Goal: Task Accomplishment & Management: Manage account settings

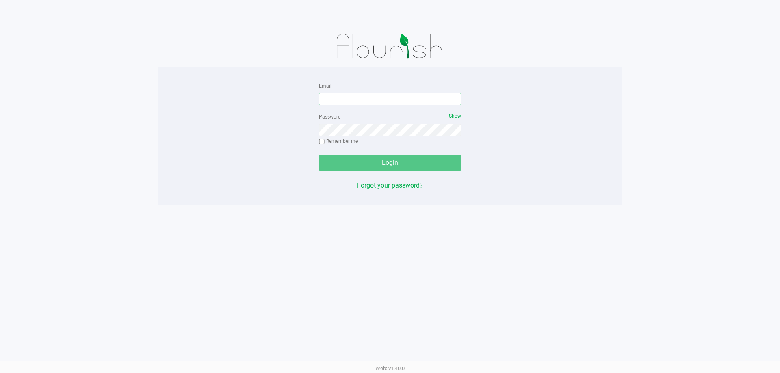
click at [356, 99] on input "Email" at bounding box center [390, 99] width 142 height 12
type input "vvelez@liveparallel.com"
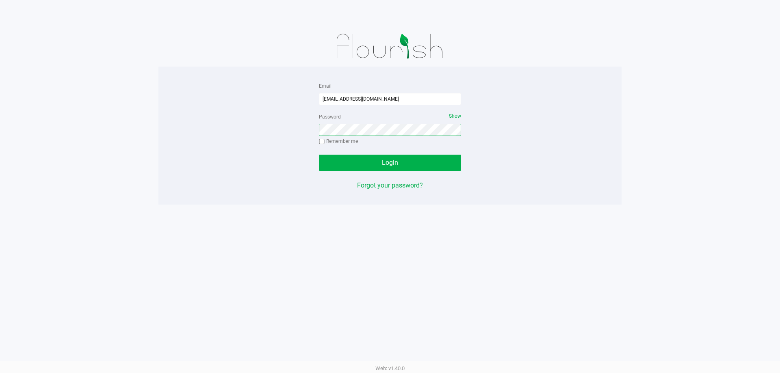
click at [319, 155] on button "Login" at bounding box center [390, 163] width 142 height 16
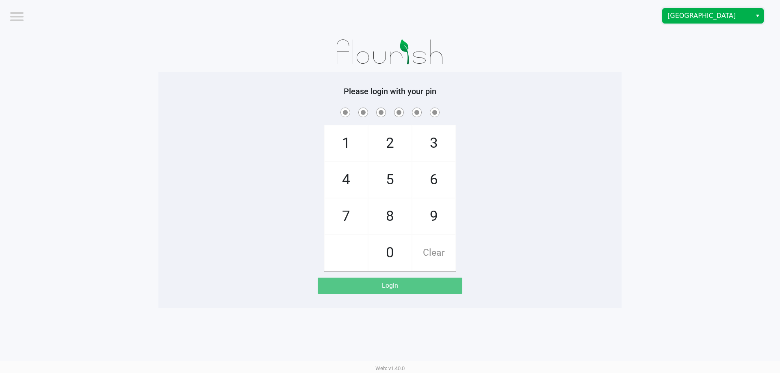
click at [699, 16] on span "Orange Park WC" at bounding box center [706, 16] width 79 height 10
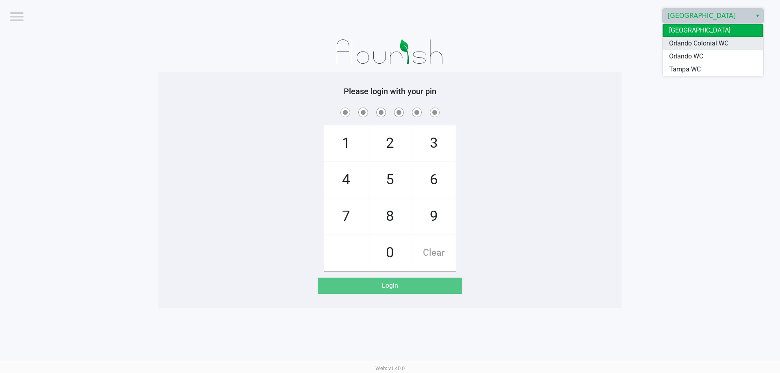
click at [692, 39] on span "Orlando Colonial WC" at bounding box center [698, 44] width 59 height 10
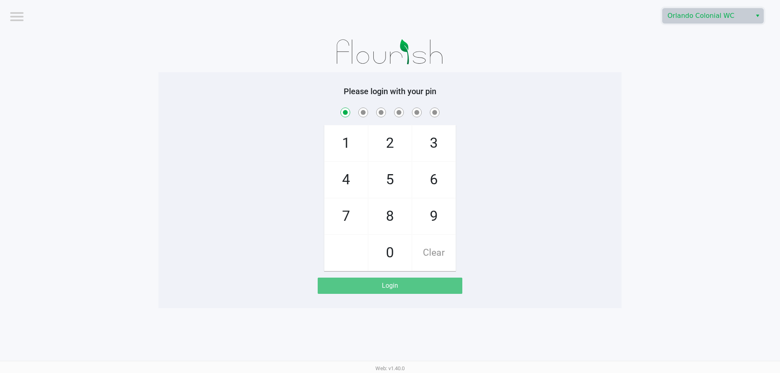
checkbox input "true"
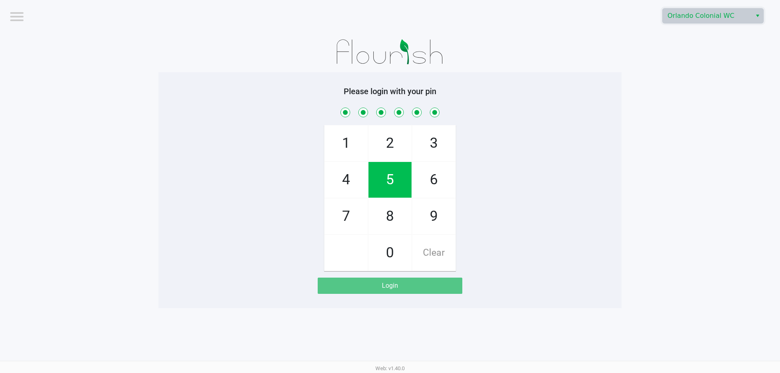
checkbox input "true"
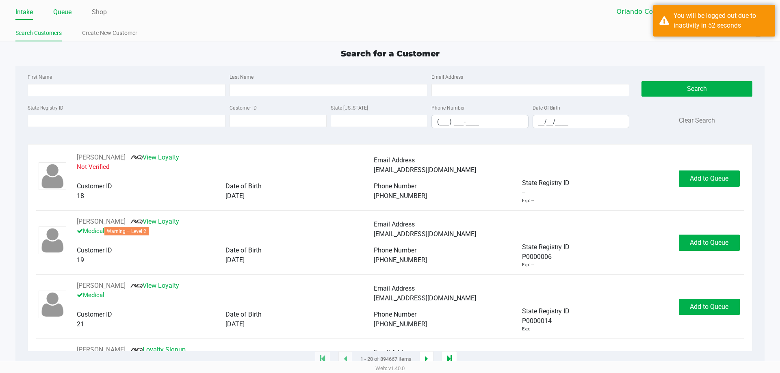
click at [59, 11] on link "Queue" at bounding box center [62, 11] width 18 height 11
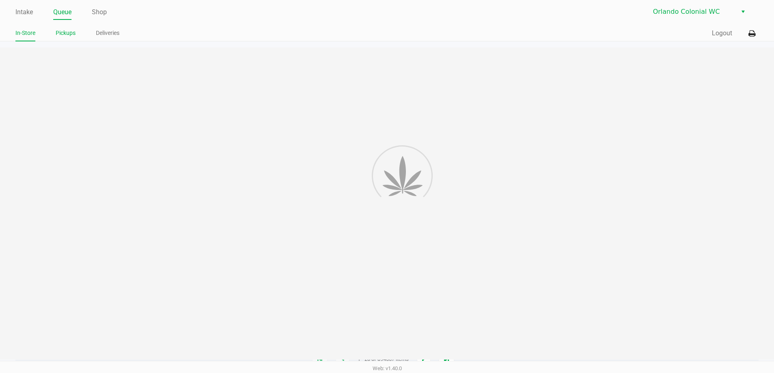
click at [69, 32] on link "Pickups" at bounding box center [66, 33] width 20 height 10
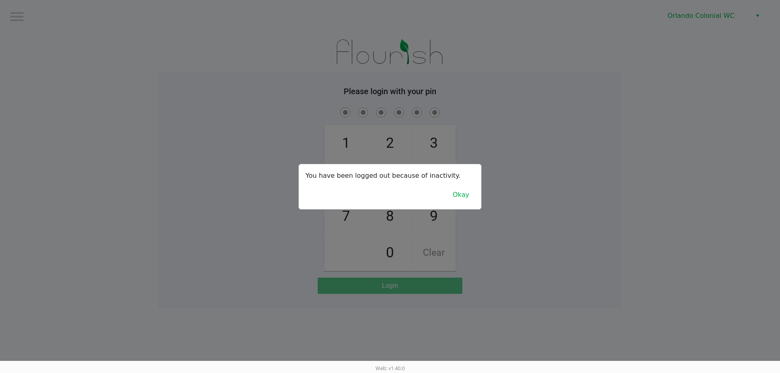
click at [471, 198] on button "Okay" at bounding box center [460, 194] width 27 height 15
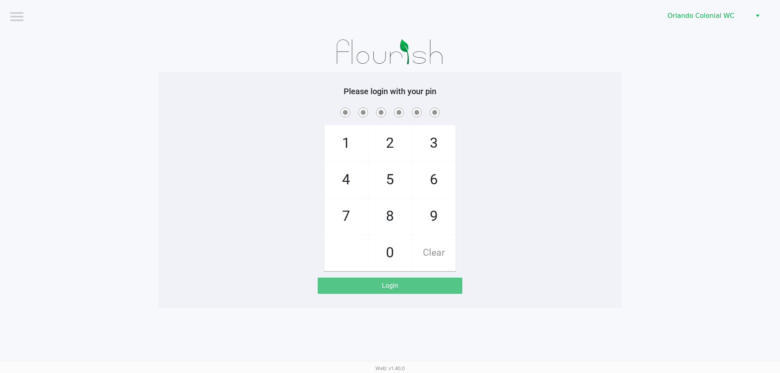
click at [345, 215] on span "7" at bounding box center [346, 217] width 43 height 36
checkbox input "true"
click at [336, 141] on span "1" at bounding box center [346, 144] width 43 height 36
checkbox input "true"
click at [433, 227] on span "9" at bounding box center [433, 217] width 43 height 36
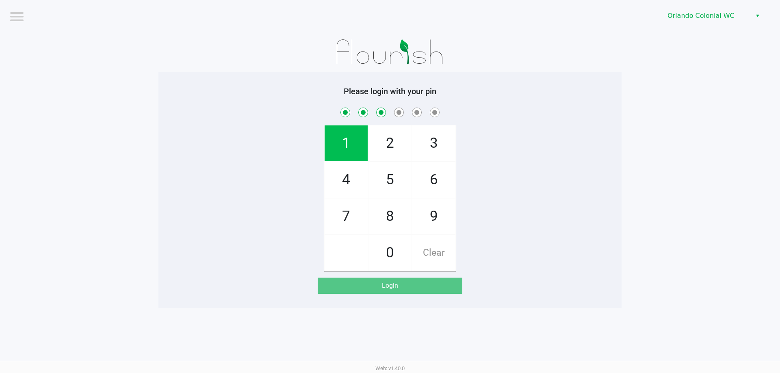
checkbox input "true"
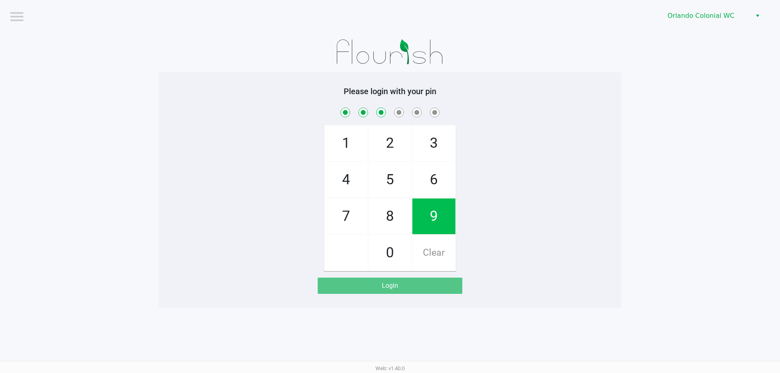
click at [343, 207] on span "7" at bounding box center [346, 217] width 43 height 36
checkbox input "true"
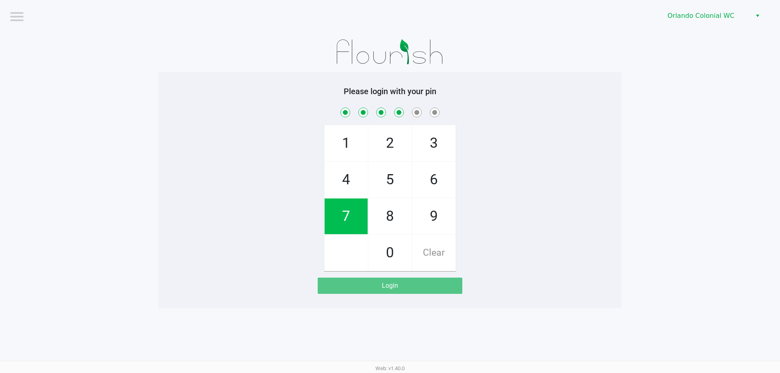
click at [394, 183] on span "5" at bounding box center [389, 180] width 43 height 36
checkbox input "true"
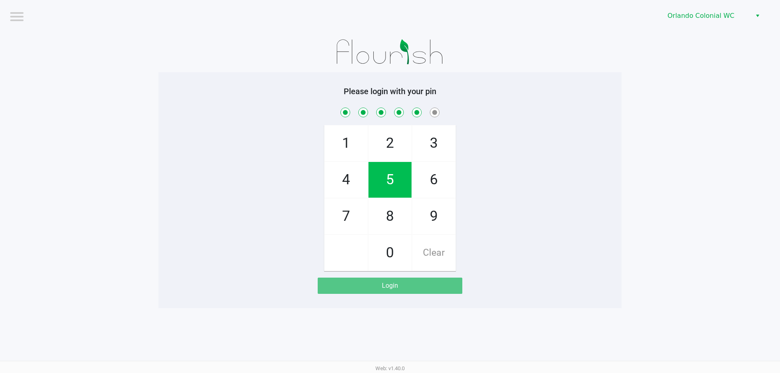
click at [386, 131] on span "2" at bounding box center [389, 144] width 43 height 36
checkbox input "true"
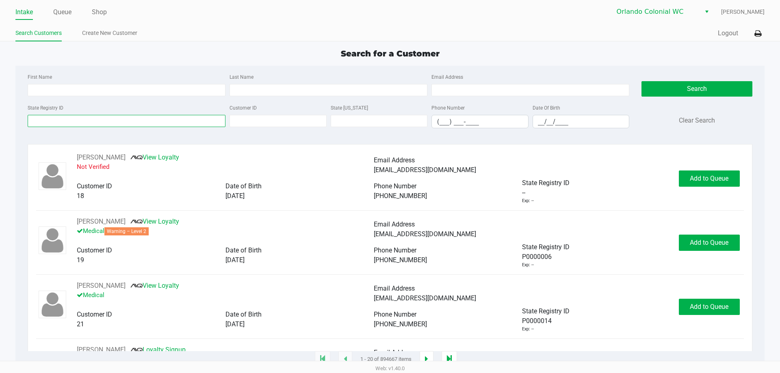
click at [99, 120] on input "State Registry ID" at bounding box center [127, 121] width 198 height 12
type input "s"
click at [58, 6] on li "Queue" at bounding box center [62, 13] width 18 height 14
click at [64, 12] on link "Queue" at bounding box center [62, 11] width 18 height 11
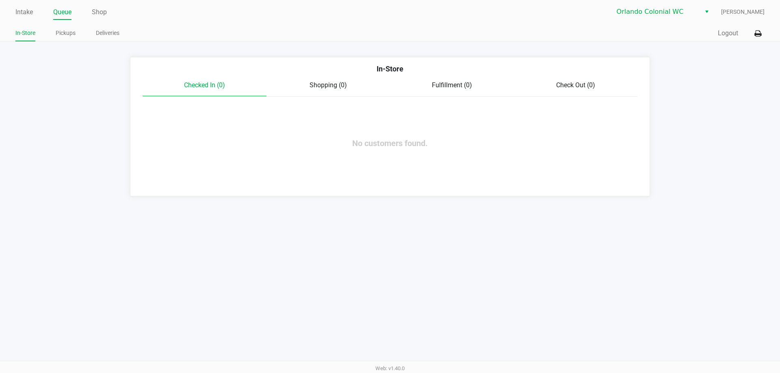
click at [65, 35] on link "Pickups" at bounding box center [66, 33] width 20 height 10
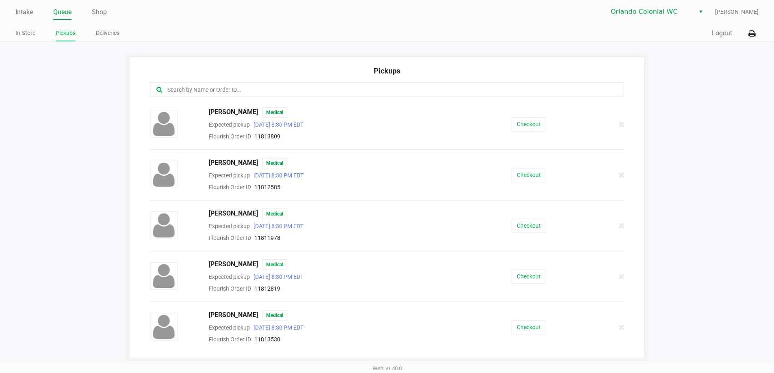
click at [191, 87] on input "text" at bounding box center [374, 89] width 415 height 9
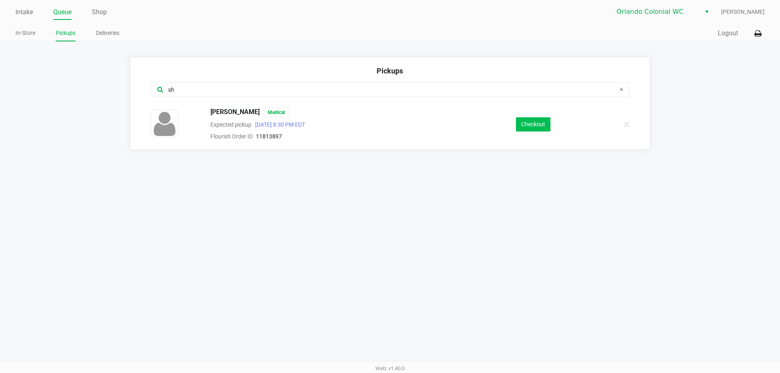
type input "sh"
click at [528, 121] on button "Checkout" at bounding box center [533, 124] width 35 height 14
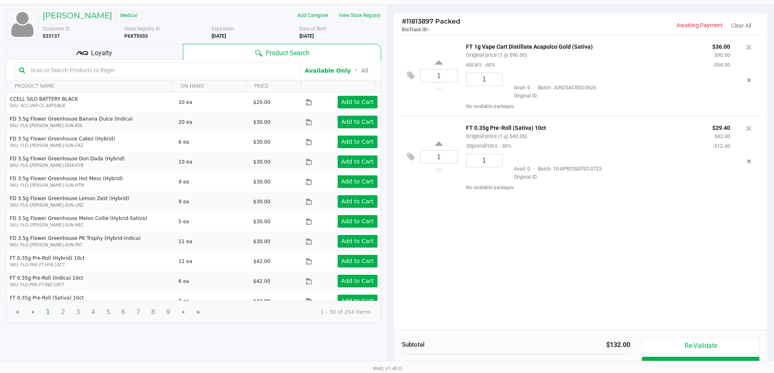
scroll to position [83, 0]
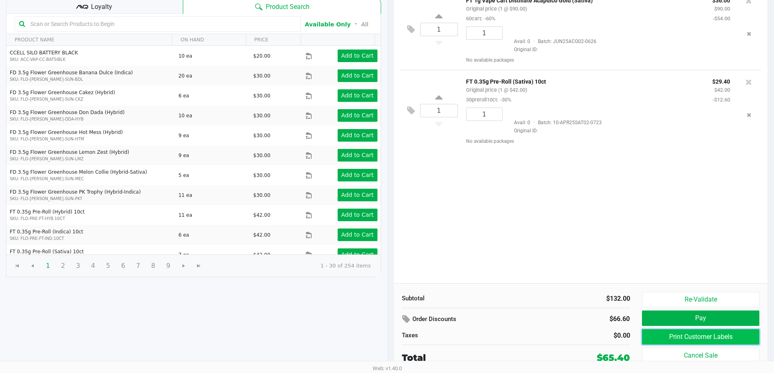
click at [687, 334] on button "Print Customer Labels" at bounding box center [700, 336] width 117 height 15
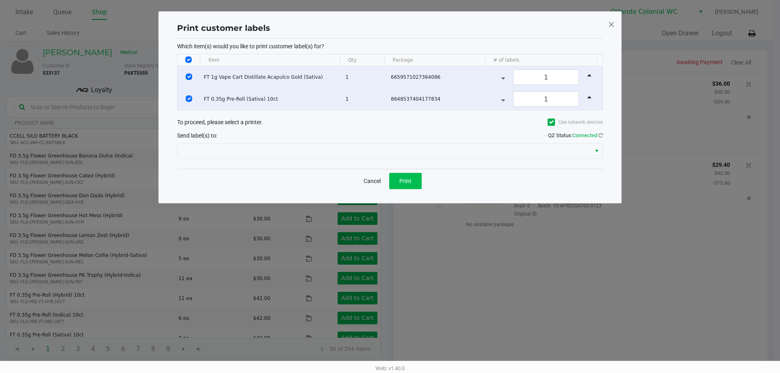
click at [416, 177] on button "Print" at bounding box center [405, 181] width 32 height 16
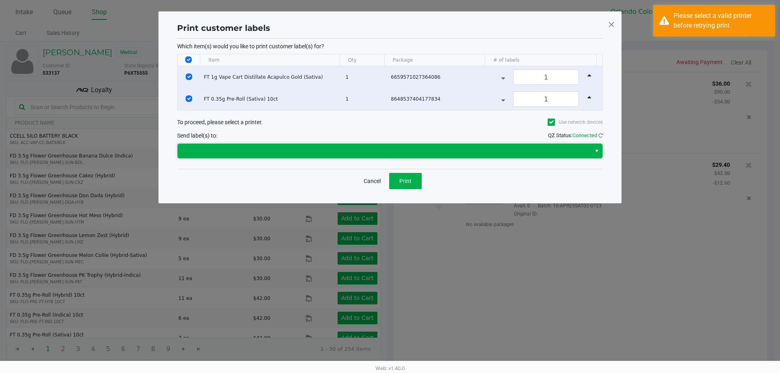
click at [290, 149] on span at bounding box center [383, 151] width 403 height 10
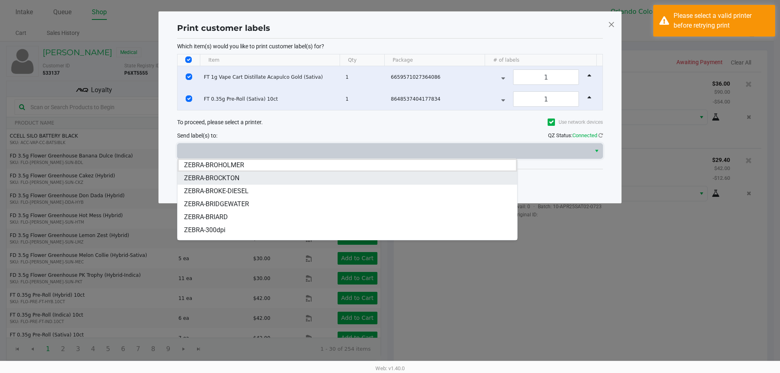
click at [227, 177] on span "ZEBRA-BROCKTON" at bounding box center [211, 178] width 55 height 10
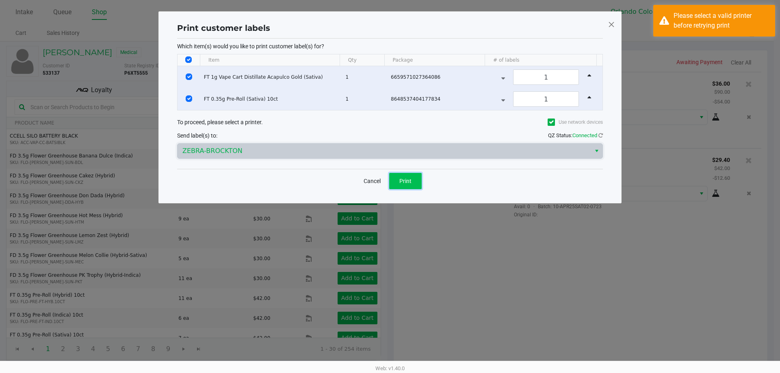
click at [414, 177] on button "Print" at bounding box center [405, 181] width 32 height 16
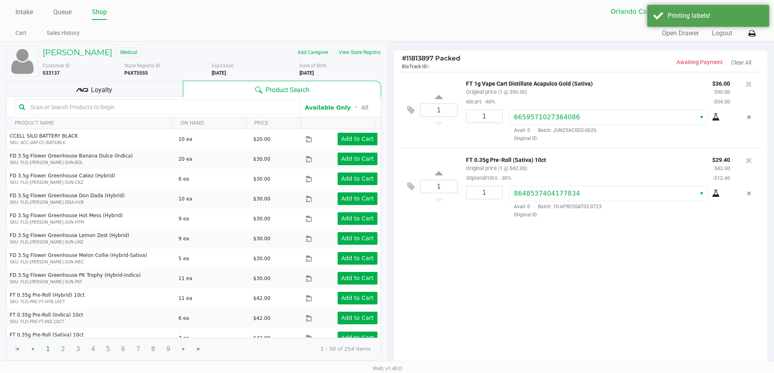
click at [752, 34] on icon at bounding box center [751, 34] width 7 height 6
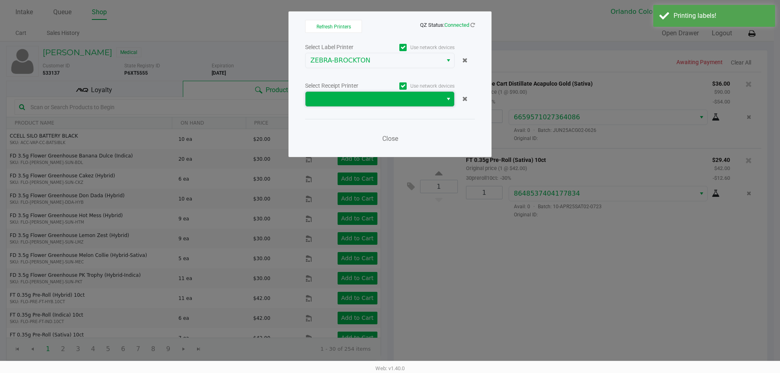
click at [368, 103] on span at bounding box center [373, 99] width 127 height 10
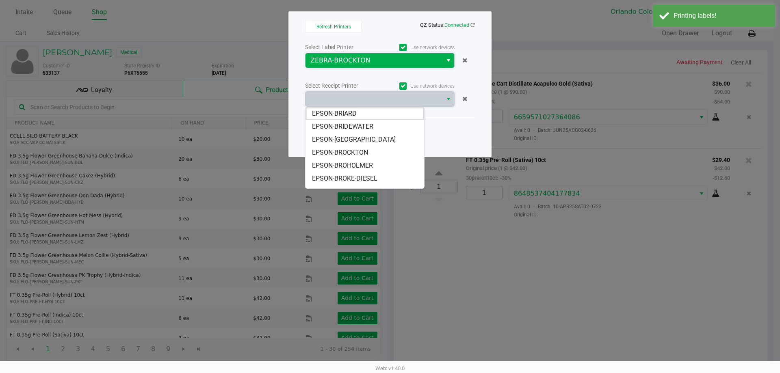
click at [378, 63] on span "ZEBRA-BROCKTON" at bounding box center [373, 61] width 127 height 10
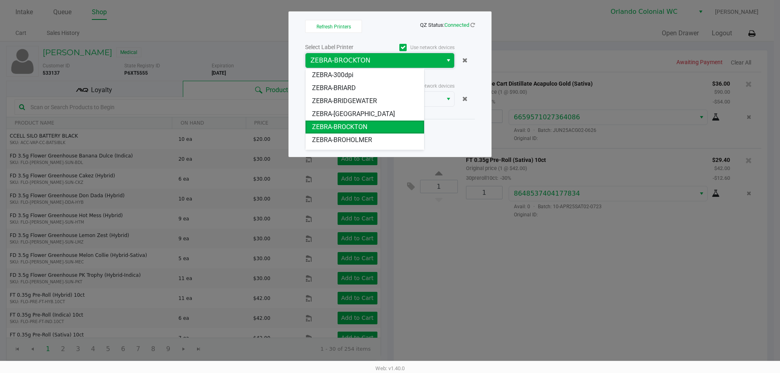
scroll to position [10, 0]
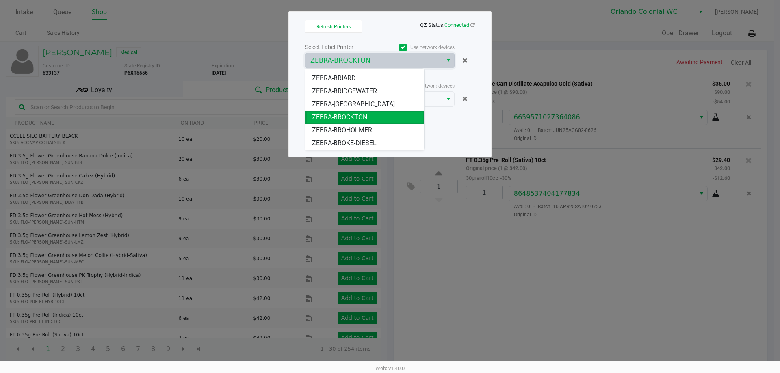
click at [360, 150] on div "Refresh Printers QZ Status: Connected Select Label Printer Use network devices …" at bounding box center [389, 84] width 203 height 146
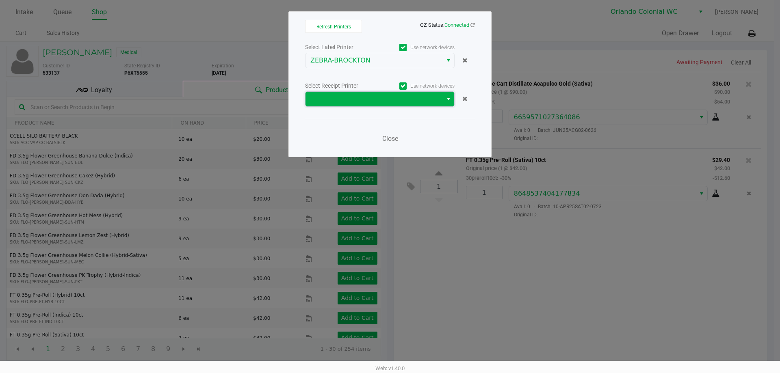
click at [390, 101] on span at bounding box center [373, 99] width 127 height 10
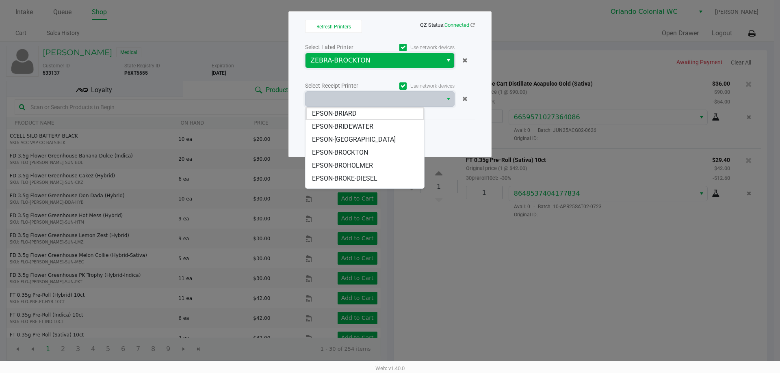
click at [371, 61] on span "ZEBRA-BROCKTON" at bounding box center [373, 61] width 127 height 10
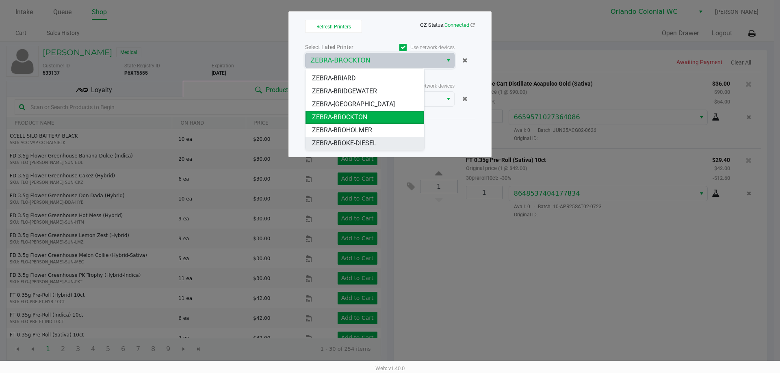
click at [360, 142] on span "ZEBRA-BROKE-DIESEL" at bounding box center [344, 144] width 65 height 10
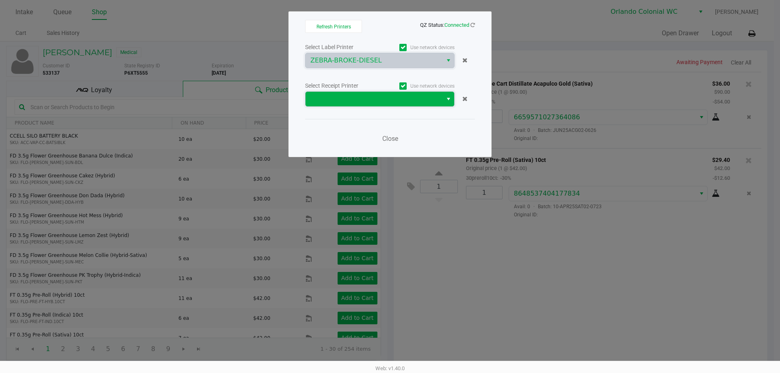
click at [349, 102] on span at bounding box center [373, 99] width 127 height 10
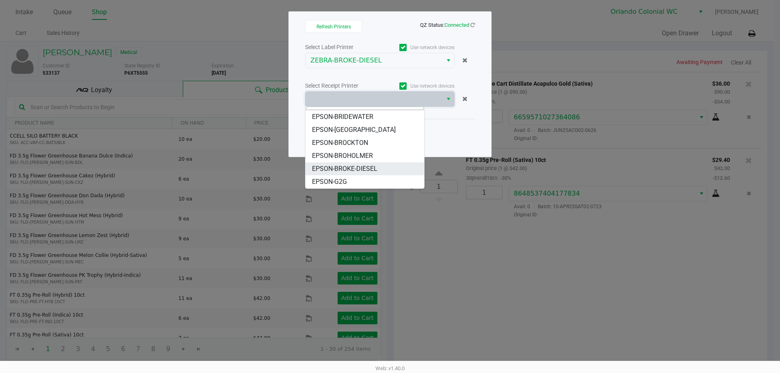
click at [366, 167] on span "EPSON-BROKE-DIESEL" at bounding box center [344, 169] width 65 height 10
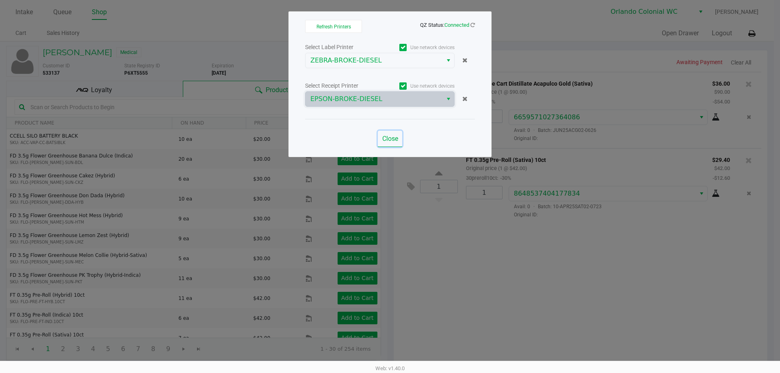
click at [392, 135] on span "Close" at bounding box center [390, 139] width 16 height 8
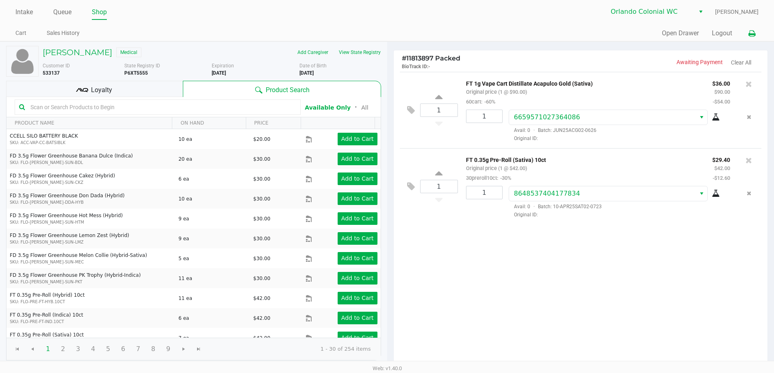
click at [594, 252] on div "1 FT 1g Vape Cart Distillate Acapulco Gold (Sativa) Original price (1 @ $90.00)…" at bounding box center [581, 219] width 374 height 295
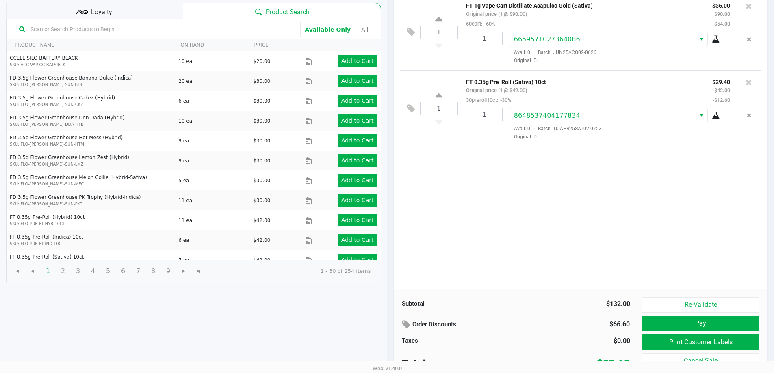
scroll to position [83, 0]
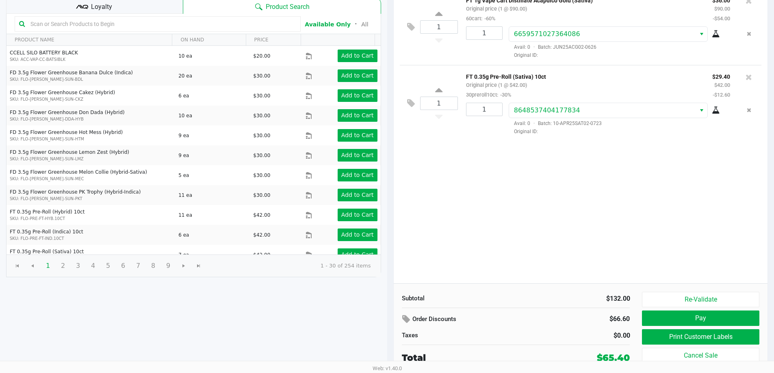
click at [686, 342] on button "Print Customer Labels" at bounding box center [700, 336] width 117 height 15
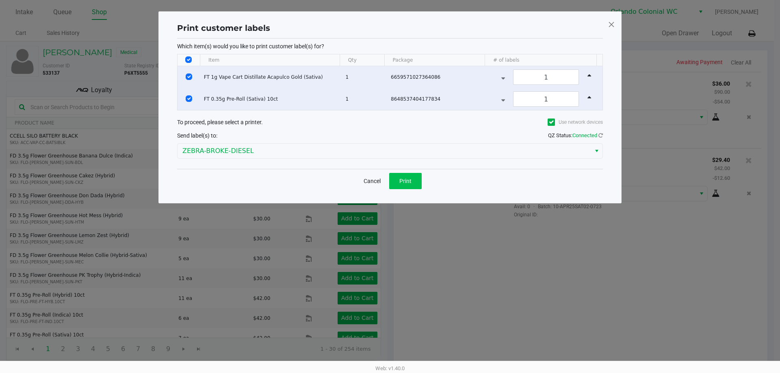
click at [414, 184] on button "Print" at bounding box center [405, 181] width 32 height 16
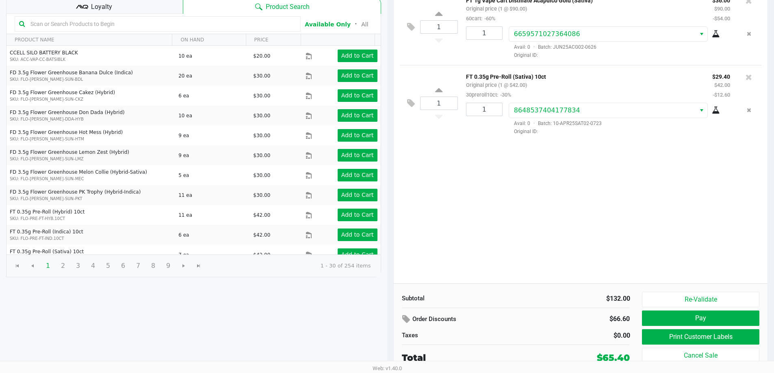
scroll to position [82, 0]
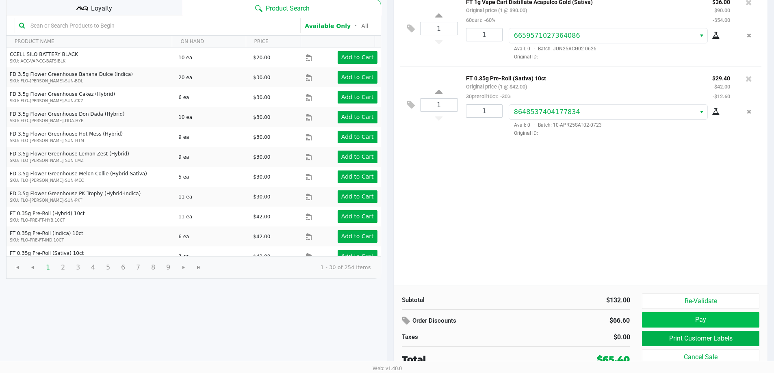
click at [706, 323] on button "Pay" at bounding box center [700, 319] width 117 height 15
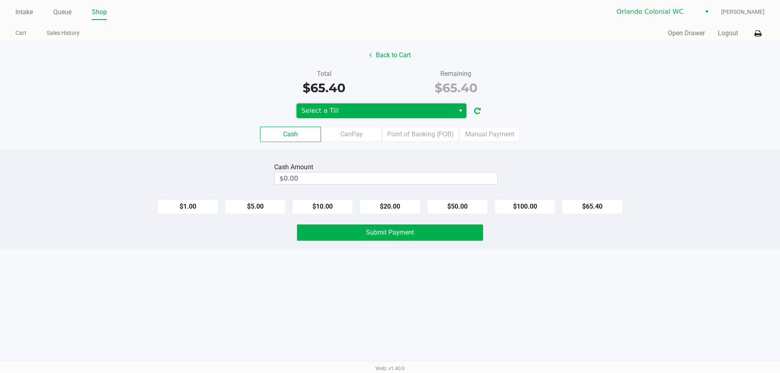
click at [425, 115] on span "Select a Till" at bounding box center [375, 111] width 148 height 10
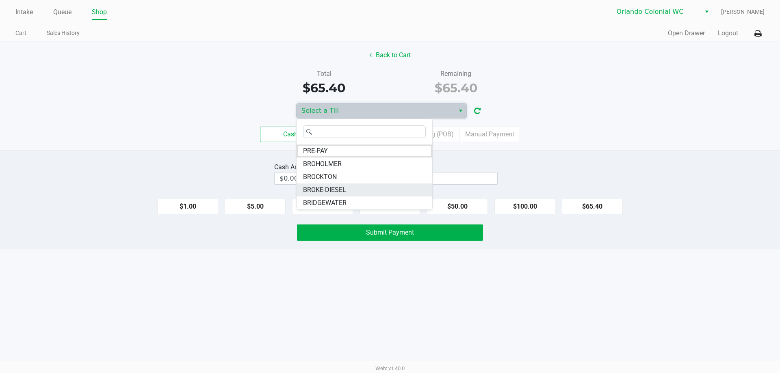
click at [338, 188] on span "BROKE-DIESEL" at bounding box center [324, 190] width 43 height 10
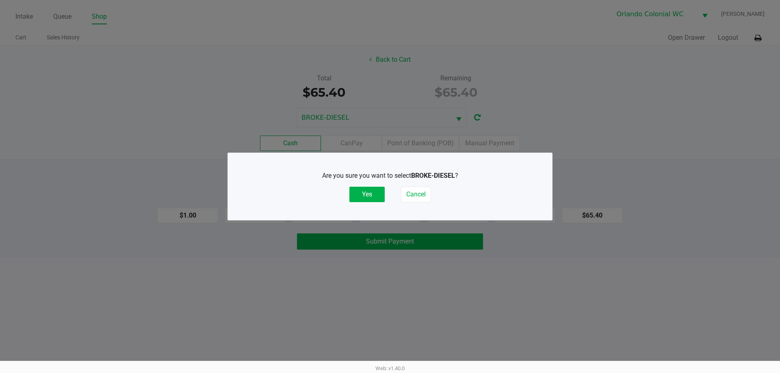
click at [369, 191] on button "Yes" at bounding box center [366, 194] width 35 height 15
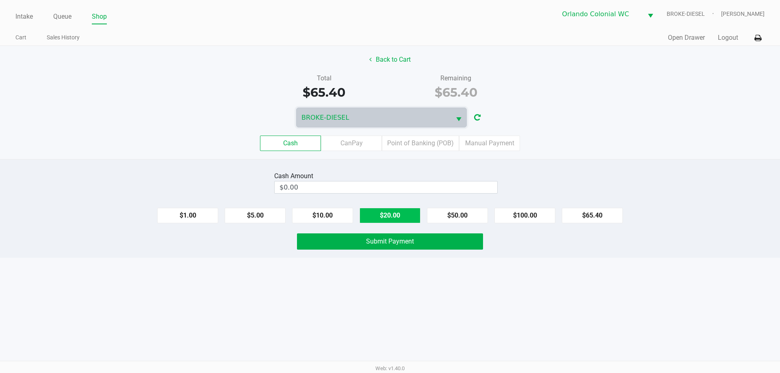
click at [395, 211] on button "$20.00" at bounding box center [390, 215] width 61 height 15
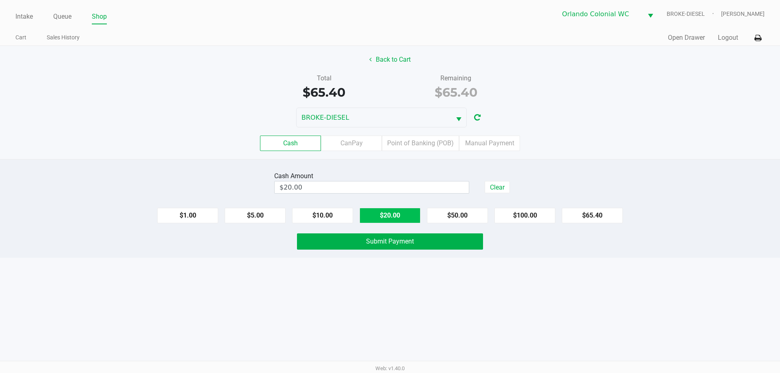
click at [401, 210] on button "$20.00" at bounding box center [390, 215] width 61 height 15
click at [401, 209] on button "$20.00" at bounding box center [390, 215] width 61 height 15
click at [392, 210] on button "$20.00" at bounding box center [390, 215] width 61 height 15
type input "$80.00"
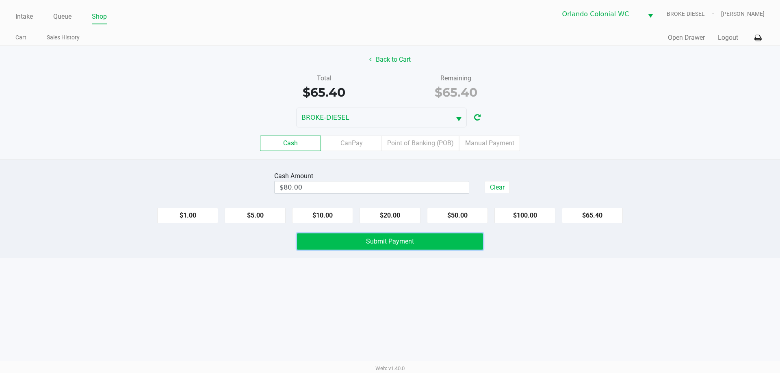
click at [430, 246] on button "Submit Payment" at bounding box center [390, 242] width 186 height 16
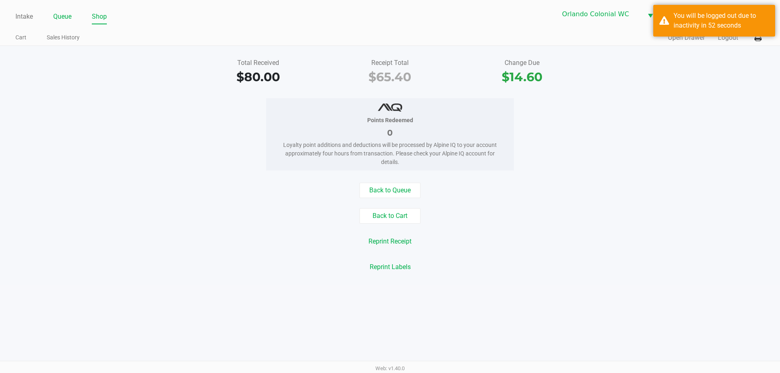
click at [63, 15] on link "Queue" at bounding box center [62, 16] width 18 height 11
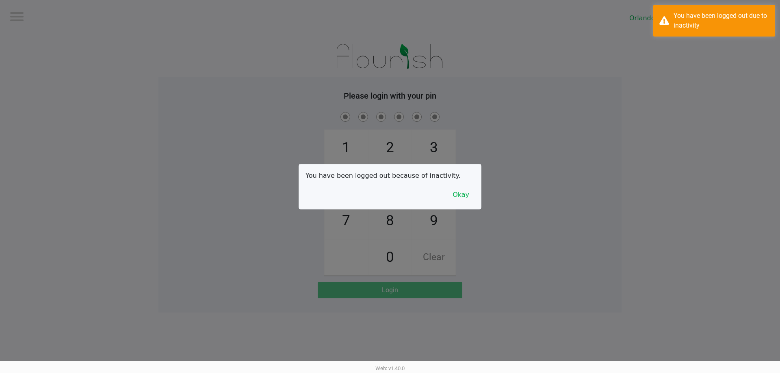
click at [67, 38] on div at bounding box center [390, 186] width 780 height 373
click at [459, 199] on button "Okay" at bounding box center [460, 194] width 27 height 15
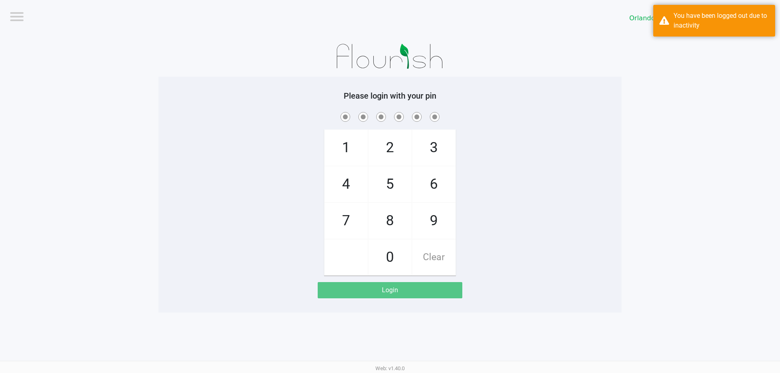
click at [349, 225] on span "7" at bounding box center [346, 221] width 43 height 36
checkbox input "true"
click at [349, 139] on span "1" at bounding box center [346, 148] width 43 height 36
checkbox input "true"
click at [433, 247] on span "Clear" at bounding box center [433, 258] width 43 height 36
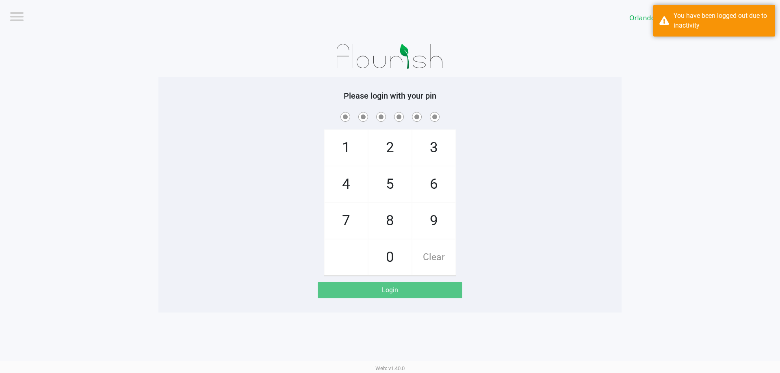
checkbox input "false"
click at [348, 228] on span "7" at bounding box center [346, 221] width 43 height 36
checkbox input "true"
click at [387, 185] on span "5" at bounding box center [389, 185] width 43 height 36
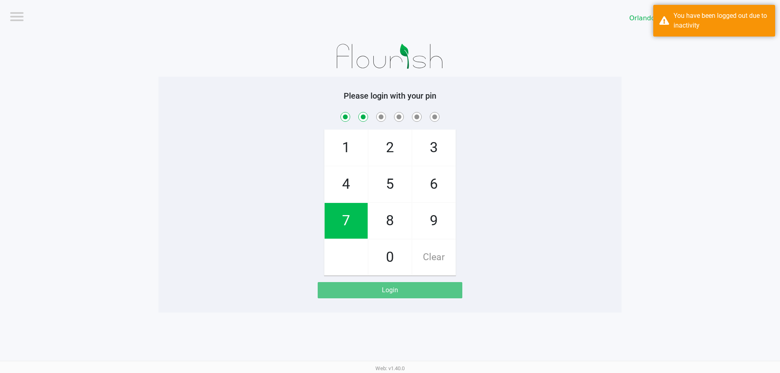
checkbox input "true"
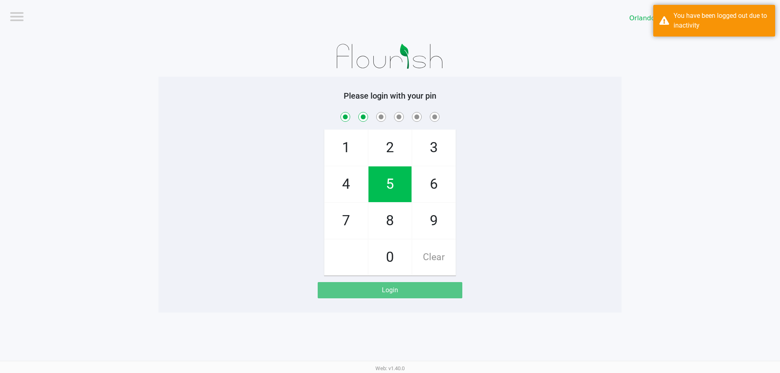
click at [384, 131] on span "2" at bounding box center [389, 148] width 43 height 36
checkbox input "true"
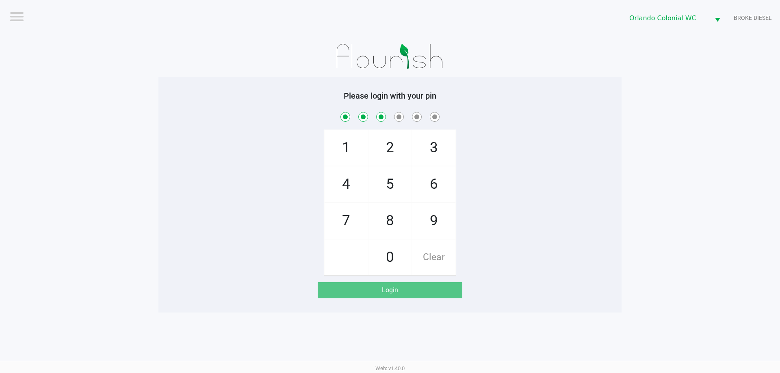
click at [438, 258] on span "Clear" at bounding box center [433, 258] width 43 height 36
checkbox input "false"
click at [438, 255] on span "Clear" at bounding box center [433, 258] width 43 height 36
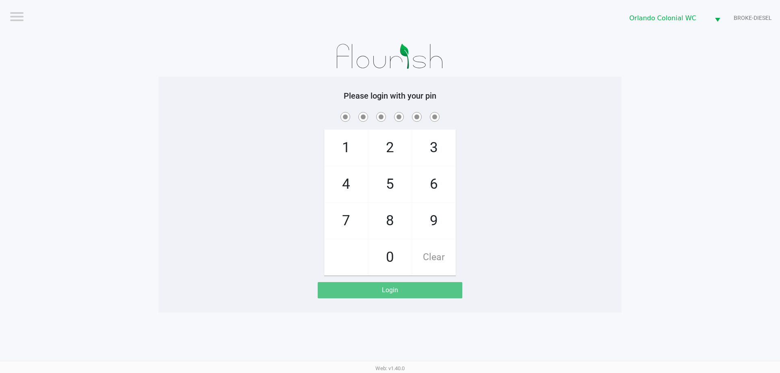
click at [440, 252] on span "Clear" at bounding box center [433, 258] width 43 height 36
click at [347, 226] on span "7" at bounding box center [346, 221] width 43 height 36
checkbox input "true"
click at [348, 145] on span "1" at bounding box center [346, 148] width 43 height 36
checkbox input "true"
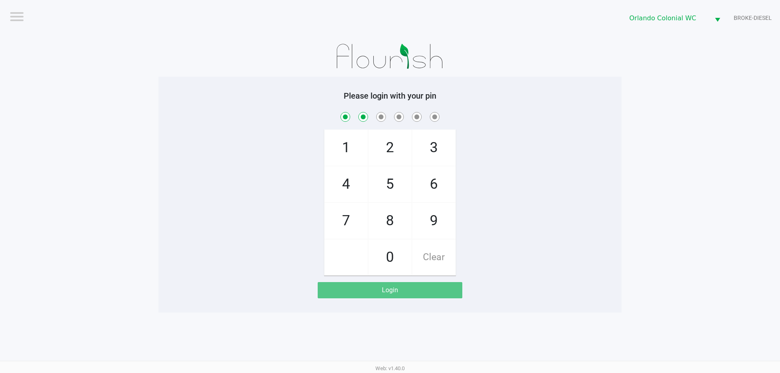
click at [428, 238] on span "9" at bounding box center [433, 221] width 43 height 36
checkbox input "true"
click at [351, 224] on span "7" at bounding box center [346, 221] width 43 height 36
checkbox input "true"
click at [389, 196] on span "5" at bounding box center [389, 185] width 43 height 36
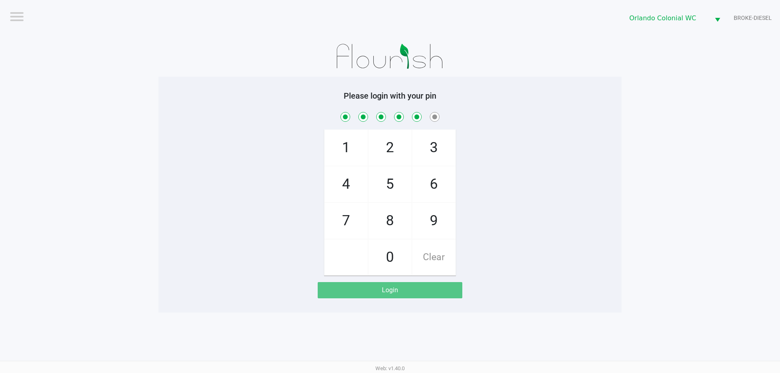
checkbox input "true"
click at [384, 155] on span "2" at bounding box center [389, 148] width 43 height 36
checkbox input "true"
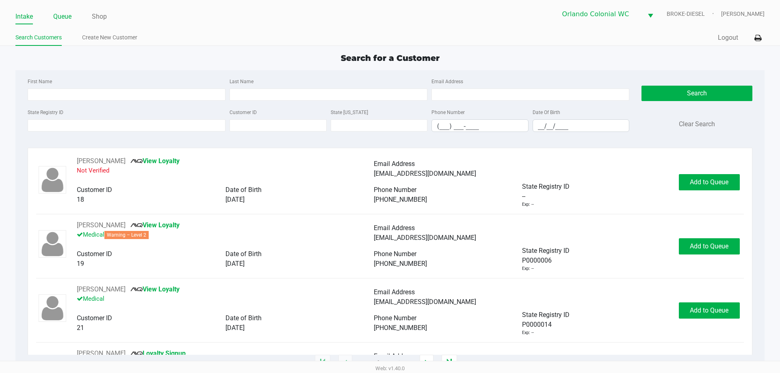
click at [70, 17] on link "Queue" at bounding box center [62, 16] width 18 height 11
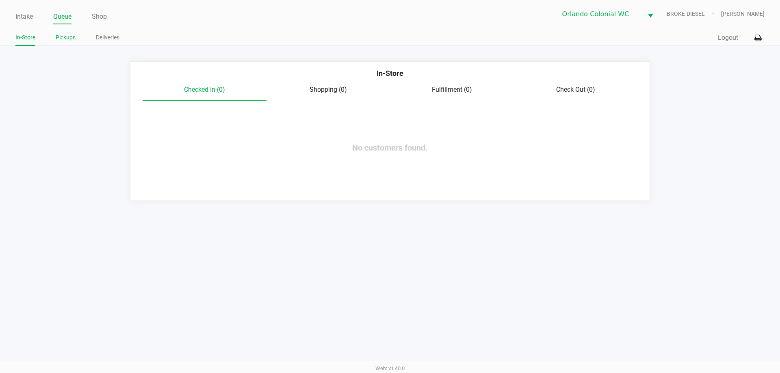
click at [65, 39] on link "Pickups" at bounding box center [66, 37] width 20 height 10
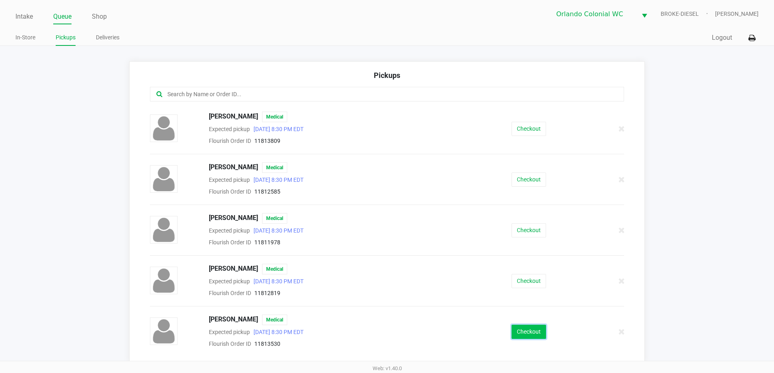
click at [525, 329] on button "Checkout" at bounding box center [528, 332] width 35 height 14
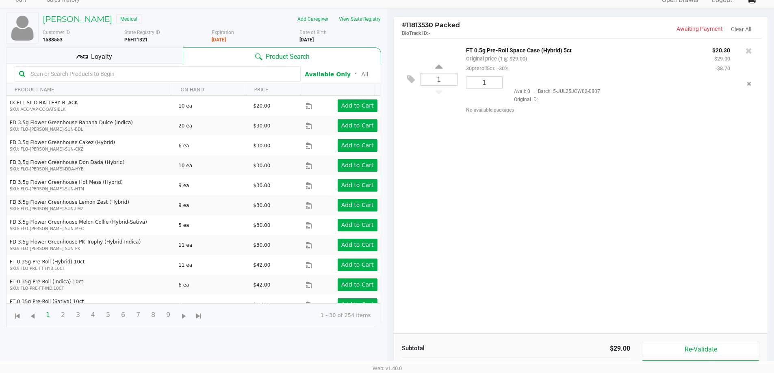
scroll to position [88, 0]
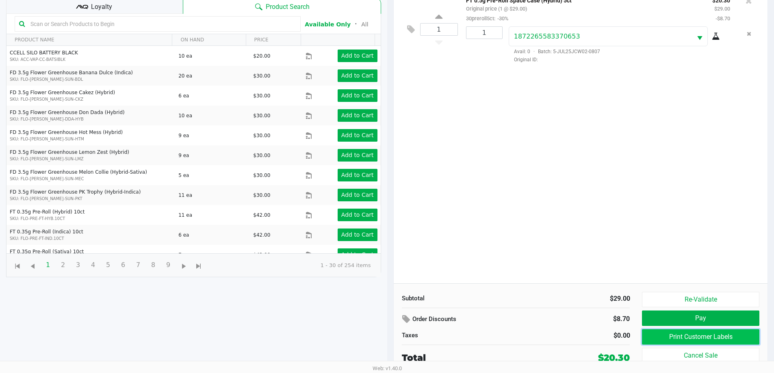
click at [684, 335] on button "Print Customer Labels" at bounding box center [700, 336] width 117 height 15
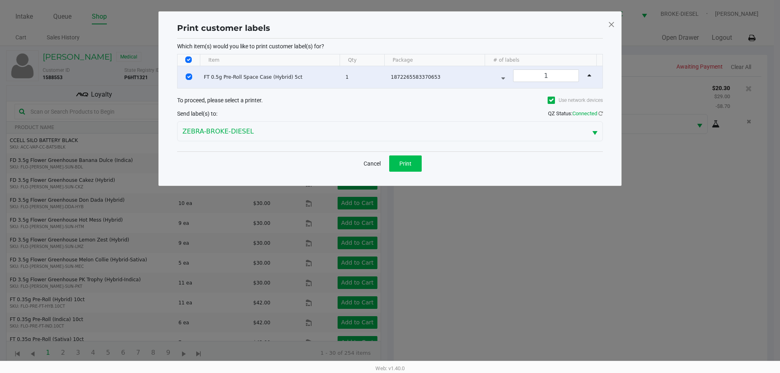
click at [401, 161] on span "Print" at bounding box center [405, 163] width 12 height 6
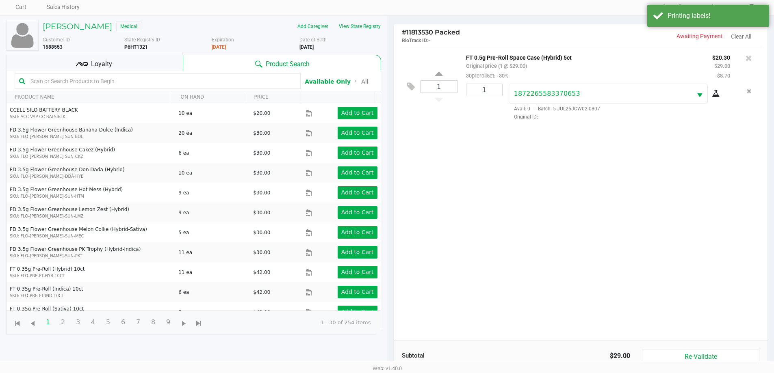
scroll to position [88, 0]
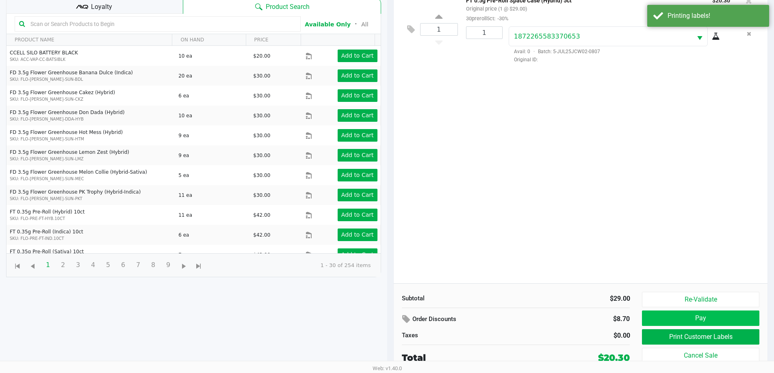
click at [699, 322] on button "Pay" at bounding box center [700, 318] width 117 height 15
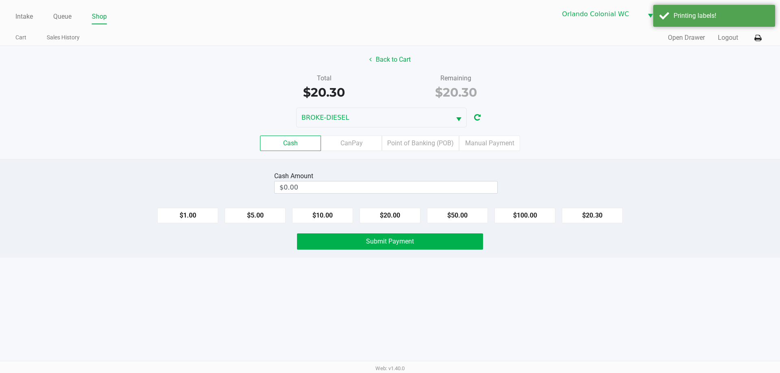
click at [594, 212] on button "$20.30" at bounding box center [592, 215] width 61 height 15
type input "$20.30"
click at [389, 239] on span "Submit Payment" at bounding box center [390, 242] width 48 height 8
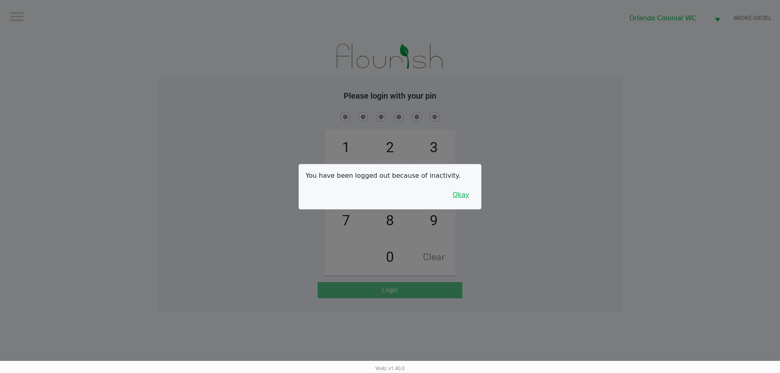
click at [461, 201] on button "Okay" at bounding box center [460, 194] width 27 height 15
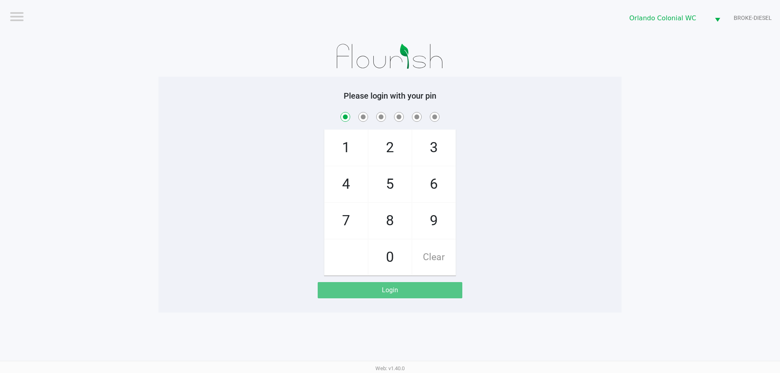
checkbox input "true"
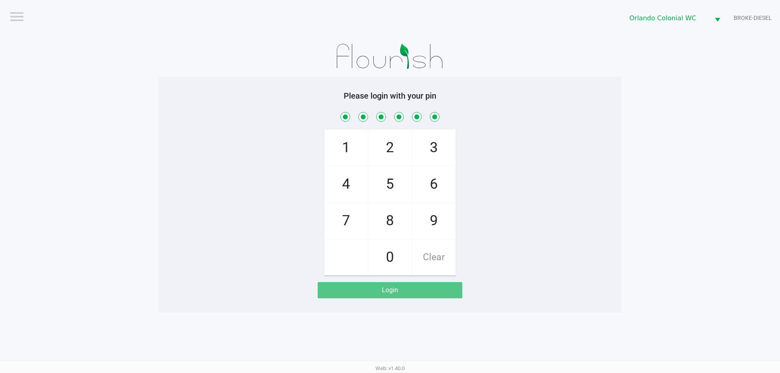
checkbox input "true"
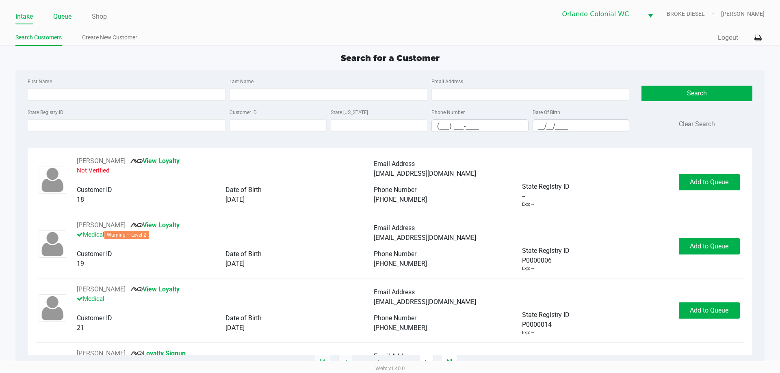
drag, startPoint x: 51, startPoint y: 13, endPoint x: 58, endPoint y: 14, distance: 6.6
click at [53, 13] on ul "Intake Queue Shop" at bounding box center [202, 17] width 375 height 14
click at [60, 14] on link "Queue" at bounding box center [62, 16] width 18 height 11
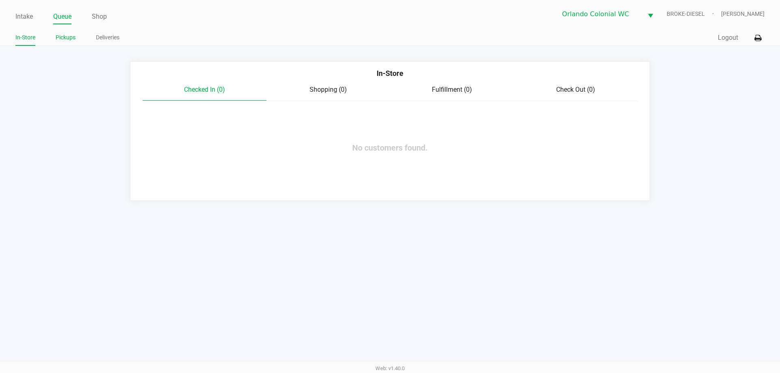
click at [73, 37] on link "Pickups" at bounding box center [66, 37] width 20 height 10
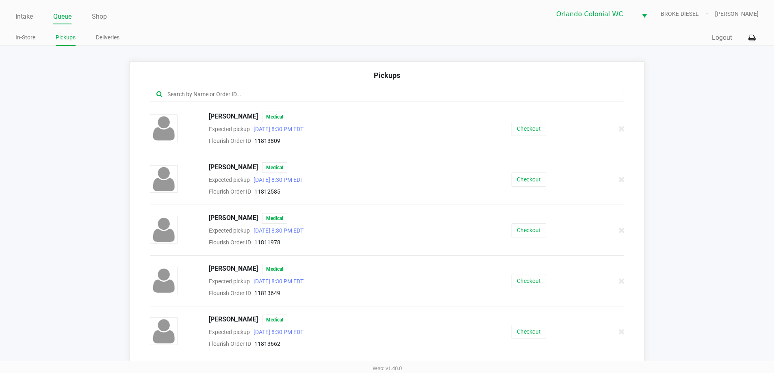
click at [190, 90] on input "text" at bounding box center [374, 94] width 415 height 9
click at [236, 92] on input "text" at bounding box center [374, 94] width 415 height 9
click at [530, 126] on button "Checkout" at bounding box center [528, 129] width 35 height 14
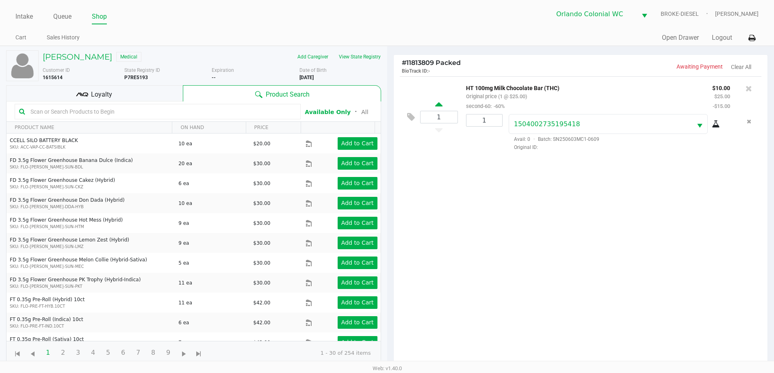
click at [440, 104] on icon at bounding box center [438, 106] width 7 height 10
type input "2"
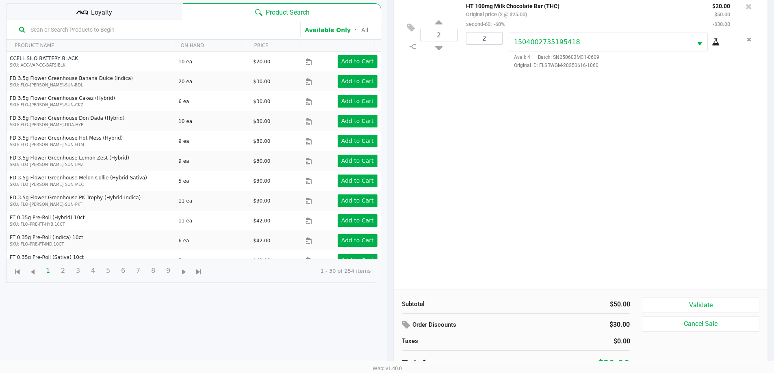
scroll to position [88, 0]
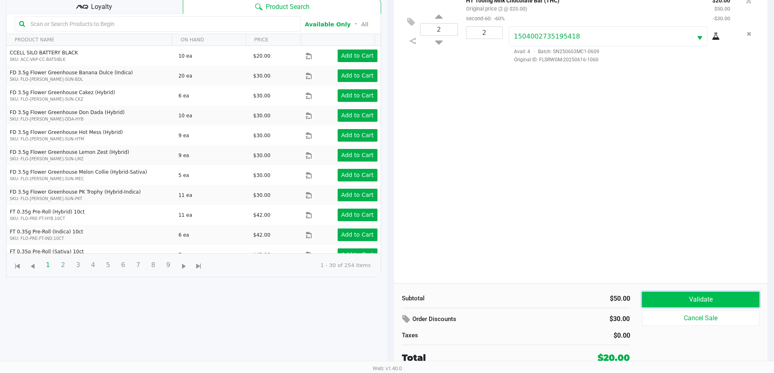
click at [683, 300] on button "Validate" at bounding box center [700, 299] width 117 height 15
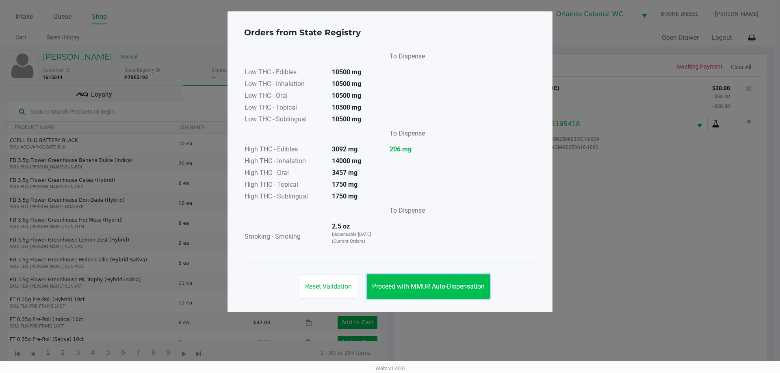
click at [452, 286] on span "Proceed with MMUR Auto-Dispensation" at bounding box center [428, 287] width 113 height 8
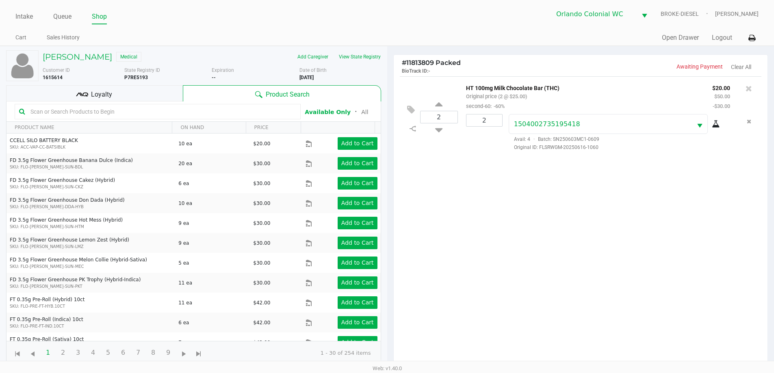
scroll to position [88, 0]
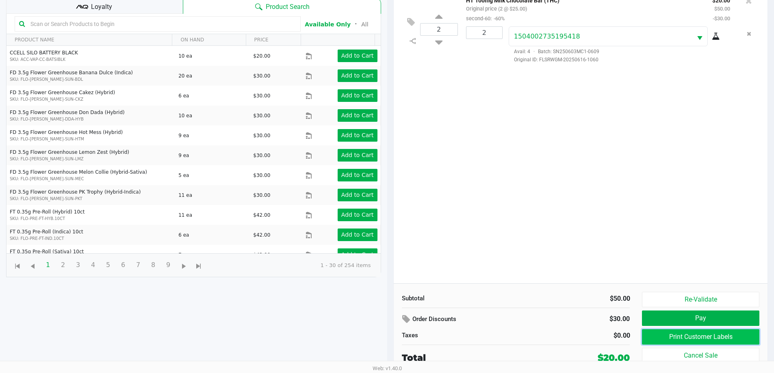
click at [684, 338] on button "Print Customer Labels" at bounding box center [700, 336] width 117 height 15
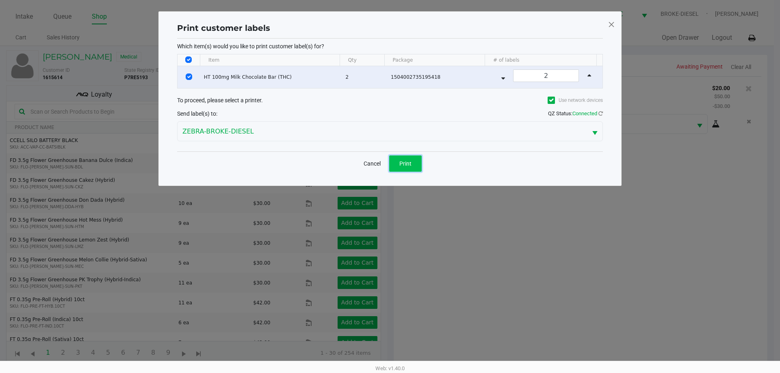
click at [414, 163] on button "Print" at bounding box center [405, 164] width 32 height 16
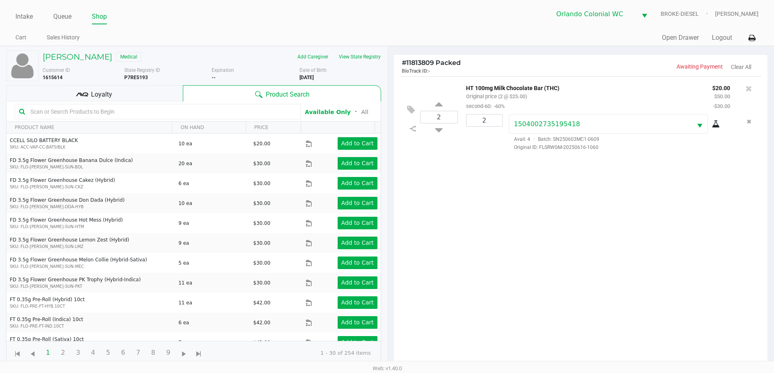
scroll to position [88, 0]
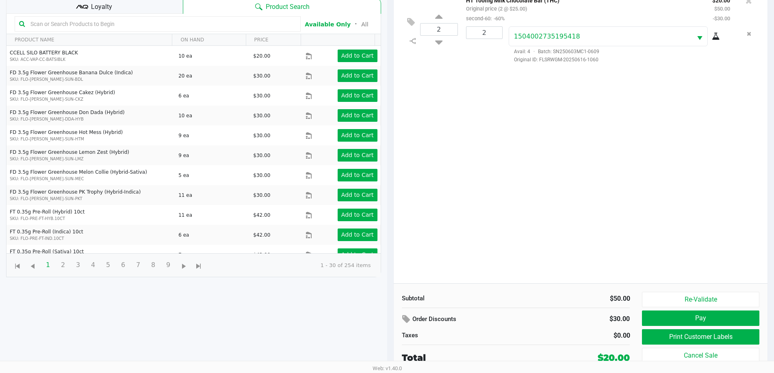
click at [700, 316] on button "Pay" at bounding box center [700, 318] width 117 height 15
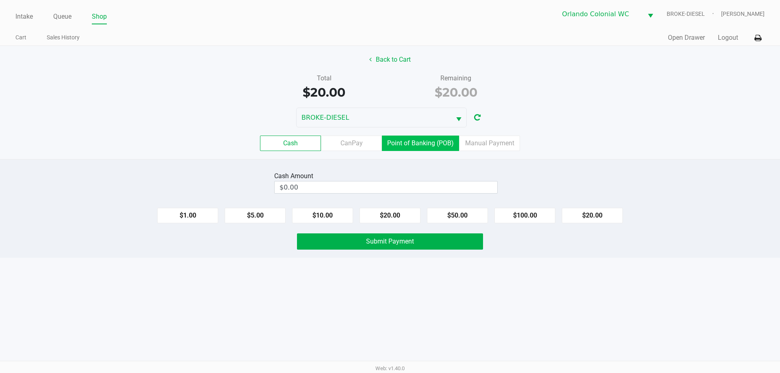
click at [435, 140] on label "Point of Banking (POB)" at bounding box center [420, 143] width 77 height 15
click at [0, 0] on 7 "Point of Banking (POB)" at bounding box center [0, 0] width 0 height 0
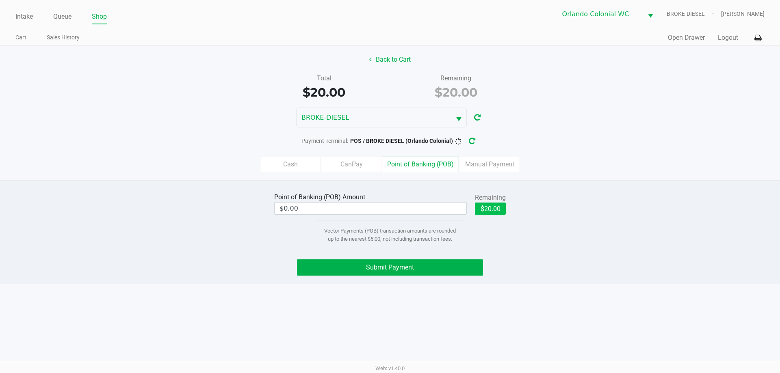
click at [488, 205] on button "$20.00" at bounding box center [490, 209] width 31 height 12
type input "$20.00"
click at [435, 263] on button "Submit Payment" at bounding box center [390, 268] width 186 height 16
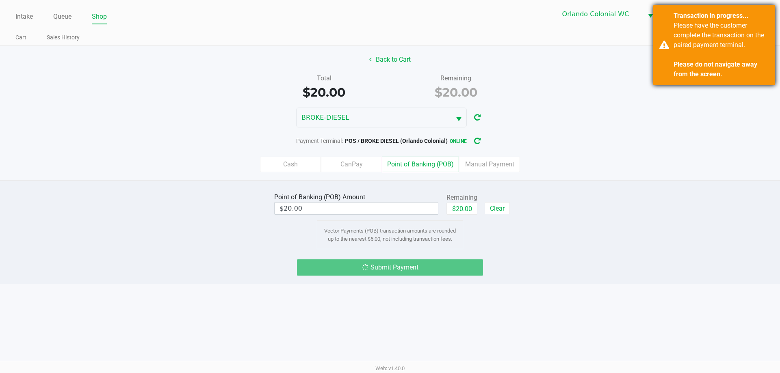
click at [663, 46] on div "Transaction in progress... Please have the customer complete the transaction on…" at bounding box center [714, 45] width 122 height 80
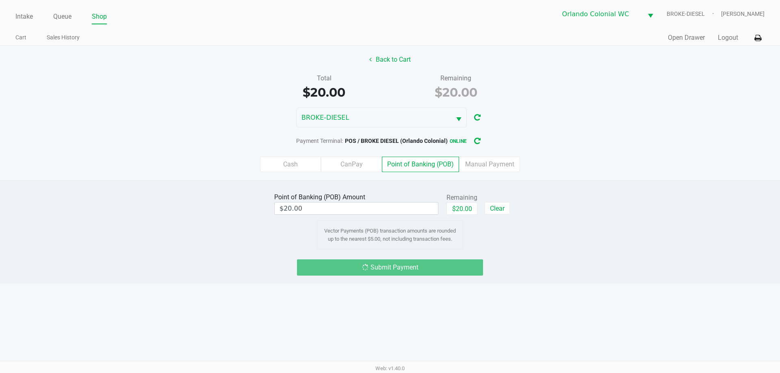
click at [421, 162] on label "Point of Banking (POB)" at bounding box center [420, 164] width 77 height 15
click at [0, 0] on 7 "Point of Banking (POB)" at bounding box center [0, 0] width 0 height 0
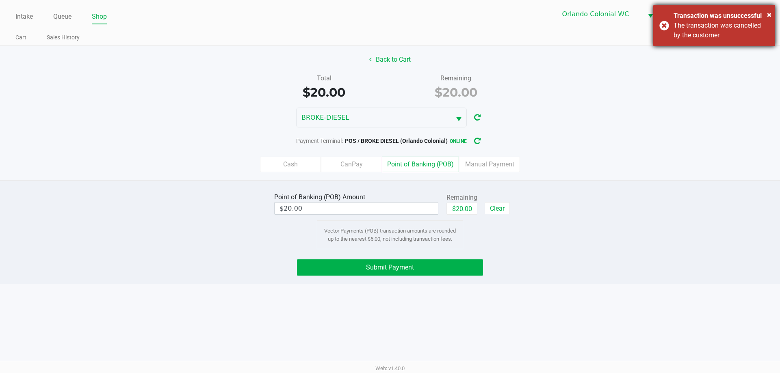
click at [667, 23] on div "× Transaction was unsuccessful The transaction was cancelled by the customer" at bounding box center [714, 25] width 122 height 41
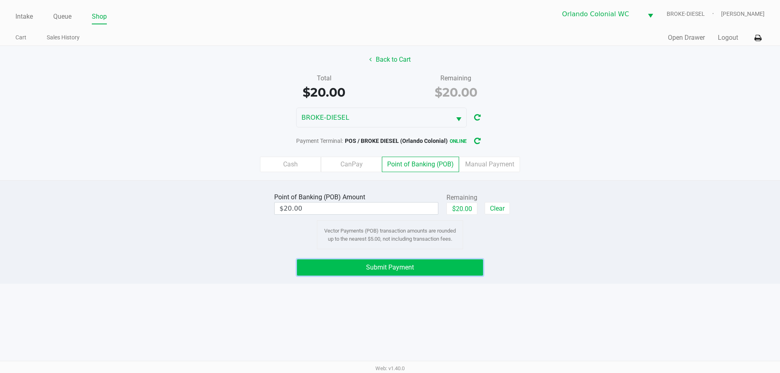
click at [429, 262] on button "Submit Payment" at bounding box center [390, 268] width 186 height 16
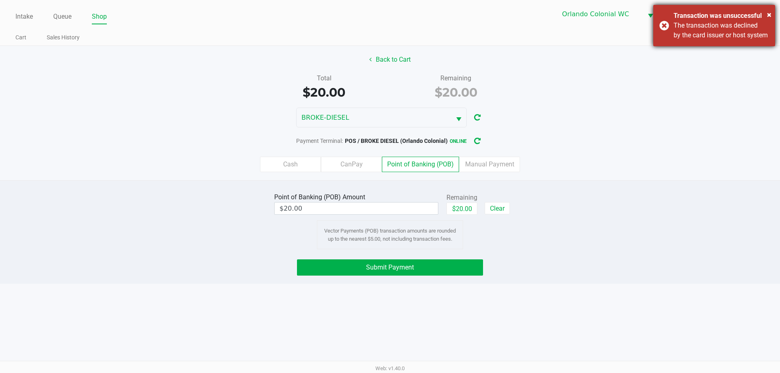
click at [664, 28] on div "× Transaction was unsuccessful The transaction was declined by the card issuer …" at bounding box center [714, 25] width 122 height 41
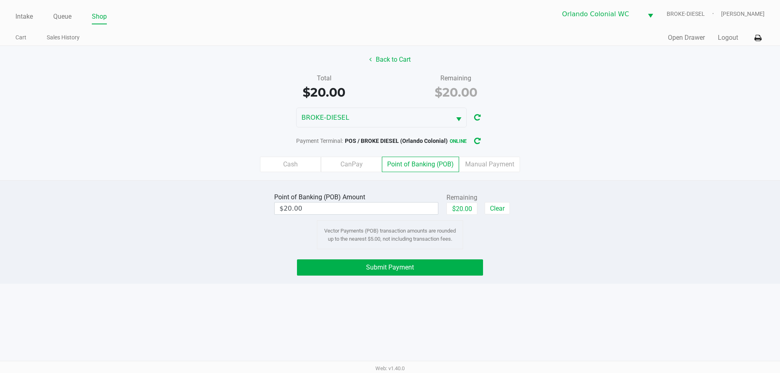
click at [411, 270] on span "Submit Payment" at bounding box center [390, 268] width 48 height 8
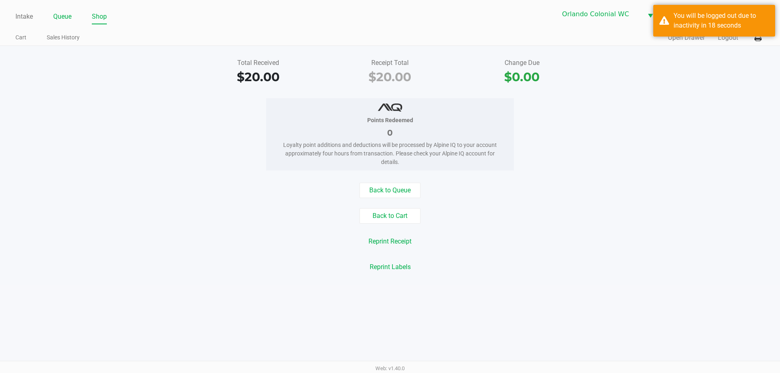
click at [61, 18] on link "Queue" at bounding box center [62, 16] width 18 height 11
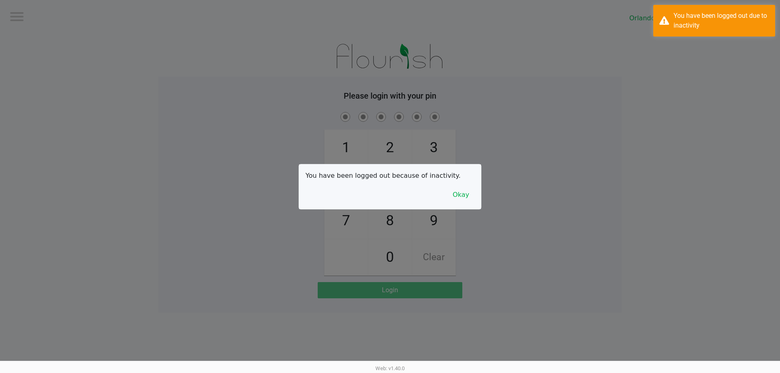
click at [66, 34] on div at bounding box center [390, 186] width 780 height 373
click at [451, 199] on button "Okay" at bounding box center [460, 194] width 27 height 15
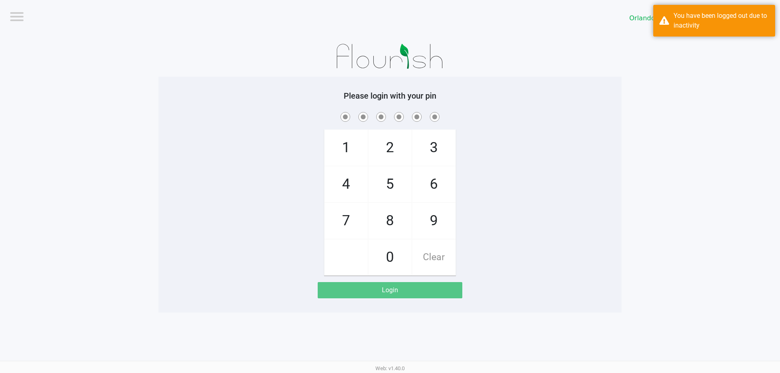
click at [347, 221] on span "7" at bounding box center [346, 221] width 43 height 36
checkbox input "true"
click at [344, 155] on span "1" at bounding box center [346, 148] width 43 height 36
checkbox input "true"
click at [425, 230] on span "9" at bounding box center [433, 221] width 43 height 36
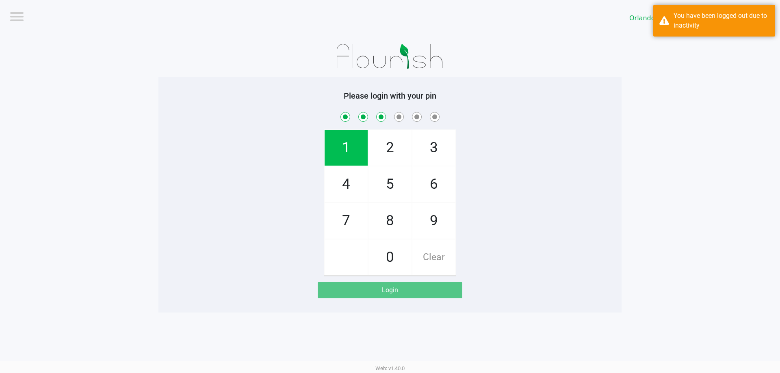
checkbox input "true"
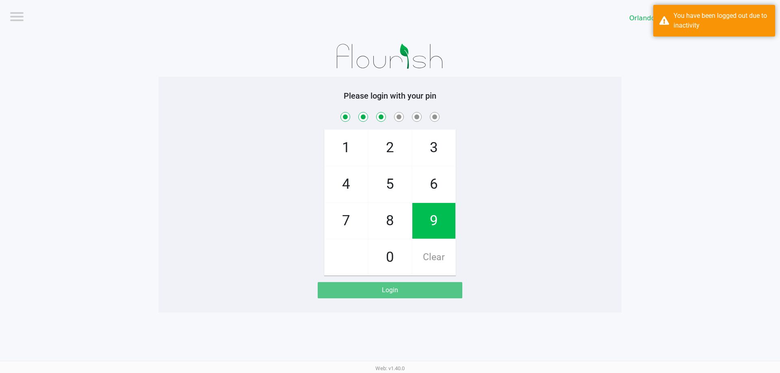
click at [341, 223] on span "7" at bounding box center [346, 221] width 43 height 36
checkbox input "true"
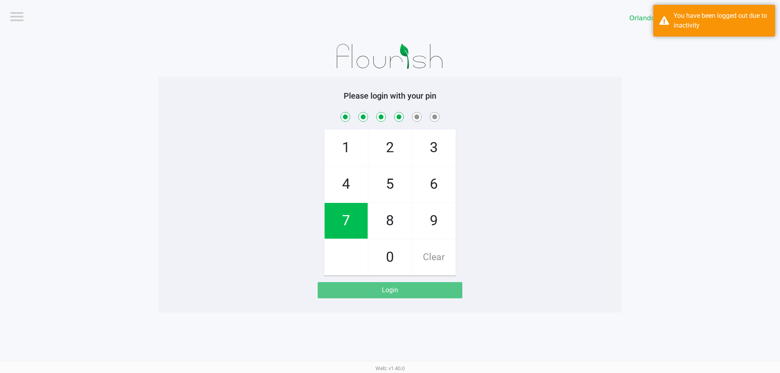
click at [384, 194] on span "5" at bounding box center [389, 185] width 43 height 36
checkbox input "true"
click at [391, 154] on span "2" at bounding box center [389, 148] width 43 height 36
checkbox input "true"
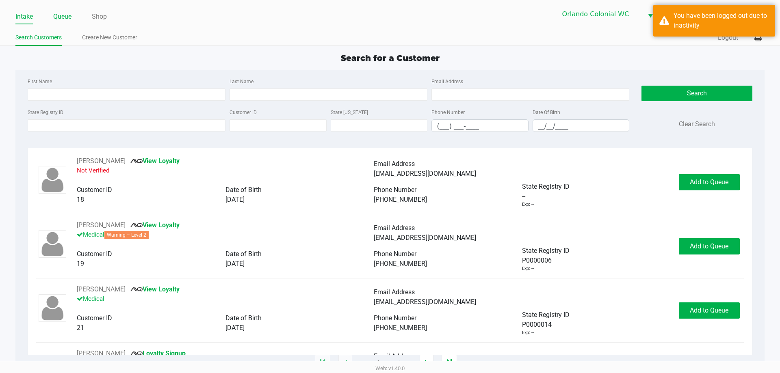
click at [59, 16] on link "Queue" at bounding box center [62, 16] width 18 height 11
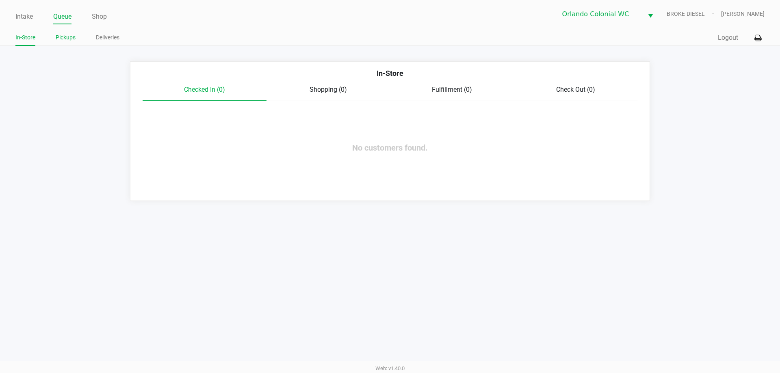
click at [64, 37] on link "Pickups" at bounding box center [66, 37] width 20 height 10
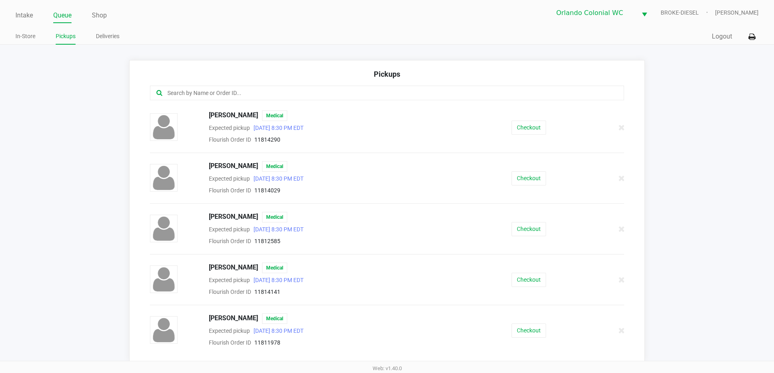
scroll to position [3, 0]
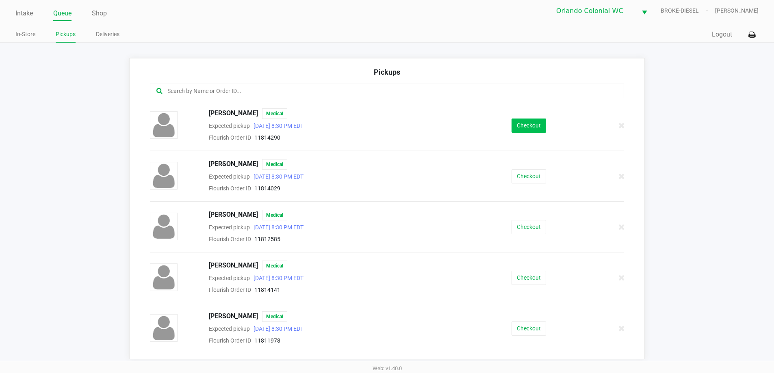
click at [522, 122] on button "Checkout" at bounding box center [528, 126] width 35 height 14
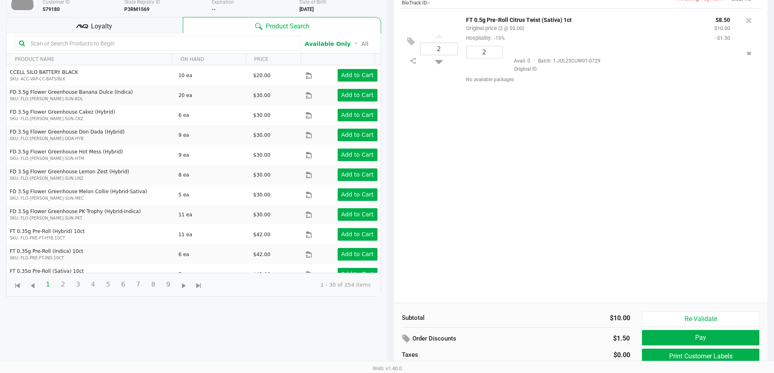
scroll to position [88, 0]
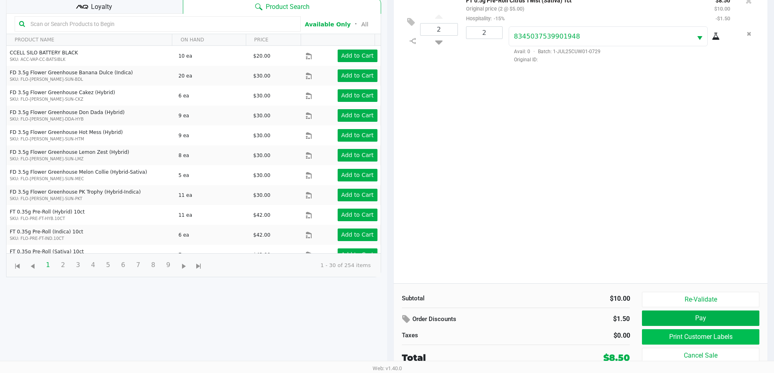
click at [680, 338] on button "Print Customer Labels" at bounding box center [700, 336] width 117 height 15
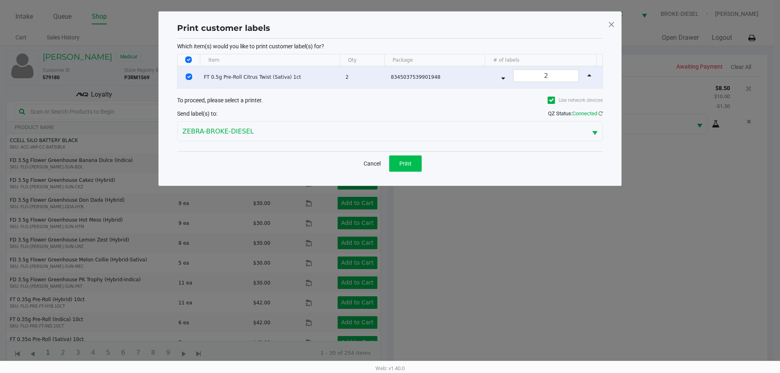
click at [414, 165] on button "Print" at bounding box center [405, 164] width 32 height 16
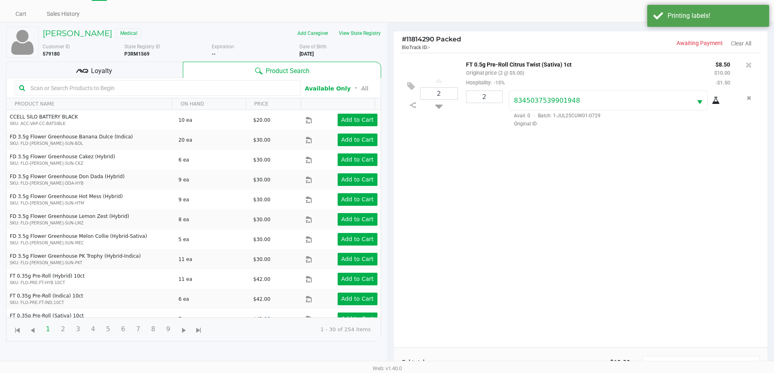
scroll to position [88, 0]
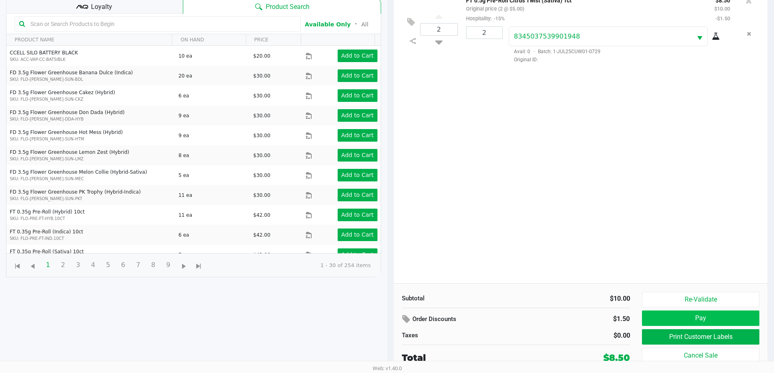
click at [700, 323] on button "Pay" at bounding box center [700, 318] width 117 height 15
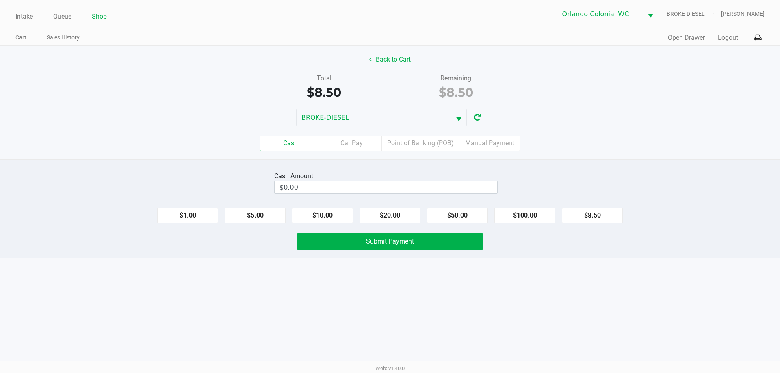
click at [393, 212] on button "$20.00" at bounding box center [390, 215] width 61 height 15
click at [411, 222] on button "$20.00" at bounding box center [390, 215] width 61 height 15
click at [503, 183] on button "Clear" at bounding box center [497, 187] width 25 height 12
click at [388, 215] on button "$20.00" at bounding box center [390, 215] width 61 height 15
type input "$20.00"
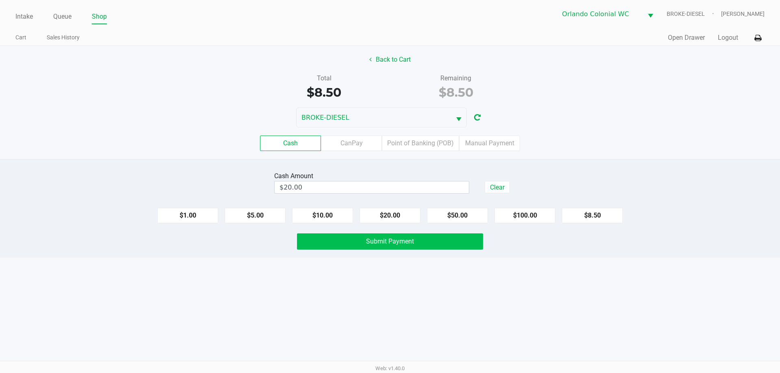
click at [415, 237] on button "Submit Payment" at bounding box center [390, 242] width 186 height 16
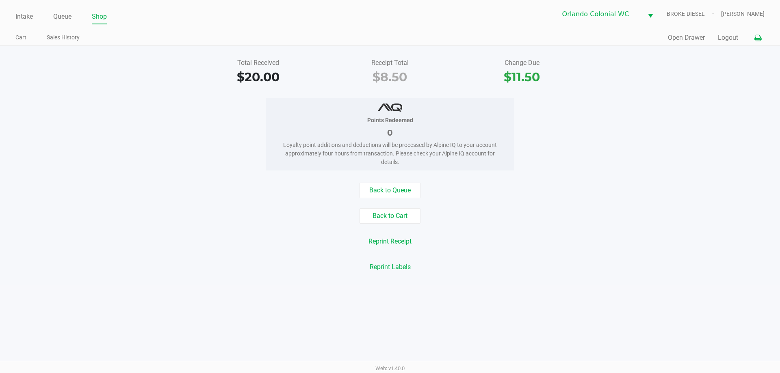
click at [757, 37] on icon at bounding box center [757, 38] width 7 height 6
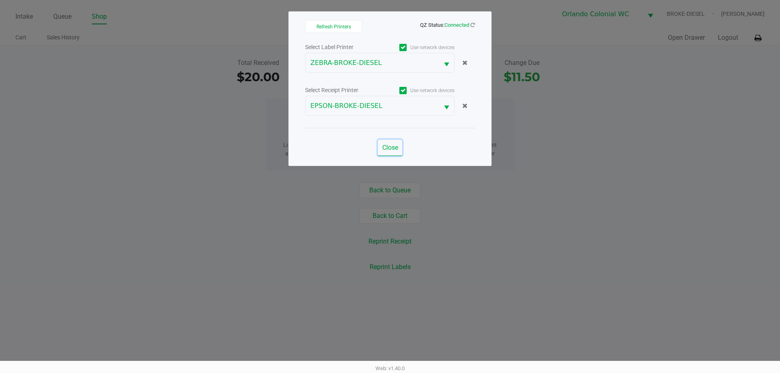
click at [395, 145] on span "Close" at bounding box center [390, 148] width 16 height 8
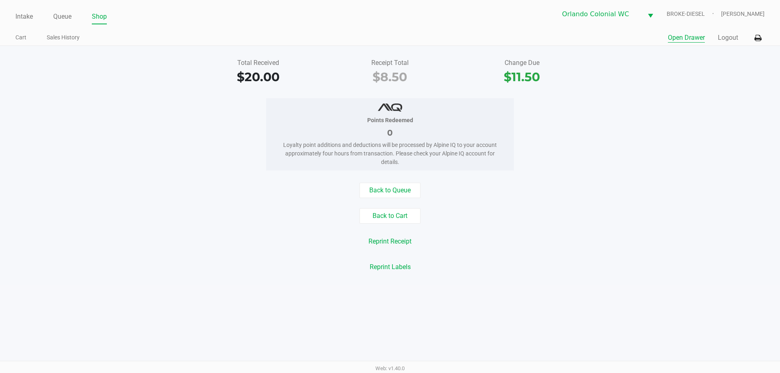
click at [686, 38] on button "Open Drawer" at bounding box center [686, 38] width 37 height 10
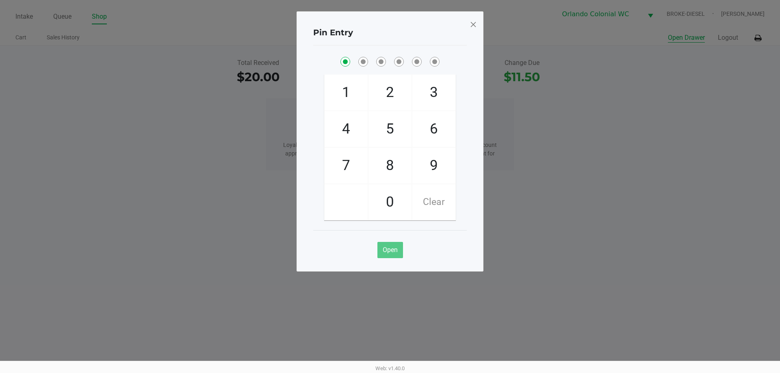
checkbox input "true"
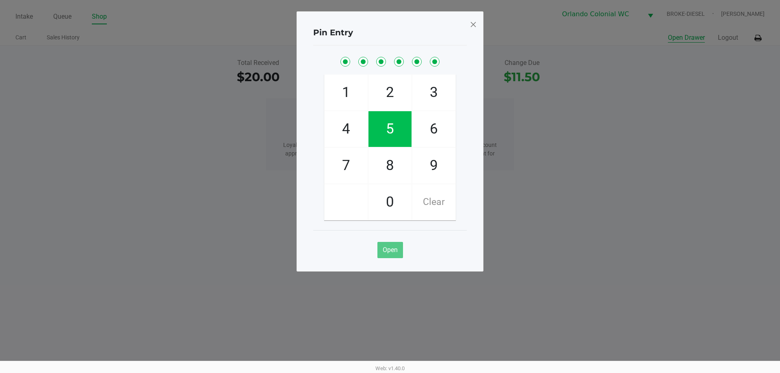
checkbox input "true"
click at [396, 249] on span "Open" at bounding box center [390, 250] width 15 height 8
click at [474, 27] on span at bounding box center [473, 24] width 7 height 13
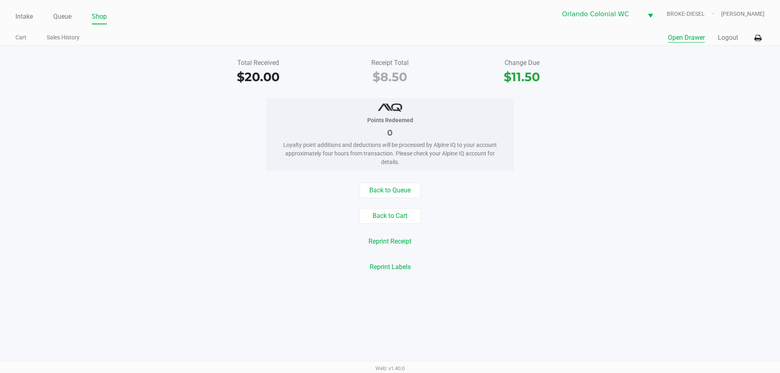
click at [407, 249] on button "Reprint Receipt" at bounding box center [390, 241] width 54 height 15
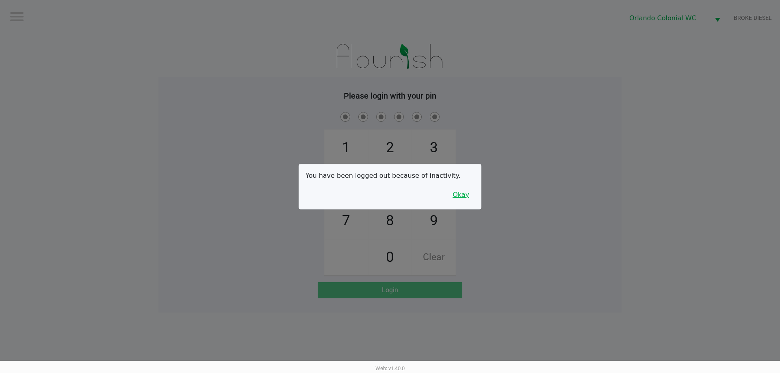
click at [463, 188] on button "Okay" at bounding box center [460, 194] width 27 height 15
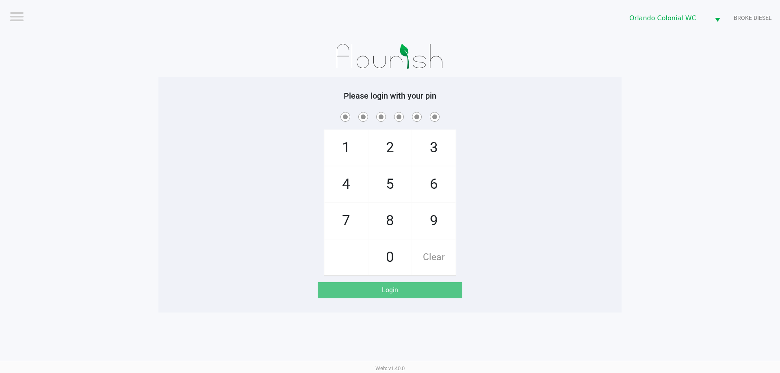
click at [340, 221] on span "7" at bounding box center [346, 221] width 43 height 36
checkbox input "true"
click at [341, 130] on span "1" at bounding box center [346, 148] width 43 height 36
checkbox input "true"
click at [434, 212] on span "9" at bounding box center [433, 221] width 43 height 36
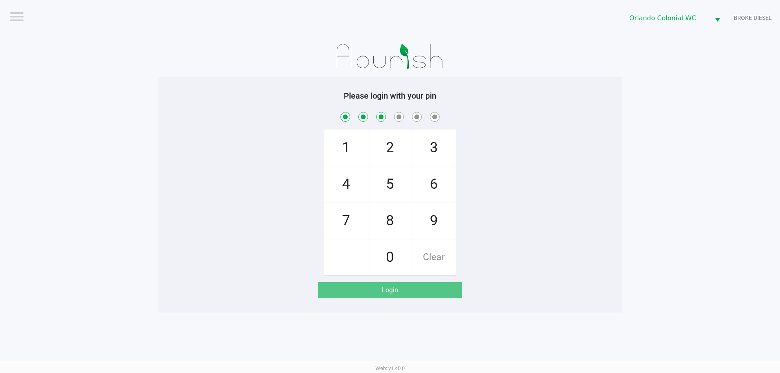
checkbox input "true"
click at [336, 221] on span "7" at bounding box center [346, 221] width 43 height 36
checkbox input "true"
click at [379, 190] on span "5" at bounding box center [389, 185] width 43 height 36
checkbox input "true"
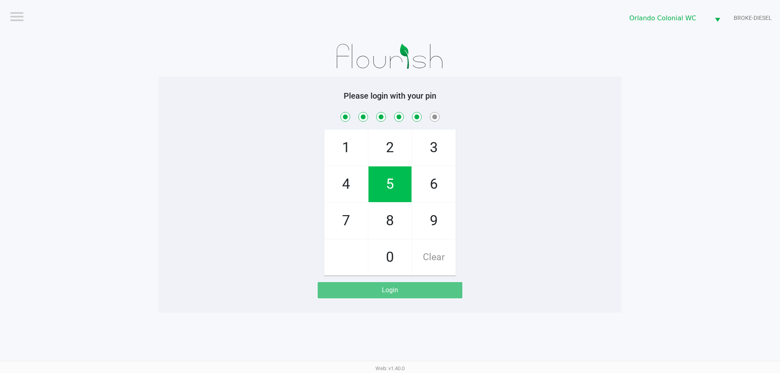
click at [384, 154] on span "2" at bounding box center [389, 148] width 43 height 36
checkbox input "true"
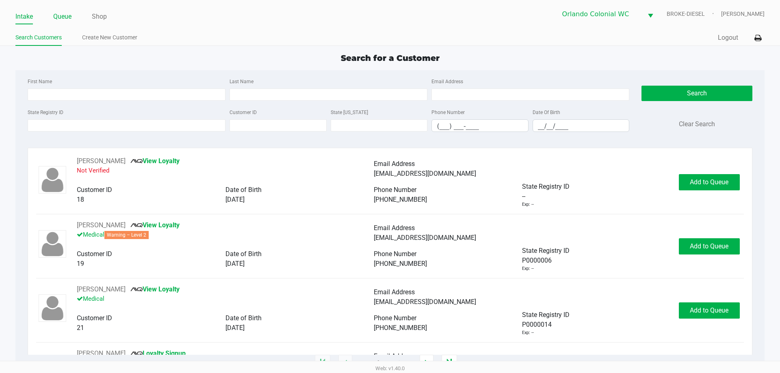
click at [60, 13] on link "Queue" at bounding box center [62, 16] width 18 height 11
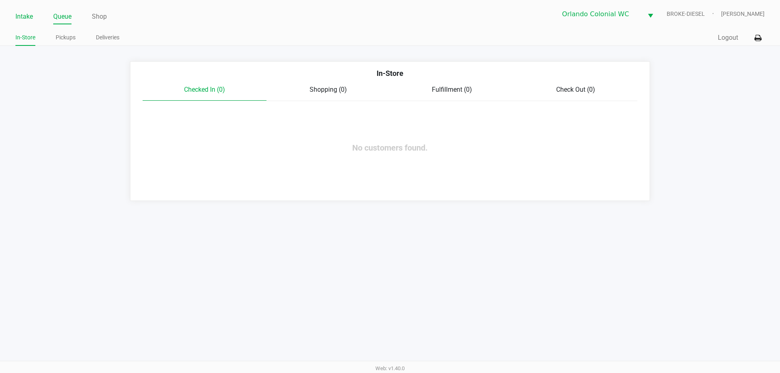
click at [29, 14] on link "Intake" at bounding box center [23, 16] width 17 height 11
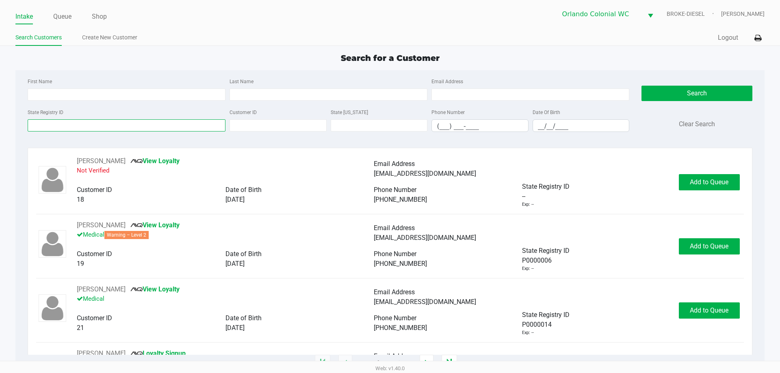
click at [71, 124] on input "State Registry ID" at bounding box center [127, 125] width 198 height 12
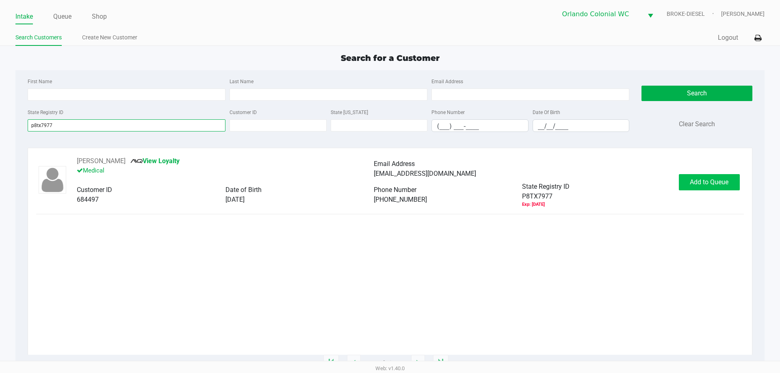
type input "p8tx7977"
click at [695, 181] on span "Add to Queue" at bounding box center [709, 182] width 39 height 8
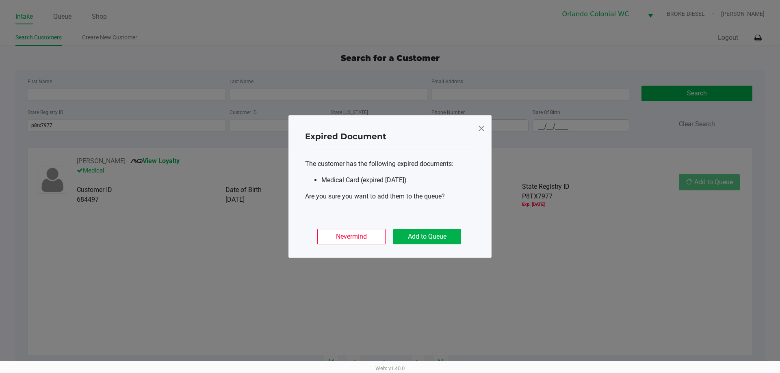
click at [699, 182] on ngb-modal-window "Expired Document The customer has the following expired documents: Medical Card…" at bounding box center [390, 186] width 780 height 373
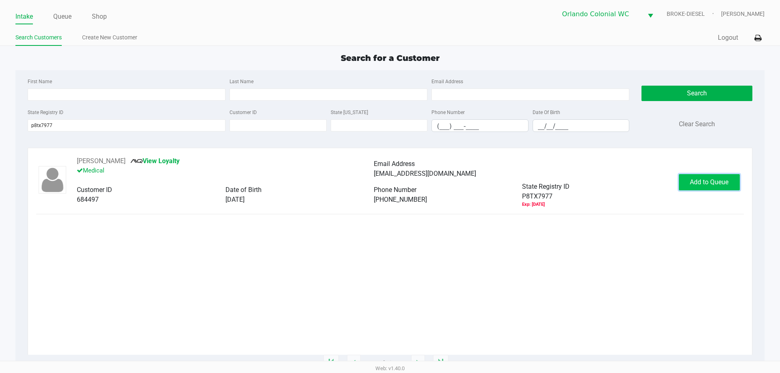
click at [722, 185] on span "Add to Queue" at bounding box center [709, 182] width 39 height 8
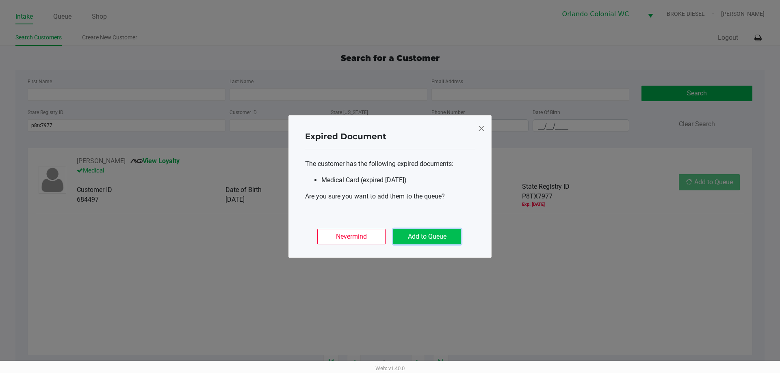
click at [440, 236] on button "Add to Queue" at bounding box center [427, 236] width 68 height 15
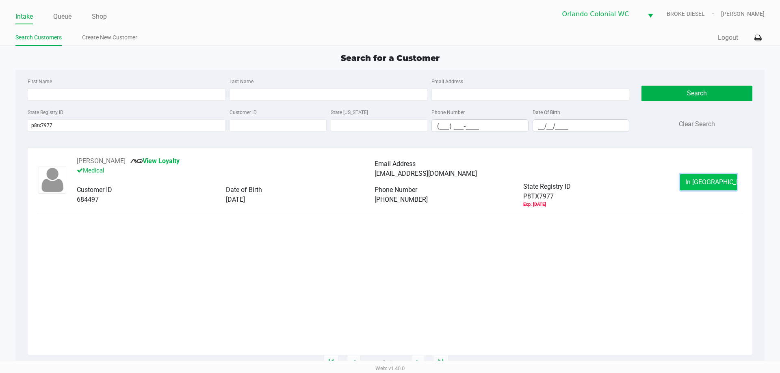
click at [699, 182] on span "In Queue" at bounding box center [719, 182] width 68 height 8
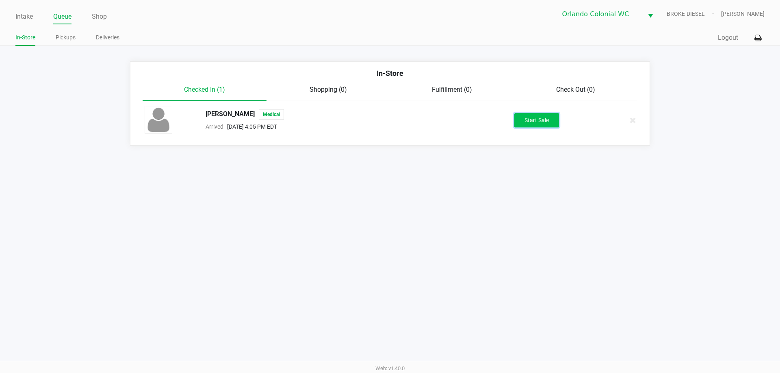
click at [546, 123] on button "Start Sale" at bounding box center [536, 120] width 45 height 14
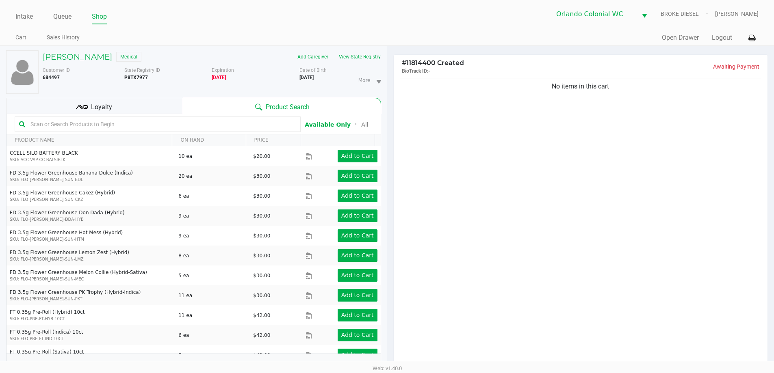
click at [121, 107] on div "Loyalty" at bounding box center [94, 106] width 177 height 16
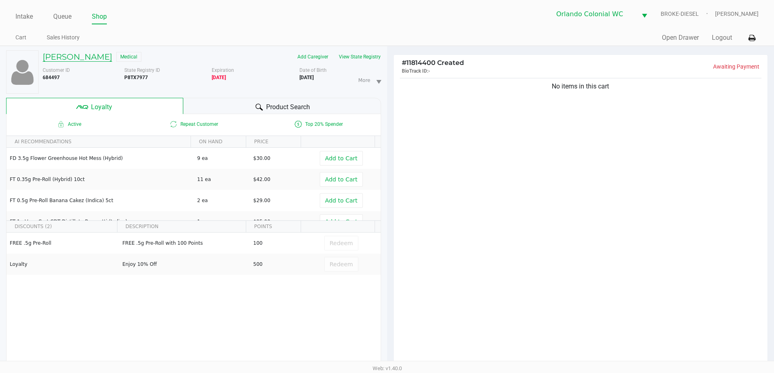
click at [76, 53] on div "Cindy BARNES Medical" at bounding box center [124, 56] width 175 height 13
click at [82, 57] on h5 "Cindy BARNES" at bounding box center [77, 57] width 69 height 10
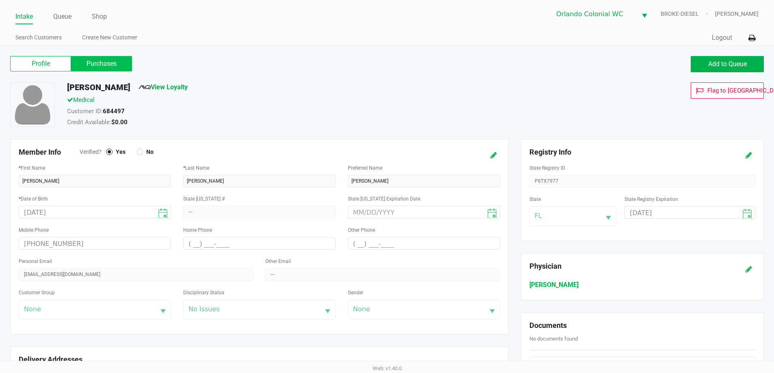
click at [97, 58] on label "Purchases" at bounding box center [101, 63] width 61 height 15
click at [0, 0] on 1 "Purchases" at bounding box center [0, 0] width 0 height 0
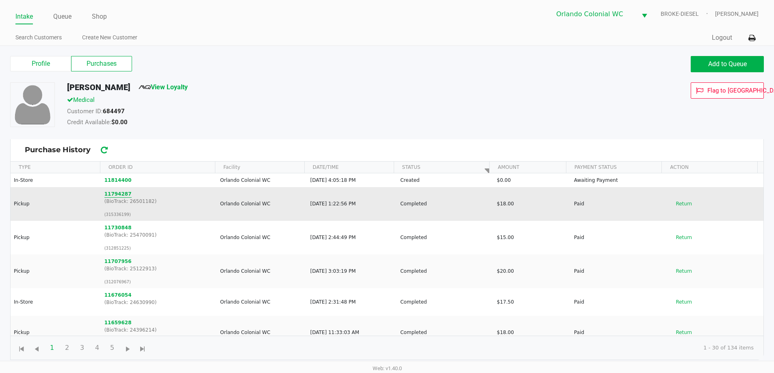
click at [110, 193] on button "11794287" at bounding box center [117, 194] width 27 height 7
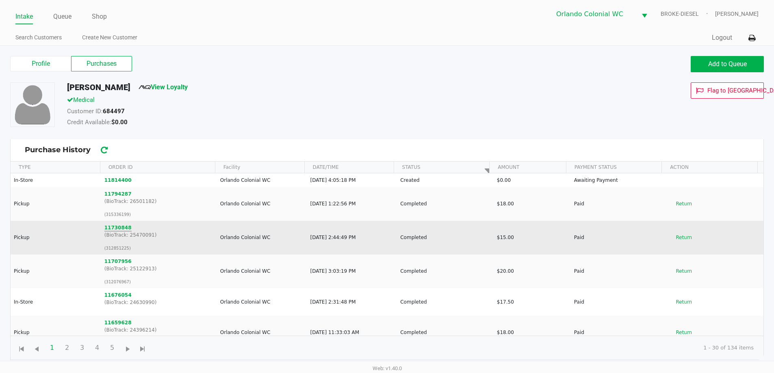
click at [118, 231] on button "11730848" at bounding box center [117, 227] width 27 height 7
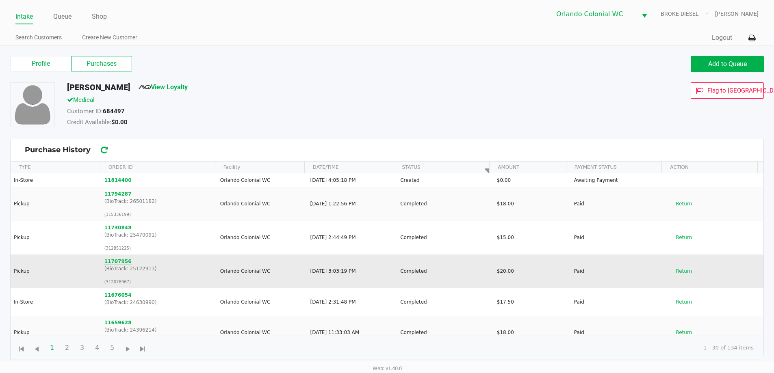
click at [114, 262] on button "11707956" at bounding box center [117, 261] width 27 height 7
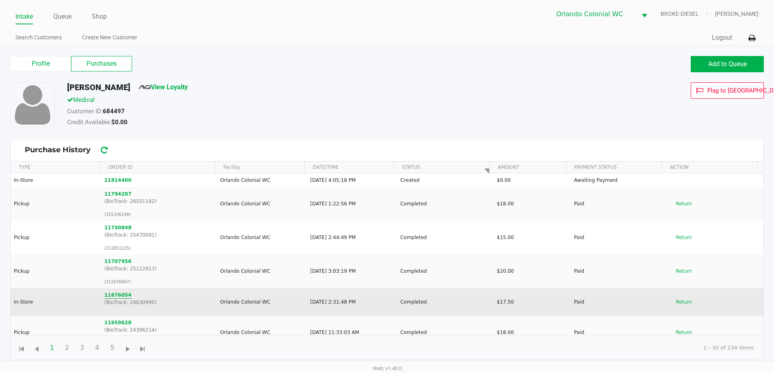
click at [117, 295] on button "11676054" at bounding box center [117, 295] width 27 height 7
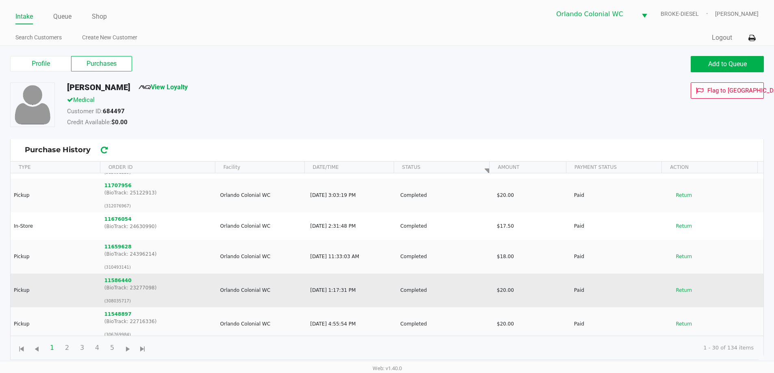
scroll to position [81, 0]
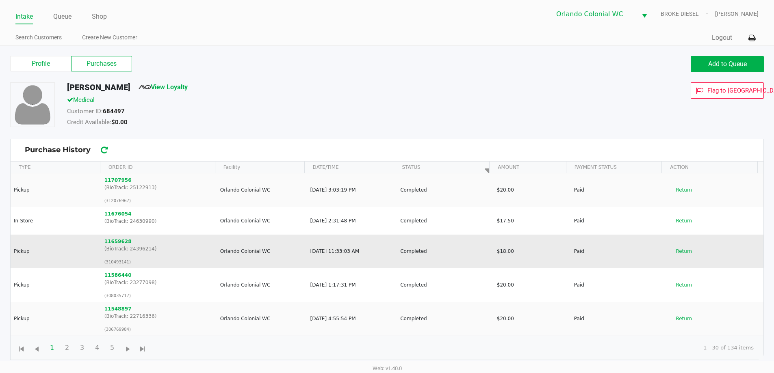
click at [116, 240] on button "11659628" at bounding box center [117, 241] width 27 height 7
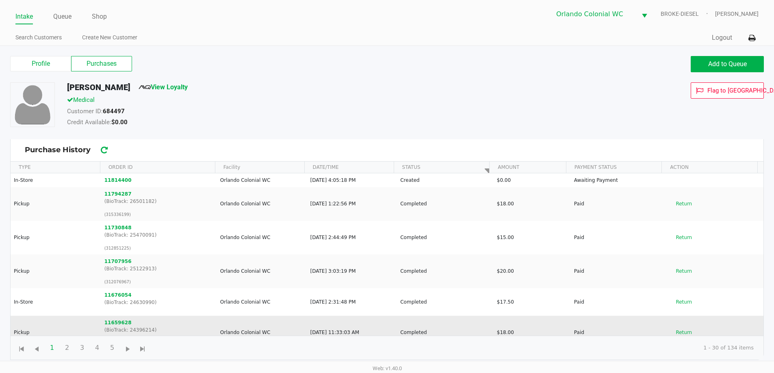
scroll to position [41, 0]
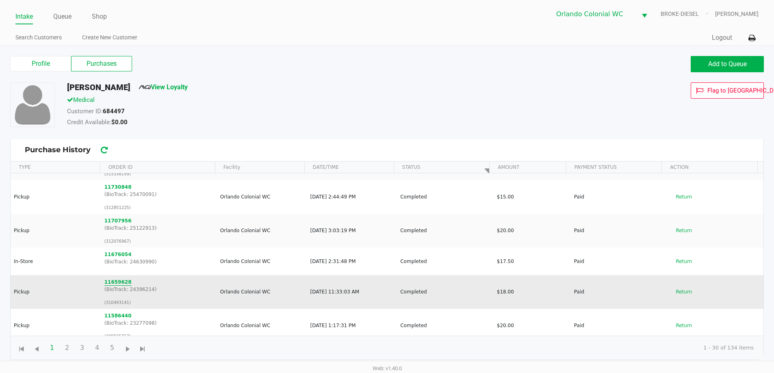
click at [115, 283] on button "11659628" at bounding box center [117, 282] width 27 height 7
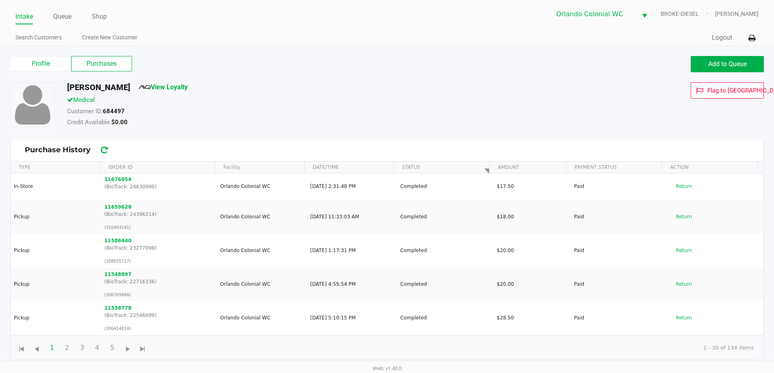
scroll to position [122, 0]
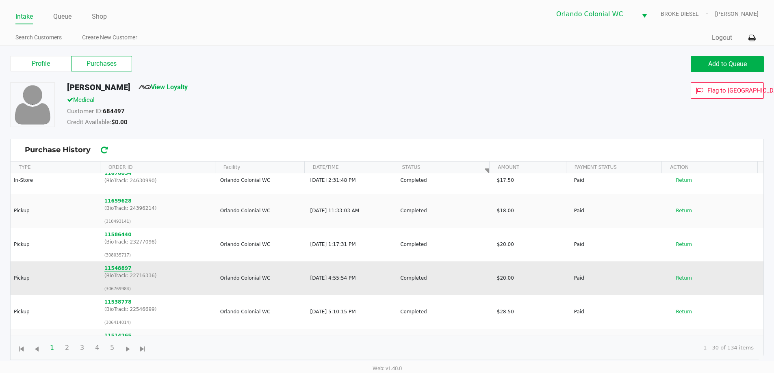
click at [116, 268] on button "11548897" at bounding box center [117, 268] width 27 height 7
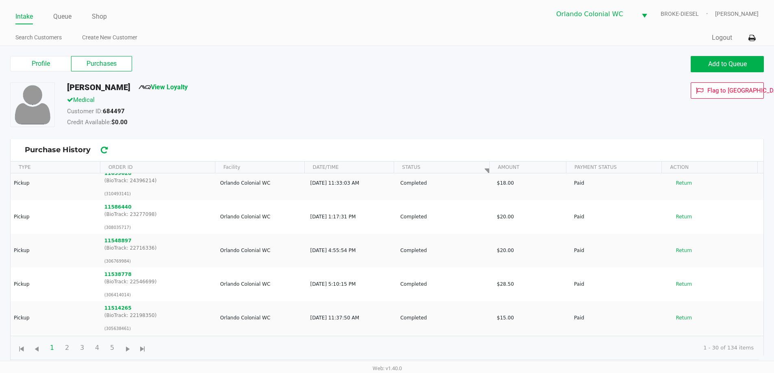
scroll to position [162, 0]
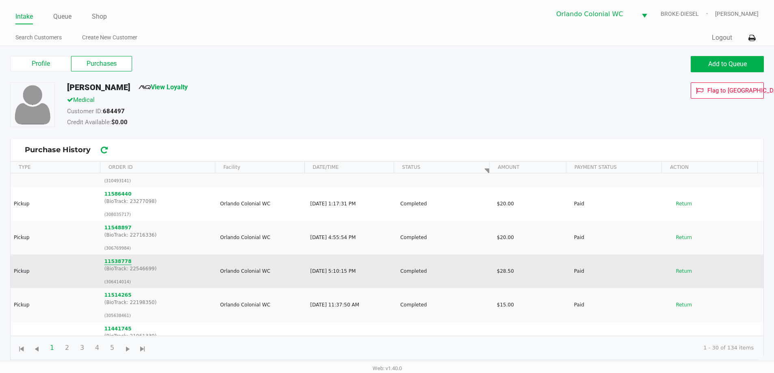
click at [119, 262] on button "11538778" at bounding box center [117, 261] width 27 height 7
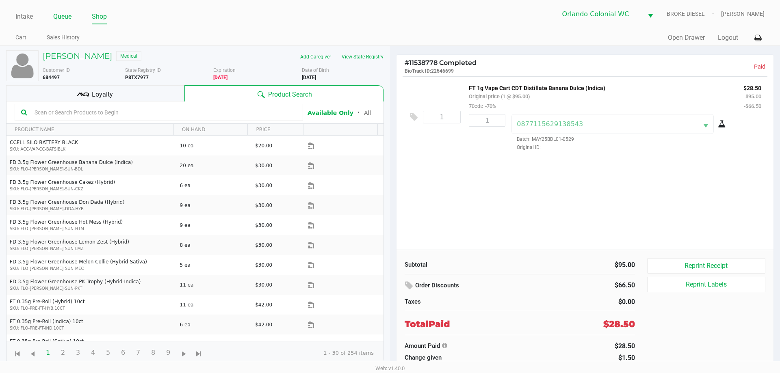
click at [58, 12] on link "Queue" at bounding box center [62, 16] width 18 height 11
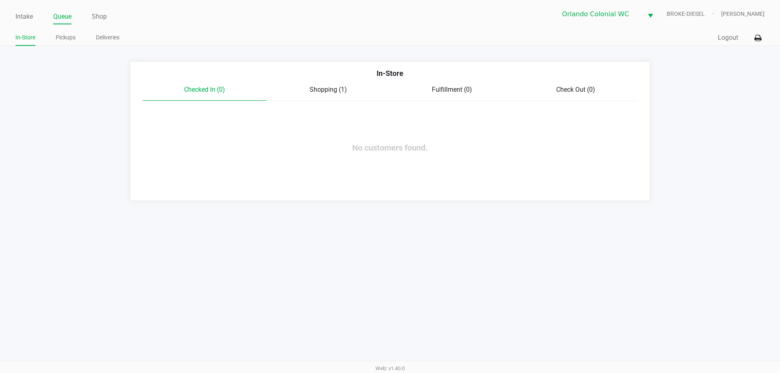
click at [318, 86] on span "Shopping (1)" at bounding box center [328, 90] width 37 height 8
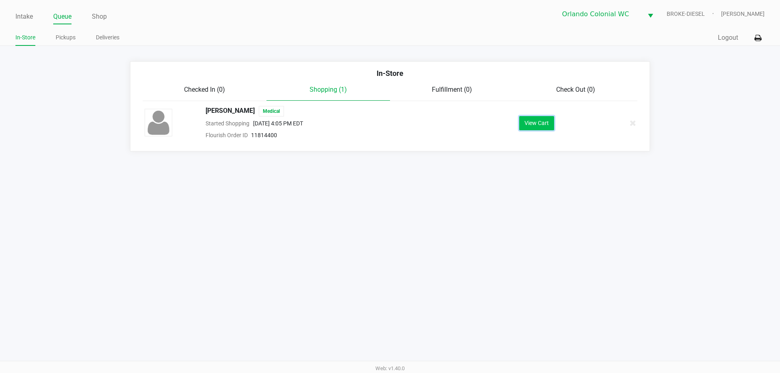
click at [536, 120] on button "View Cart" at bounding box center [536, 123] width 35 height 14
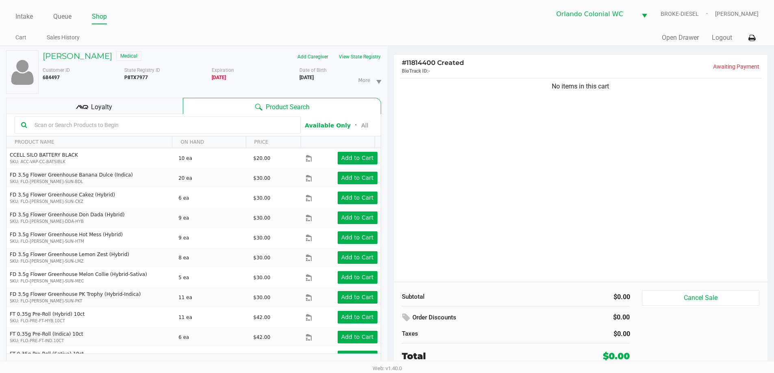
click at [514, 114] on div "No items in this cart" at bounding box center [581, 179] width 374 height 206
click at [119, 108] on div "Loyalty" at bounding box center [94, 106] width 177 height 16
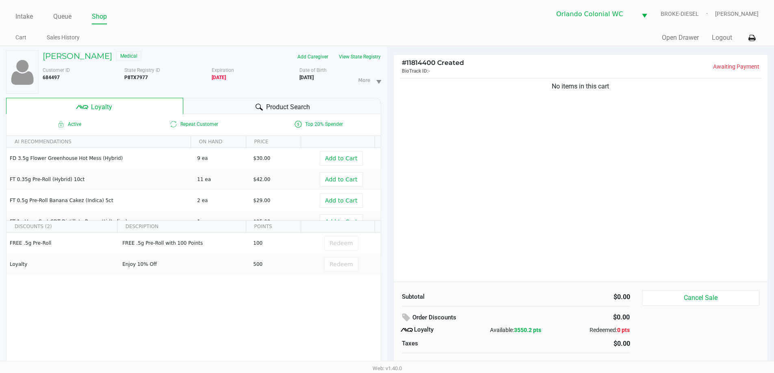
click at [484, 117] on div "No items in this cart" at bounding box center [581, 179] width 374 height 206
click at [238, 106] on div "Product Search" at bounding box center [282, 106] width 198 height 16
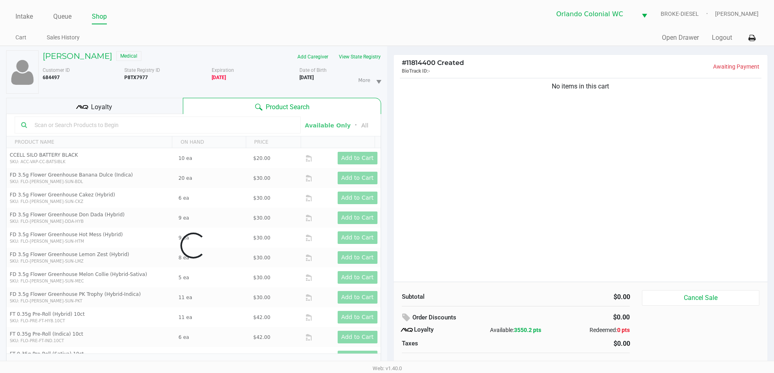
click at [486, 142] on div "No items in this cart" at bounding box center [581, 179] width 374 height 206
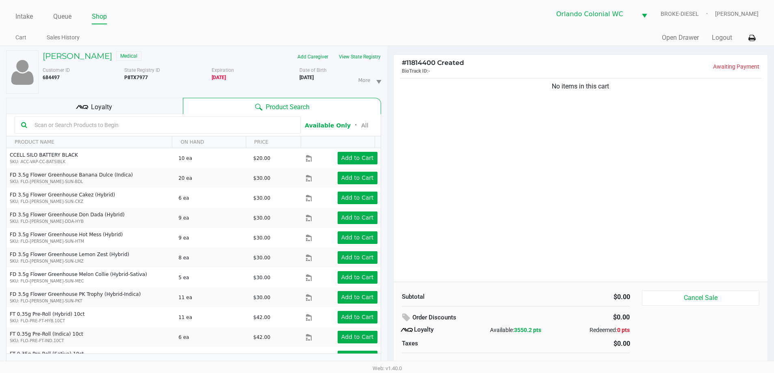
click at [82, 121] on input "text" at bounding box center [162, 125] width 263 height 12
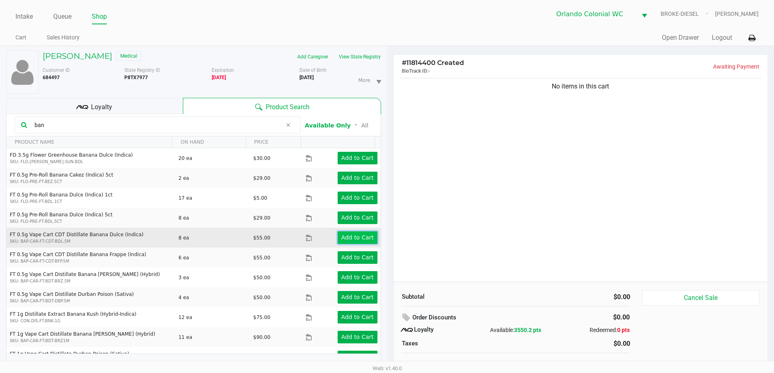
click at [351, 236] on app-button-loader "Add to Cart" at bounding box center [357, 237] width 32 height 6
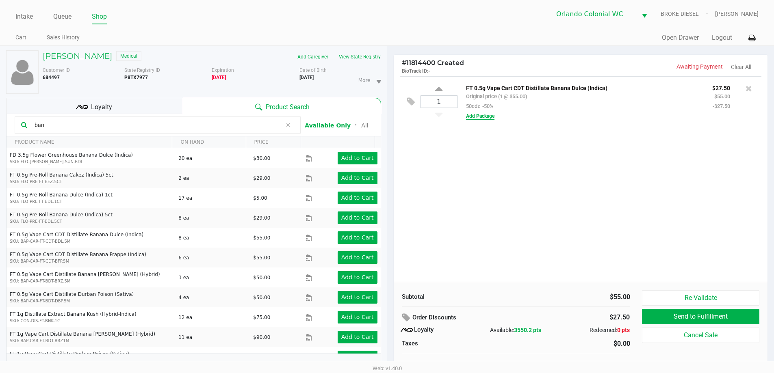
click at [483, 117] on button "Add Package" at bounding box center [480, 116] width 28 height 7
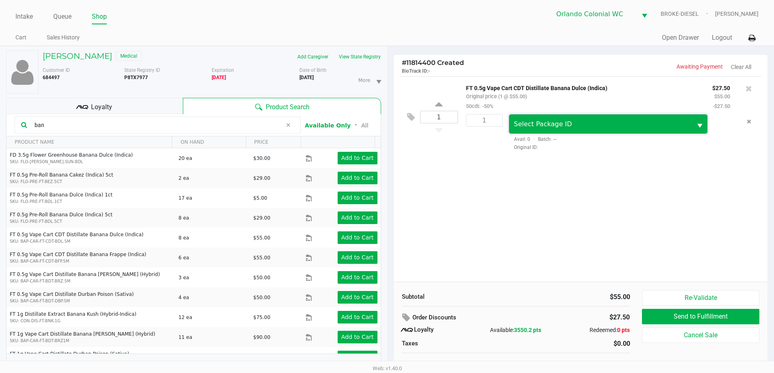
click at [611, 124] on span "Select Package ID" at bounding box center [600, 124] width 173 height 10
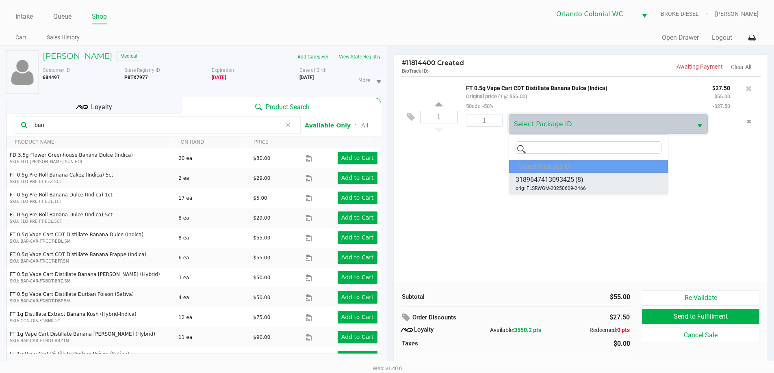
click at [585, 181] on li "3189647413093425 (8) orig: FLSRWGM-20250609-2466" at bounding box center [588, 183] width 159 height 20
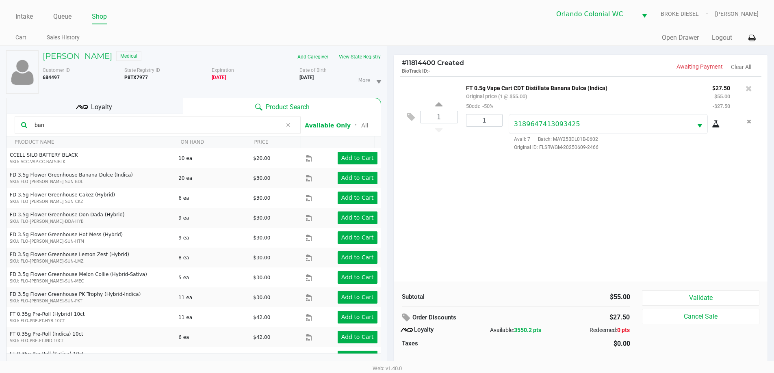
click at [716, 126] on icon at bounding box center [716, 124] width 8 height 6
click at [83, 126] on input "ban" at bounding box center [156, 125] width 251 height 12
type input "b"
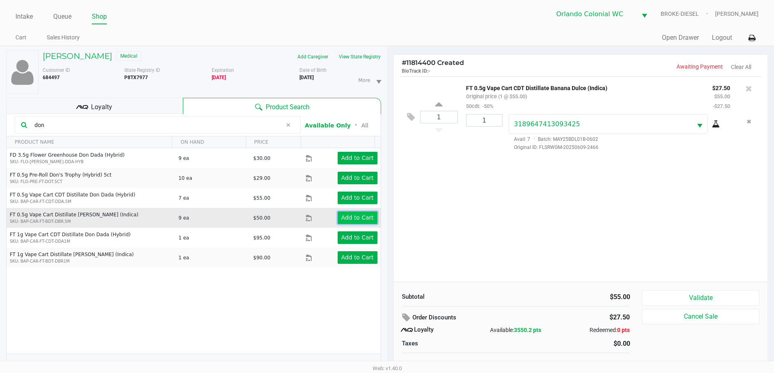
click at [351, 213] on button "Add to Cart" at bounding box center [358, 218] width 40 height 13
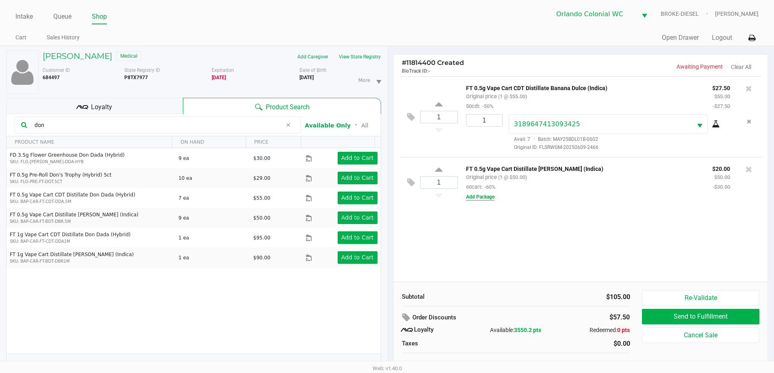
click at [491, 198] on button "Add Package" at bounding box center [480, 196] width 28 height 7
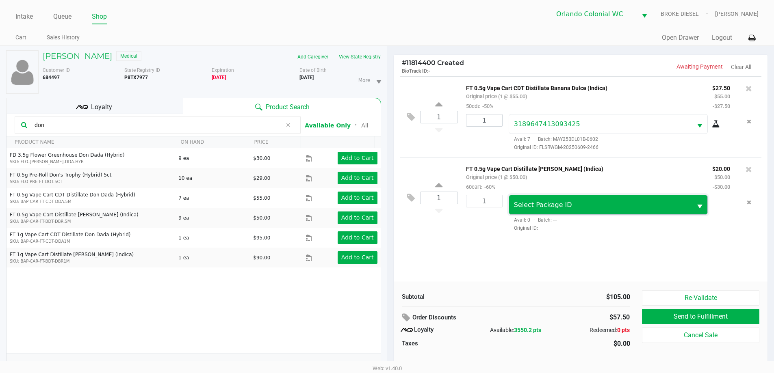
click at [544, 205] on span "Select Package ID" at bounding box center [543, 205] width 58 height 8
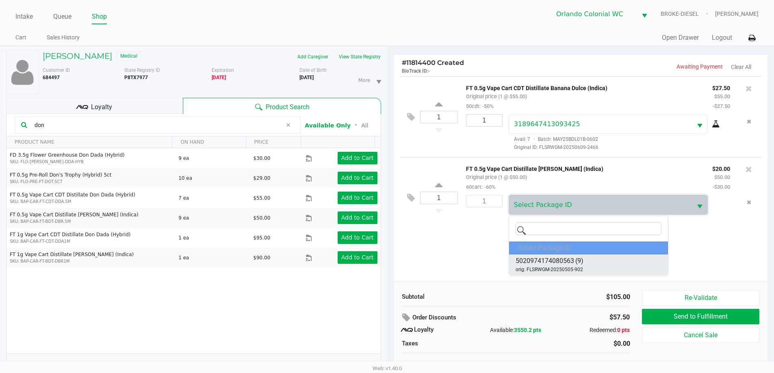
click at [557, 257] on span "5020974174080563" at bounding box center [544, 261] width 58 height 10
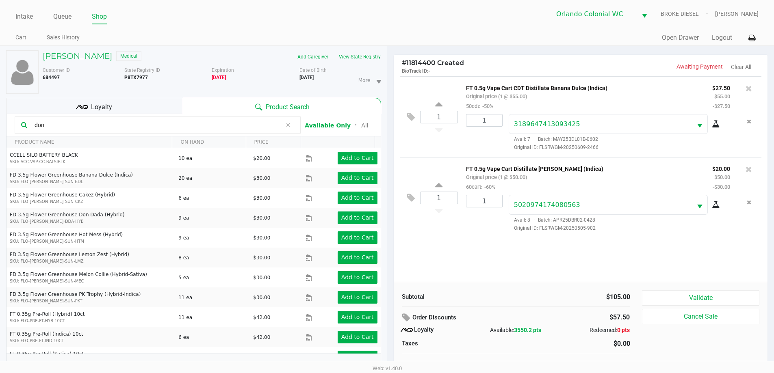
click at [715, 208] on icon at bounding box center [716, 205] width 8 height 6
click at [427, 238] on div "1 FT 0.5g Vape Cart Distillate Donny Burger (Indica) Original price (1 @ $50.00…" at bounding box center [581, 197] width 362 height 81
click at [749, 169] on icon at bounding box center [748, 169] width 6 height 8
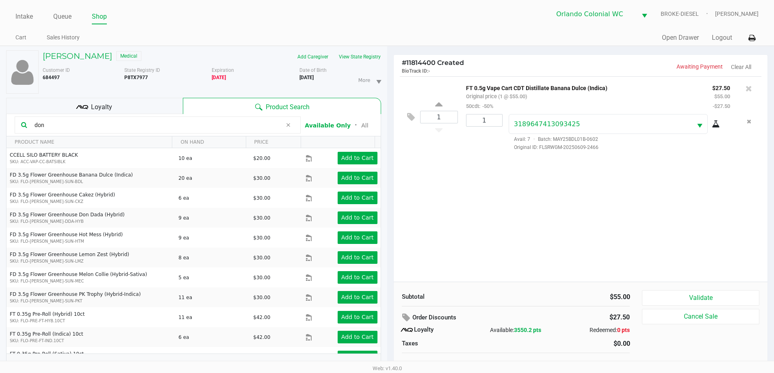
click at [77, 128] on input "don" at bounding box center [156, 125] width 251 height 12
type input "d"
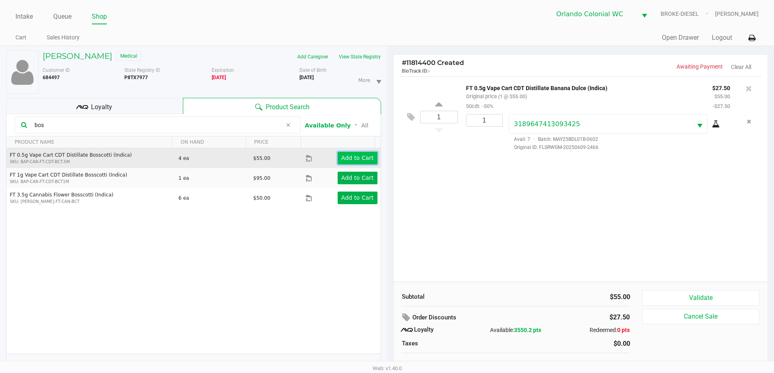
click at [341, 155] on app-button-loader "Add to Cart" at bounding box center [357, 158] width 32 height 6
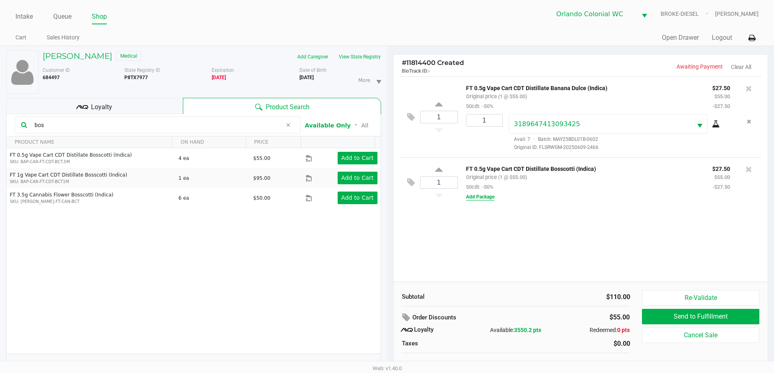
click at [493, 197] on button "Add Package" at bounding box center [480, 196] width 28 height 7
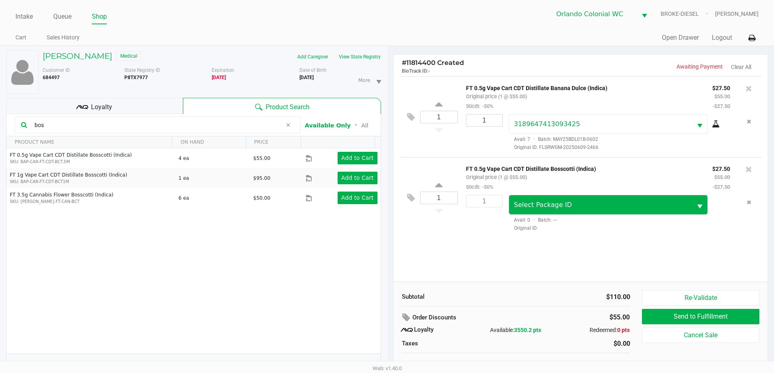
click at [702, 209] on span "Select" at bounding box center [700, 207] width 10 height 10
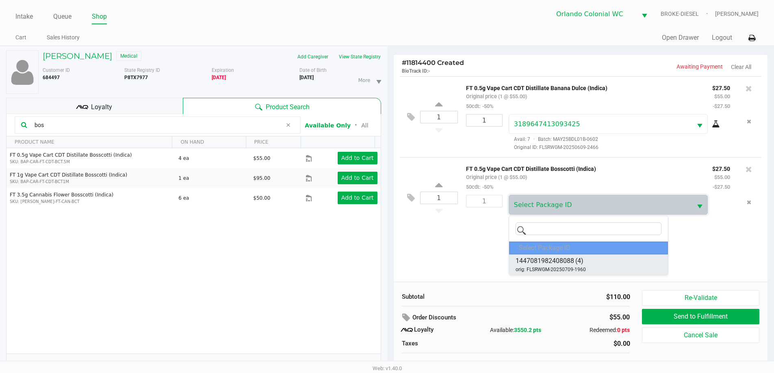
click at [560, 261] on span "1447081982408088" at bounding box center [544, 261] width 58 height 10
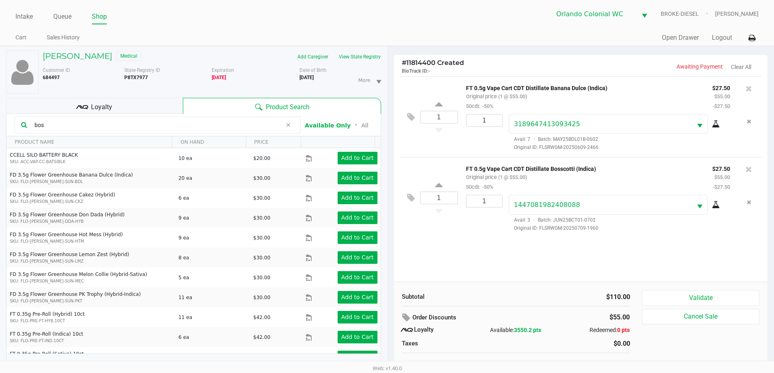
click at [721, 206] on div at bounding box center [719, 205] width 22 height 10
click at [715, 208] on icon at bounding box center [716, 205] width 8 height 6
click at [482, 250] on div "1 FT 0.5g Vape Cart CDT Distillate Banana Dulce (Indica) Original price (1 @ $5…" at bounding box center [581, 179] width 374 height 206
click at [748, 170] on icon at bounding box center [748, 169] width 6 height 8
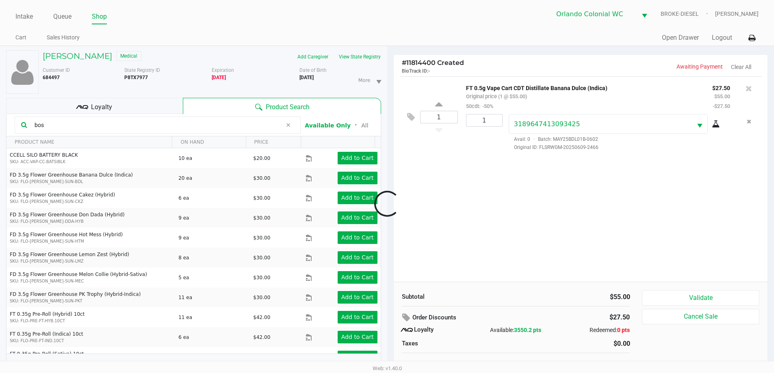
click at [69, 126] on input "bos" at bounding box center [156, 125] width 251 height 12
type input "b"
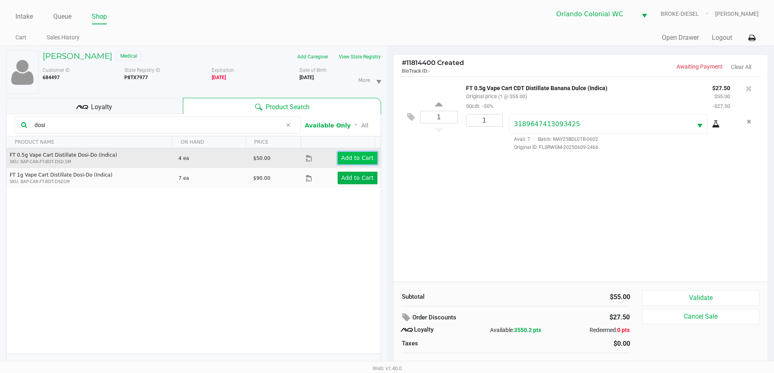
click at [343, 156] on app-button-loader "Add to Cart" at bounding box center [357, 158] width 32 height 6
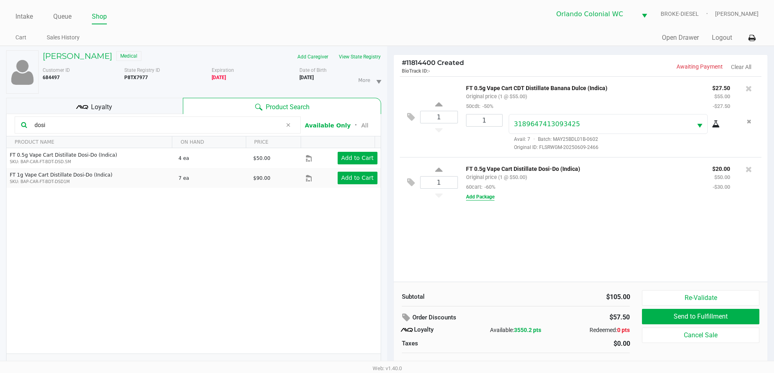
click at [474, 198] on button "Add Package" at bounding box center [480, 196] width 28 height 7
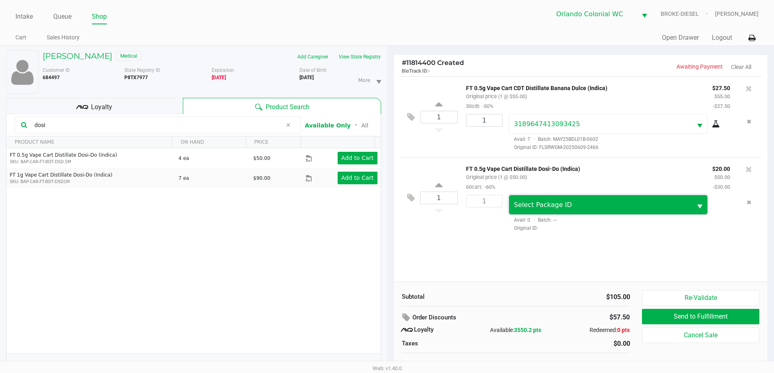
click at [653, 200] on span "Select Package ID" at bounding box center [600, 204] width 183 height 19
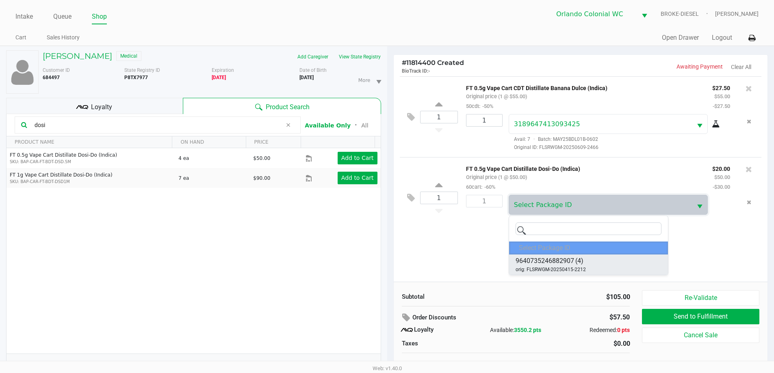
click at [555, 261] on span "9640735246882907" at bounding box center [544, 261] width 58 height 10
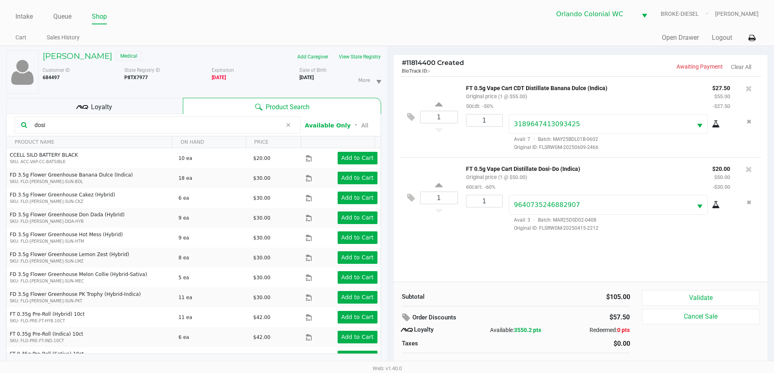
click at [719, 206] on icon at bounding box center [716, 205] width 8 height 6
click at [749, 172] on icon at bounding box center [748, 169] width 6 height 8
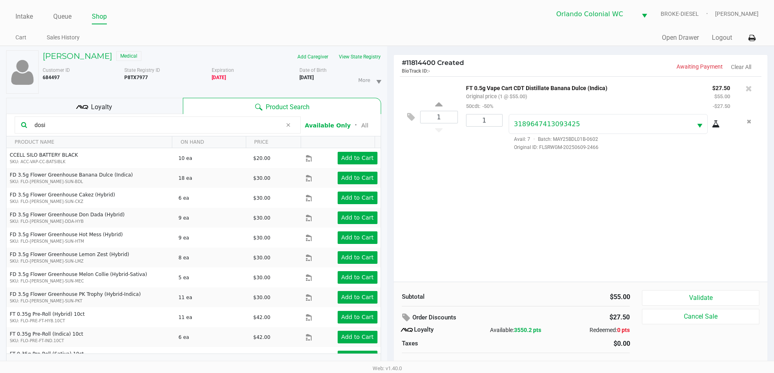
click at [62, 124] on input "dosi" at bounding box center [156, 125] width 251 height 12
type input "d"
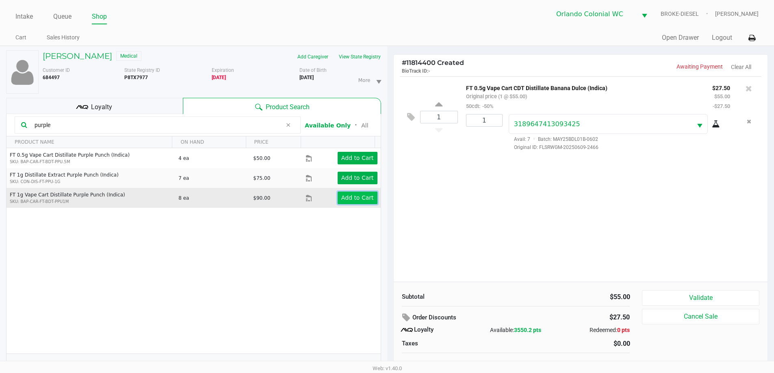
click at [344, 197] on app-button-loader "Add to Cart" at bounding box center [357, 198] width 32 height 6
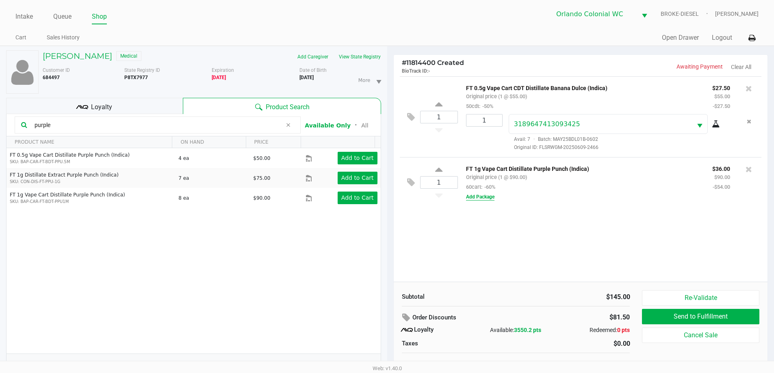
click at [481, 197] on button "Add Package" at bounding box center [480, 196] width 28 height 7
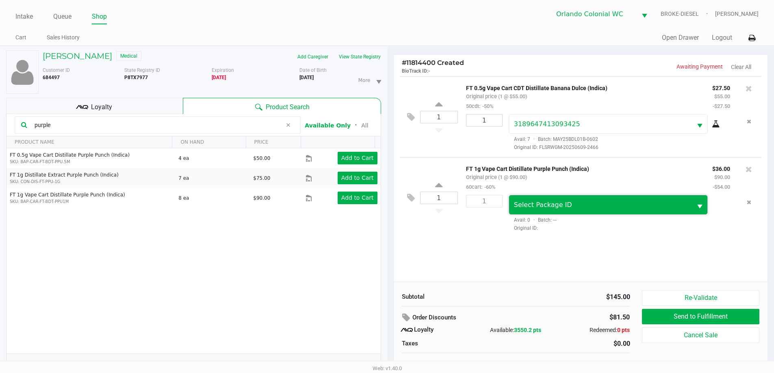
click at [583, 210] on span "Select Package ID" at bounding box center [600, 205] width 173 height 10
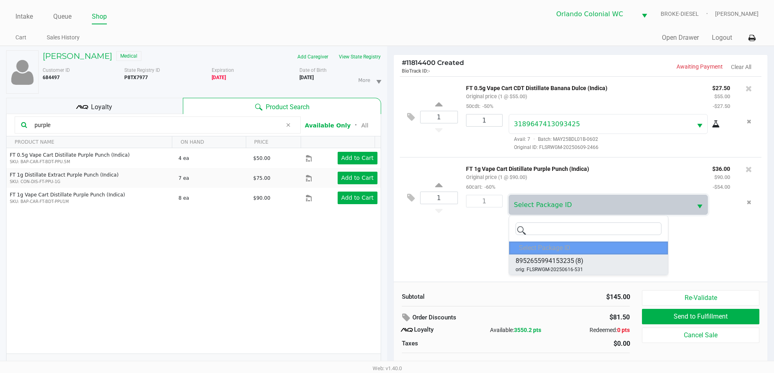
click at [558, 262] on span "8952655994153235" at bounding box center [544, 261] width 58 height 10
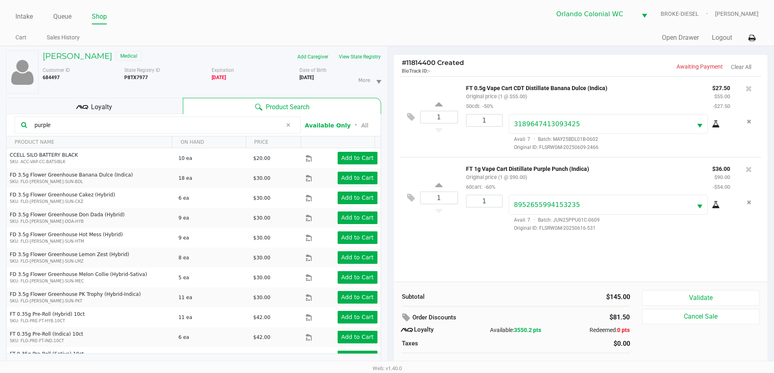
click at [717, 206] on icon at bounding box center [716, 205] width 8 height 6
click at [750, 171] on icon at bounding box center [748, 169] width 6 height 8
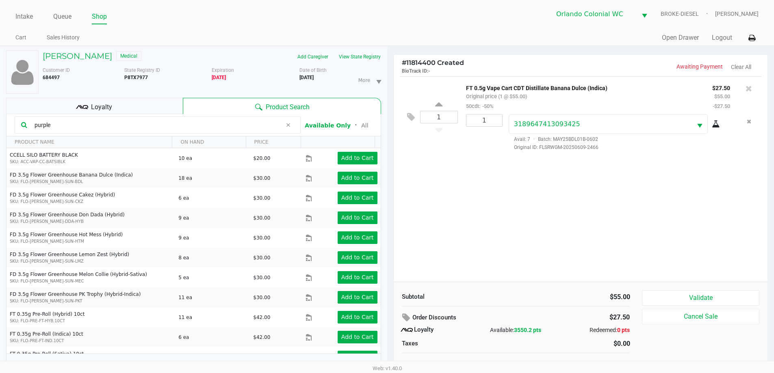
click at [78, 126] on input "purple" at bounding box center [156, 125] width 251 height 12
type input "p"
click at [100, 126] on input "text" at bounding box center [162, 125] width 263 height 12
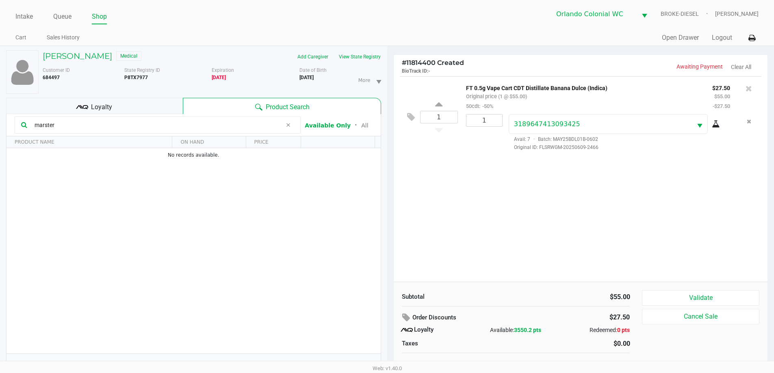
click at [71, 127] on input "marster" at bounding box center [156, 125] width 251 height 12
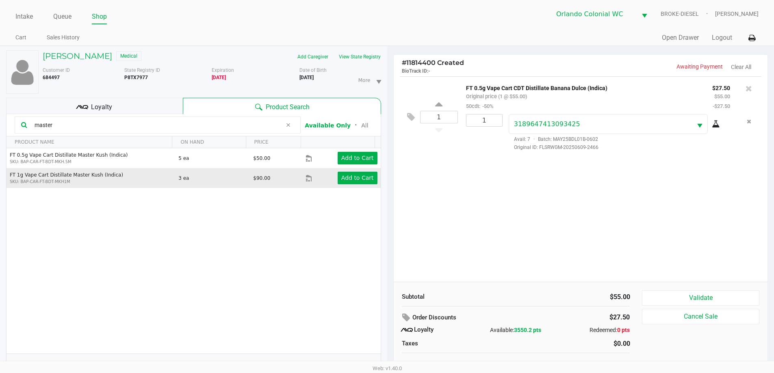
type input "master"
click at [356, 186] on td "Add to Cart" at bounding box center [342, 178] width 75 height 20
click at [346, 175] on app-button-loader "Add to Cart" at bounding box center [357, 178] width 32 height 6
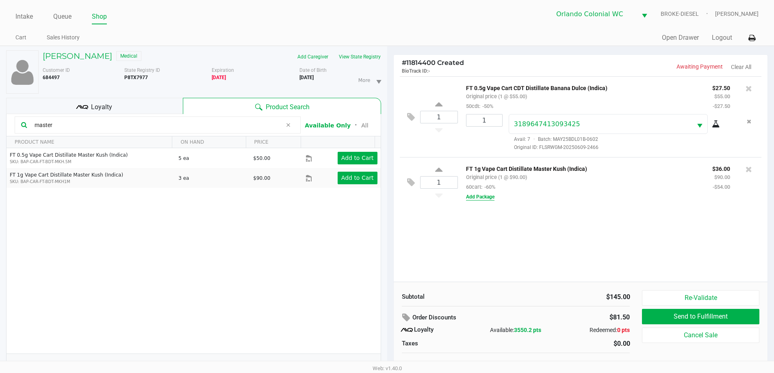
click at [482, 197] on button "Add Package" at bounding box center [480, 196] width 28 height 7
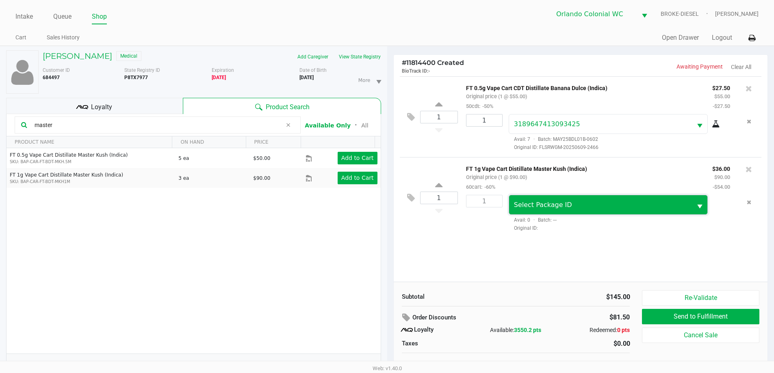
click at [679, 206] on span "Select Package ID" at bounding box center [600, 205] width 173 height 10
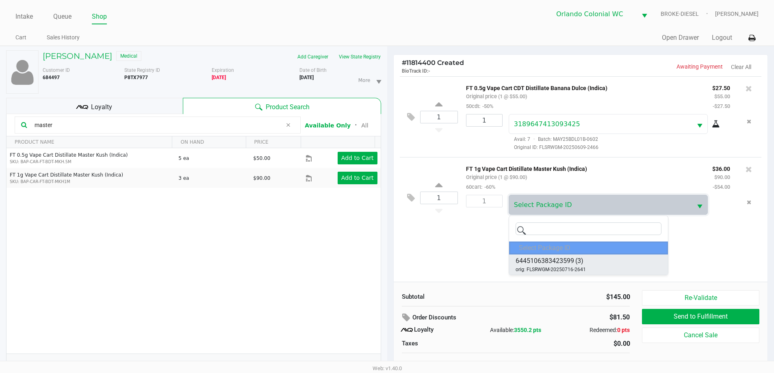
click at [597, 264] on li "6445106383423599 (3) orig: FLSRWGM-20250716-2641" at bounding box center [588, 265] width 159 height 20
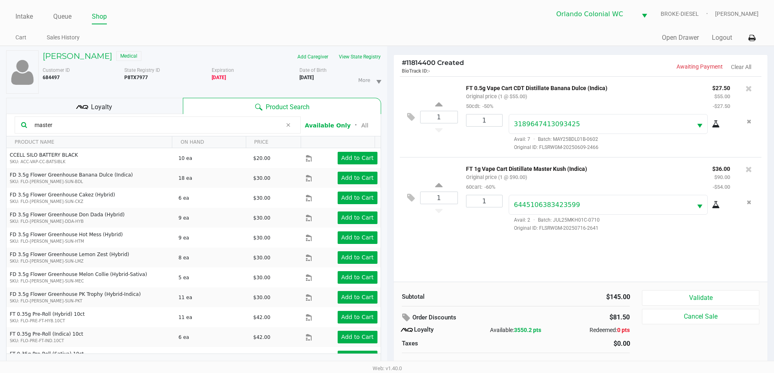
click at [714, 205] on icon at bounding box center [716, 205] width 8 height 6
click at [749, 91] on icon at bounding box center [748, 88] width 6 height 8
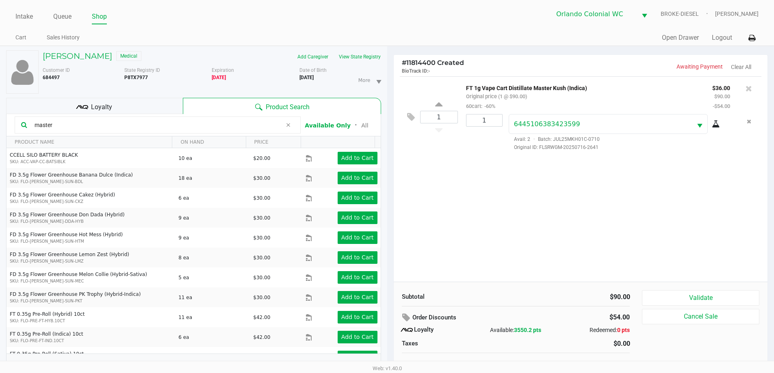
click at [710, 295] on button "Validate" at bounding box center [700, 297] width 117 height 15
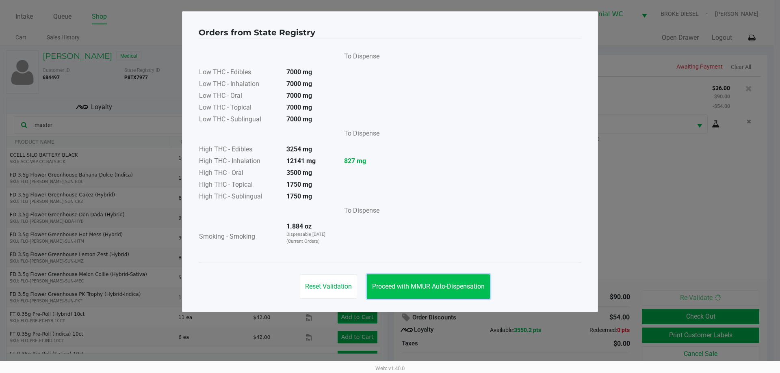
click at [444, 282] on button "Proceed with MMUR Auto-Dispensation" at bounding box center [428, 287] width 123 height 24
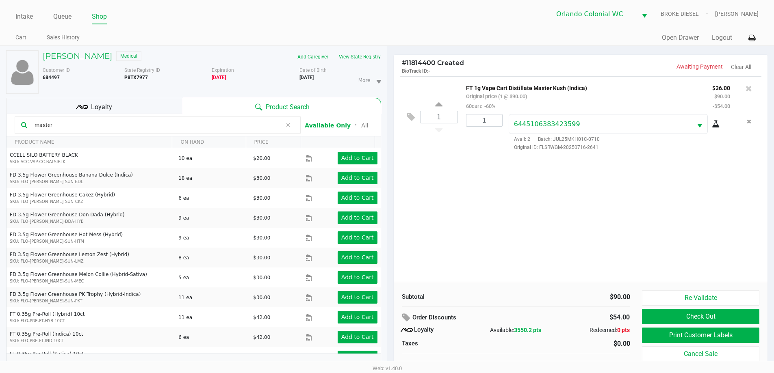
click at [695, 333] on button "Print Customer Labels" at bounding box center [700, 335] width 117 height 15
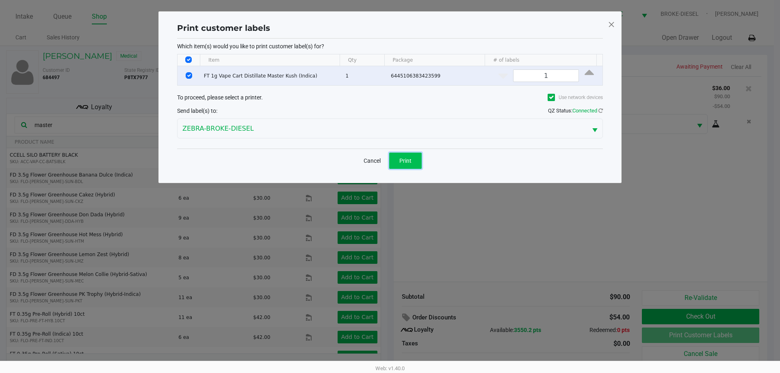
click at [407, 160] on span "Print" at bounding box center [405, 161] width 12 height 6
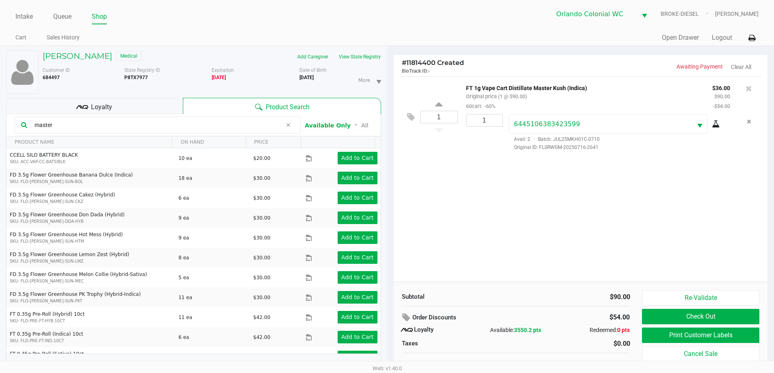
click at [125, 101] on div "Loyalty" at bounding box center [94, 106] width 177 height 16
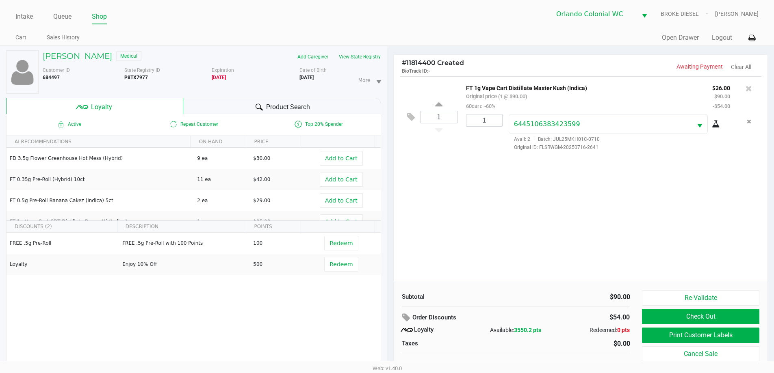
scroll to position [9, 0]
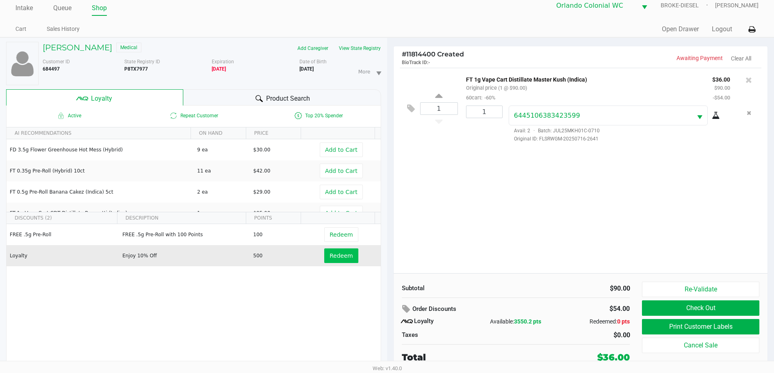
click at [335, 257] on span "Redeem" at bounding box center [340, 256] width 23 height 6
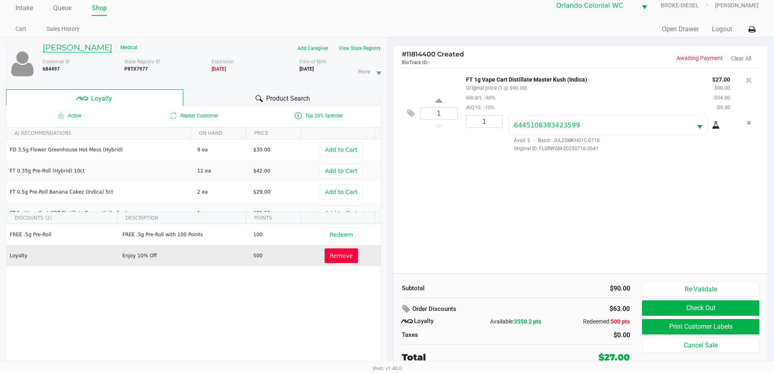
click at [81, 43] on h5 "Cindy BARNES" at bounding box center [77, 48] width 69 height 10
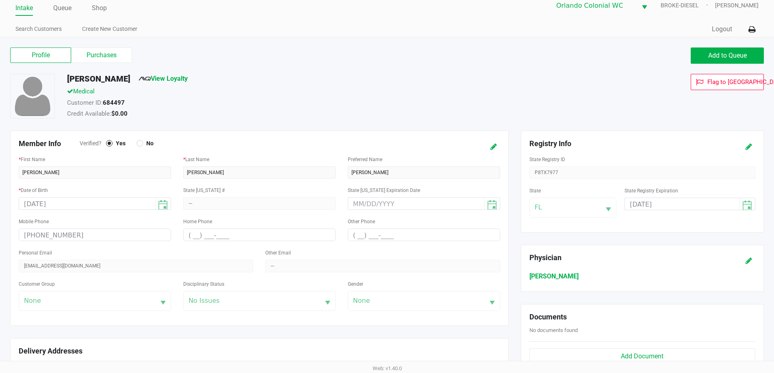
click at [499, 154] on button at bounding box center [493, 146] width 13 height 15
click at [65, 9] on link "Queue" at bounding box center [62, 7] width 18 height 11
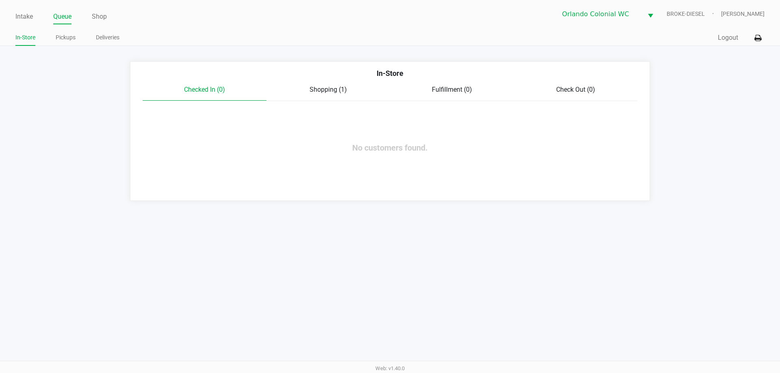
click at [323, 88] on span "Shopping (1)" at bounding box center [328, 90] width 37 height 8
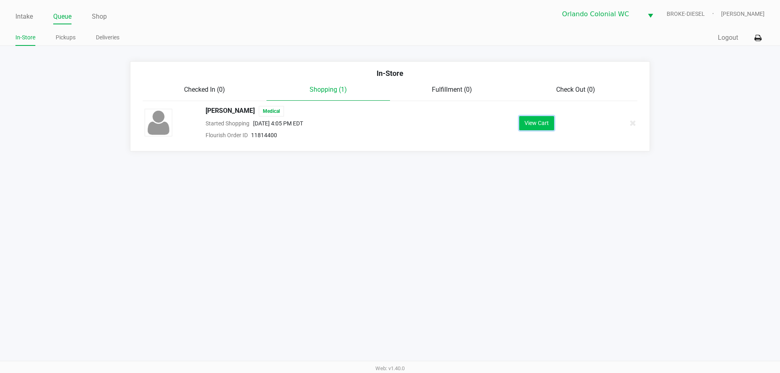
click at [548, 126] on button "View Cart" at bounding box center [536, 123] width 35 height 14
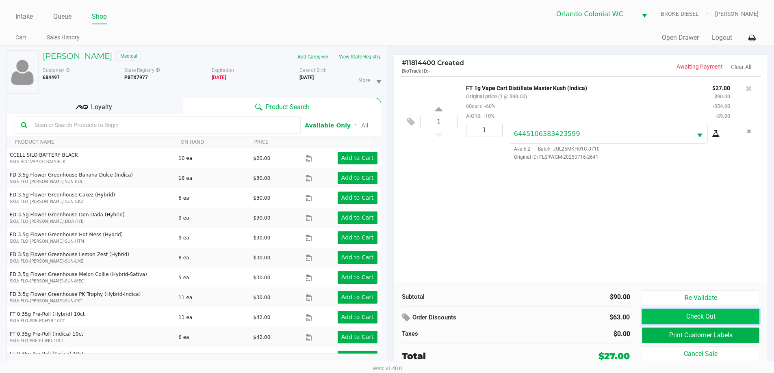
click at [700, 312] on button "Check Out" at bounding box center [700, 316] width 117 height 15
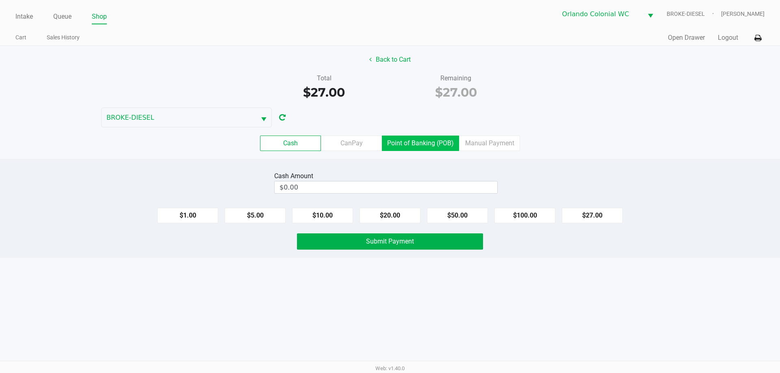
click at [419, 138] on label "Point of Banking (POB)" at bounding box center [420, 143] width 77 height 15
click at [0, 0] on 7 "Point of Banking (POB)" at bounding box center [0, 0] width 0 height 0
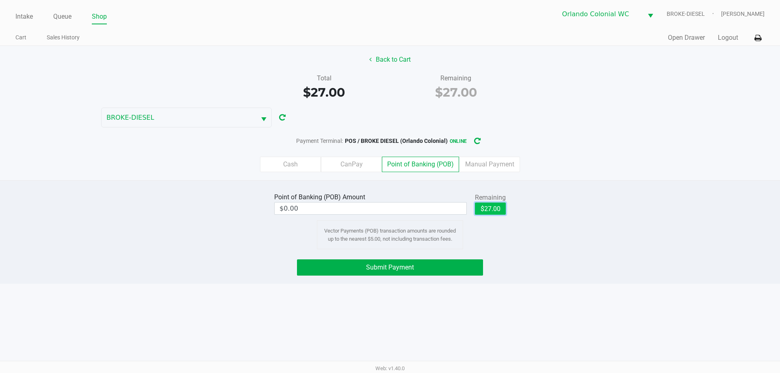
click at [489, 207] on button "$27.00" at bounding box center [490, 209] width 31 height 12
type input "$27.00"
click at [418, 263] on button "Submit Payment" at bounding box center [390, 268] width 186 height 16
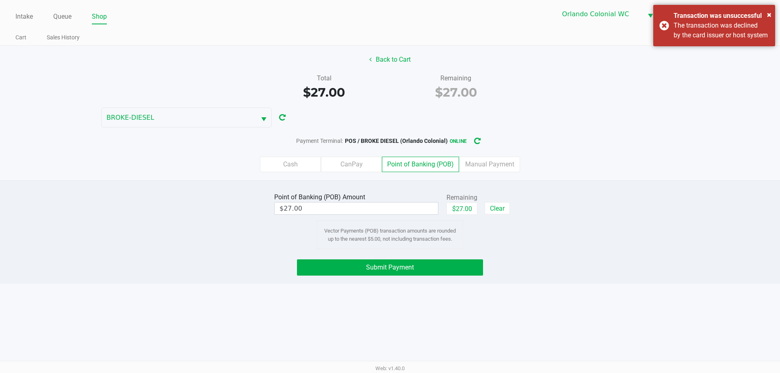
click at [660, 35] on div "× Transaction was unsuccessful The transaction was declined by the card issuer …" at bounding box center [714, 25] width 122 height 41
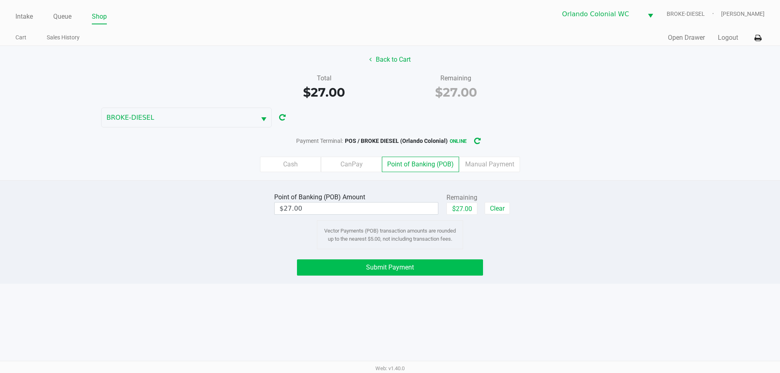
click at [450, 262] on button "Submit Payment" at bounding box center [390, 268] width 186 height 16
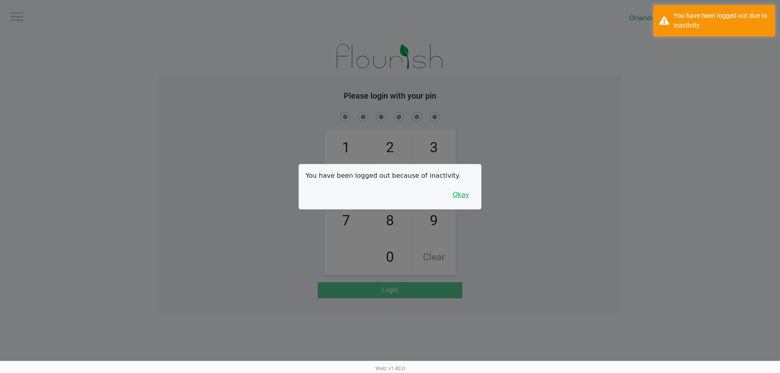
click at [468, 197] on button "Okay" at bounding box center [460, 194] width 27 height 15
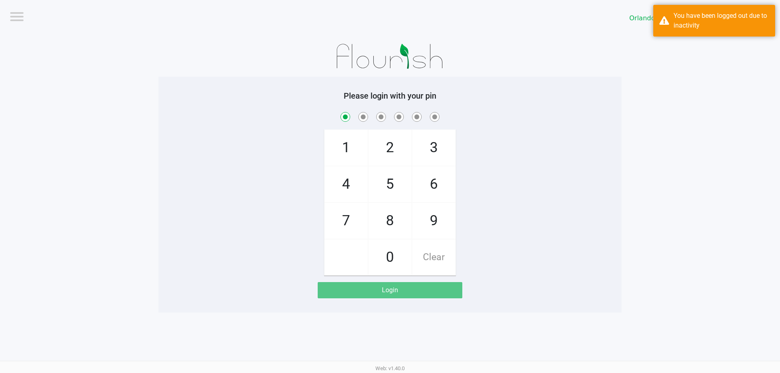
checkbox input "true"
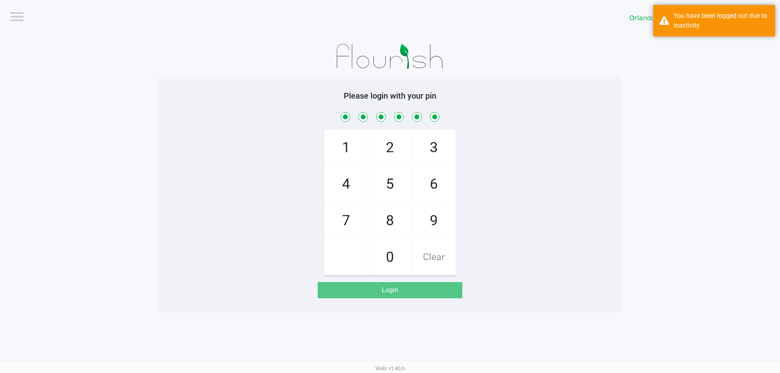
checkbox input "true"
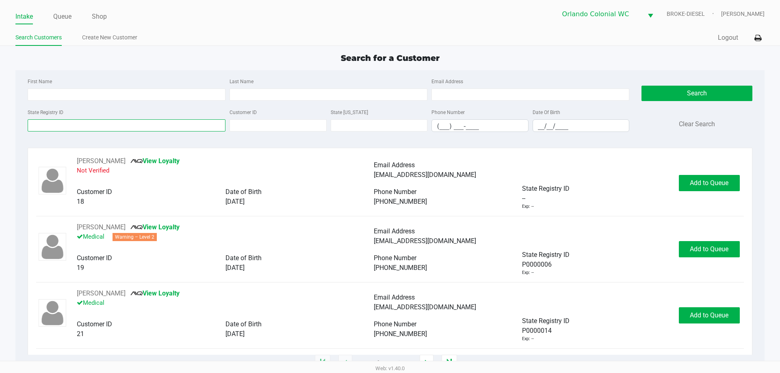
click at [119, 125] on input "State Registry ID" at bounding box center [127, 125] width 198 height 12
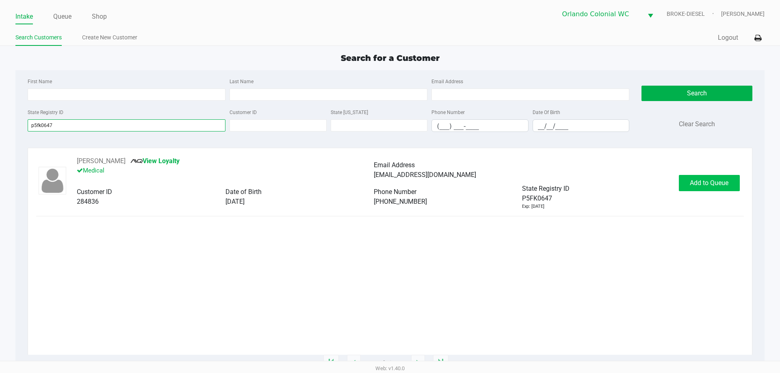
type input "p5fk0647"
click at [705, 185] on span "Add to Queue" at bounding box center [709, 183] width 39 height 8
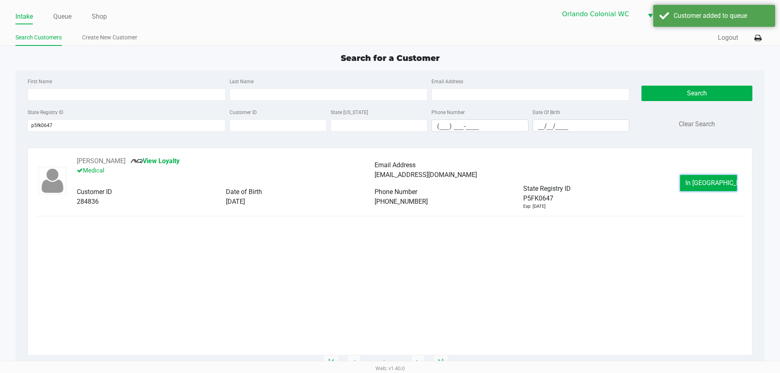
click at [707, 184] on span "In Queue" at bounding box center [719, 183] width 68 height 8
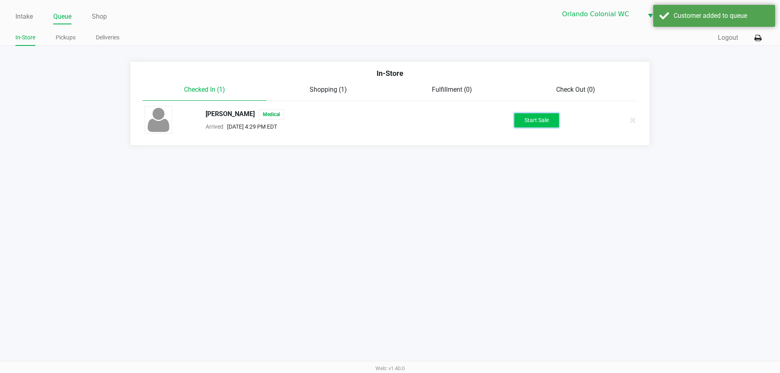
click at [542, 125] on button "Start Sale" at bounding box center [536, 120] width 45 height 14
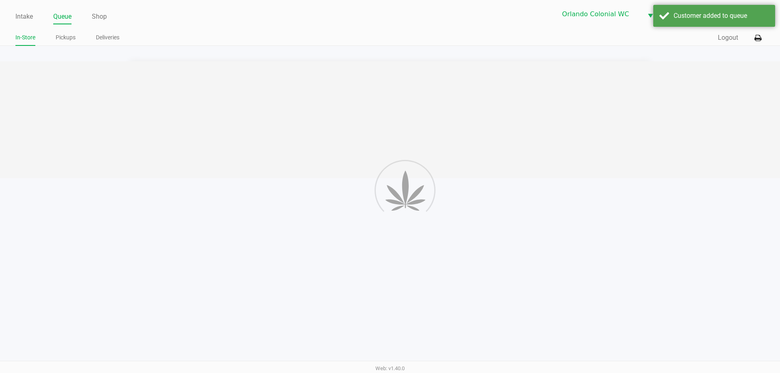
click at [526, 118] on div at bounding box center [390, 119] width 780 height 117
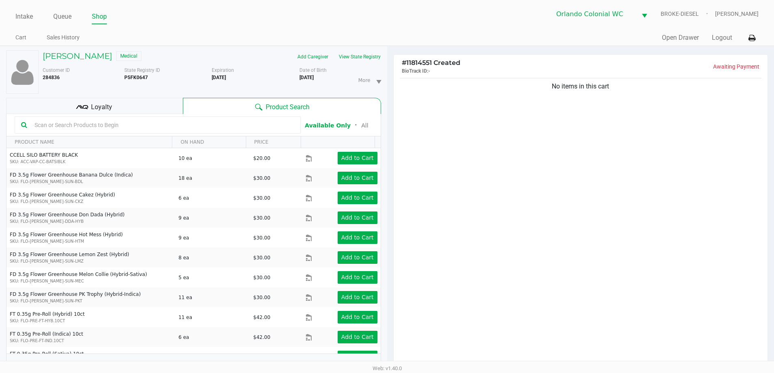
click at [112, 105] on div "Loyalty" at bounding box center [94, 106] width 177 height 16
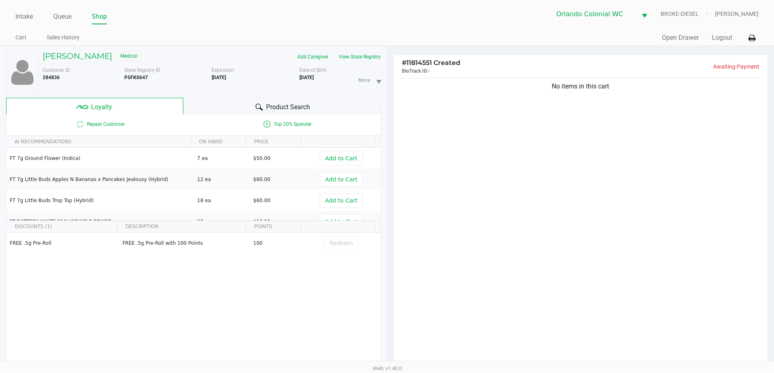
click at [222, 106] on div "Product Search" at bounding box center [282, 106] width 198 height 16
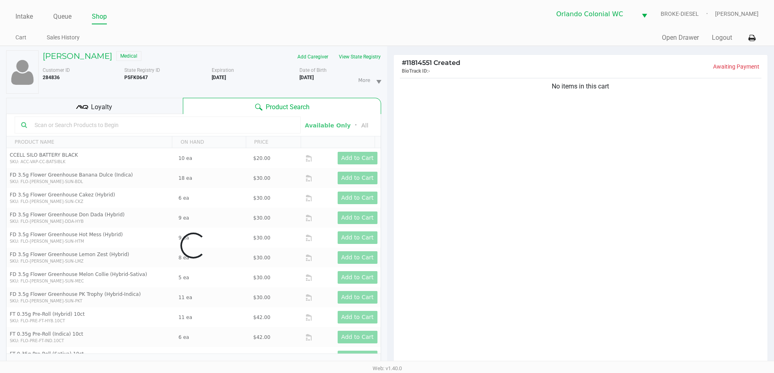
click at [596, 155] on div "No items in this cart" at bounding box center [581, 223] width 374 height 295
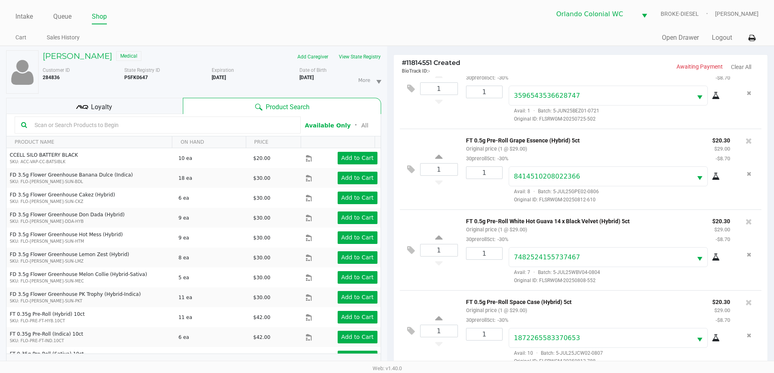
scroll to position [97, 0]
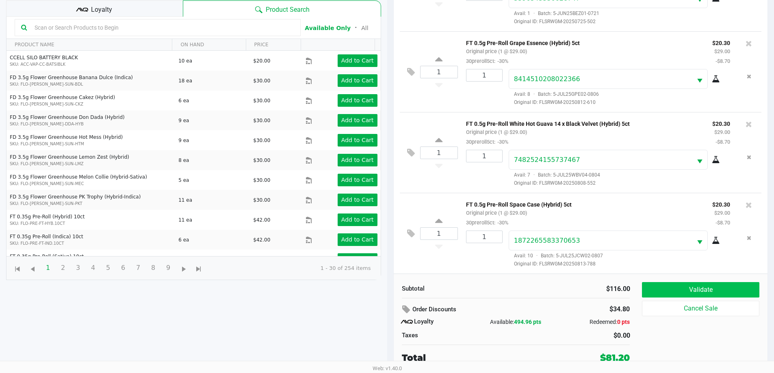
click at [707, 285] on button "Validate" at bounding box center [700, 289] width 117 height 15
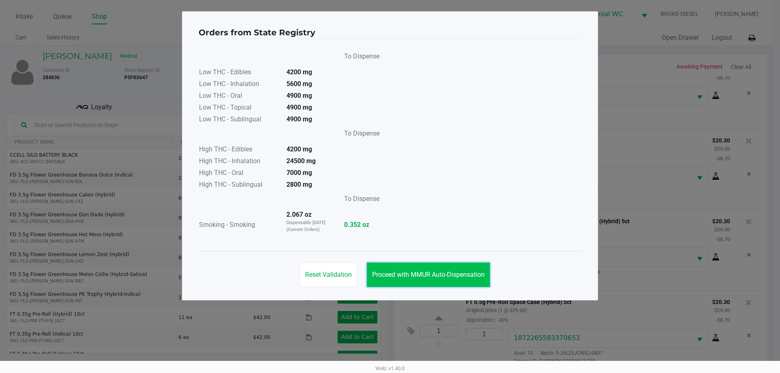
click at [416, 264] on button "Proceed with MMUR Auto-Dispensation" at bounding box center [428, 275] width 123 height 24
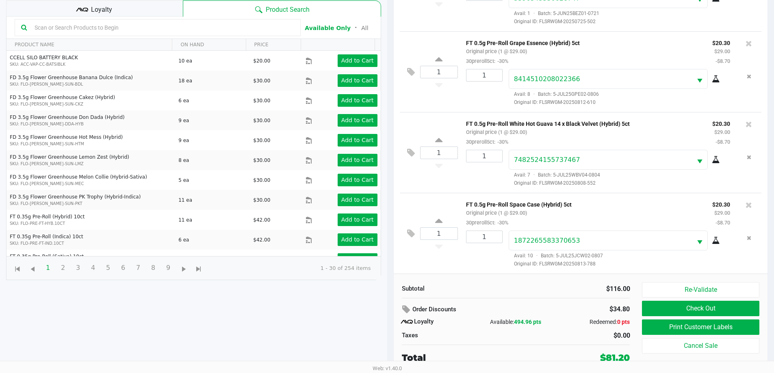
scroll to position [97, 0]
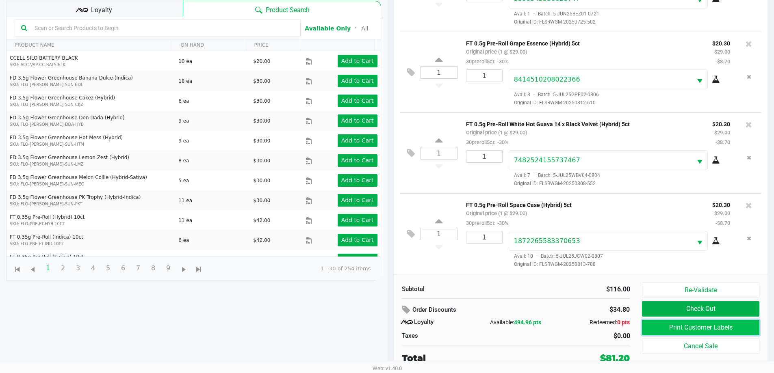
click at [702, 322] on button "Print Customer Labels" at bounding box center [700, 327] width 117 height 15
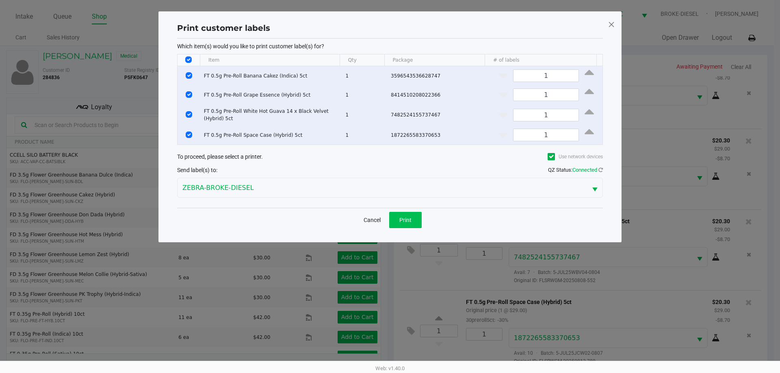
click at [410, 223] on button "Print" at bounding box center [405, 220] width 32 height 16
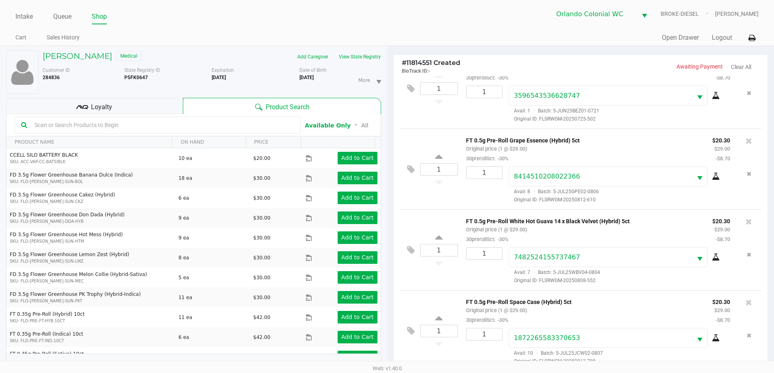
scroll to position [97, 0]
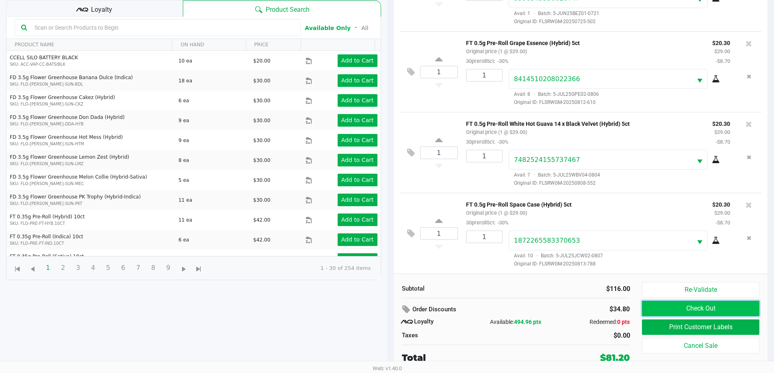
click at [713, 311] on button "Check Out" at bounding box center [700, 308] width 117 height 15
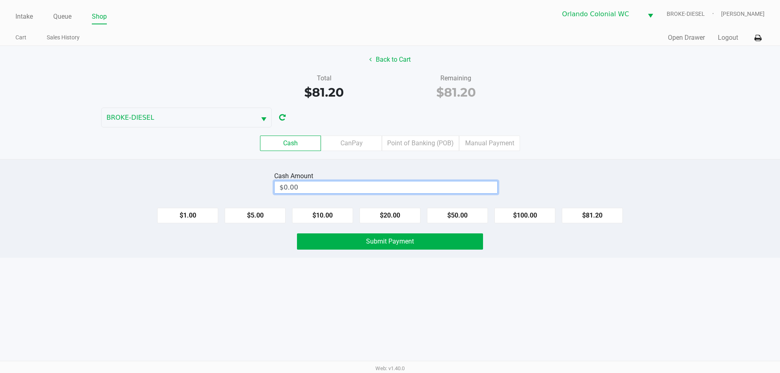
click at [347, 190] on input "$0.00" at bounding box center [386, 188] width 223 height 12
click at [401, 240] on span "Submit Payment" at bounding box center [390, 242] width 48 height 8
type input "$81.25"
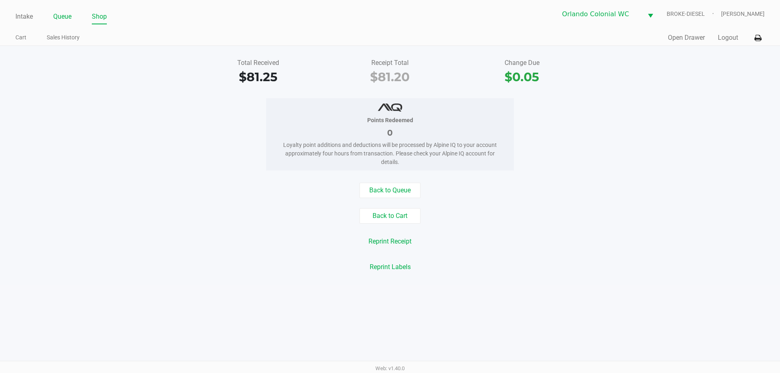
click at [65, 14] on link "Queue" at bounding box center [62, 16] width 18 height 11
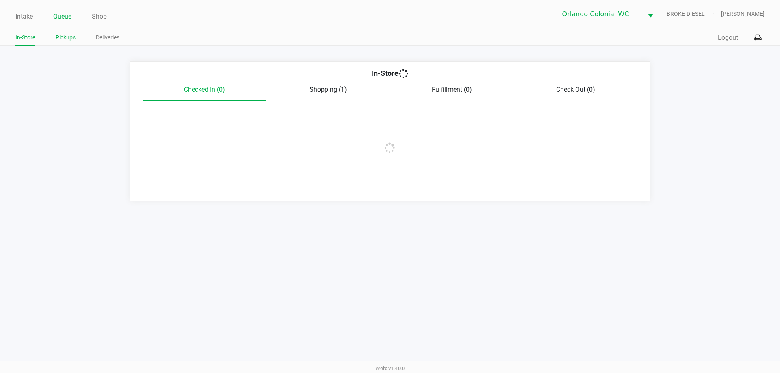
click at [65, 38] on link "Pickups" at bounding box center [66, 37] width 20 height 10
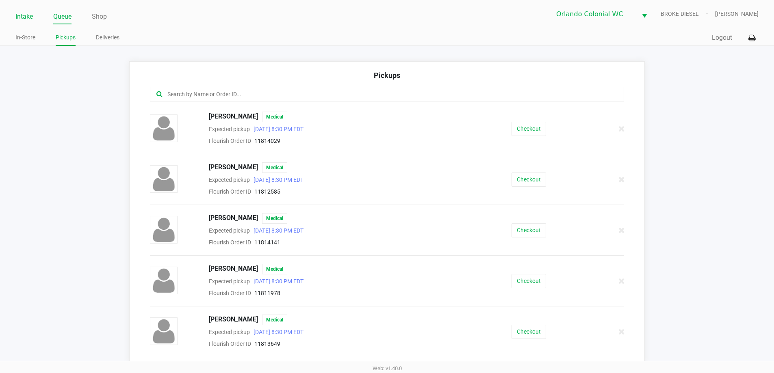
click at [25, 13] on link "Intake" at bounding box center [23, 16] width 17 height 11
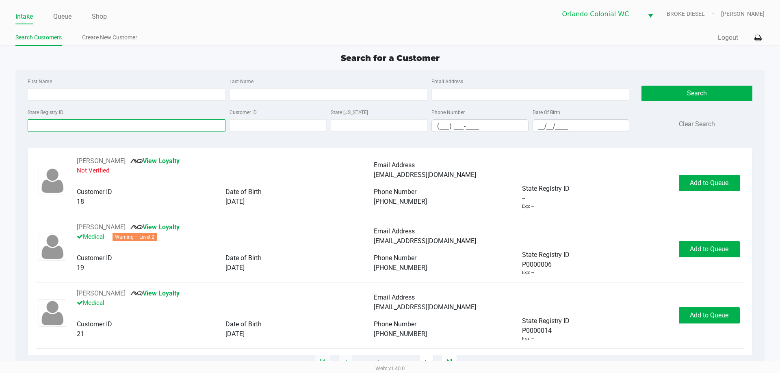
click at [88, 126] on input "State Registry ID" at bounding box center [127, 125] width 198 height 12
click at [255, 96] on input "Last Name" at bounding box center [329, 95] width 198 height 12
type input "atteo"
click at [547, 124] on input "__/__/____" at bounding box center [581, 126] width 96 height 13
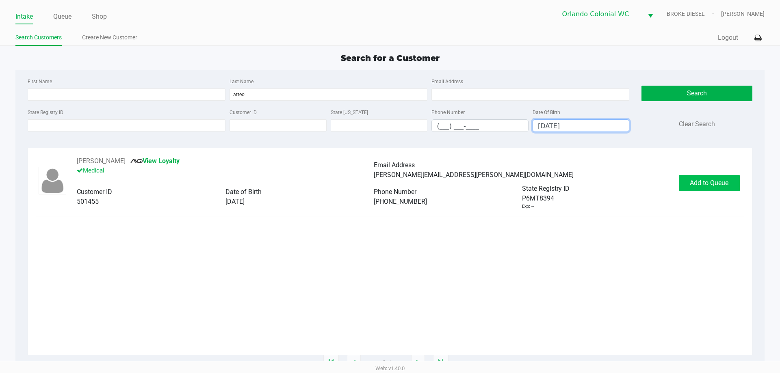
type input "12/27/1989"
click at [719, 183] on span "Add to Queue" at bounding box center [709, 183] width 39 height 8
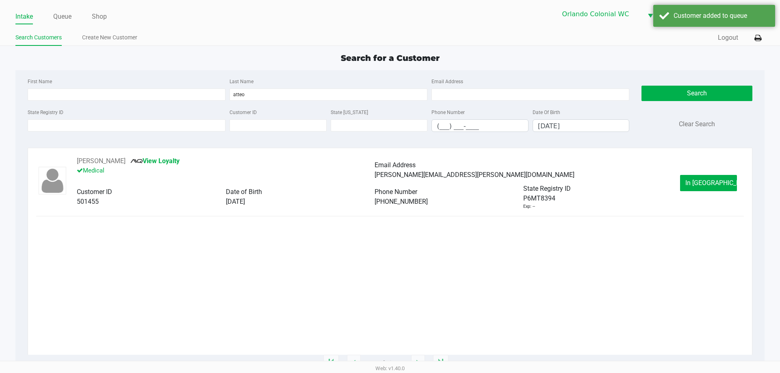
click at [718, 183] on span "In Queue" at bounding box center [719, 183] width 68 height 8
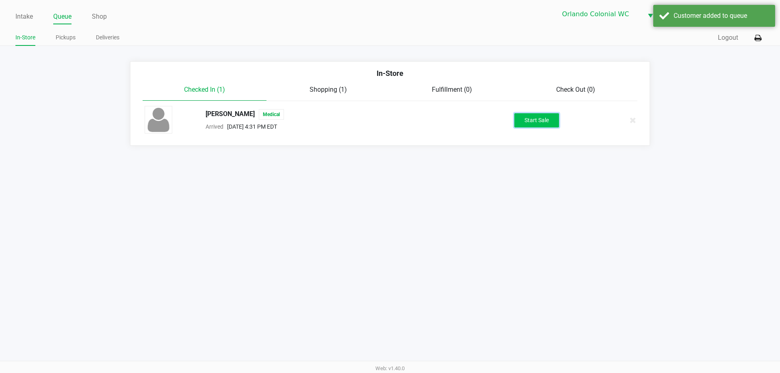
click at [524, 123] on button "Start Sale" at bounding box center [536, 120] width 45 height 14
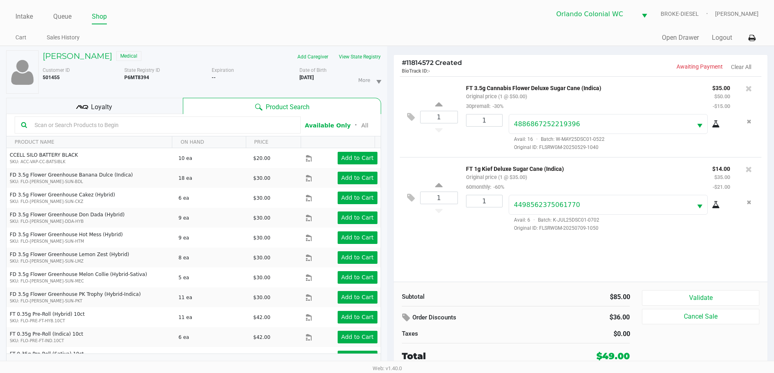
click at [708, 294] on button "Validate" at bounding box center [700, 297] width 117 height 15
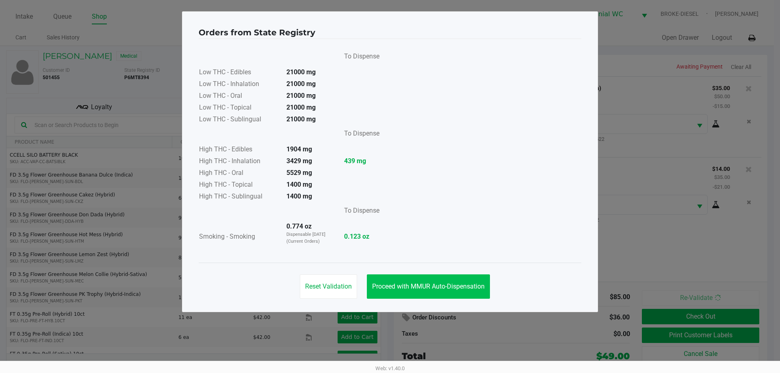
click at [425, 289] on span "Proceed with MMUR Auto-Dispensation" at bounding box center [428, 287] width 113 height 8
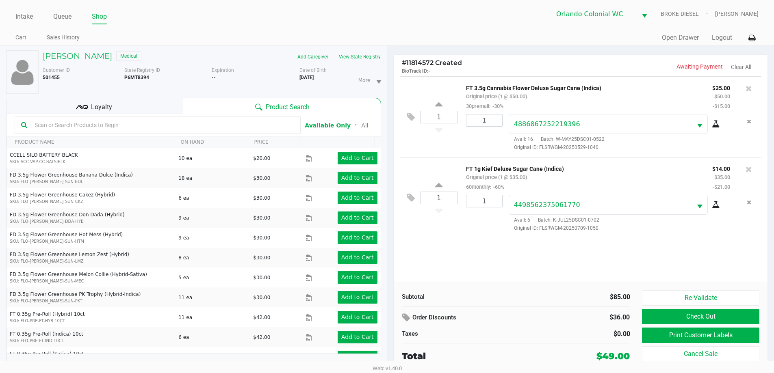
click at [701, 335] on button "Print Customer Labels" at bounding box center [700, 335] width 117 height 15
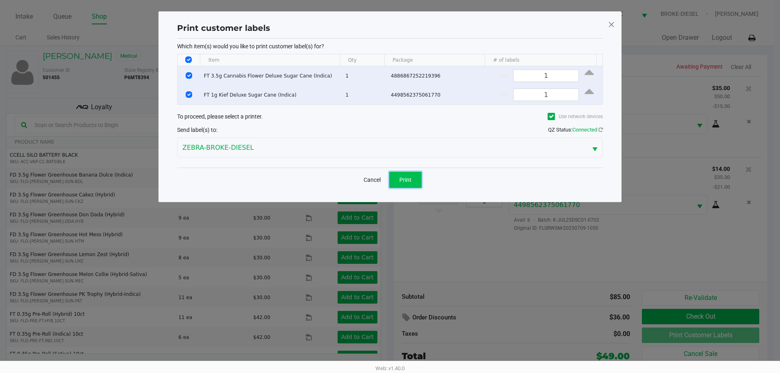
click at [402, 183] on button "Print" at bounding box center [405, 180] width 32 height 16
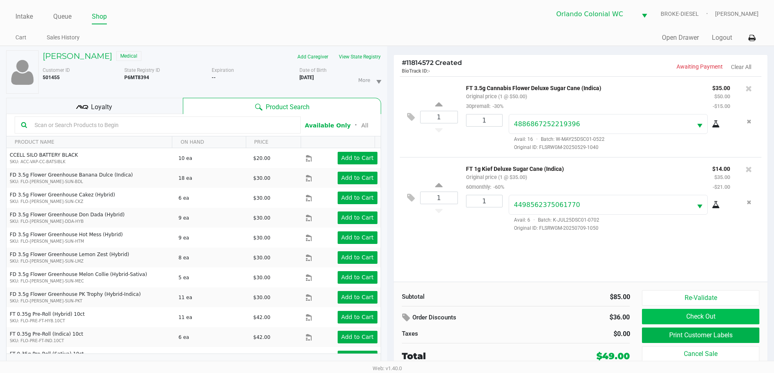
click at [697, 319] on button "Check Out" at bounding box center [700, 316] width 117 height 15
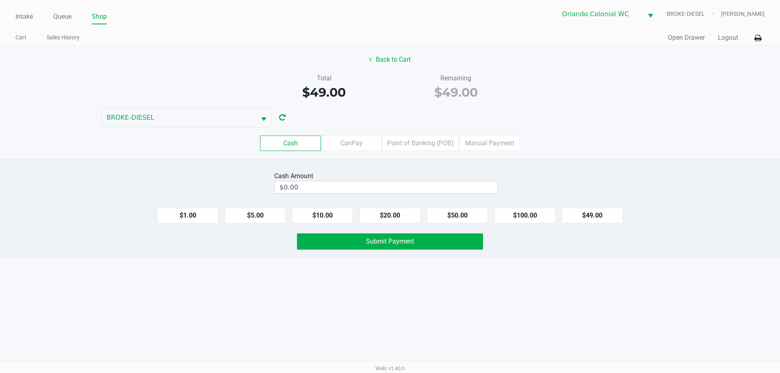
click at [416, 143] on label "Point of Banking (POB)" at bounding box center [420, 143] width 77 height 15
click at [0, 0] on 7 "Point of Banking (POB)" at bounding box center [0, 0] width 0 height 0
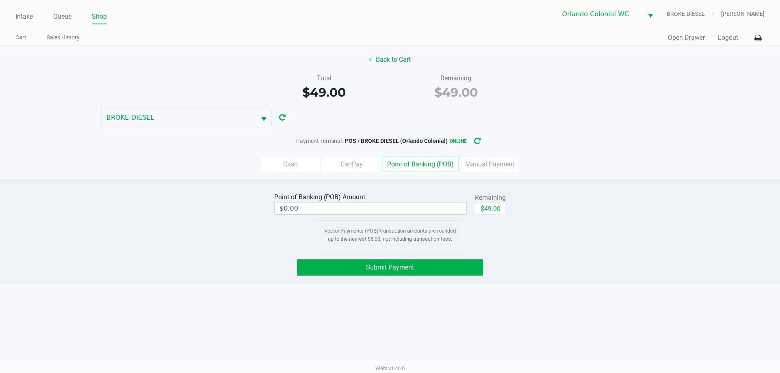
click at [494, 210] on button "$49.00" at bounding box center [490, 209] width 31 height 12
click at [475, 266] on button "Submit Payment" at bounding box center [390, 268] width 186 height 16
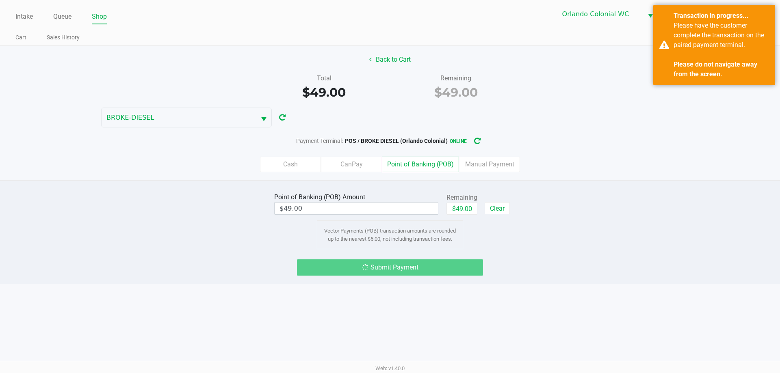
click at [657, 55] on div "Transaction in progress... Please have the customer complete the transaction on…" at bounding box center [714, 45] width 122 height 80
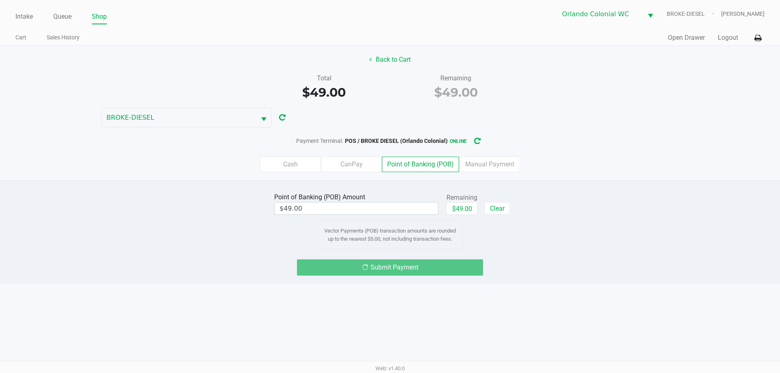
click at [355, 163] on label "CanPay" at bounding box center [351, 164] width 61 height 15
click at [0, 0] on 2 "CanPay" at bounding box center [0, 0] width 0 height 0
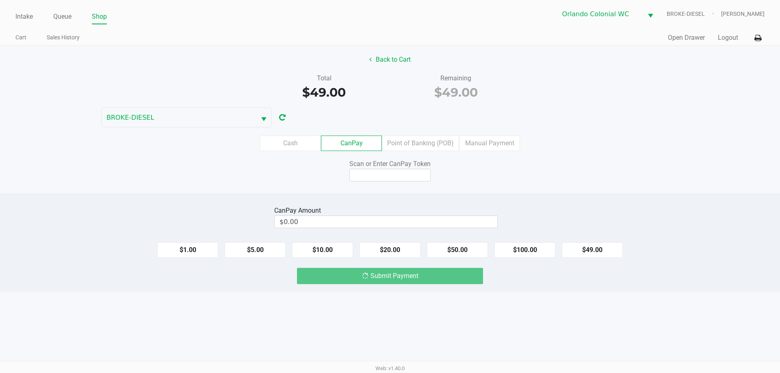
click at [595, 256] on button "$49.00" at bounding box center [592, 250] width 61 height 15
type input "$49.00"
click at [390, 178] on input at bounding box center [389, 175] width 81 height 13
type input "Q4218974Q"
click at [408, 278] on div "Submit Payment" at bounding box center [390, 276] width 186 height 16
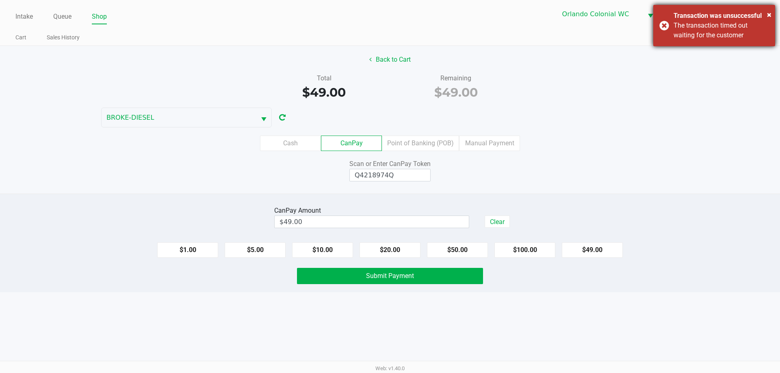
click at [674, 29] on div "The transaction timed out waiting for the customer" at bounding box center [721, 30] width 95 height 19
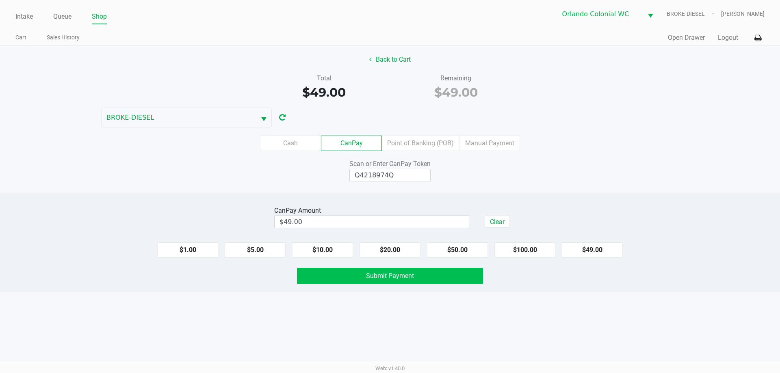
click at [403, 283] on button "Submit Payment" at bounding box center [390, 276] width 186 height 16
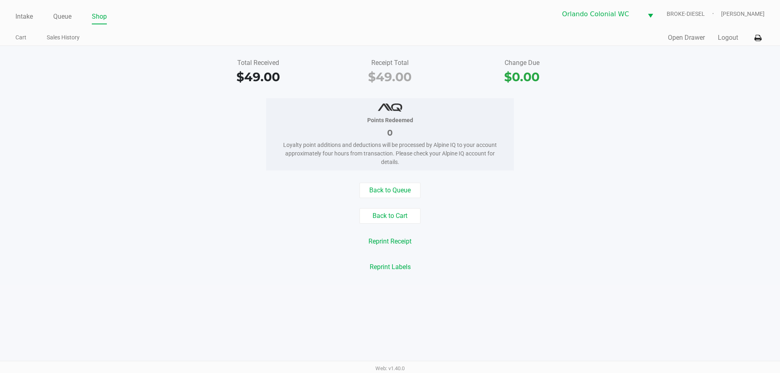
click at [59, 18] on link "Queue" at bounding box center [62, 16] width 18 height 11
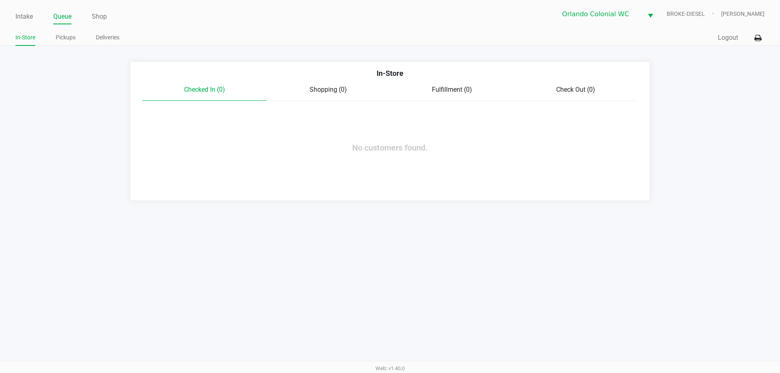
click at [64, 36] on link "Pickups" at bounding box center [66, 37] width 20 height 10
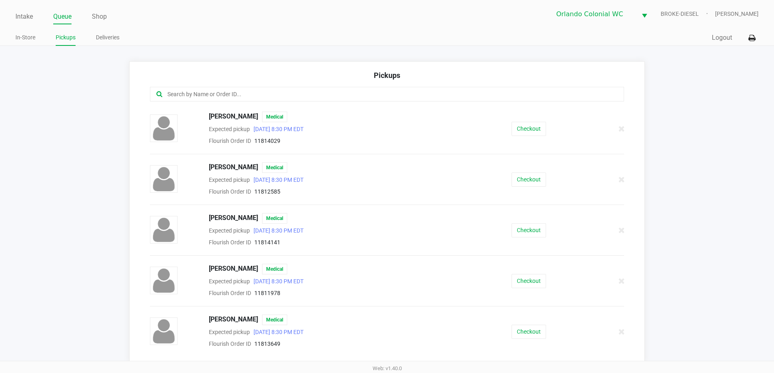
click at [287, 97] on input "text" at bounding box center [374, 94] width 415 height 9
click at [239, 92] on input "text" at bounding box center [374, 94] width 415 height 9
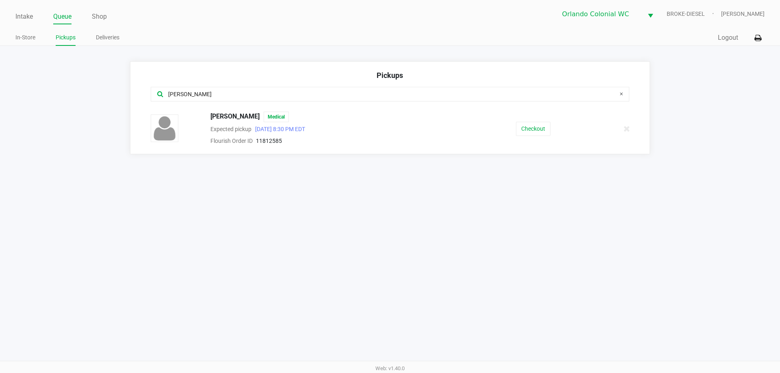
type input "clint"
click at [537, 127] on button "Checkout" at bounding box center [533, 129] width 35 height 14
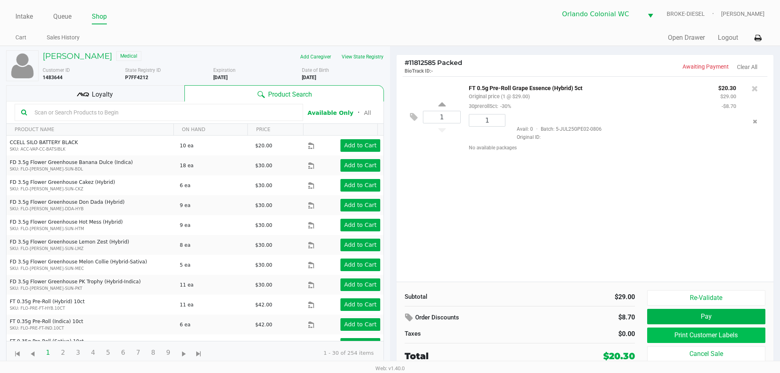
click at [697, 334] on button "Print Customer Labels" at bounding box center [706, 335] width 118 height 15
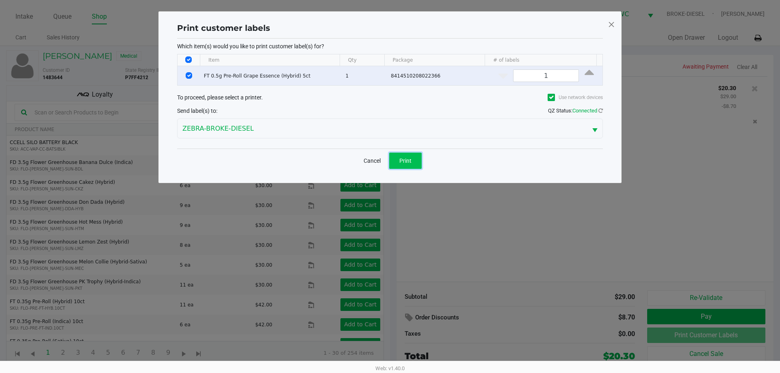
click at [396, 159] on button "Print" at bounding box center [405, 161] width 32 height 16
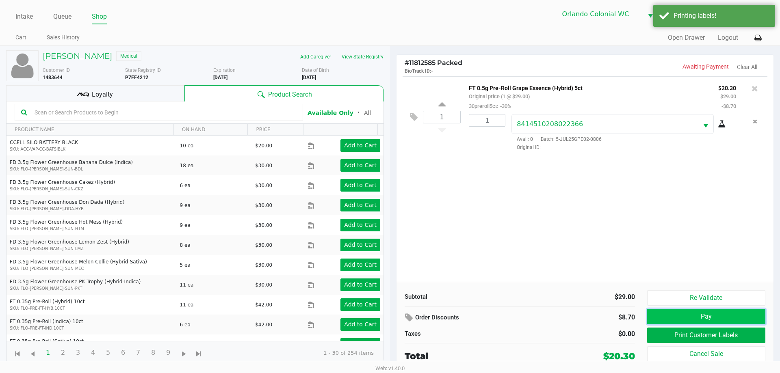
click at [714, 316] on button "Pay" at bounding box center [706, 316] width 118 height 15
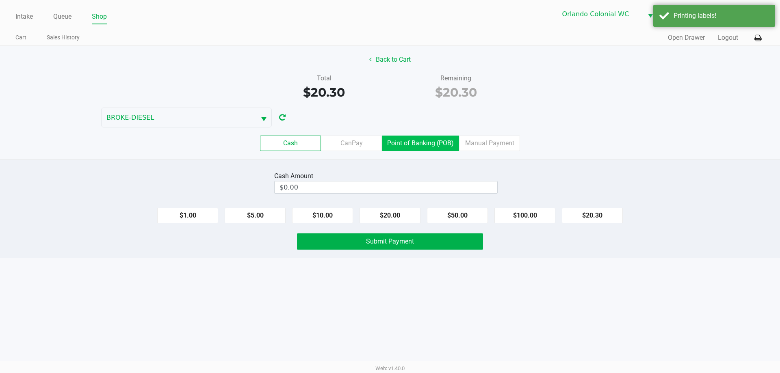
click at [406, 138] on label "Point of Banking (POB)" at bounding box center [420, 143] width 77 height 15
click at [0, 0] on 7 "Point of Banking (POB)" at bounding box center [0, 0] width 0 height 0
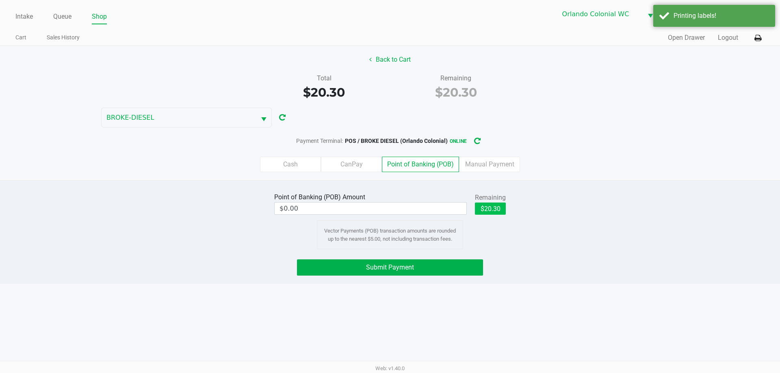
click at [489, 208] on button "$20.30" at bounding box center [490, 209] width 31 height 12
type input "$20.30"
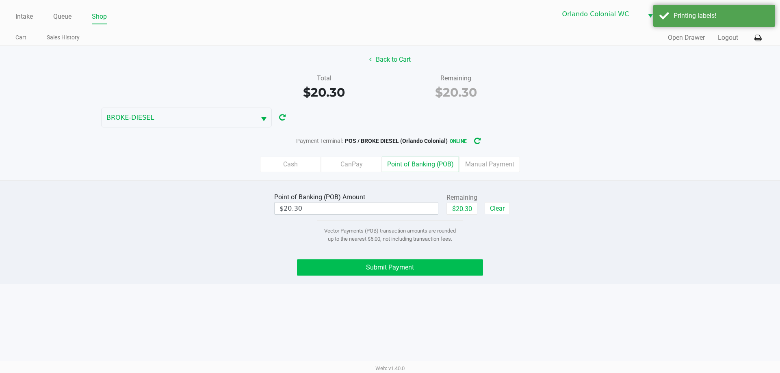
click at [426, 273] on button "Submit Payment" at bounding box center [390, 268] width 186 height 16
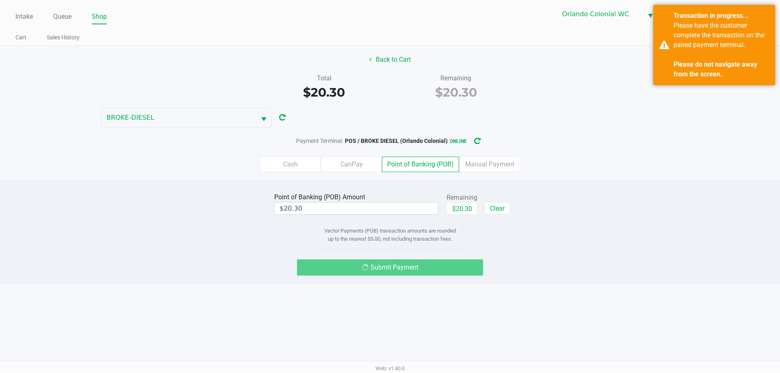
click at [689, 50] on div "Please have the customer complete the transaction on the paired payment termina…" at bounding box center [721, 50] width 95 height 58
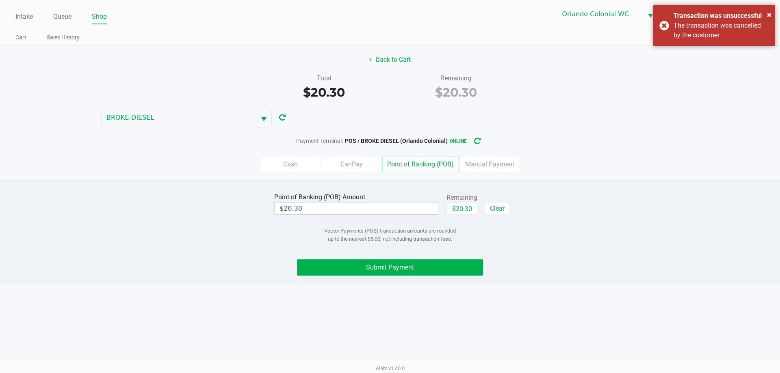
click at [655, 25] on div "× Transaction was unsuccessful The transaction was cancelled by the customer" at bounding box center [714, 25] width 122 height 41
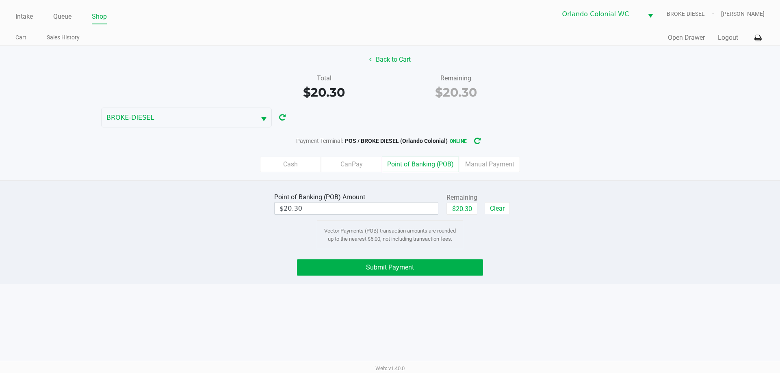
click at [432, 253] on div "Point of Banking (POB) Amount $20.30 Remaining $20.30 Clear Vector Payments (PO…" at bounding box center [390, 232] width 780 height 104
click at [428, 262] on button "Submit Payment" at bounding box center [390, 268] width 186 height 16
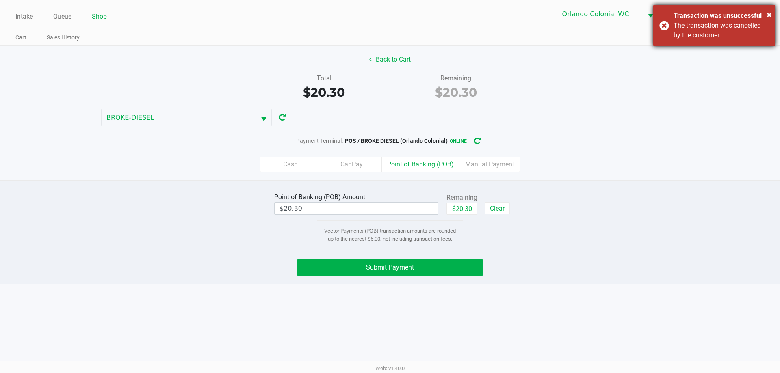
click at [665, 25] on div "× Transaction was unsuccessful The transaction was cancelled by the customer" at bounding box center [714, 25] width 122 height 41
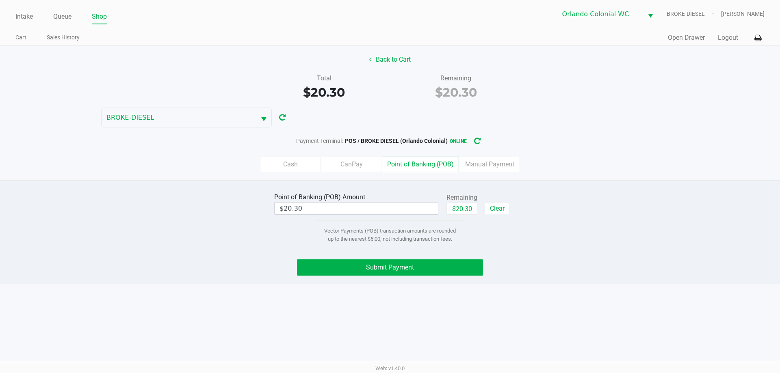
click at [425, 267] on button "Submit Payment" at bounding box center [390, 268] width 186 height 16
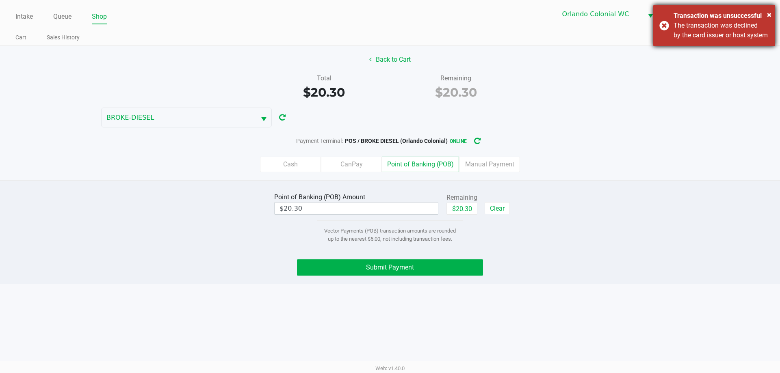
click at [661, 29] on div "× Transaction was unsuccessful The transaction was declined by the card issuer …" at bounding box center [714, 25] width 122 height 41
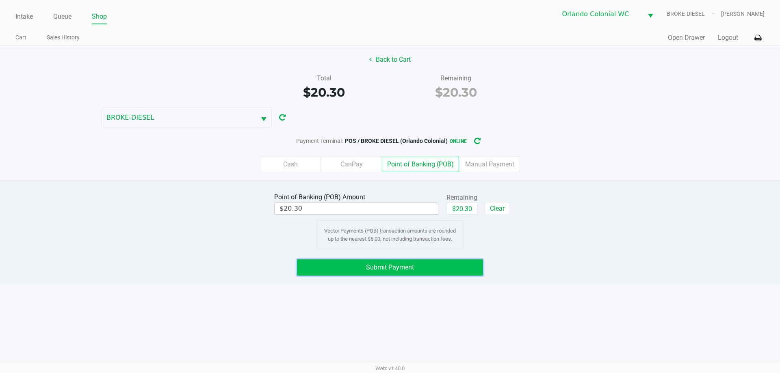
click at [451, 274] on button "Submit Payment" at bounding box center [390, 268] width 186 height 16
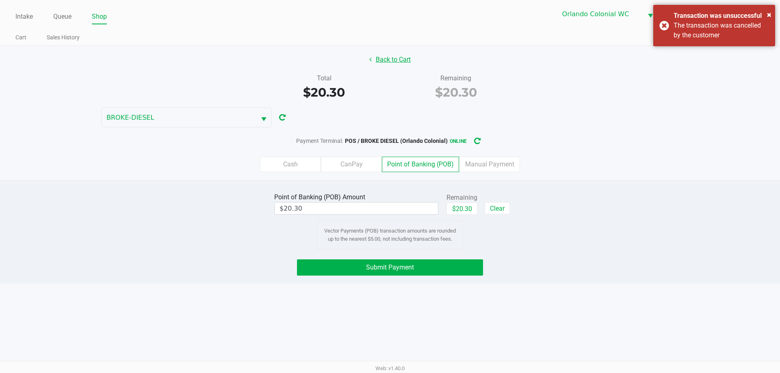
click at [388, 56] on button "Back to Cart" at bounding box center [390, 59] width 52 height 15
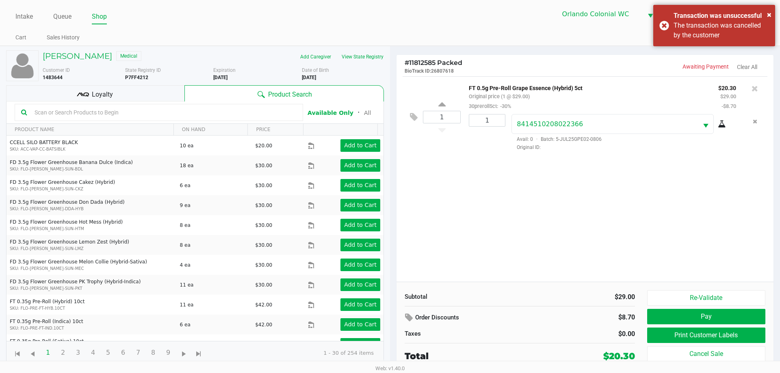
click at [755, 92] on icon at bounding box center [755, 88] width 6 height 8
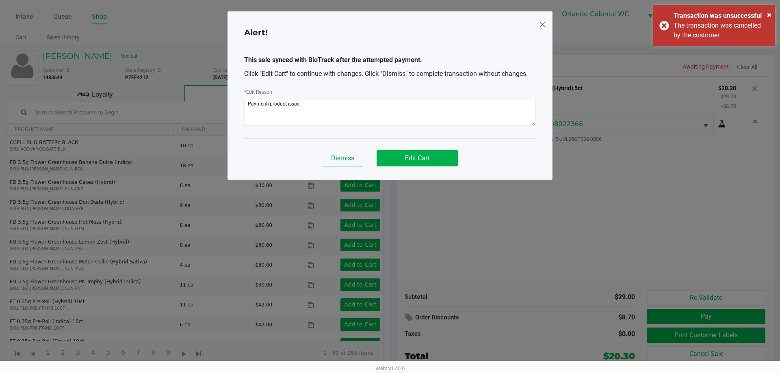
click at [345, 158] on span "Dismiss" at bounding box center [342, 158] width 23 height 8
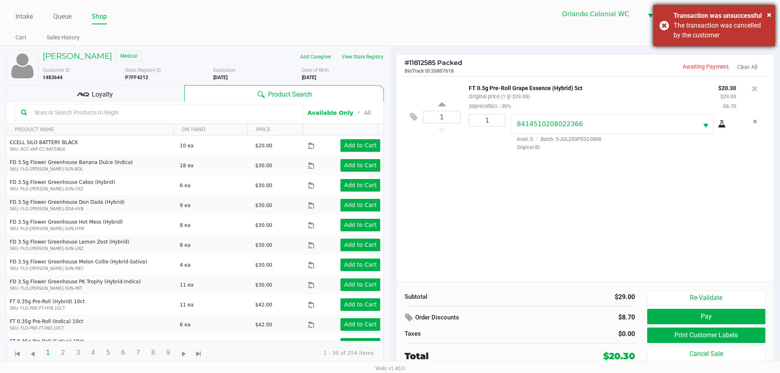
click at [658, 24] on div "× Transaction was unsuccessful The transaction was cancelled by the customer" at bounding box center [714, 25] width 122 height 41
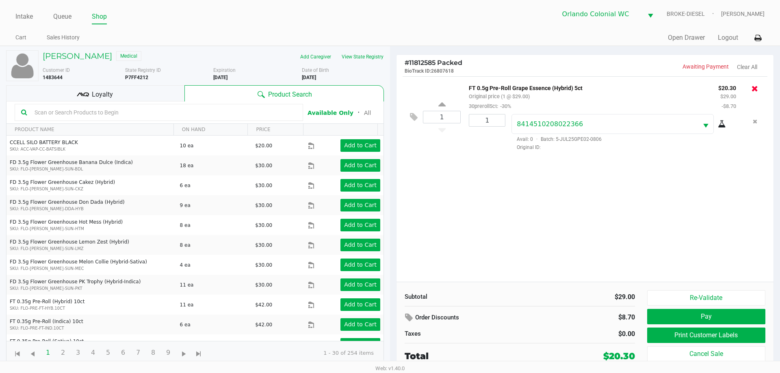
click at [752, 92] on icon at bounding box center [755, 88] width 6 height 8
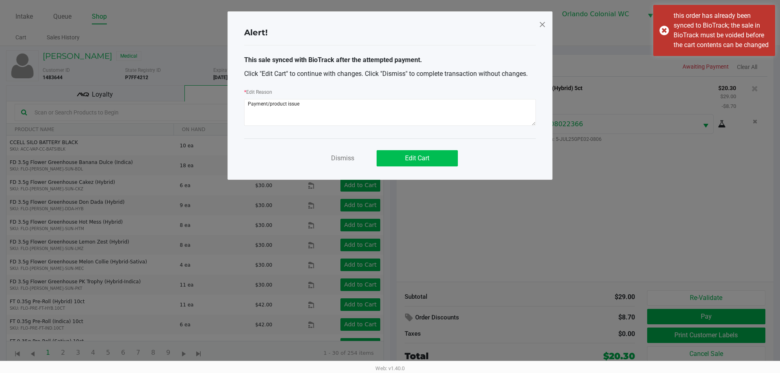
click at [427, 162] on span "Edit Cart" at bounding box center [417, 158] width 24 height 8
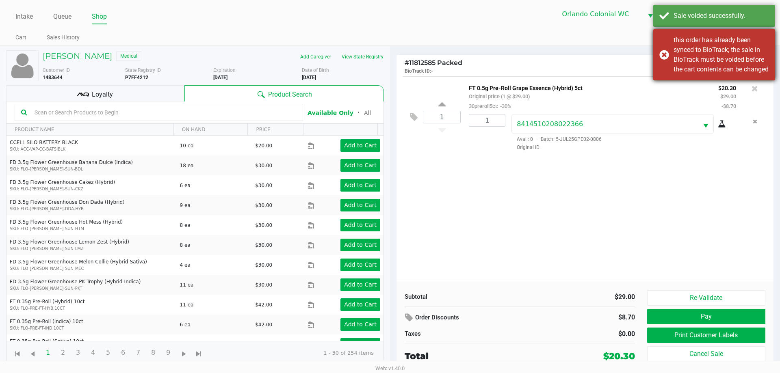
click at [664, 63] on div "this order has already been synced to BioTrack; the sale in BioTrack must be vo…" at bounding box center [714, 54] width 122 height 51
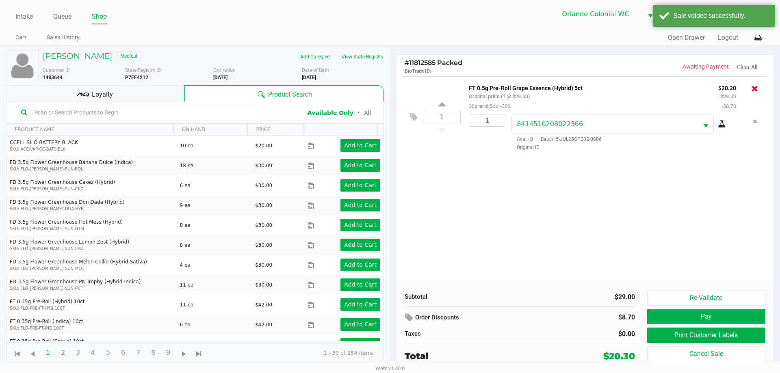
click at [755, 89] on icon at bounding box center [755, 88] width 6 height 8
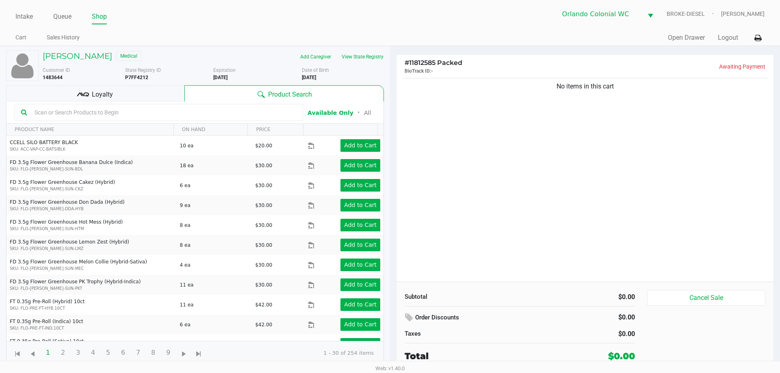
click at [563, 170] on div "No items in this cart" at bounding box center [584, 179] width 377 height 206
click at [552, 200] on div "No items in this cart" at bounding box center [584, 179] width 377 height 206
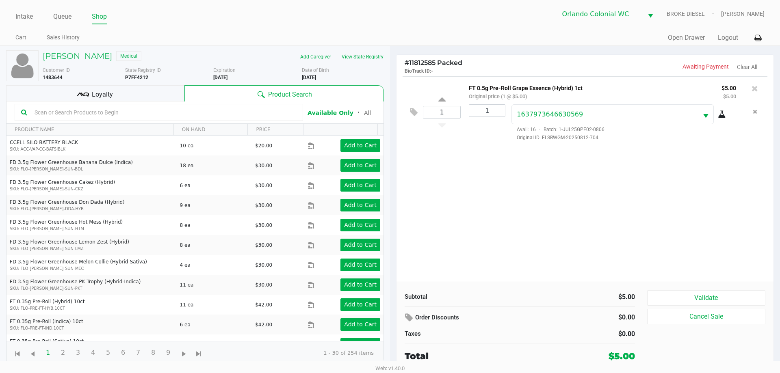
click at [119, 89] on div "Loyalty" at bounding box center [95, 93] width 178 height 16
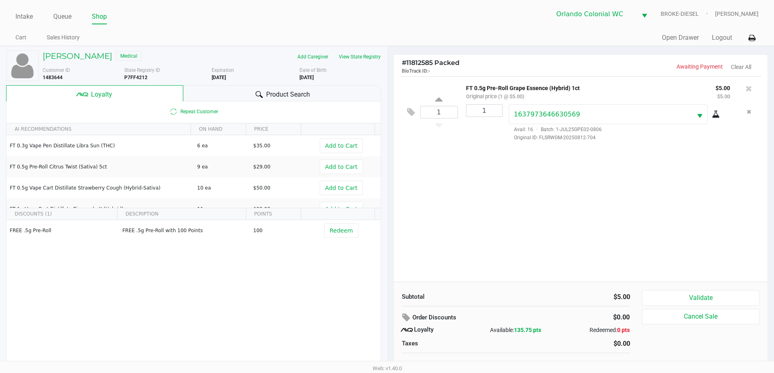
scroll to position [8, 0]
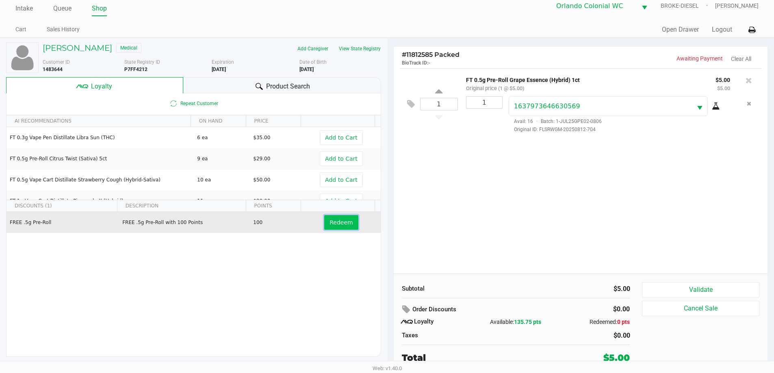
click at [346, 220] on button "Redeem" at bounding box center [341, 222] width 34 height 15
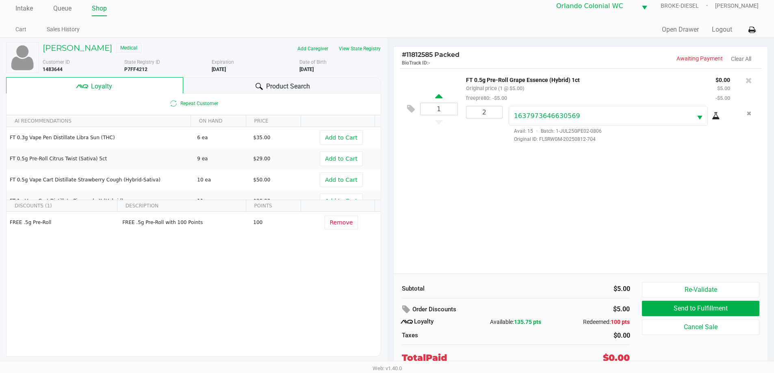
click at [435, 97] on icon at bounding box center [438, 98] width 7 height 10
type input "2"
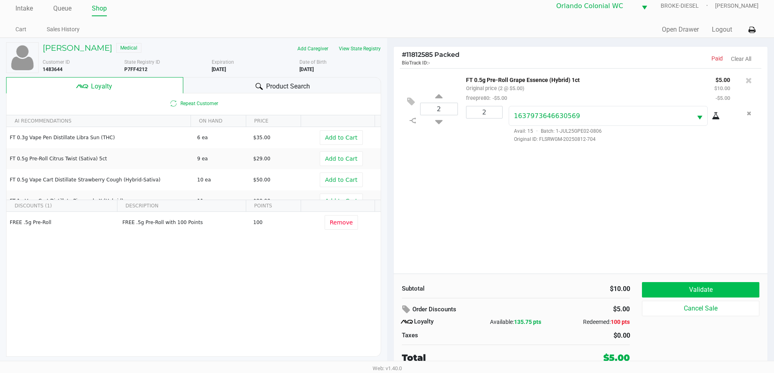
click at [695, 285] on button "Validate" at bounding box center [700, 289] width 117 height 15
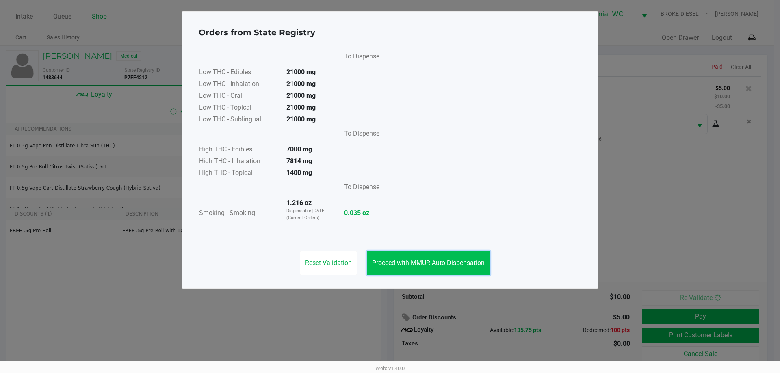
click at [430, 262] on span "Proceed with MMUR Auto-Dispensation" at bounding box center [428, 263] width 113 height 8
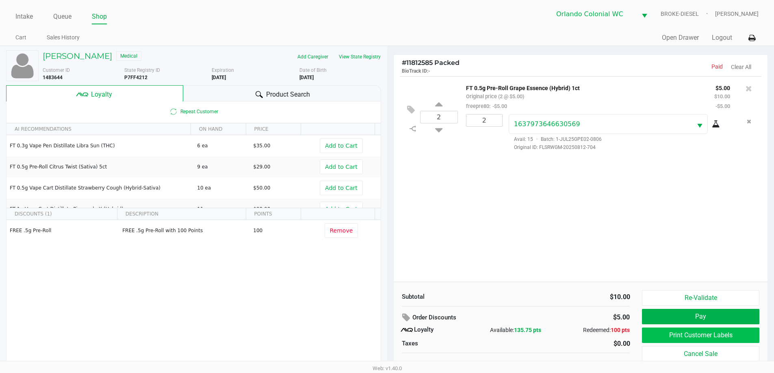
click at [697, 336] on button "Print Customer Labels" at bounding box center [700, 335] width 117 height 15
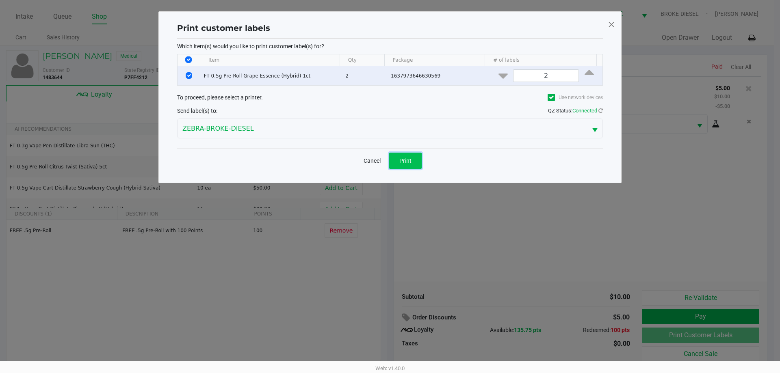
click at [415, 155] on button "Print" at bounding box center [405, 161] width 32 height 16
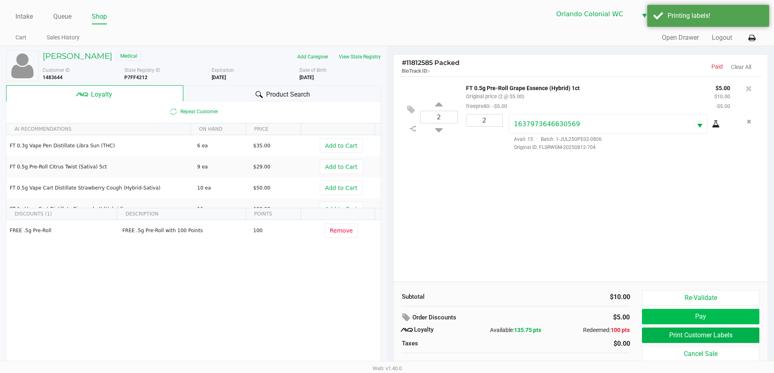
click at [706, 316] on button "Pay" at bounding box center [700, 316] width 117 height 15
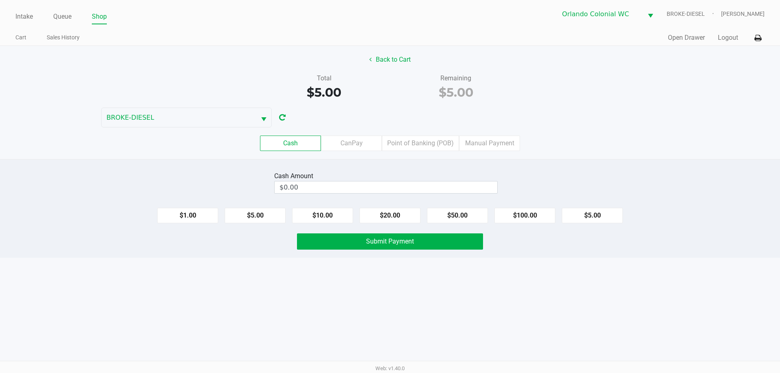
click at [404, 139] on label "Point of Banking (POB)" at bounding box center [420, 143] width 77 height 15
click at [0, 0] on 7 "Point of Banking (POB)" at bounding box center [0, 0] width 0 height 0
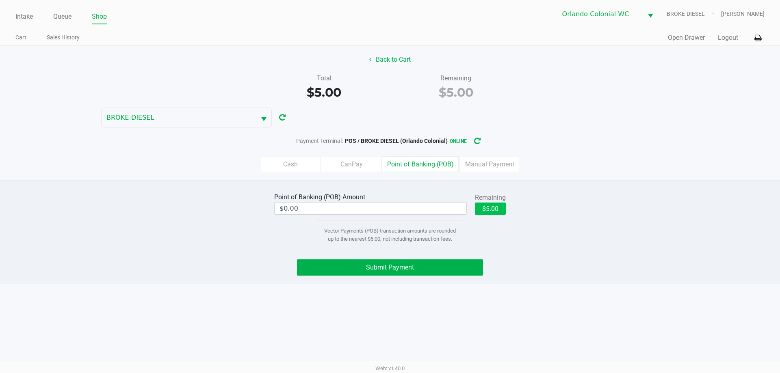
click at [491, 208] on button "$5.00" at bounding box center [490, 209] width 31 height 12
type input "$5.00"
click at [430, 262] on button "Submit Payment" at bounding box center [390, 268] width 186 height 16
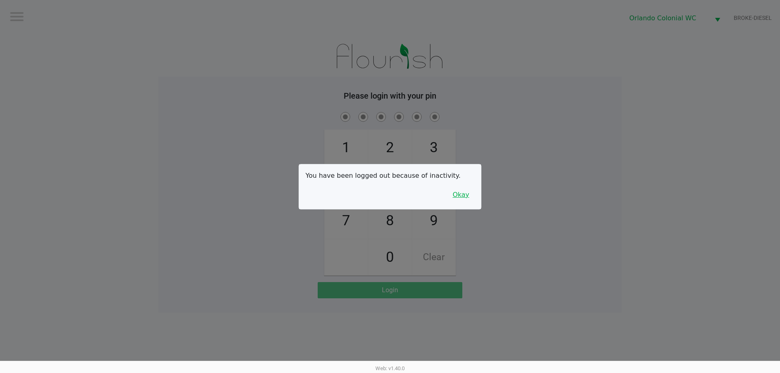
click at [461, 196] on button "Okay" at bounding box center [460, 194] width 27 height 15
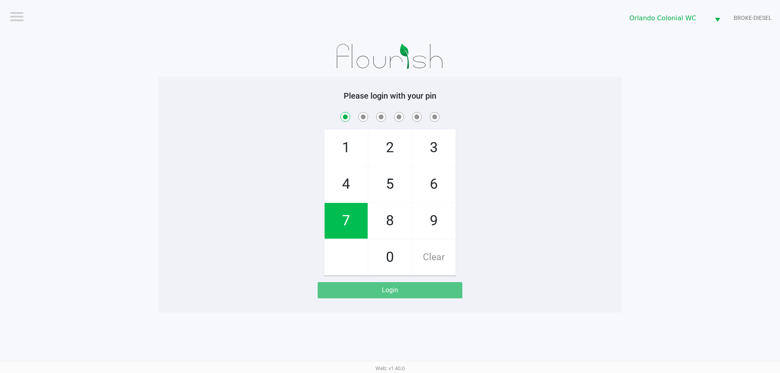
checkbox input "true"
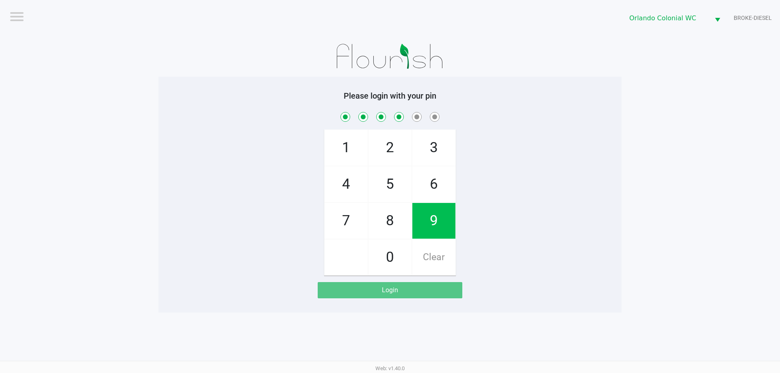
checkbox input "true"
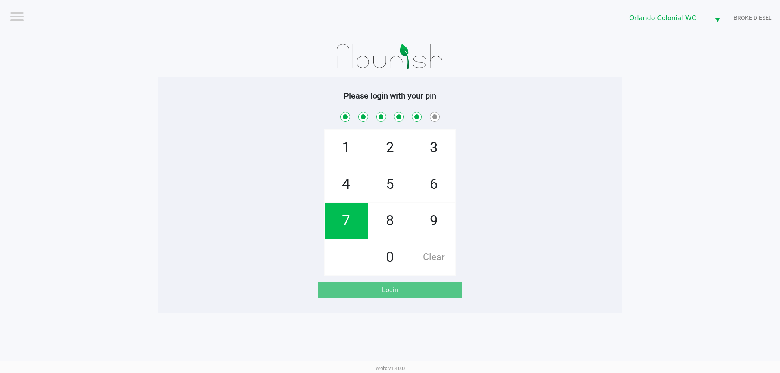
checkbox input "true"
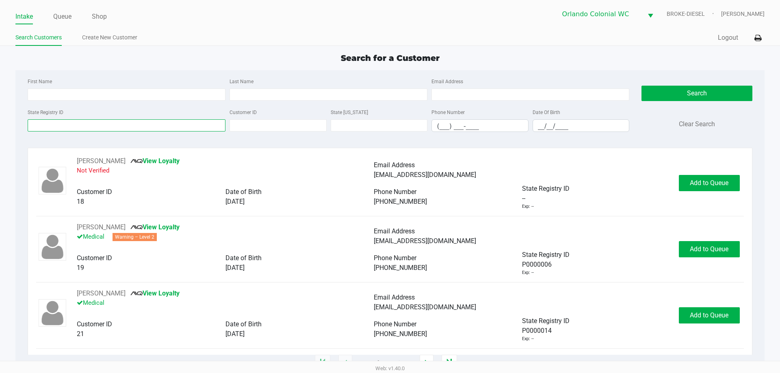
click at [115, 126] on input "State Registry ID" at bounding box center [127, 125] width 198 height 12
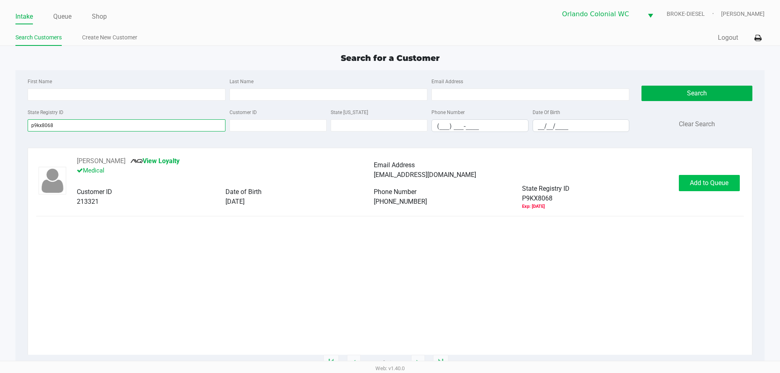
type input "p9kx8068"
click at [708, 185] on span "Add to Queue" at bounding box center [709, 183] width 39 height 8
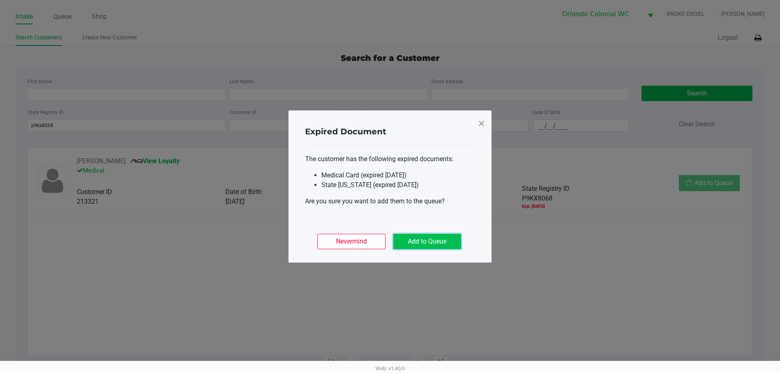
click at [424, 240] on button "Add to Queue" at bounding box center [427, 241] width 68 height 15
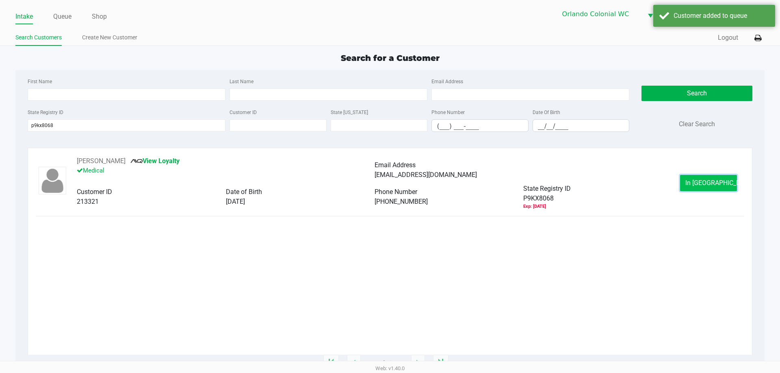
click at [691, 179] on button "In Queue" at bounding box center [708, 183] width 57 height 16
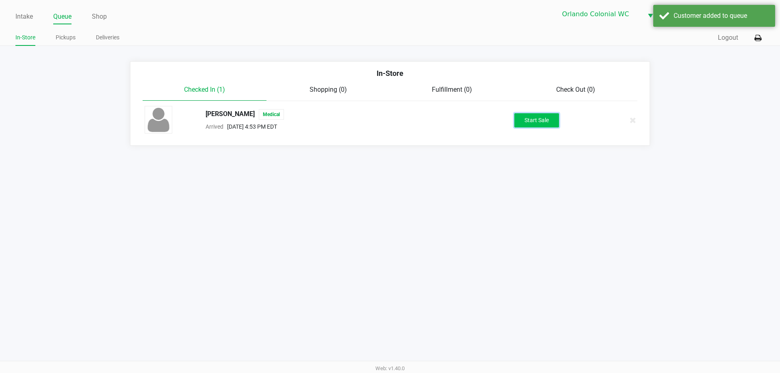
click at [541, 120] on button "Start Sale" at bounding box center [536, 120] width 45 height 14
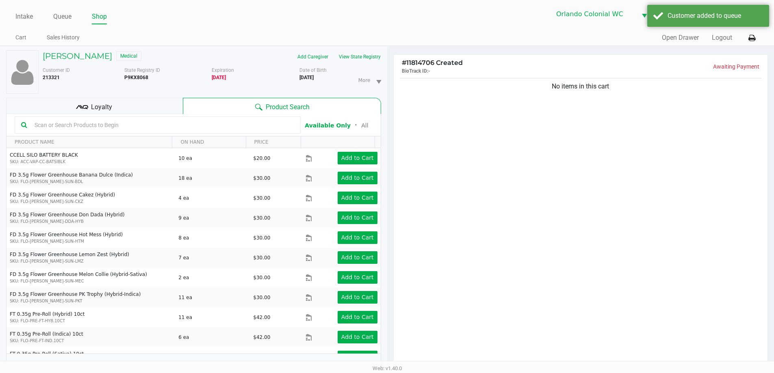
click at [141, 101] on div "Loyalty" at bounding box center [94, 106] width 177 height 16
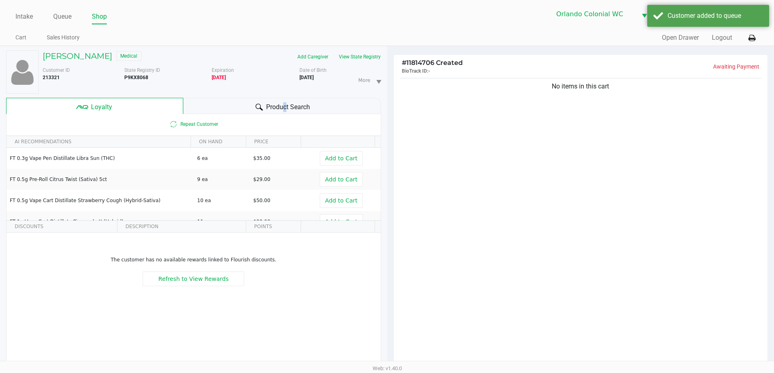
click at [282, 97] on div "KEVIN DIAZ Medical Add Caregiver View State Registry Customer ID 213321 State R…" at bounding box center [193, 214] width 375 height 336
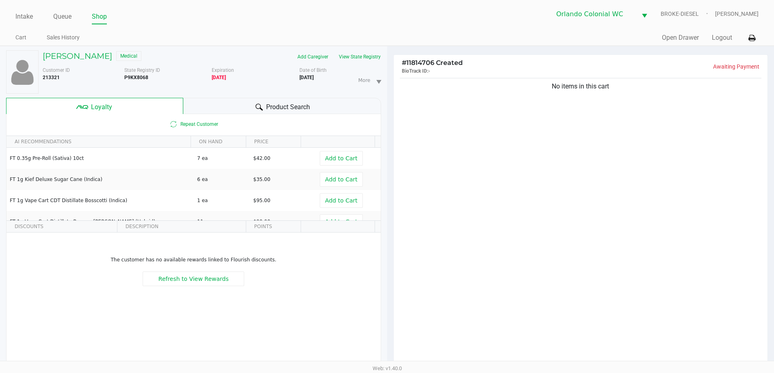
click at [563, 155] on div "No items in this cart" at bounding box center [581, 223] width 374 height 295
click at [240, 101] on div "Product Search" at bounding box center [282, 106] width 198 height 16
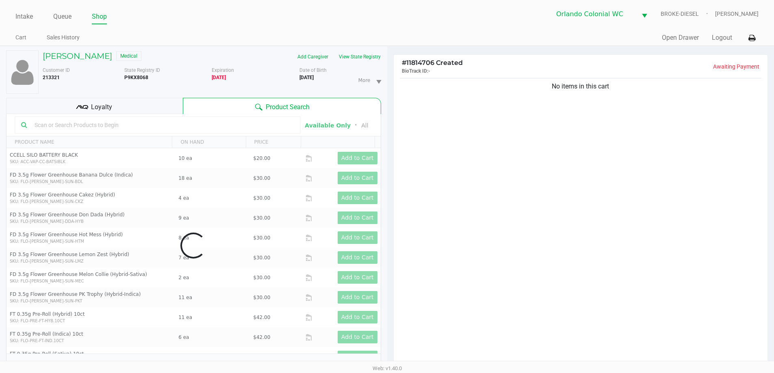
click at [632, 208] on div "No items in this cart" at bounding box center [581, 223] width 374 height 295
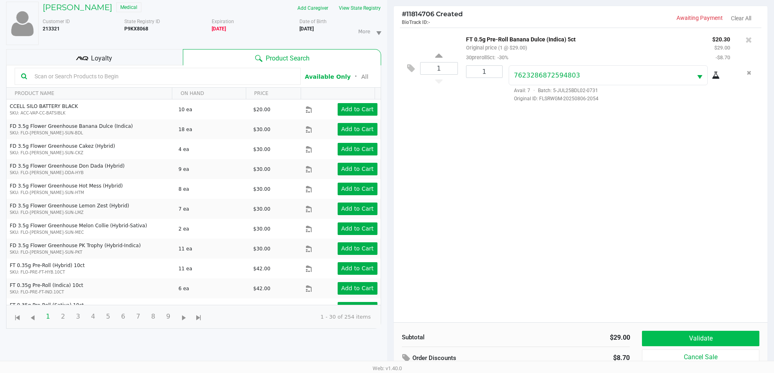
scroll to position [97, 0]
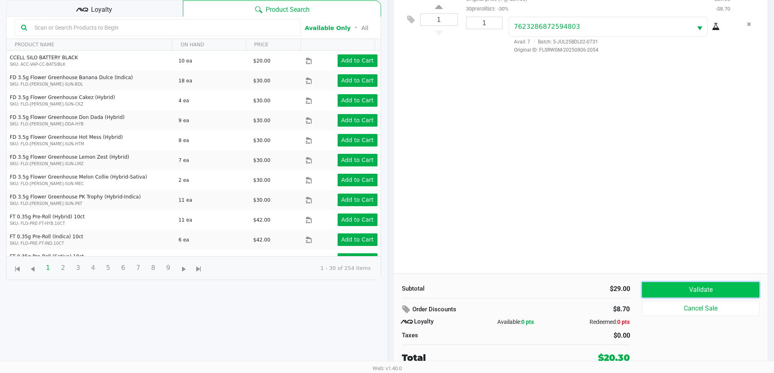
click at [701, 291] on button "Validate" at bounding box center [700, 289] width 117 height 15
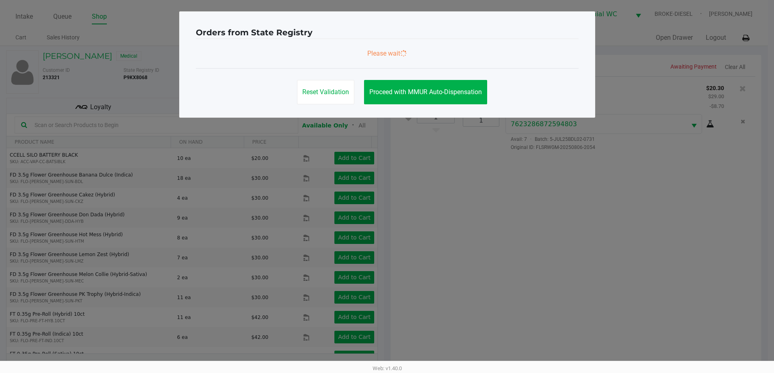
scroll to position [0, 0]
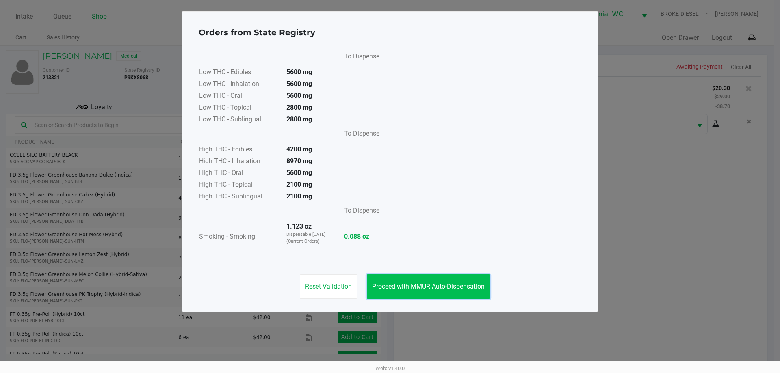
drag, startPoint x: 420, startPoint y: 282, endPoint x: 467, endPoint y: 270, distance: 48.2
click at [422, 282] on button "Proceed with MMUR Auto-Dispensation" at bounding box center [428, 287] width 123 height 24
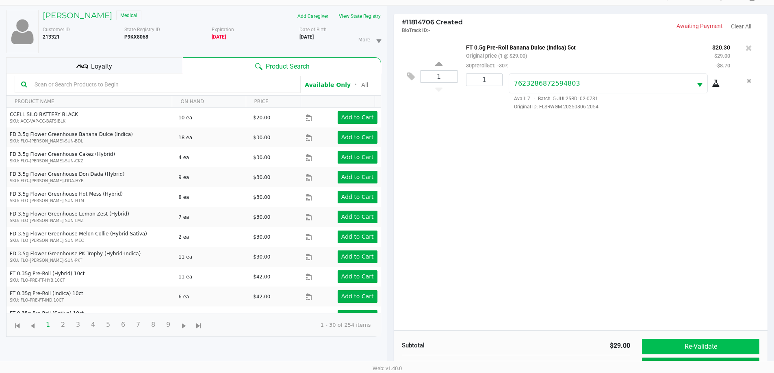
scroll to position [81, 0]
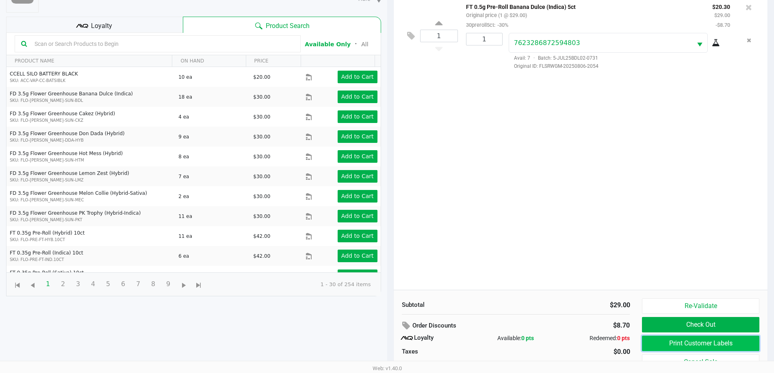
click at [685, 343] on button "Print Customer Labels" at bounding box center [700, 343] width 117 height 15
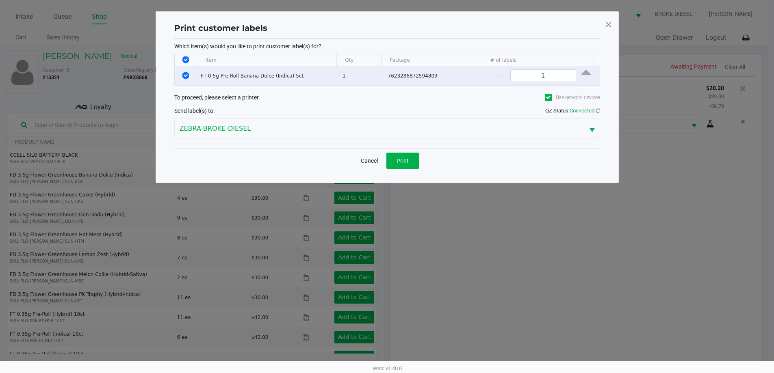
scroll to position [0, 0]
click at [405, 158] on span "Print" at bounding box center [405, 161] width 12 height 6
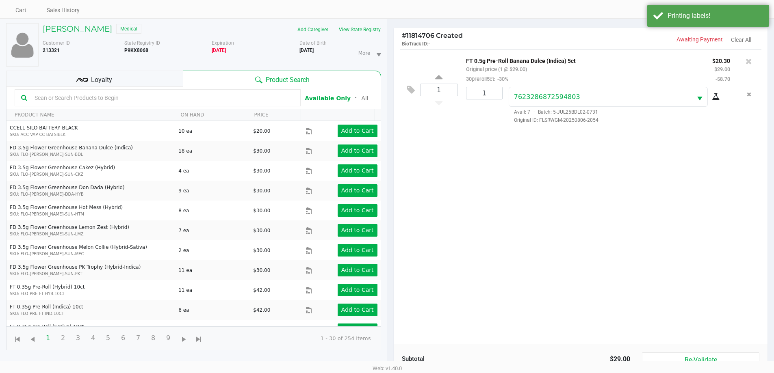
scroll to position [81, 0]
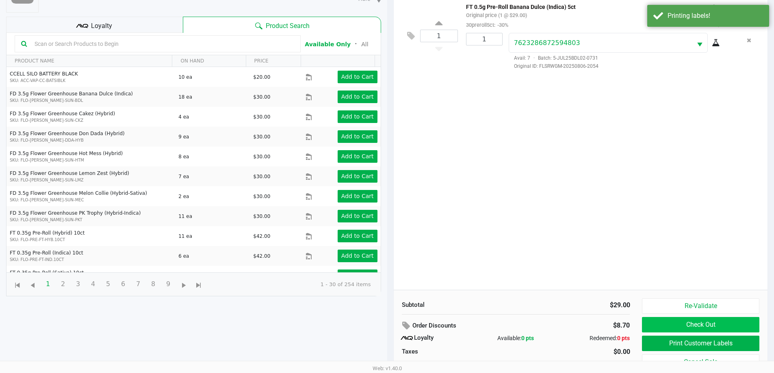
click at [713, 327] on button "Check Out" at bounding box center [700, 324] width 117 height 15
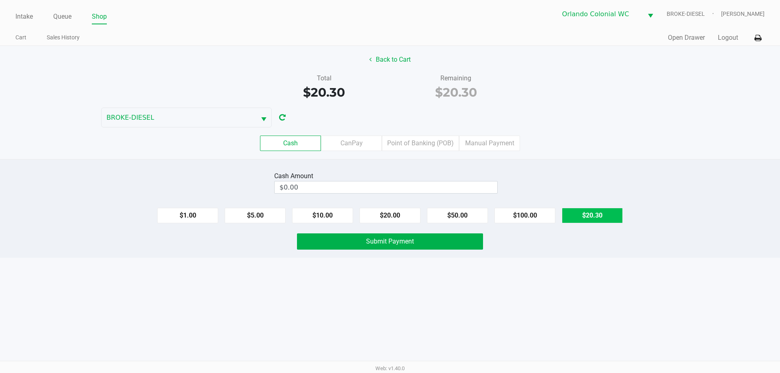
click at [617, 215] on button "$20.30" at bounding box center [592, 215] width 61 height 15
click at [314, 183] on input "$20.30" at bounding box center [372, 188] width 194 height 12
type input "20.3"
click at [596, 212] on button "$20.30" at bounding box center [592, 215] width 61 height 15
type input "$20.30"
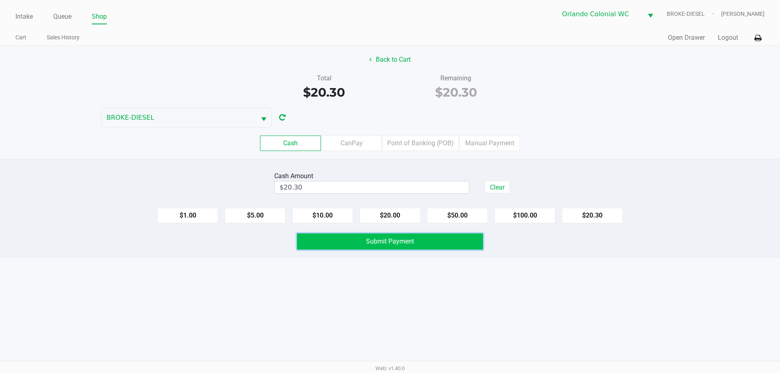
click at [389, 245] on button "Submit Payment" at bounding box center [390, 242] width 186 height 16
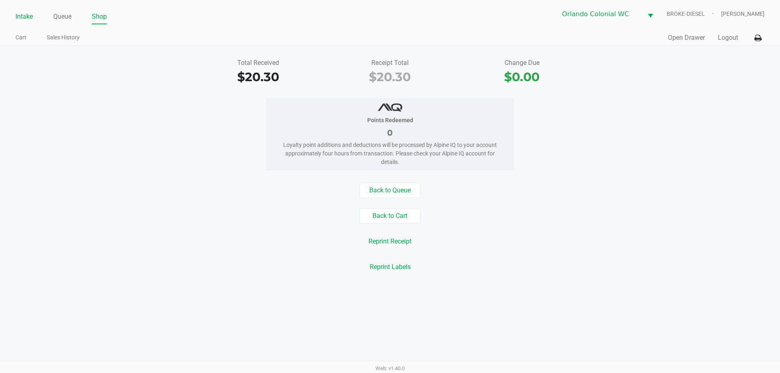
click at [28, 17] on link "Intake" at bounding box center [23, 16] width 17 height 11
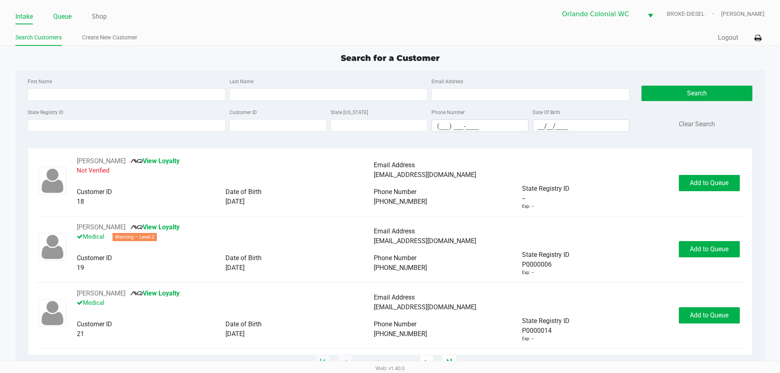
click at [63, 18] on link "Queue" at bounding box center [62, 16] width 18 height 11
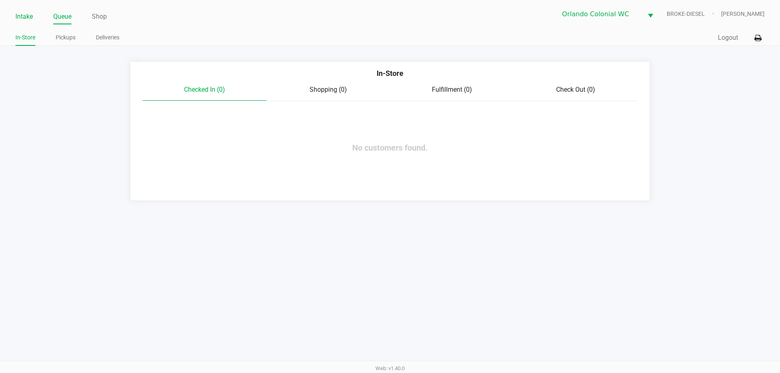
click at [21, 15] on link "Intake" at bounding box center [23, 16] width 17 height 11
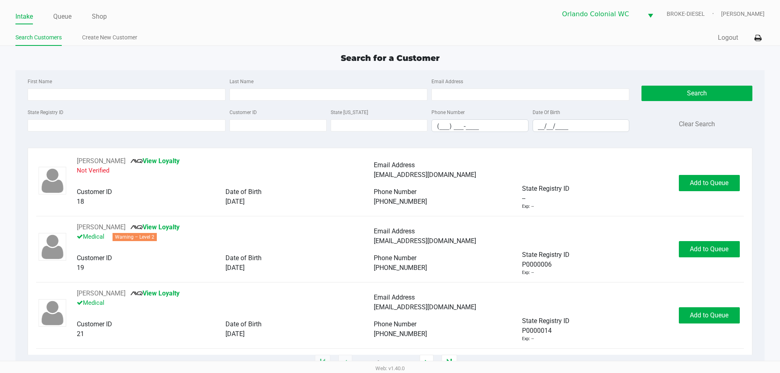
click at [125, 124] on input "State Registry ID" at bounding box center [127, 125] width 198 height 12
click at [146, 124] on input "State Registry ID" at bounding box center [127, 125] width 198 height 12
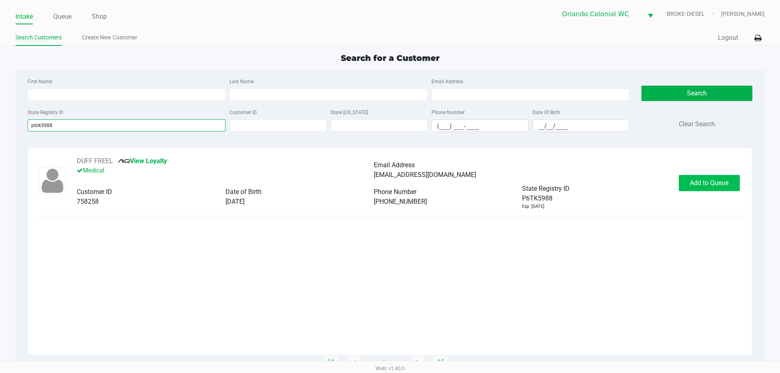
type input "p6tk5988"
click at [696, 182] on span "Add to Queue" at bounding box center [709, 183] width 39 height 8
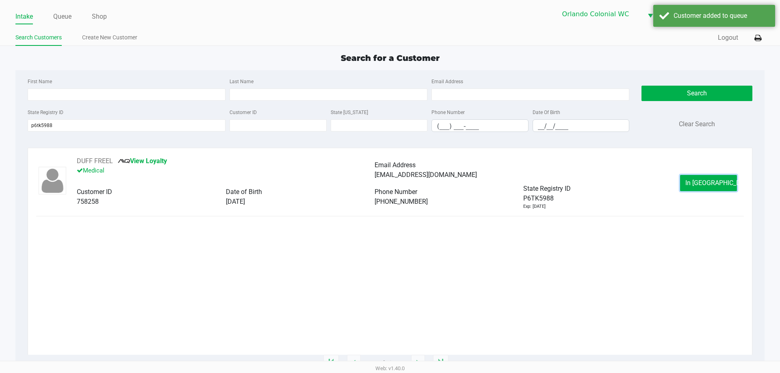
click at [696, 182] on span "In Queue" at bounding box center [719, 183] width 68 height 8
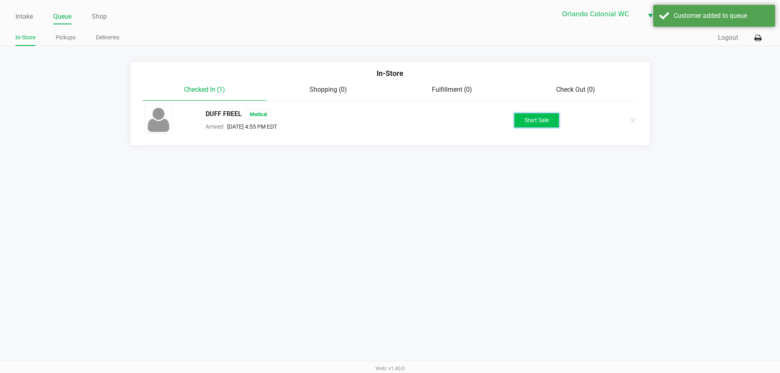
click at [556, 124] on button "Start Sale" at bounding box center [536, 120] width 45 height 14
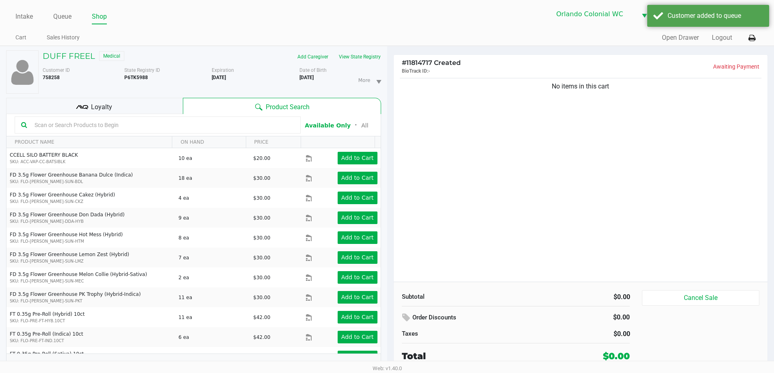
click at [132, 102] on div "Loyalty" at bounding box center [94, 106] width 177 height 16
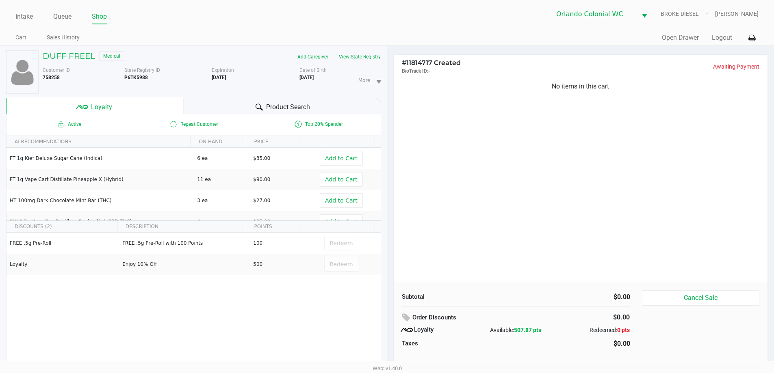
click at [256, 109] on icon at bounding box center [259, 107] width 7 height 7
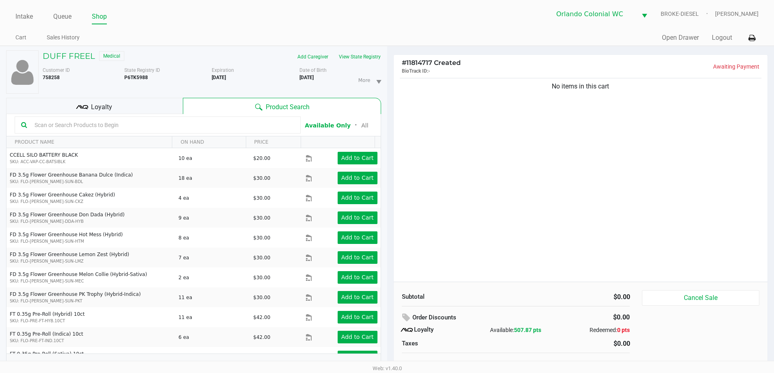
click at [522, 157] on div "No items in this cart" at bounding box center [581, 179] width 374 height 206
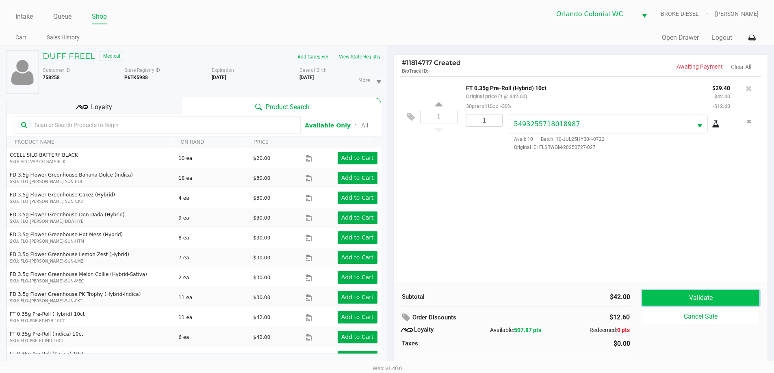
click at [708, 298] on button "Validate" at bounding box center [700, 297] width 117 height 15
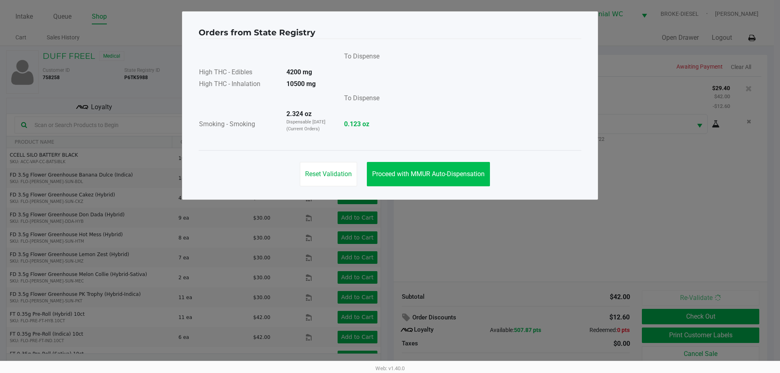
click at [431, 171] on span "Proceed with MMUR Auto-Dispensation" at bounding box center [428, 174] width 113 height 8
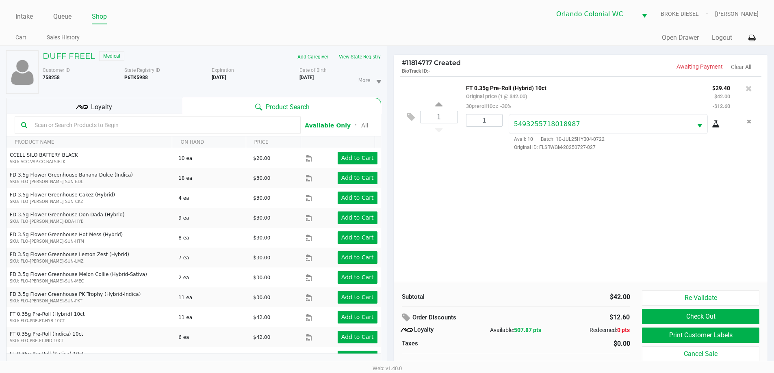
click at [707, 340] on button "Print Customer Labels" at bounding box center [700, 335] width 117 height 15
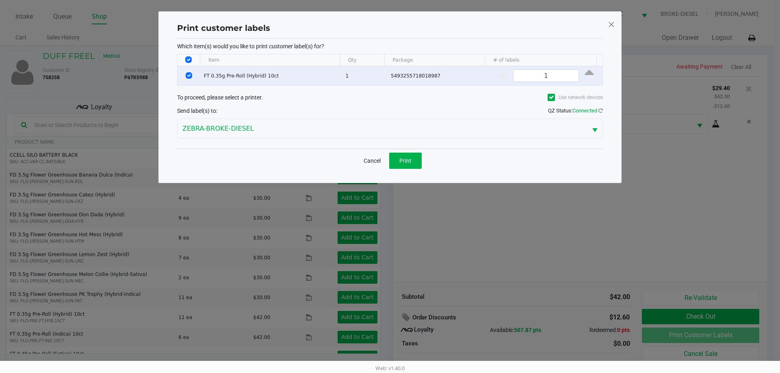
click at [408, 153] on button "Print" at bounding box center [405, 161] width 32 height 16
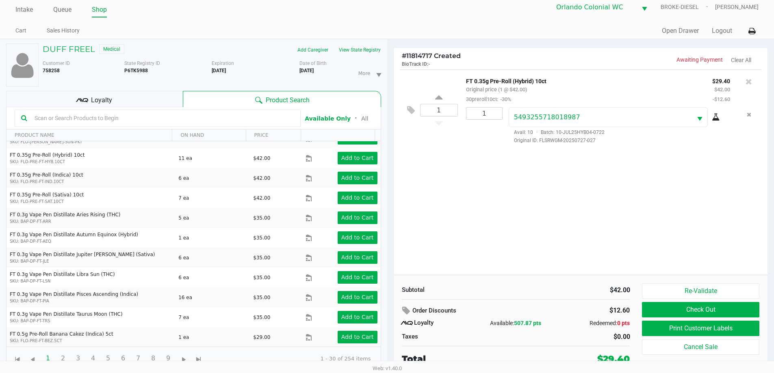
scroll to position [163, 0]
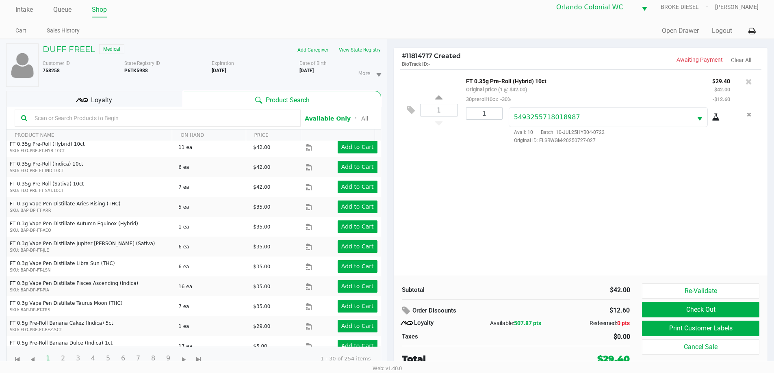
click at [122, 105] on div "Loyalty" at bounding box center [94, 99] width 177 height 16
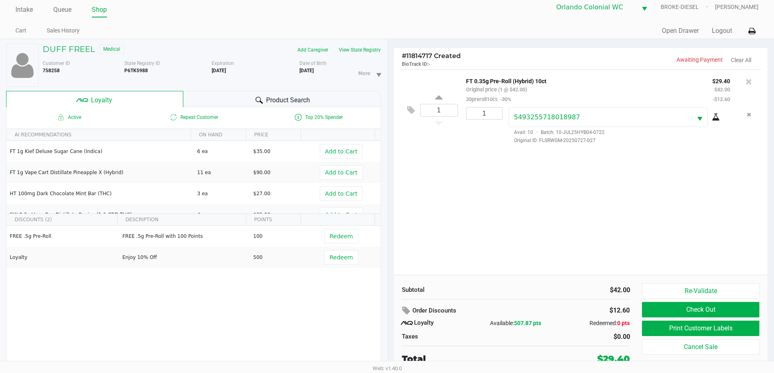
scroll to position [9, 0]
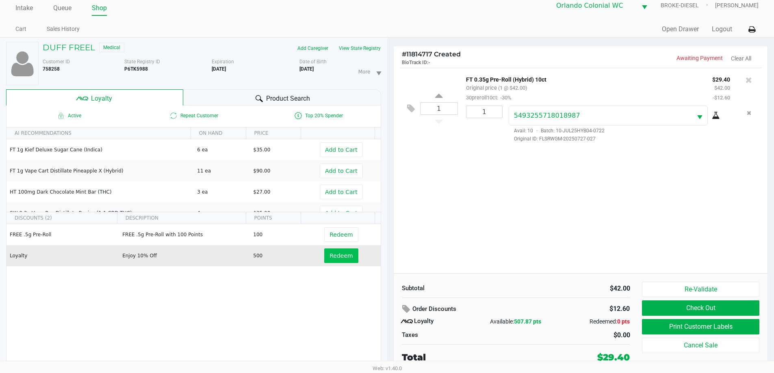
click at [341, 256] on span "Redeem" at bounding box center [340, 256] width 23 height 6
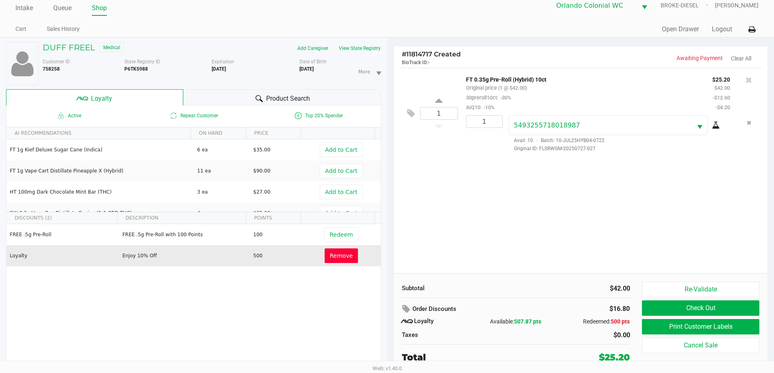
click at [714, 307] on button "Check Out" at bounding box center [700, 308] width 117 height 15
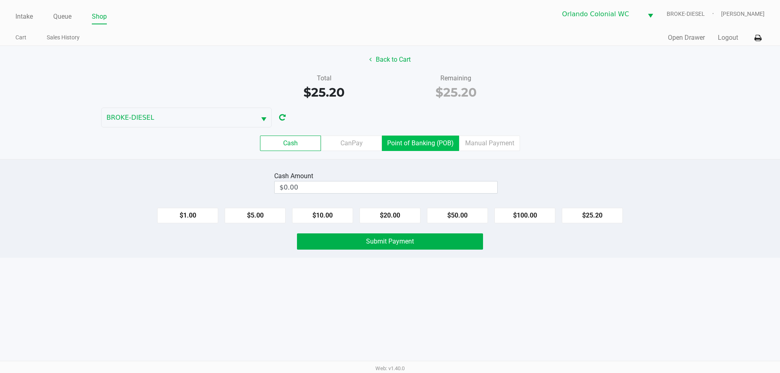
click at [406, 141] on label "Point of Banking (POB)" at bounding box center [420, 143] width 77 height 15
click at [0, 0] on 7 "Point of Banking (POB)" at bounding box center [0, 0] width 0 height 0
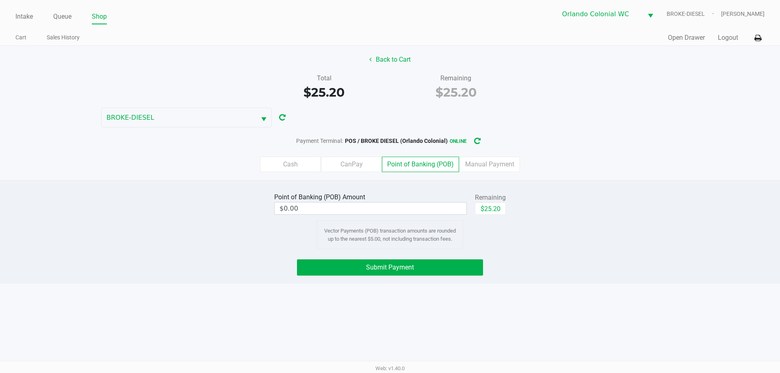
click at [491, 206] on button "$25.20" at bounding box center [490, 209] width 31 height 12
type input "$25.20"
click at [441, 272] on button "Submit Payment" at bounding box center [390, 268] width 186 height 16
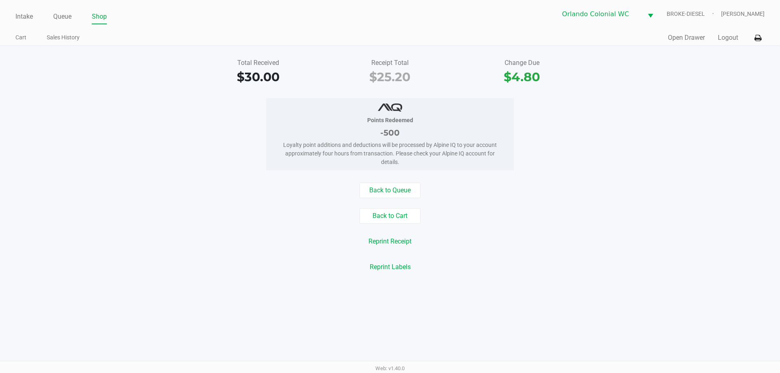
click at [21, 15] on link "Intake" at bounding box center [23, 16] width 17 height 11
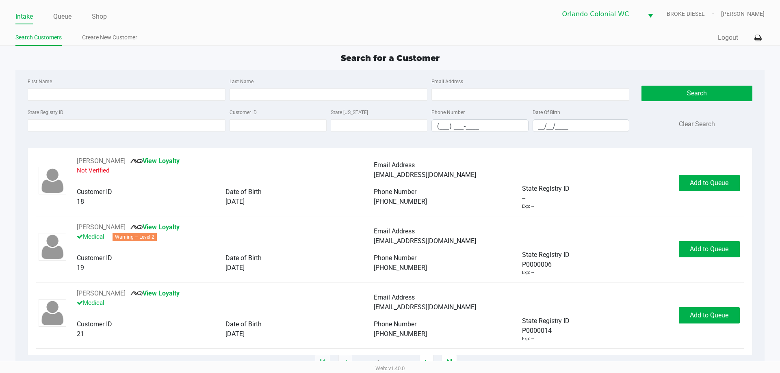
click at [63, 19] on link "Queue" at bounding box center [62, 16] width 18 height 11
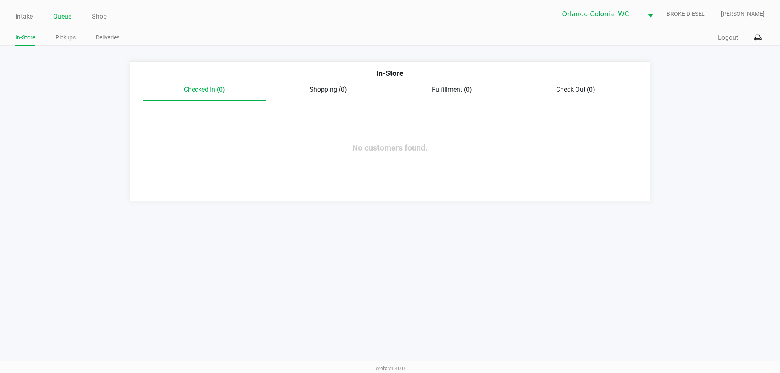
click at [19, 15] on link "Intake" at bounding box center [23, 16] width 17 height 11
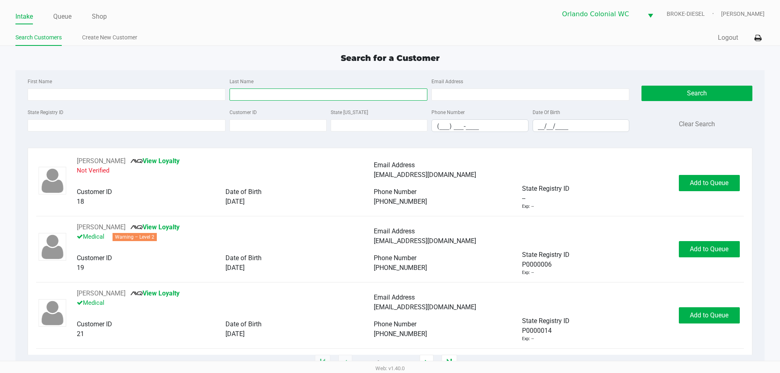
click at [271, 96] on input "Last Name" at bounding box center [329, 95] width 198 height 12
type input "hill"
click at [544, 123] on input "__/__/____" at bounding box center [581, 126] width 96 height 13
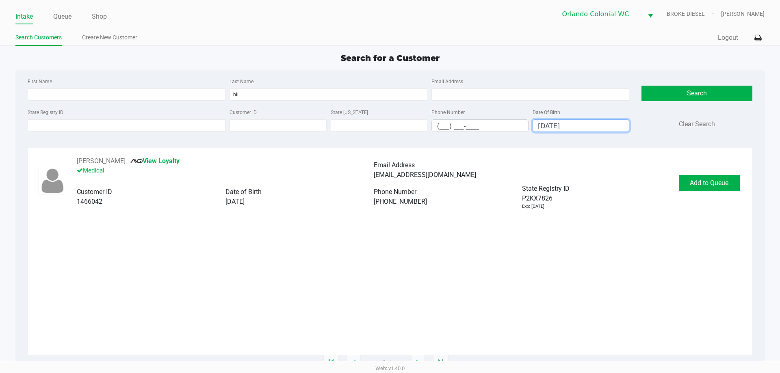
type input "06/28/1996"
click at [710, 176] on button "Add to Queue" at bounding box center [709, 183] width 61 height 16
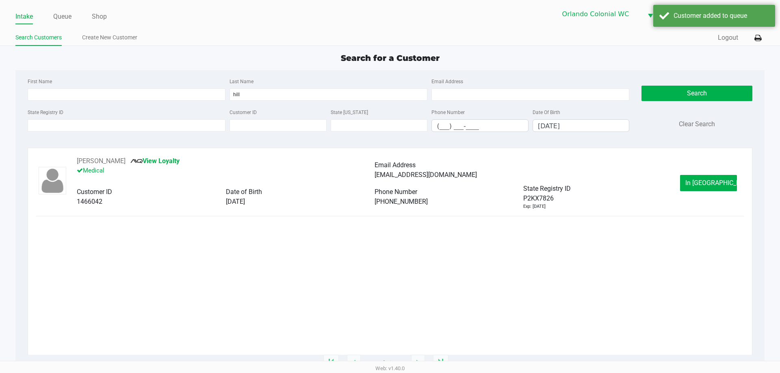
click at [711, 179] on span "In Queue" at bounding box center [719, 183] width 68 height 8
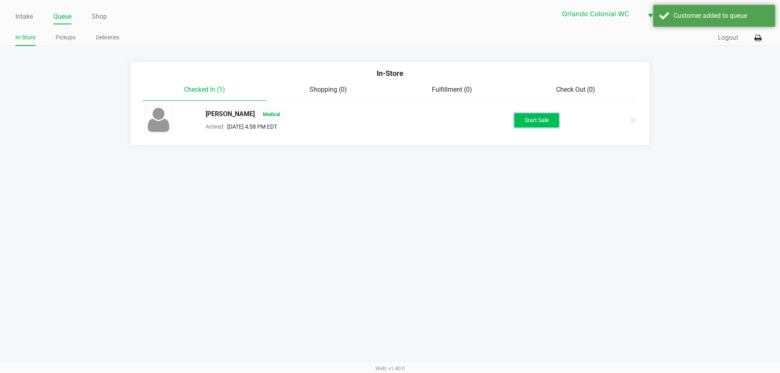
click at [551, 115] on button "Start Sale" at bounding box center [536, 120] width 45 height 14
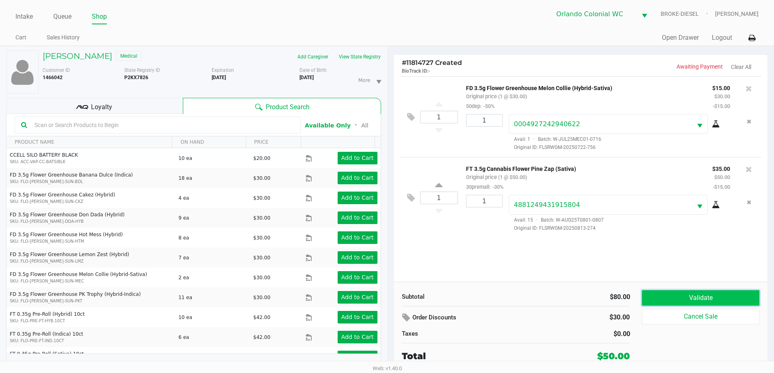
click at [673, 295] on button "Validate" at bounding box center [700, 297] width 117 height 15
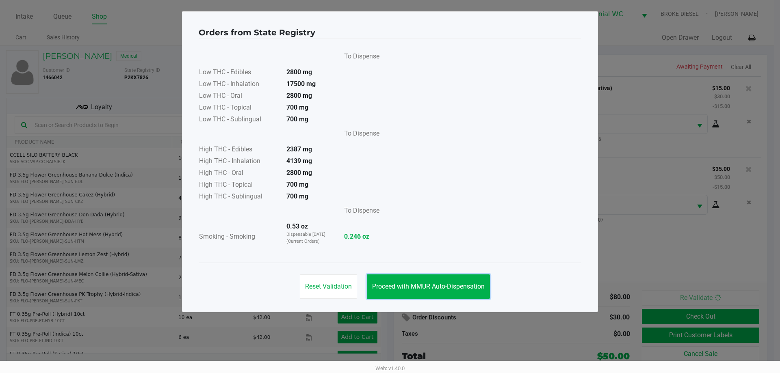
drag, startPoint x: 423, startPoint y: 280, endPoint x: 610, endPoint y: 292, distance: 187.2
click at [427, 279] on button "Proceed with MMUR Auto-Dispensation" at bounding box center [428, 287] width 123 height 24
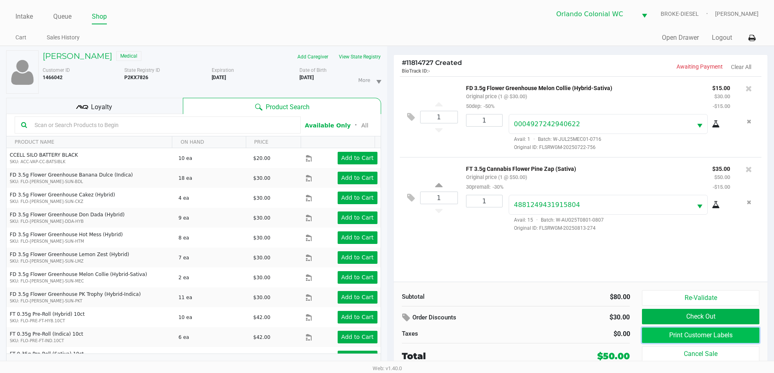
click at [668, 334] on button "Print Customer Labels" at bounding box center [700, 335] width 117 height 15
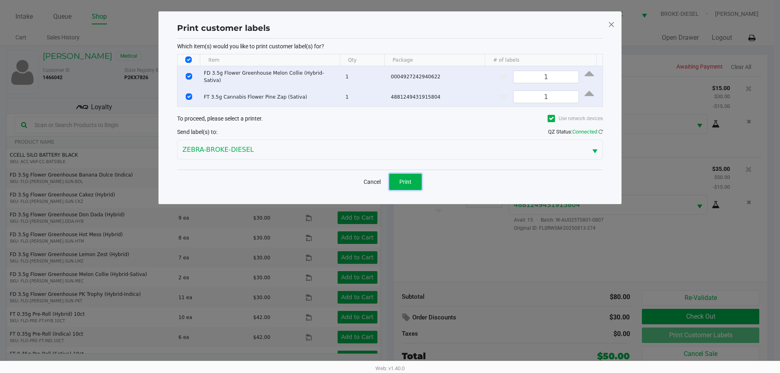
click at [410, 184] on button "Print" at bounding box center [405, 182] width 32 height 16
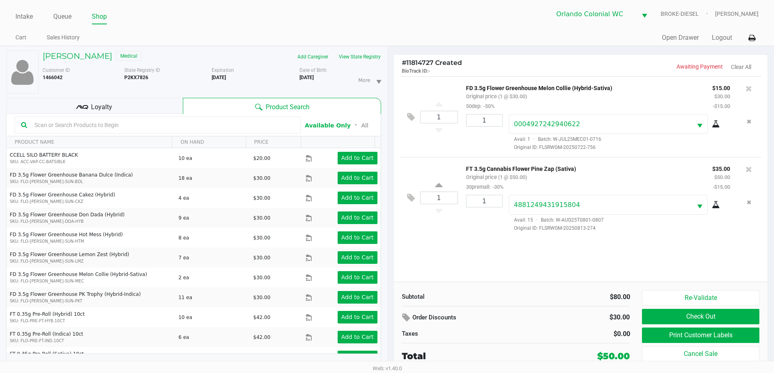
click at [549, 263] on div "1 FD 3.5g Flower Greenhouse Melon Collie (Hybrid-Sativa) Original price (1 @ $3…" at bounding box center [581, 179] width 374 height 206
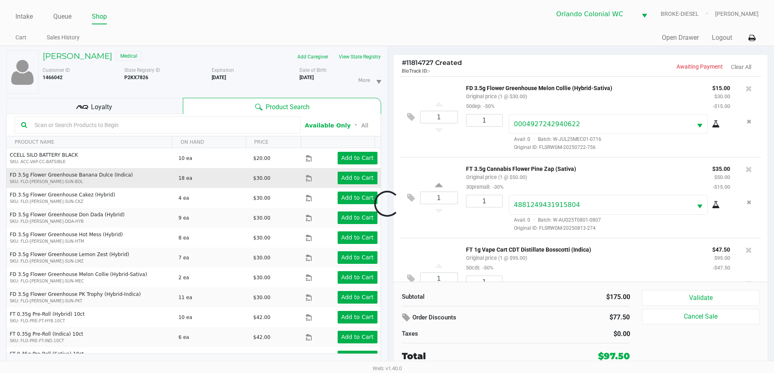
scroll to position [38, 0]
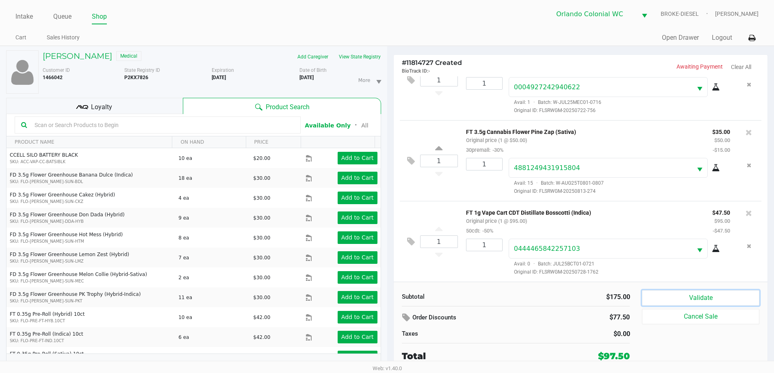
click at [683, 296] on button "Validate" at bounding box center [700, 297] width 117 height 15
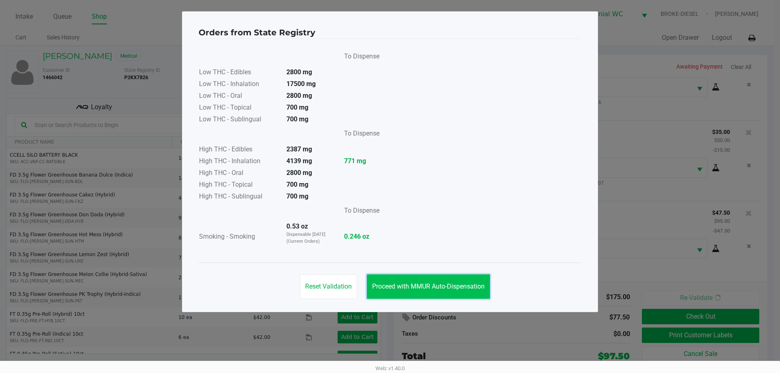
click at [432, 283] on span "Proceed with MMUR Auto-Dispensation" at bounding box center [428, 287] width 113 height 8
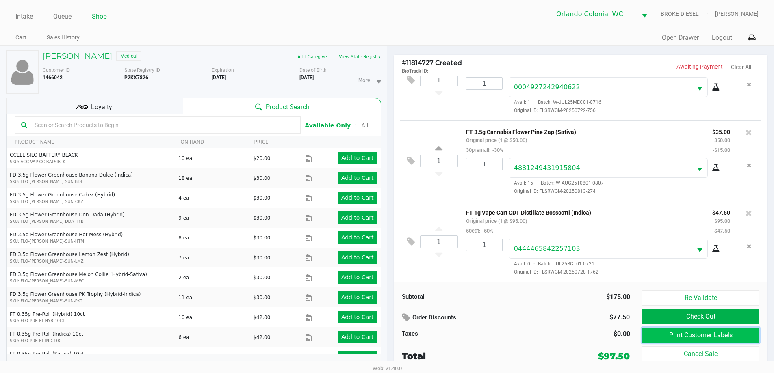
click at [671, 334] on button "Print Customer Labels" at bounding box center [700, 335] width 117 height 15
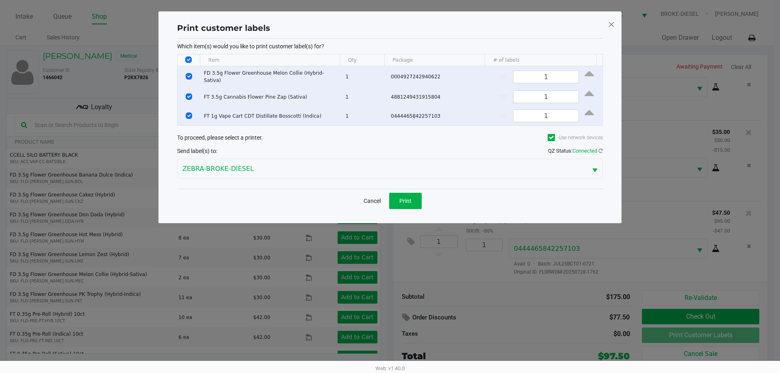
click at [192, 59] on th "Data table" at bounding box center [189, 60] width 22 height 12
click at [188, 59] on input "Select All Rows" at bounding box center [188, 59] width 6 height 6
checkbox input "false"
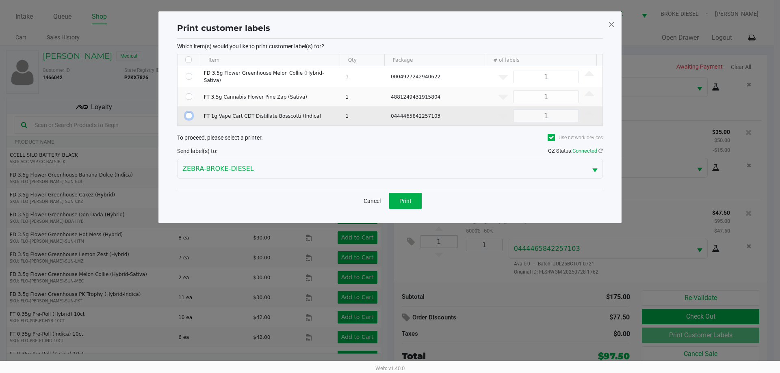
click at [189, 113] on input "Select Row" at bounding box center [189, 116] width 6 height 6
checkbox input "true"
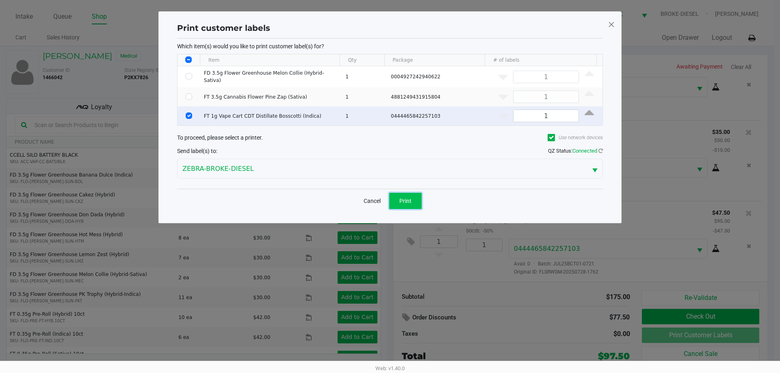
click at [416, 199] on button "Print" at bounding box center [405, 201] width 32 height 16
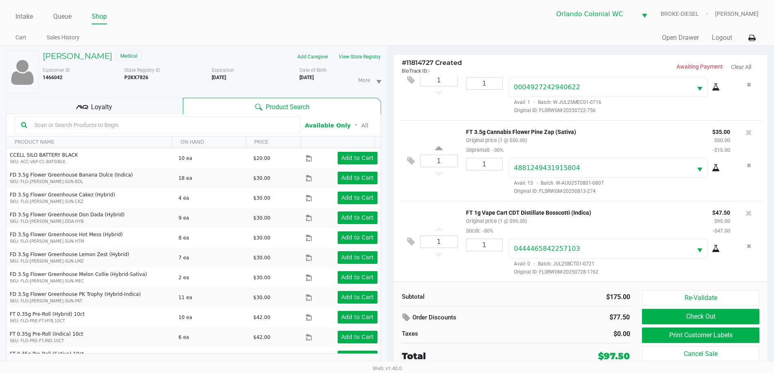
click at [712, 314] on button "Check Out" at bounding box center [700, 316] width 117 height 15
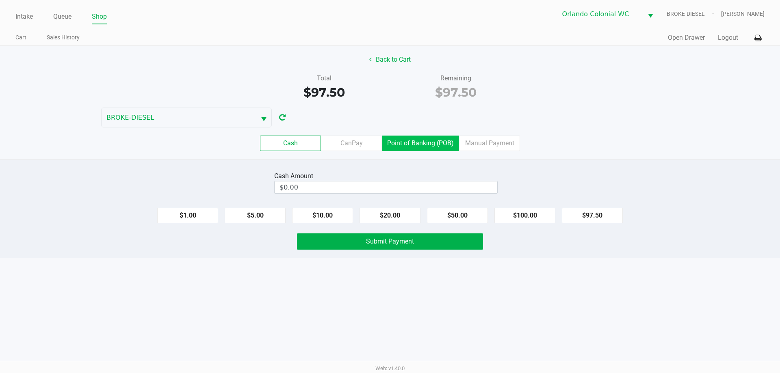
click at [407, 138] on label "Point of Banking (POB)" at bounding box center [420, 143] width 77 height 15
click at [0, 0] on 7 "Point of Banking (POB)" at bounding box center [0, 0] width 0 height 0
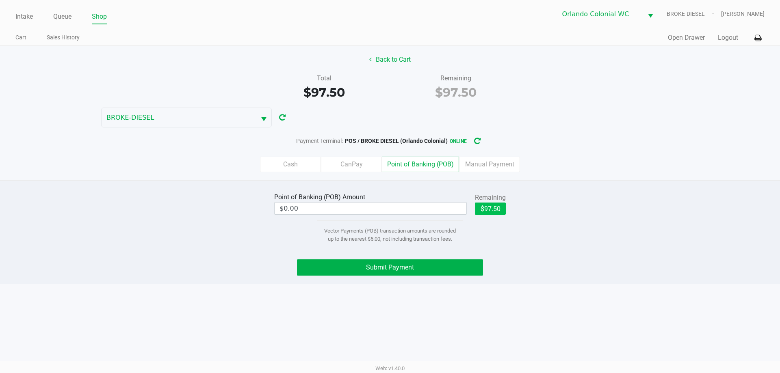
click at [505, 208] on button "$97.50" at bounding box center [490, 209] width 31 height 12
type input "$97.50"
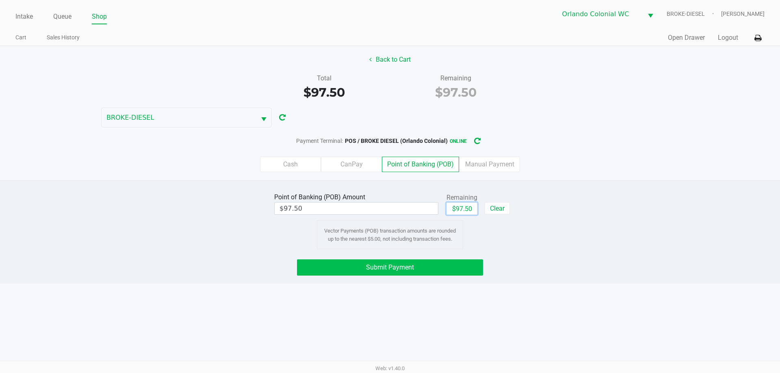
click at [429, 262] on button "Submit Payment" at bounding box center [390, 268] width 186 height 16
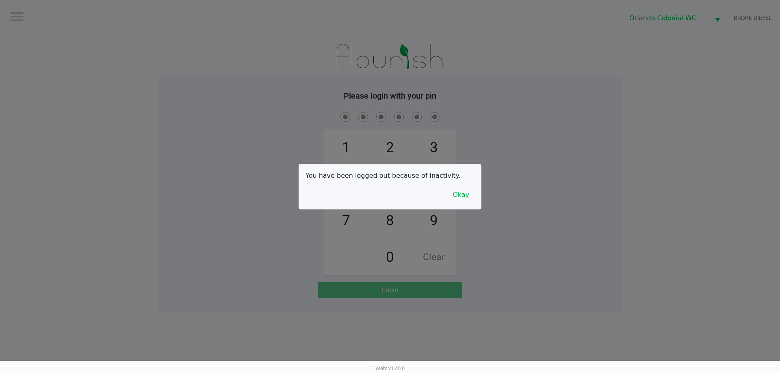
click at [481, 193] on div at bounding box center [390, 186] width 780 height 373
click at [336, 225] on div at bounding box center [390, 186] width 780 height 373
click at [469, 194] on button "Okay" at bounding box center [460, 194] width 27 height 15
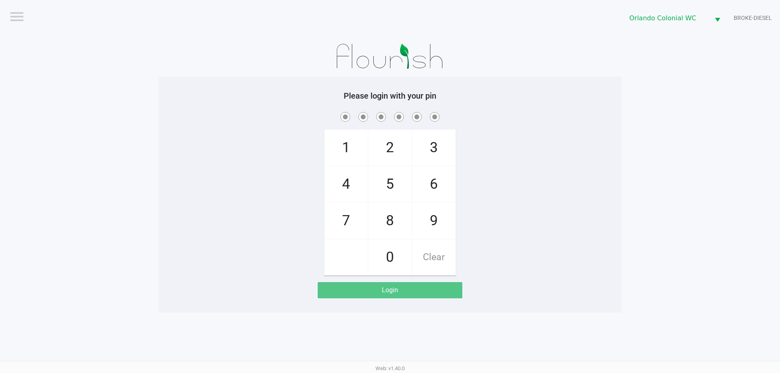
click at [340, 219] on span "7" at bounding box center [346, 221] width 43 height 36
checkbox input "true"
click at [342, 141] on span "1" at bounding box center [346, 148] width 43 height 36
checkbox input "true"
click at [436, 225] on span "9" at bounding box center [433, 221] width 43 height 36
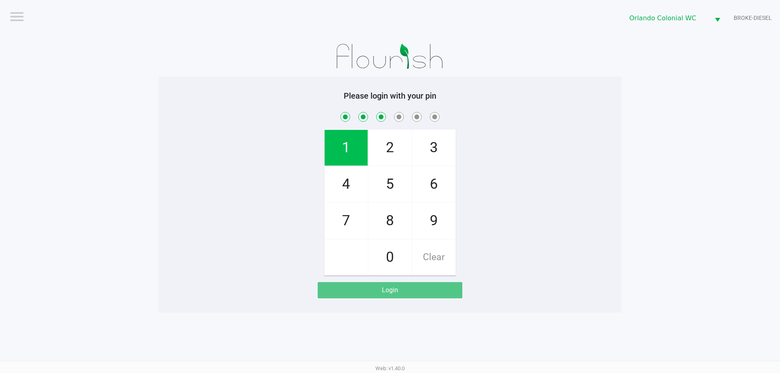
checkbox input "true"
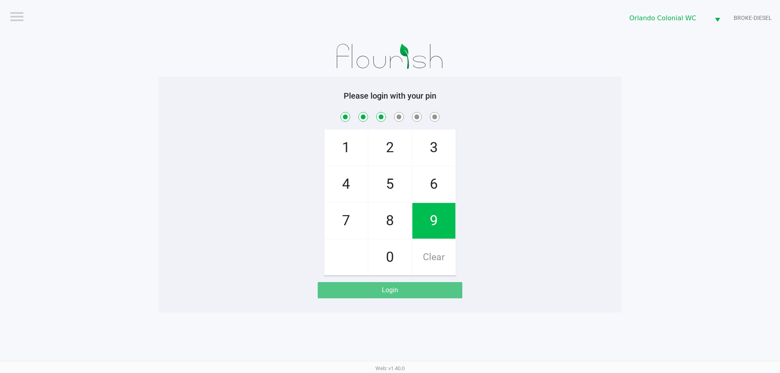
click at [340, 214] on span "7" at bounding box center [346, 221] width 43 height 36
checkbox input "true"
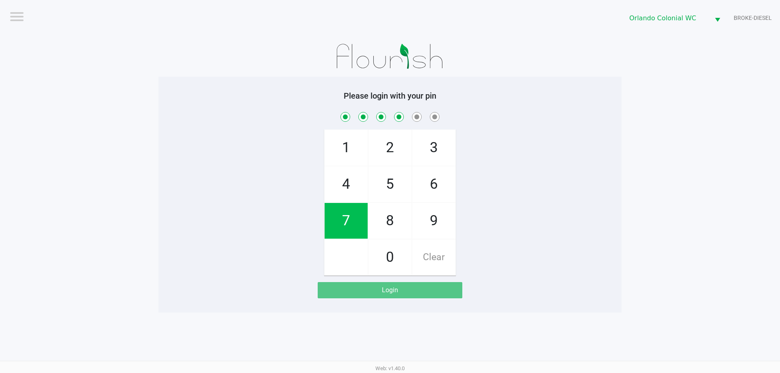
click at [386, 188] on span "5" at bounding box center [389, 185] width 43 height 36
checkbox input "true"
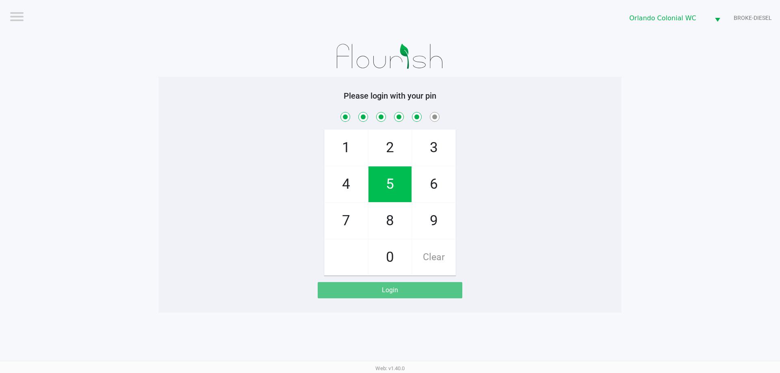
click at [389, 140] on span "2" at bounding box center [389, 148] width 43 height 36
checkbox input "true"
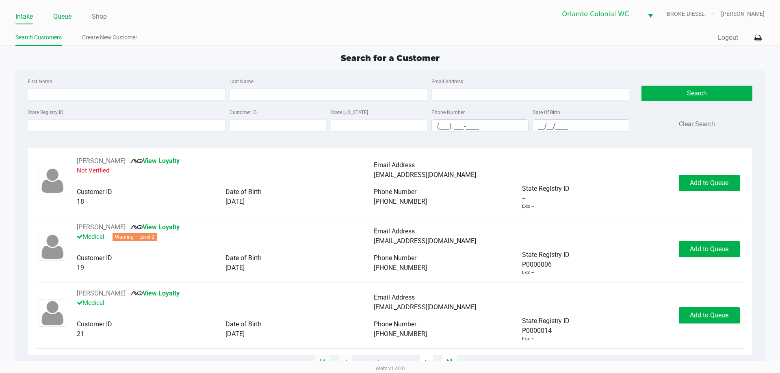
click at [61, 16] on link "Queue" at bounding box center [62, 16] width 18 height 11
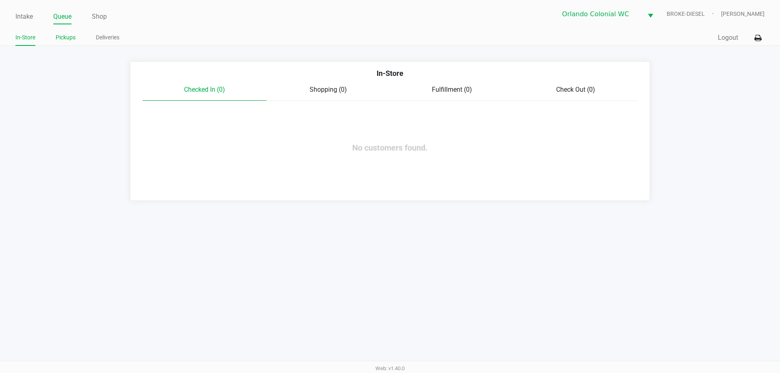
click at [67, 35] on link "Pickups" at bounding box center [66, 37] width 20 height 10
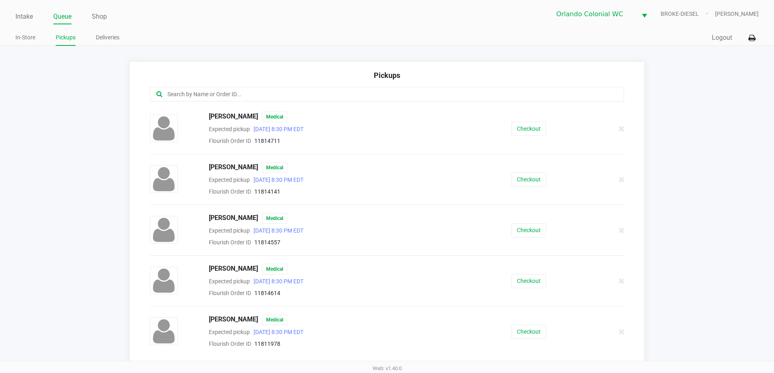
click at [220, 95] on input "text" at bounding box center [374, 94] width 415 height 9
click at [526, 229] on button "Checkout" at bounding box center [528, 230] width 35 height 14
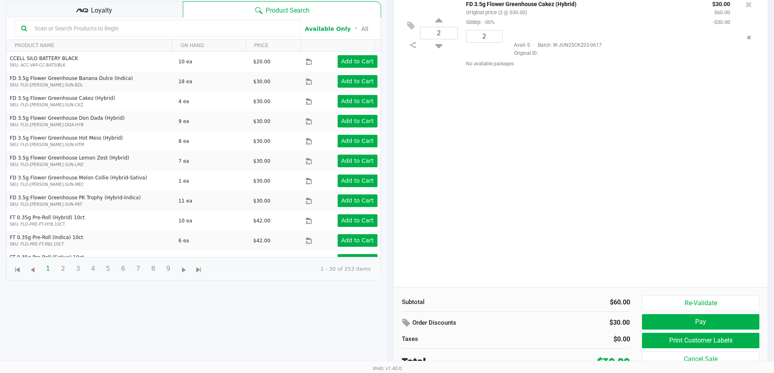
scroll to position [88, 0]
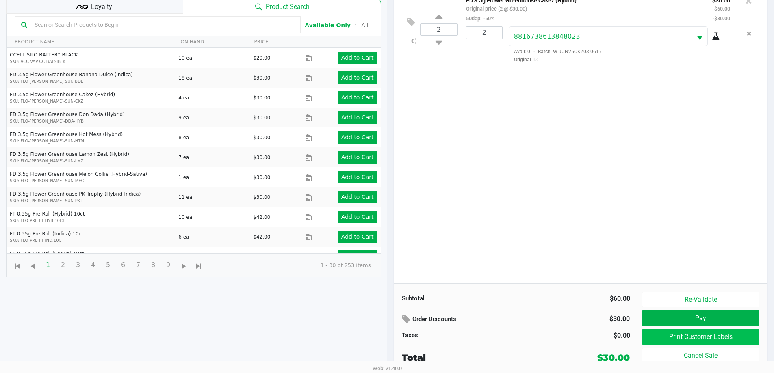
click at [703, 342] on button "Print Customer Labels" at bounding box center [700, 336] width 117 height 15
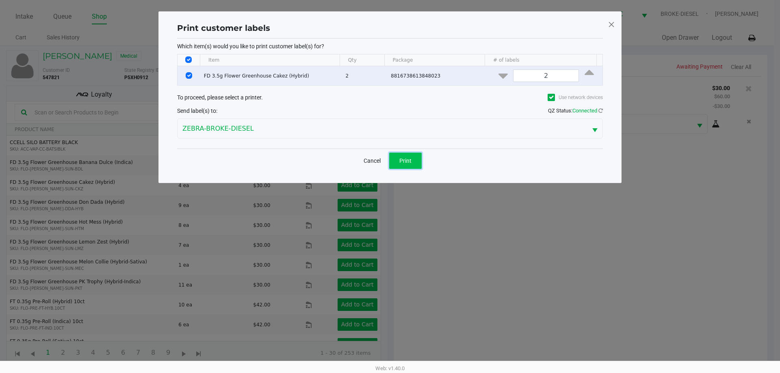
click at [402, 159] on span "Print" at bounding box center [405, 161] width 12 height 6
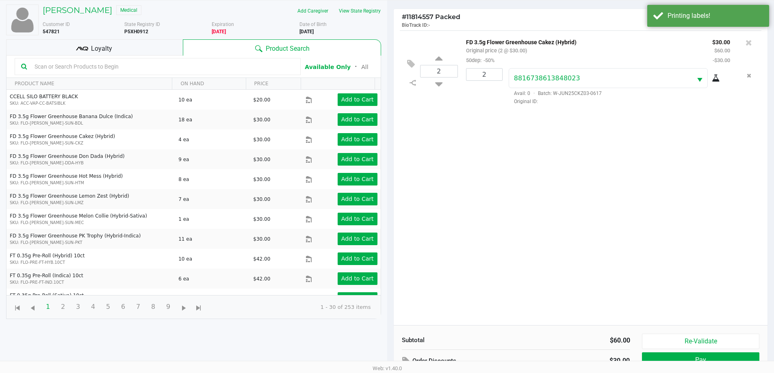
scroll to position [88, 0]
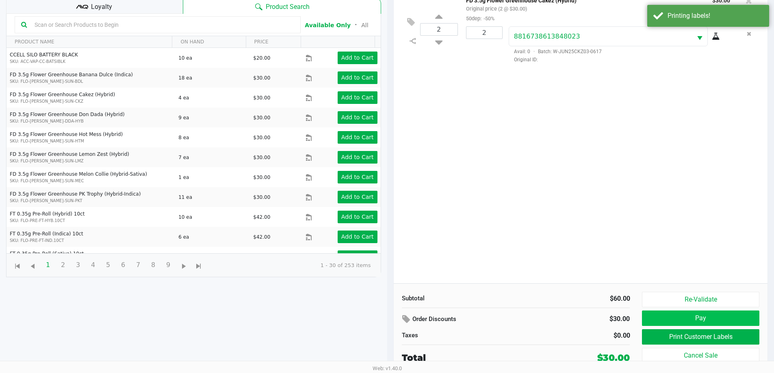
click at [710, 317] on button "Pay" at bounding box center [700, 318] width 117 height 15
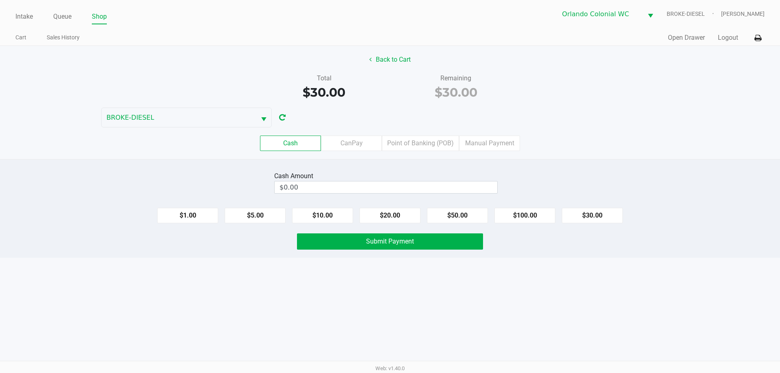
click at [386, 214] on button "$20.00" at bounding box center [390, 215] width 61 height 15
click at [390, 214] on button "$20.00" at bounding box center [390, 215] width 61 height 15
type input "$40.00"
click at [425, 244] on button "Submit Payment" at bounding box center [390, 242] width 186 height 16
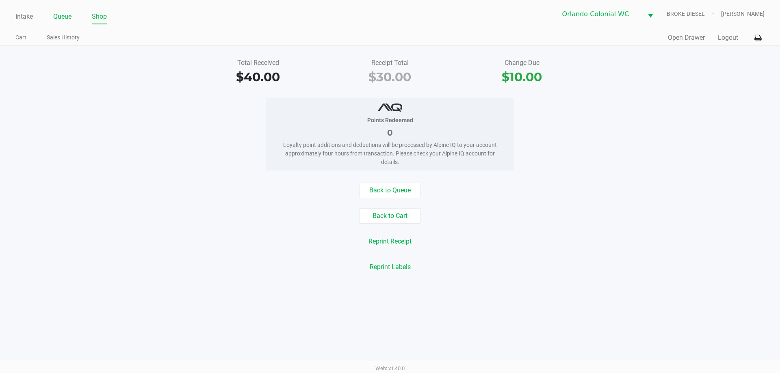
click at [55, 19] on link "Queue" at bounding box center [62, 16] width 18 height 11
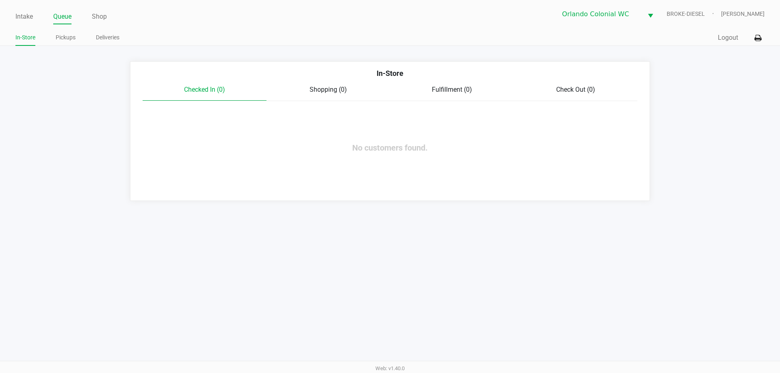
click at [71, 38] on link "Pickups" at bounding box center [66, 37] width 20 height 10
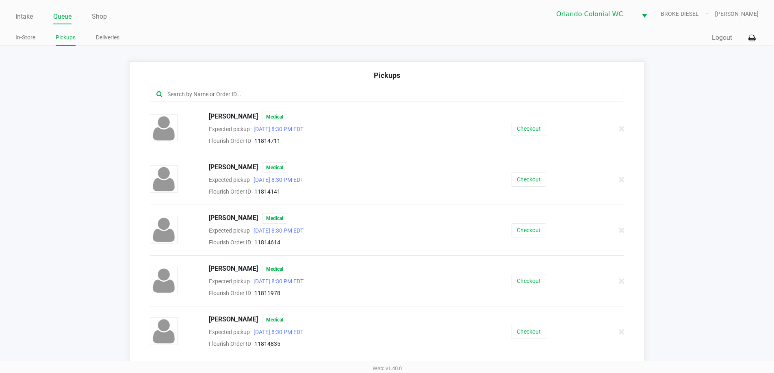
click at [525, 333] on button "Checkout" at bounding box center [528, 332] width 35 height 14
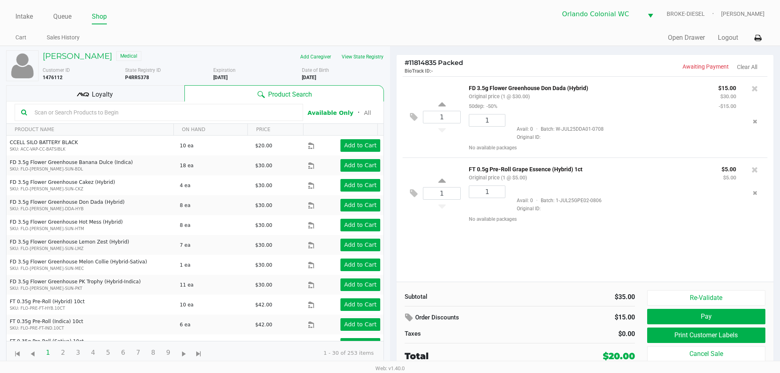
click at [130, 95] on div "Loyalty" at bounding box center [95, 93] width 178 height 16
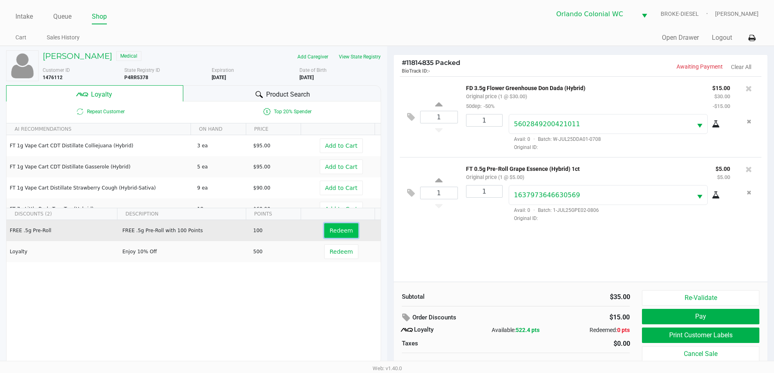
click at [341, 224] on button "Redeem" at bounding box center [341, 230] width 34 height 15
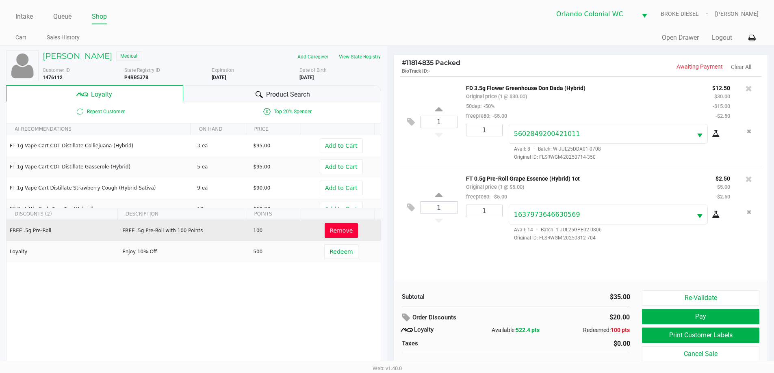
scroll to position [8, 0]
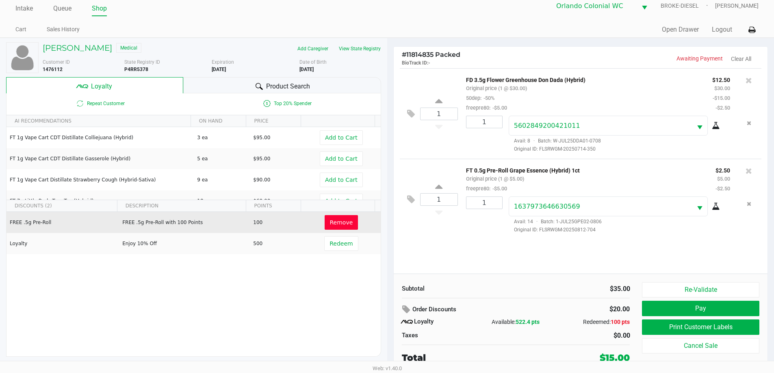
click at [681, 326] on button "Print Customer Labels" at bounding box center [700, 327] width 117 height 15
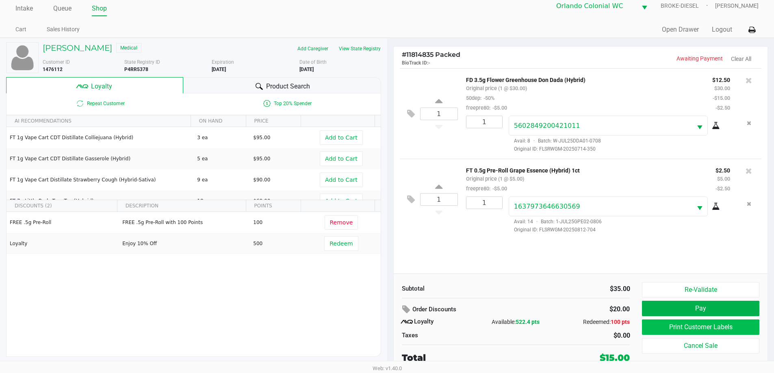
scroll to position [0, 0]
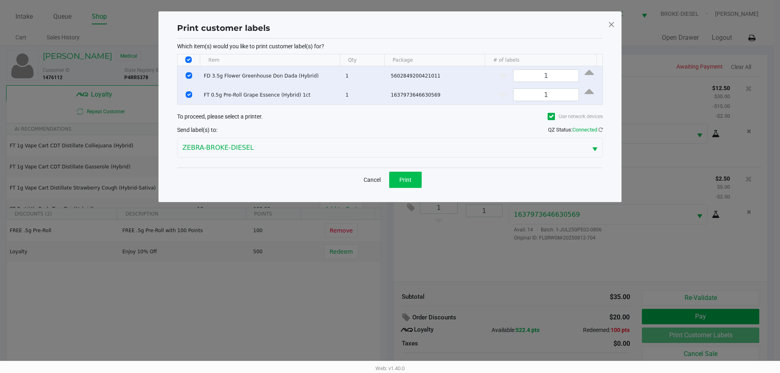
click at [411, 174] on button "Print" at bounding box center [405, 180] width 32 height 16
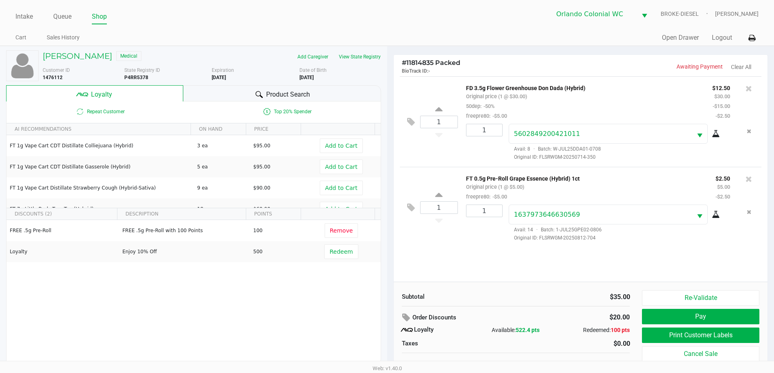
click at [707, 312] on button "Pay" at bounding box center [700, 316] width 117 height 15
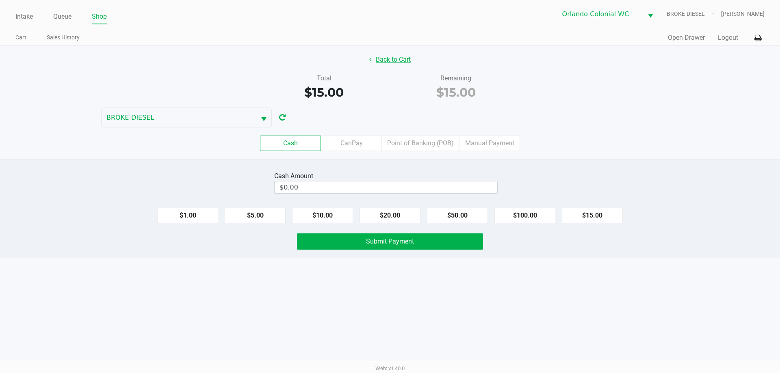
click at [390, 57] on button "Back to Cart" at bounding box center [390, 59] width 52 height 15
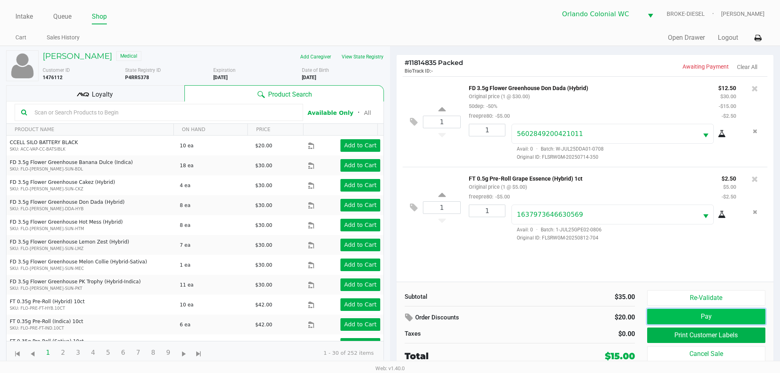
click at [704, 314] on button "Pay" at bounding box center [706, 316] width 118 height 15
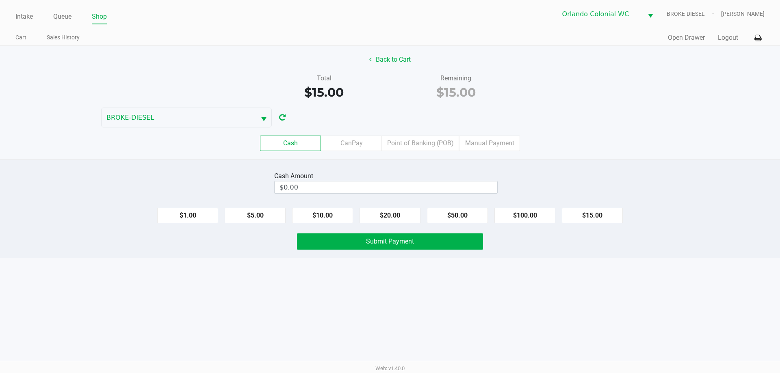
click at [591, 214] on button "$15.00" at bounding box center [592, 215] width 61 height 15
type input "$15.00"
click at [441, 247] on button "Submit Payment" at bounding box center [390, 242] width 186 height 16
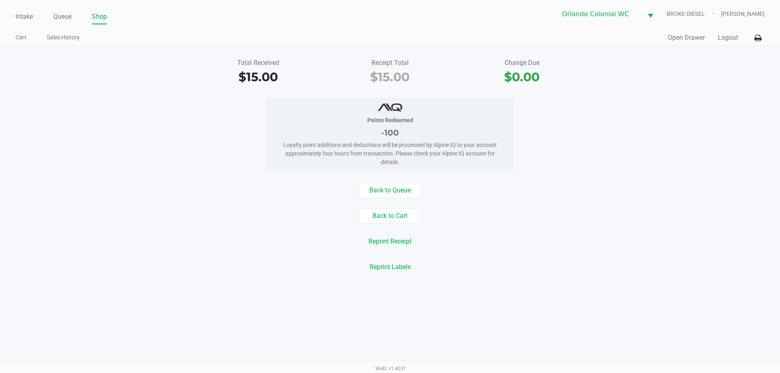
click at [54, 22] on link "Queue" at bounding box center [62, 16] width 18 height 11
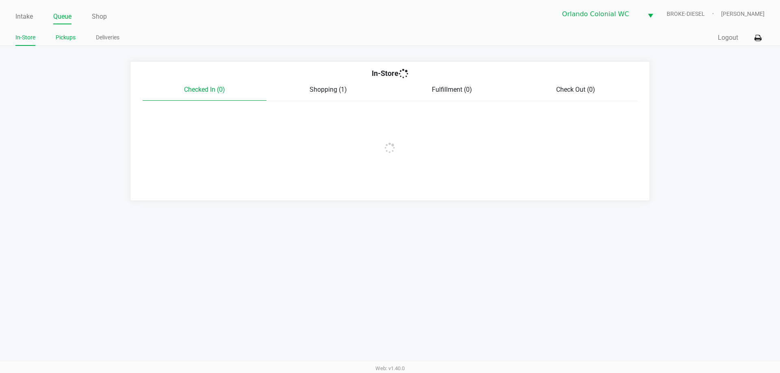
click at [69, 36] on link "Pickups" at bounding box center [66, 37] width 20 height 10
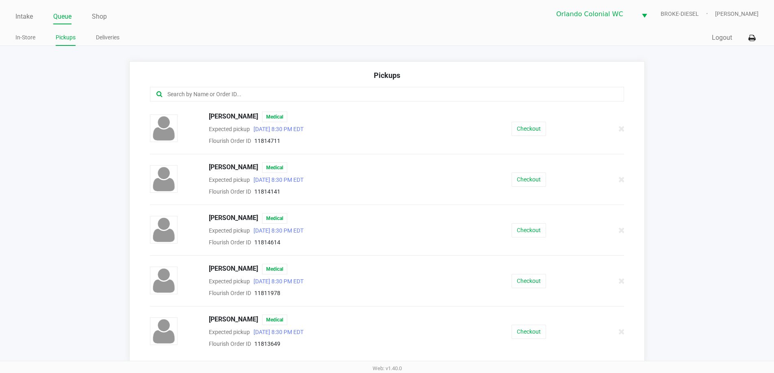
click at [255, 93] on input "text" at bounding box center [374, 94] width 415 height 9
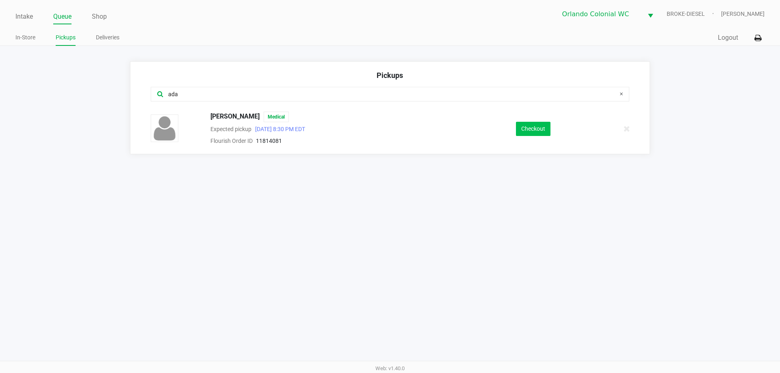
type input "ada"
click at [539, 130] on button "Checkout" at bounding box center [533, 129] width 35 height 14
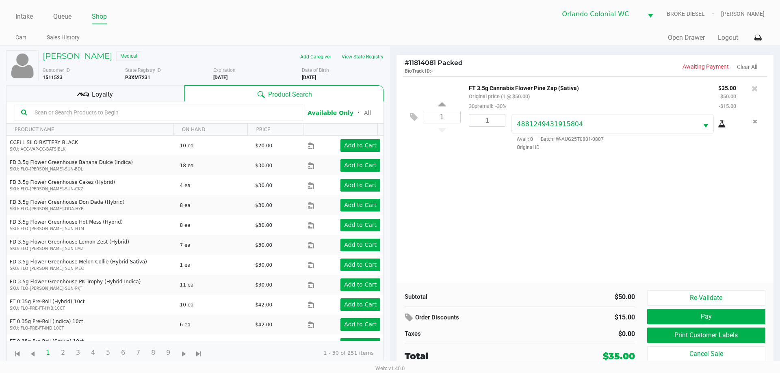
click at [715, 337] on button "Print Customer Labels" at bounding box center [706, 335] width 118 height 15
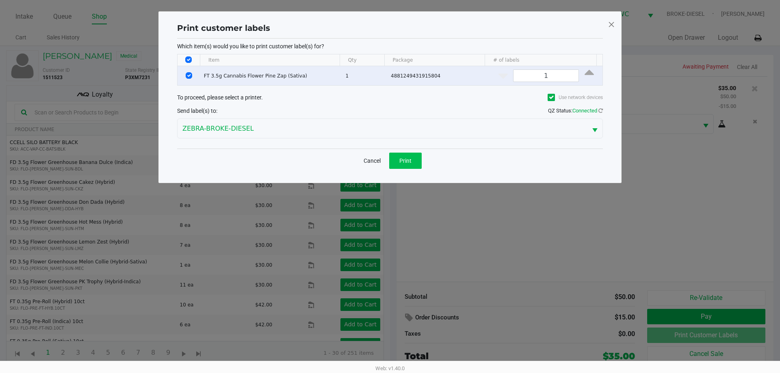
click at [396, 166] on button "Print" at bounding box center [405, 161] width 32 height 16
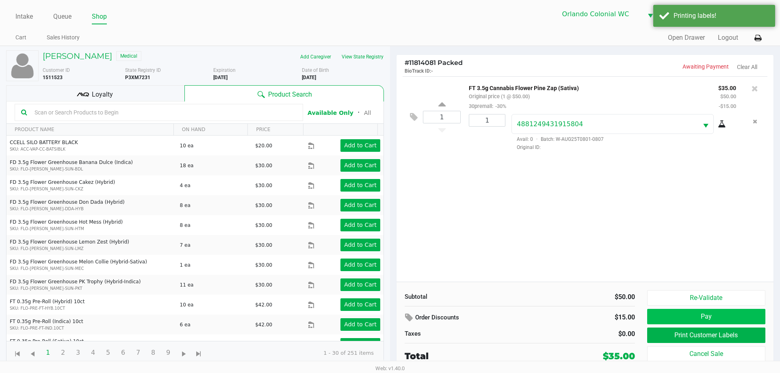
click at [723, 317] on button "Pay" at bounding box center [706, 316] width 118 height 15
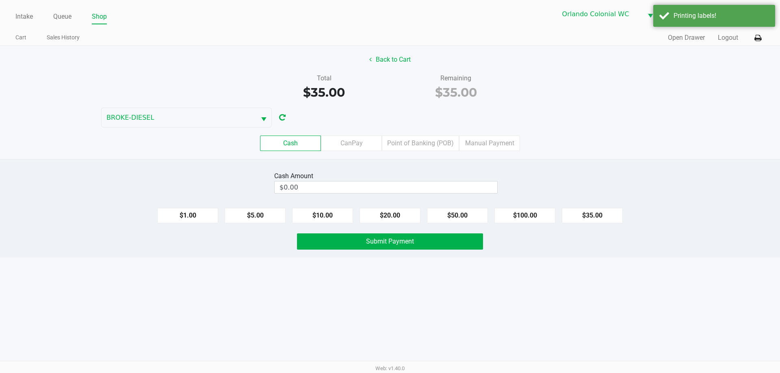
click at [410, 144] on label "Point of Banking (POB)" at bounding box center [420, 143] width 77 height 15
click at [0, 0] on 7 "Point of Banking (POB)" at bounding box center [0, 0] width 0 height 0
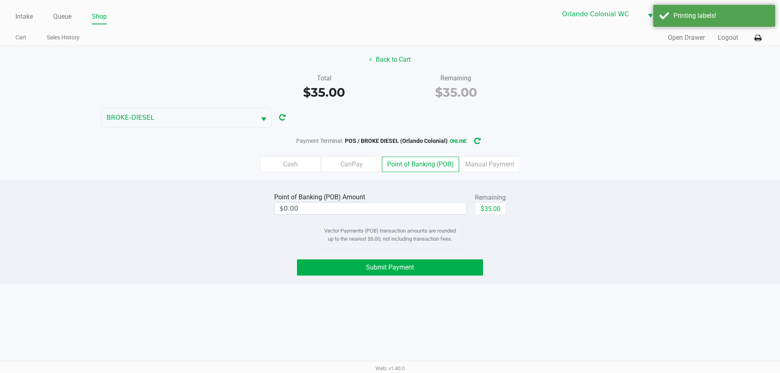
click at [492, 207] on button "$35.00" at bounding box center [490, 209] width 31 height 12
type input "$35.00"
click at [451, 269] on button "Submit Payment" at bounding box center [390, 268] width 186 height 16
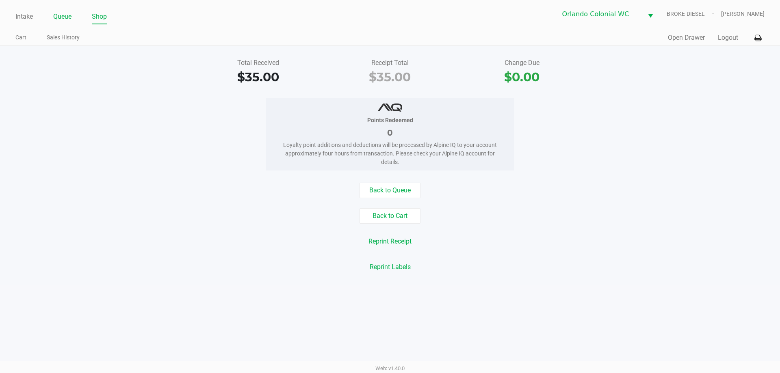
click at [57, 14] on link "Queue" at bounding box center [62, 16] width 18 height 11
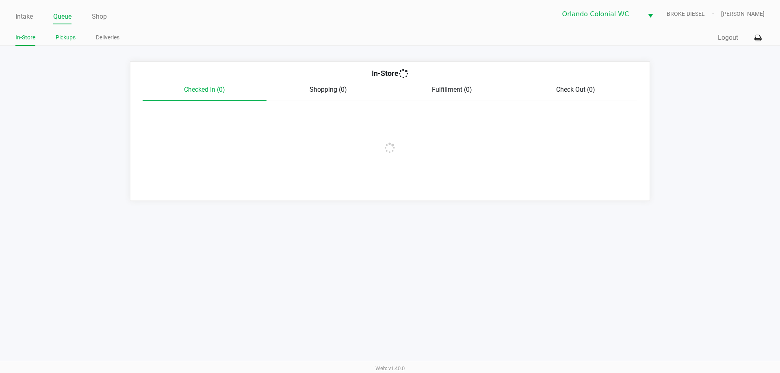
click at [68, 35] on link "Pickups" at bounding box center [66, 37] width 20 height 10
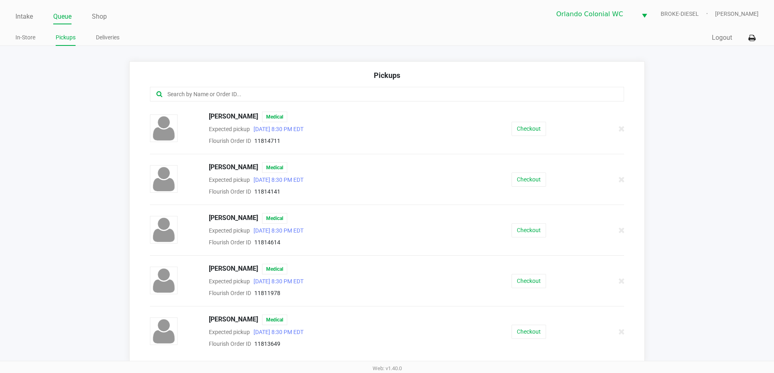
click at [260, 92] on input "text" at bounding box center [374, 94] width 415 height 9
click at [528, 176] on button "Checkout" at bounding box center [528, 180] width 35 height 14
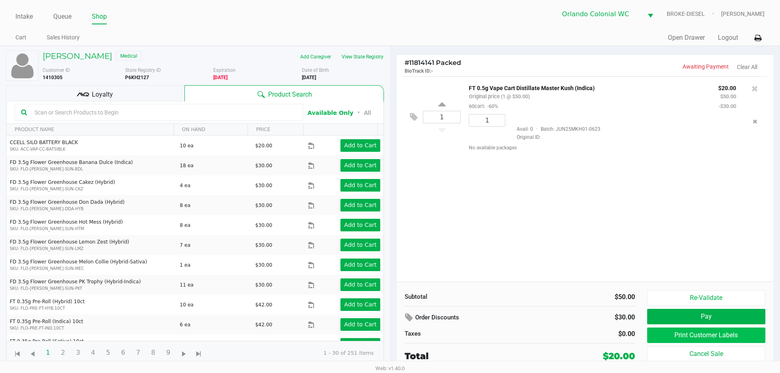
click at [699, 334] on button "Print Customer Labels" at bounding box center [706, 335] width 118 height 15
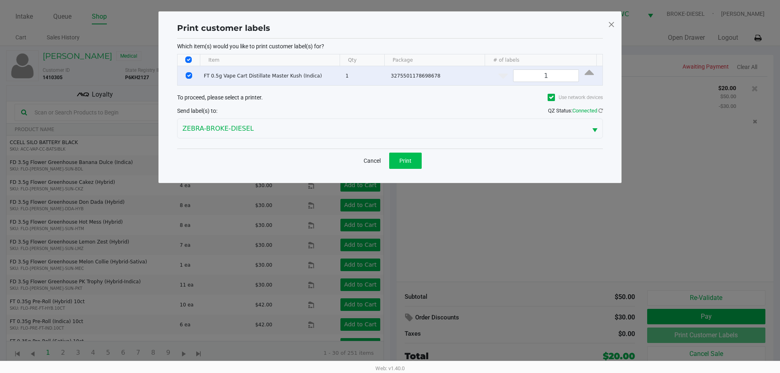
click at [412, 156] on button "Print" at bounding box center [405, 161] width 32 height 16
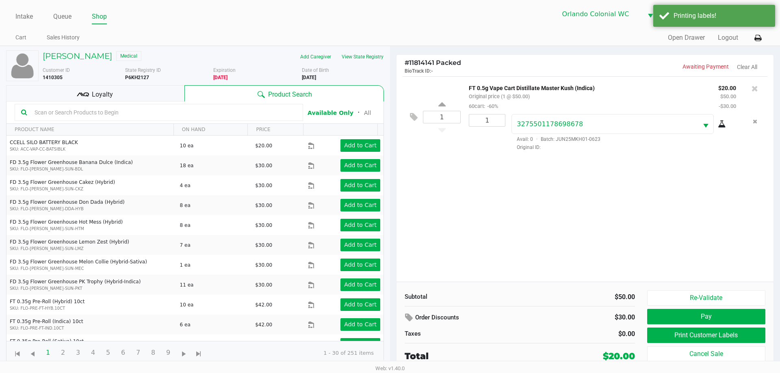
click at [713, 321] on button "Pay" at bounding box center [706, 316] width 118 height 15
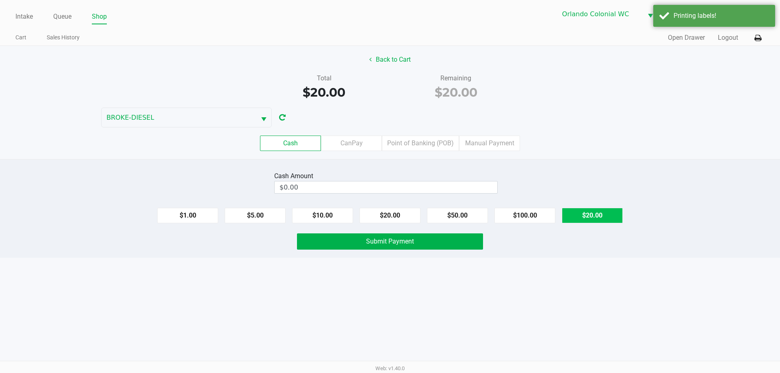
click at [596, 218] on button "$20.00" at bounding box center [592, 215] width 61 height 15
type input "$20.00"
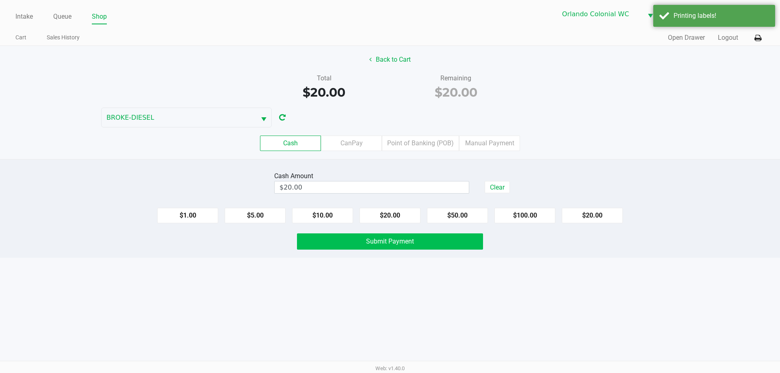
click at [416, 243] on button "Submit Payment" at bounding box center [390, 242] width 186 height 16
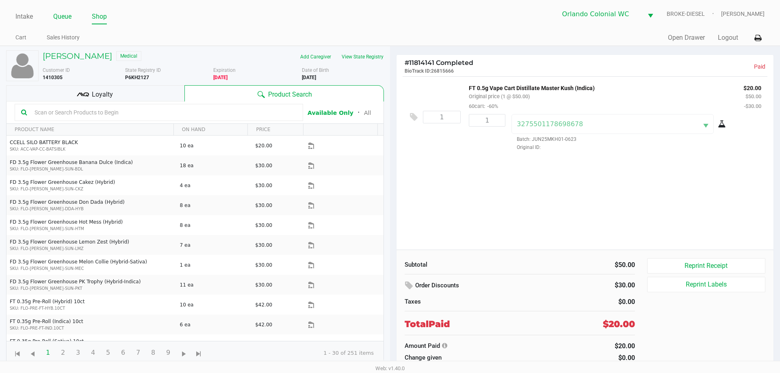
click at [67, 15] on link "Queue" at bounding box center [62, 16] width 18 height 11
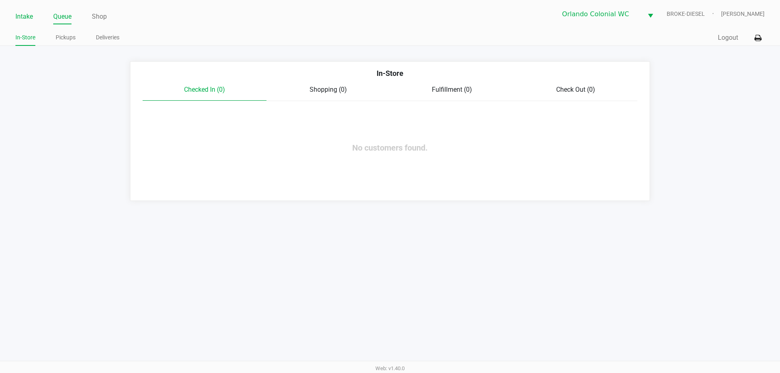
click at [29, 16] on link "Intake" at bounding box center [23, 16] width 17 height 11
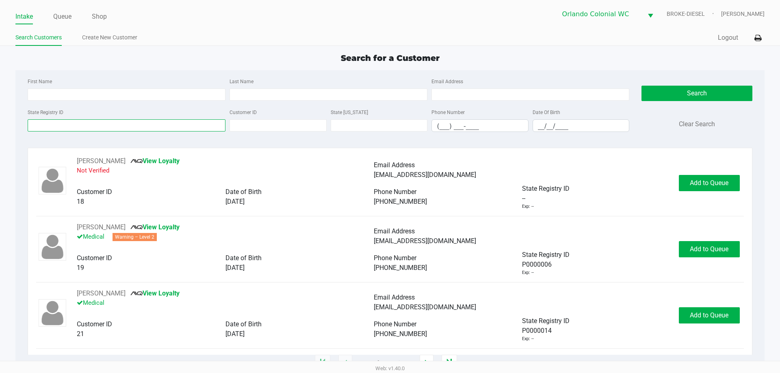
click at [133, 124] on input "State Registry ID" at bounding box center [127, 125] width 198 height 12
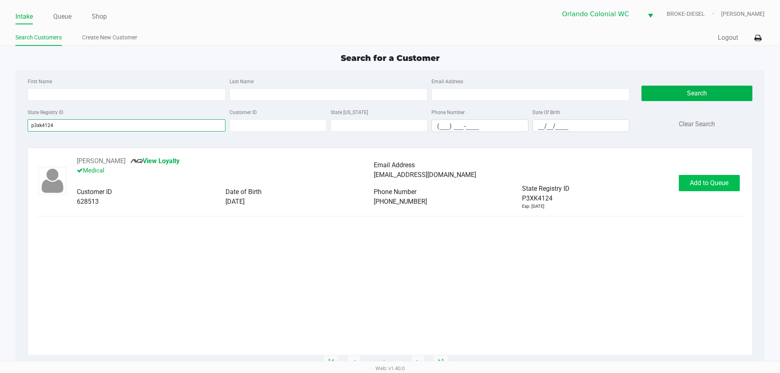
type input "p3xk4124"
click at [707, 178] on button "Add to Queue" at bounding box center [709, 183] width 61 height 16
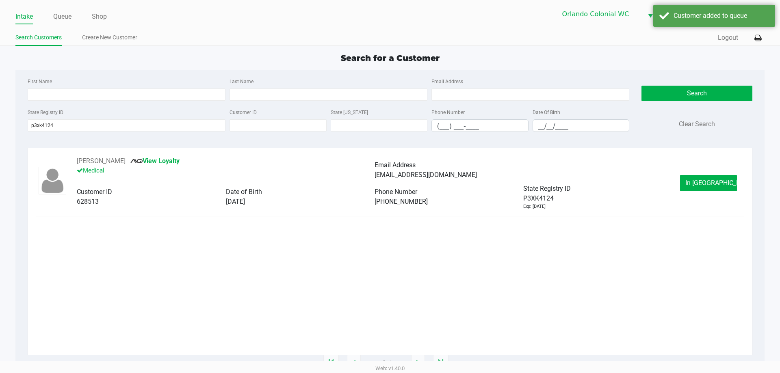
click at [716, 180] on span "In Queue" at bounding box center [719, 183] width 68 height 8
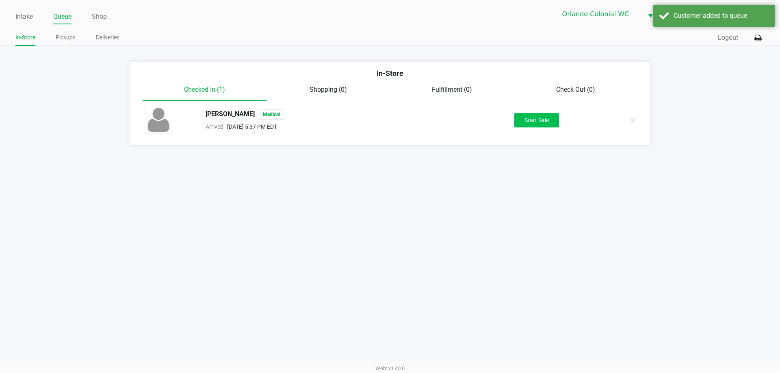
click at [541, 115] on button "Start Sale" at bounding box center [536, 120] width 45 height 14
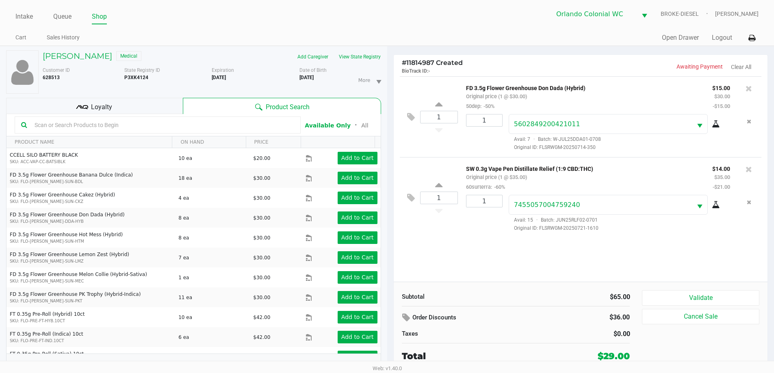
click at [712, 296] on button "Validate" at bounding box center [700, 297] width 117 height 15
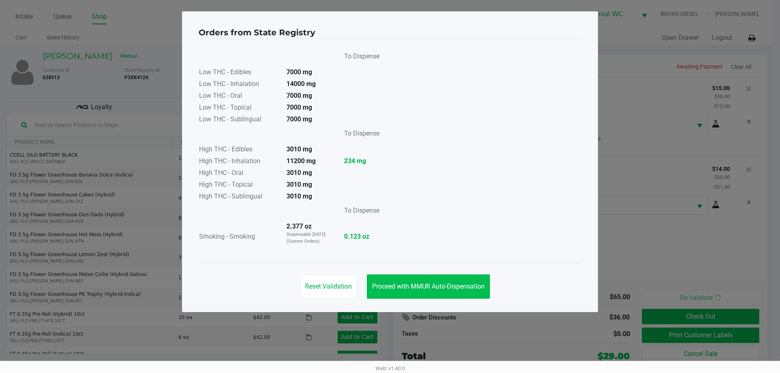
click at [427, 286] on span "Proceed with MMUR Auto-Dispensation" at bounding box center [428, 287] width 113 height 8
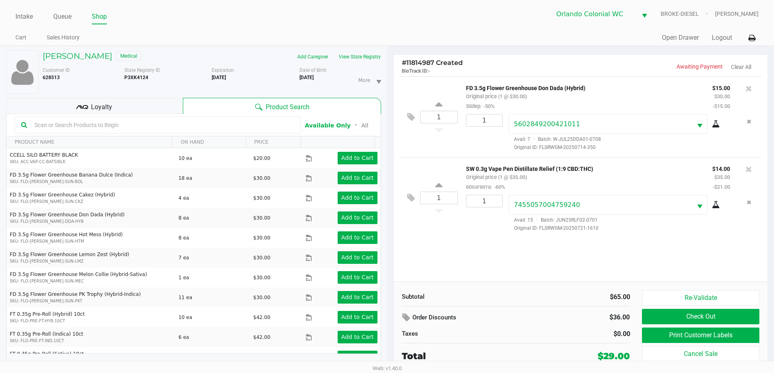
click at [694, 338] on button "Print Customer Labels" at bounding box center [700, 335] width 117 height 15
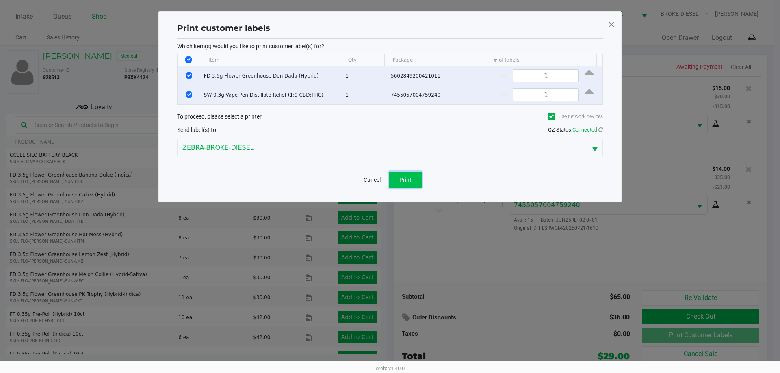
click at [411, 178] on span "Print" at bounding box center [405, 180] width 12 height 6
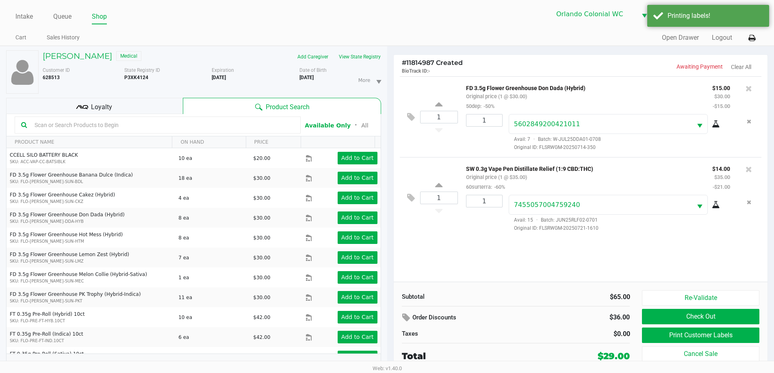
click at [122, 104] on div "Loyalty" at bounding box center [94, 106] width 177 height 16
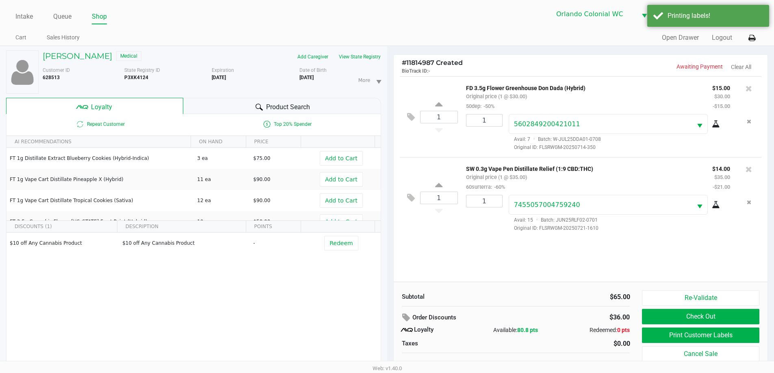
scroll to position [9, 0]
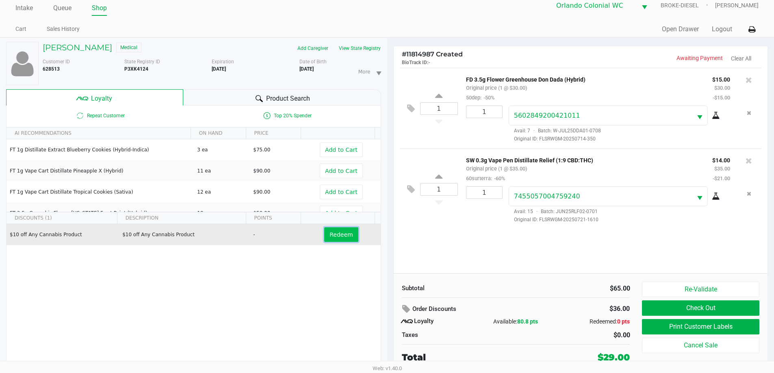
click at [334, 236] on span "Redeem" at bounding box center [340, 235] width 23 height 6
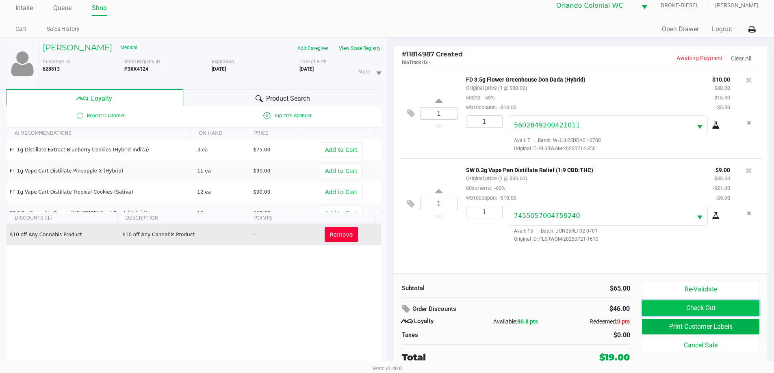
click at [704, 306] on button "Check Out" at bounding box center [700, 308] width 117 height 15
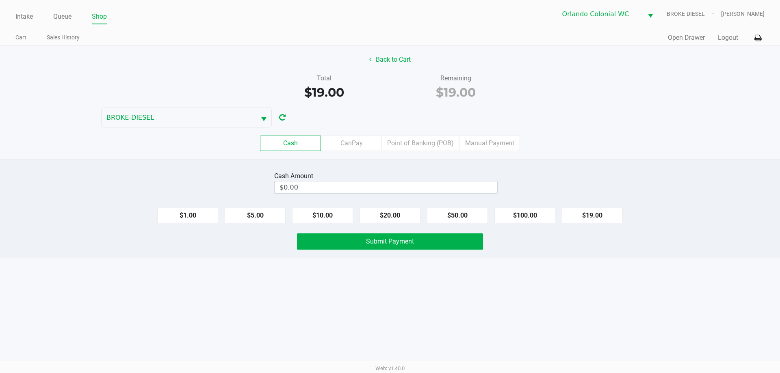
click at [412, 144] on label "Point of Banking (POB)" at bounding box center [420, 143] width 77 height 15
click at [0, 0] on 7 "Point of Banking (POB)" at bounding box center [0, 0] width 0 height 0
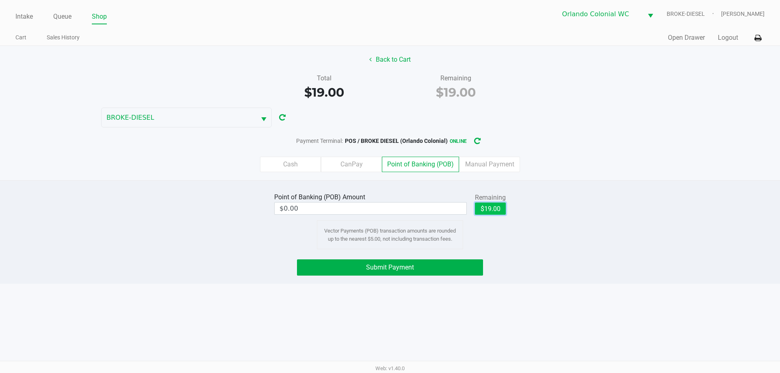
click at [477, 212] on button "$19.00" at bounding box center [490, 209] width 31 height 12
type input "$19.00"
click at [469, 274] on button "Submit Payment" at bounding box center [390, 268] width 186 height 16
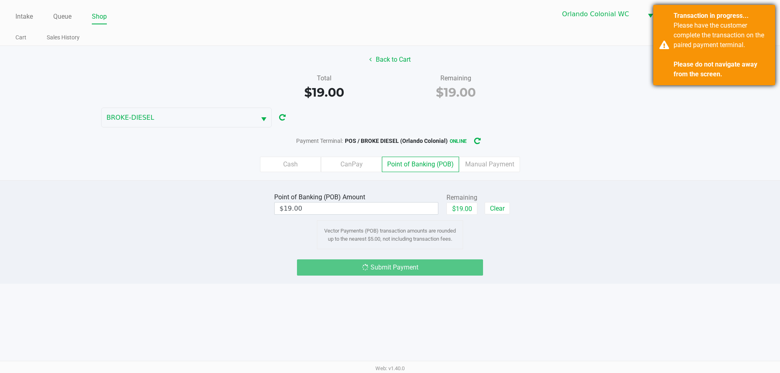
click at [677, 42] on div "Please have the customer complete the transaction on the paired payment termina…" at bounding box center [721, 50] width 95 height 58
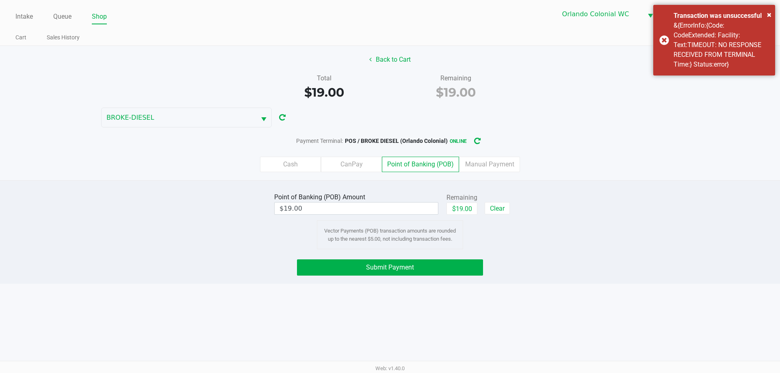
click at [668, 36] on div "× Transaction was unsuccessful &{ErrorInfo:{Code: CodeExtended: Facility: Text:…" at bounding box center [714, 40] width 122 height 71
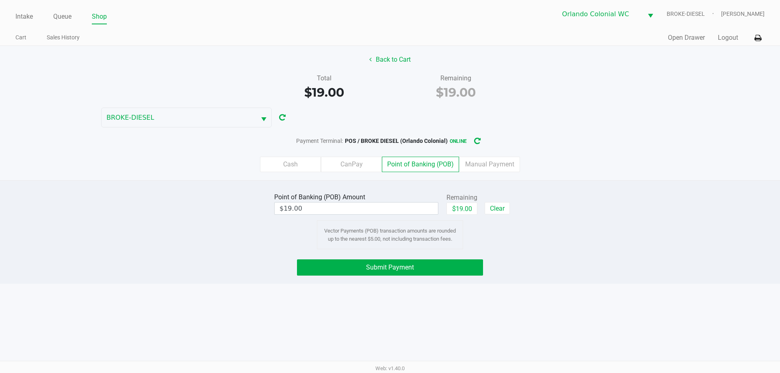
click at [406, 262] on button "Submit Payment" at bounding box center [390, 268] width 186 height 16
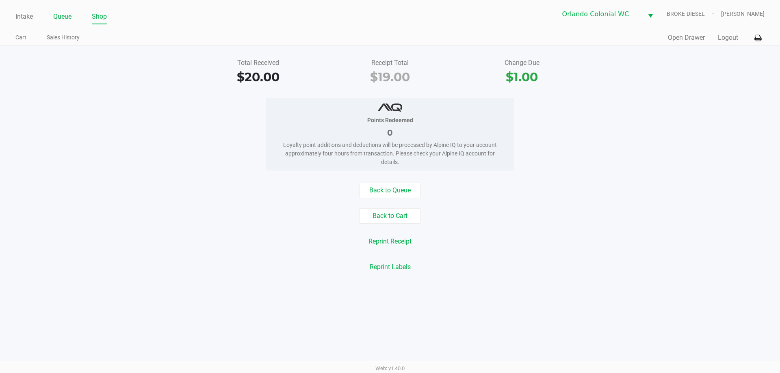
click at [61, 18] on link "Queue" at bounding box center [62, 16] width 18 height 11
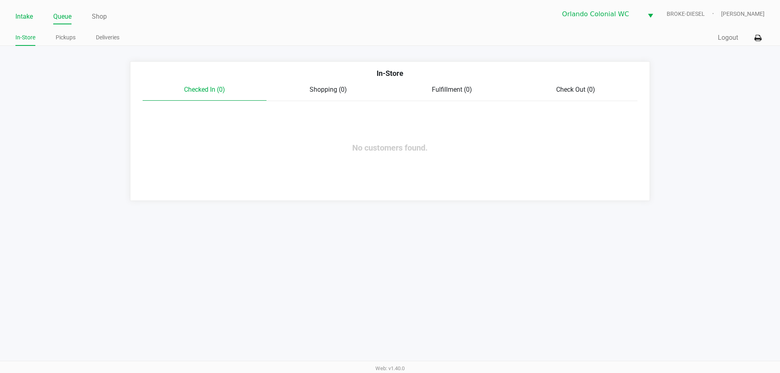
click at [19, 18] on link "Intake" at bounding box center [23, 16] width 17 height 11
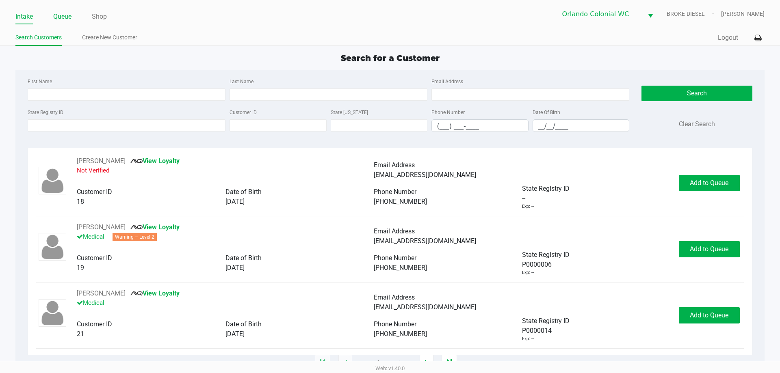
click at [66, 16] on link "Queue" at bounding box center [62, 16] width 18 height 11
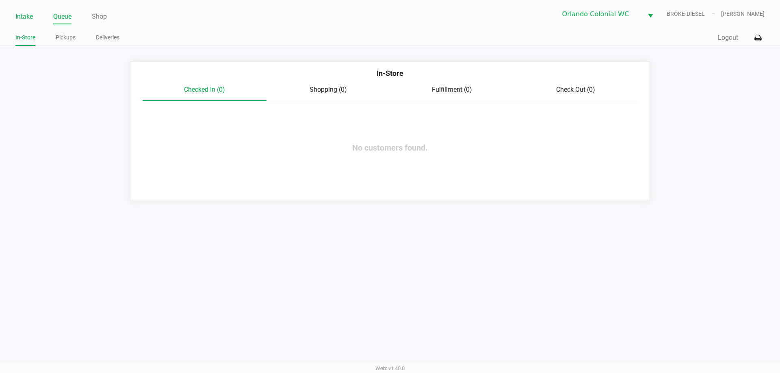
click at [22, 14] on link "Intake" at bounding box center [23, 16] width 17 height 11
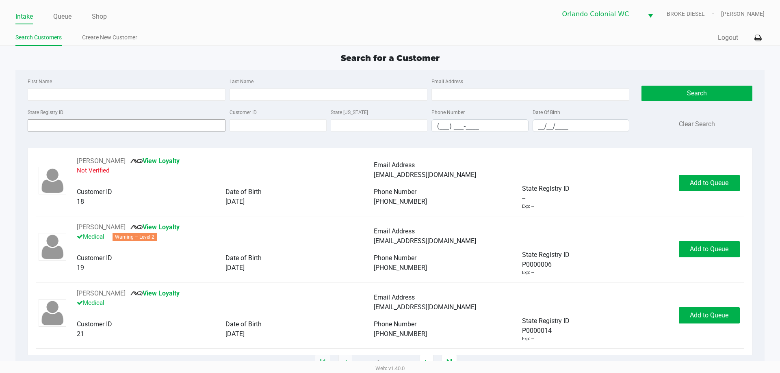
click at [144, 128] on input "State Registry ID" at bounding box center [127, 125] width 198 height 12
click at [288, 94] on input "Last Name" at bounding box center [329, 95] width 198 height 12
type input "ruiz"
click at [539, 124] on input "__/__/____" at bounding box center [581, 126] width 96 height 13
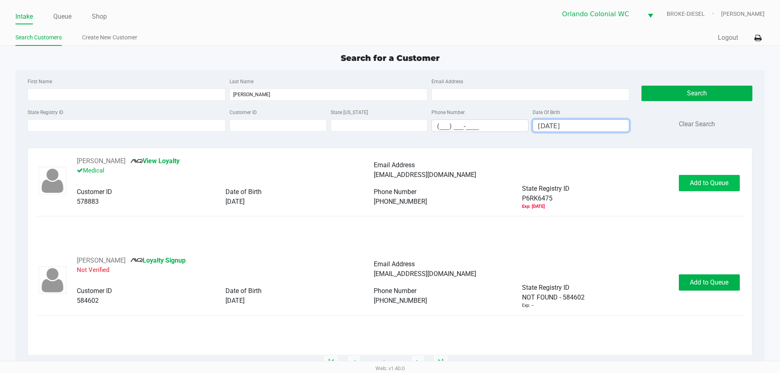
type input "05/17/1968"
click at [711, 183] on span "Add to Queue" at bounding box center [709, 183] width 39 height 8
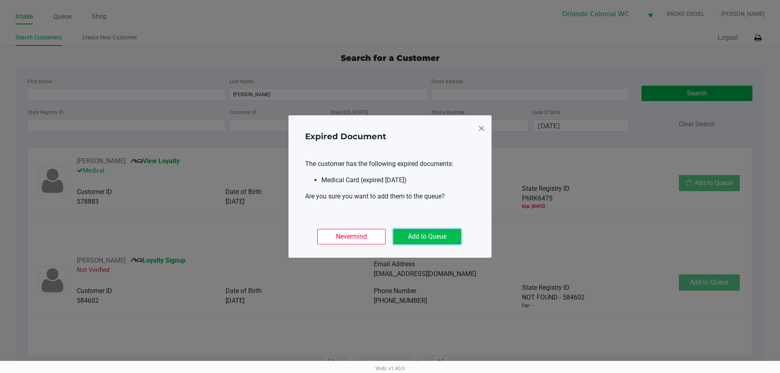
click at [422, 236] on button "Add to Queue" at bounding box center [427, 236] width 68 height 15
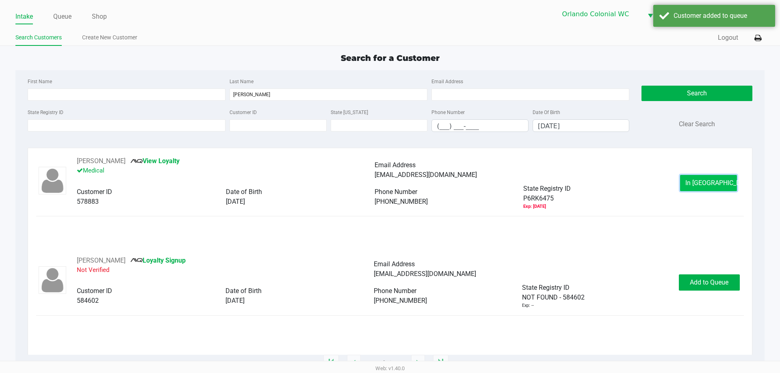
click at [702, 184] on span "In Queue" at bounding box center [719, 183] width 68 height 8
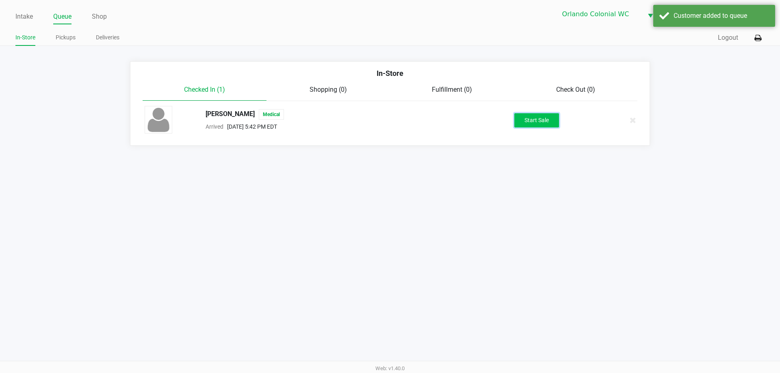
click at [537, 121] on button "Start Sale" at bounding box center [536, 120] width 45 height 14
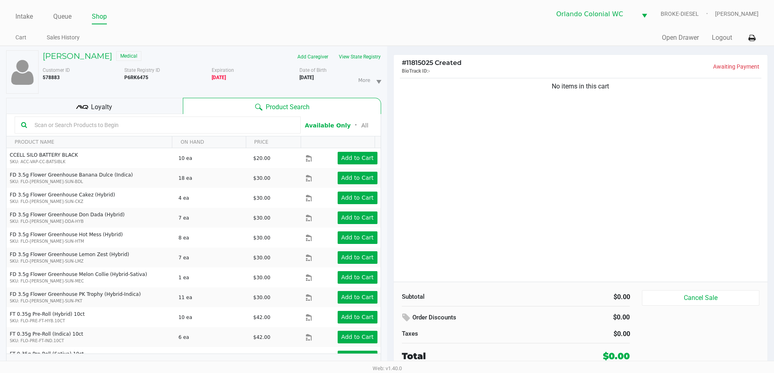
click at [585, 151] on div "No items in this cart" at bounding box center [581, 179] width 374 height 206
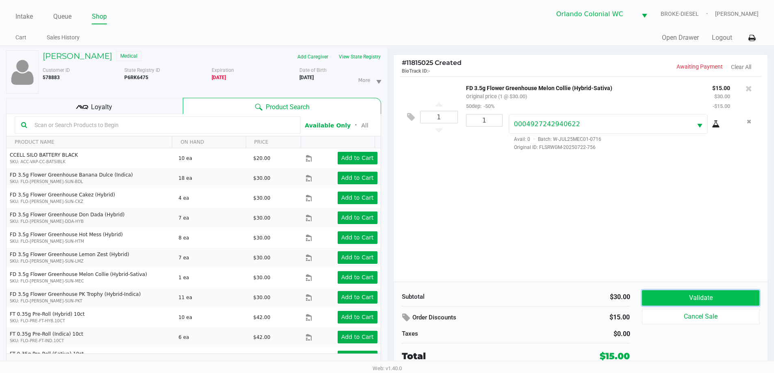
click at [693, 292] on button "Validate" at bounding box center [700, 297] width 117 height 15
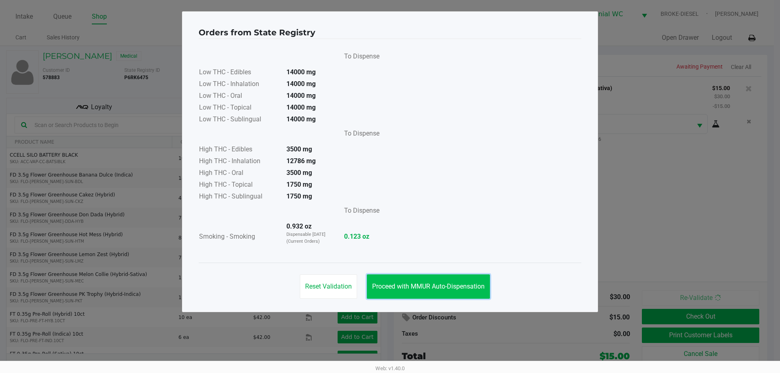
click at [418, 289] on span "Proceed with MMUR Auto-Dispensation" at bounding box center [428, 287] width 113 height 8
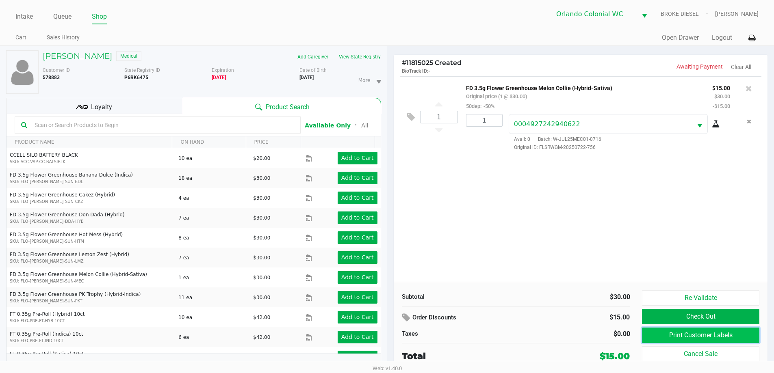
click at [680, 336] on button "Print Customer Labels" at bounding box center [700, 335] width 117 height 15
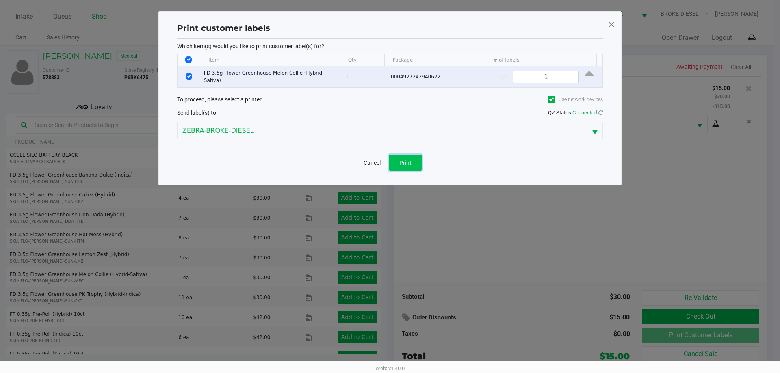
click at [412, 161] on button "Print" at bounding box center [405, 163] width 32 height 16
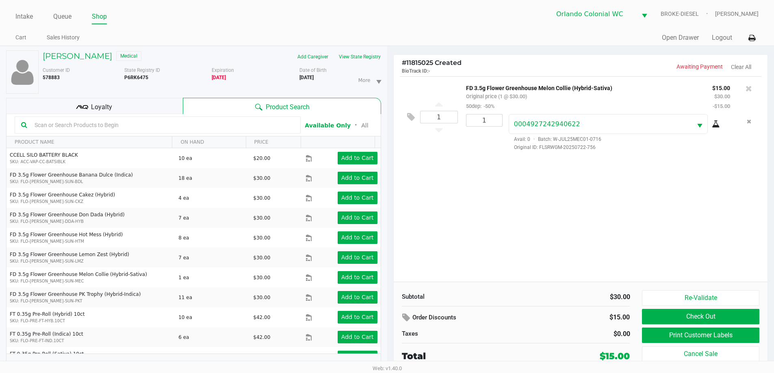
click at [146, 99] on div "Loyalty" at bounding box center [94, 106] width 177 height 16
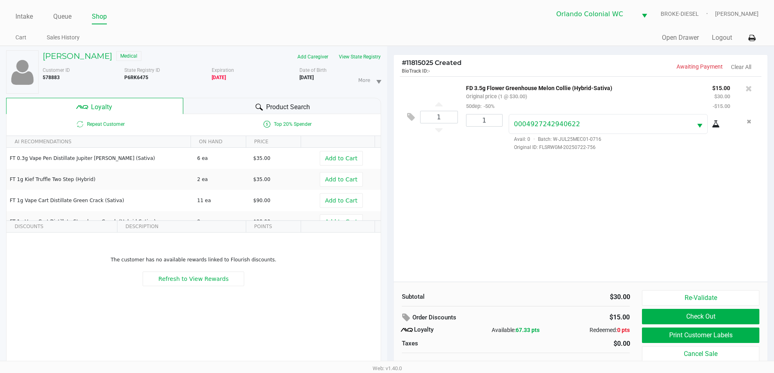
click at [221, 103] on div "Product Search" at bounding box center [282, 106] width 198 height 16
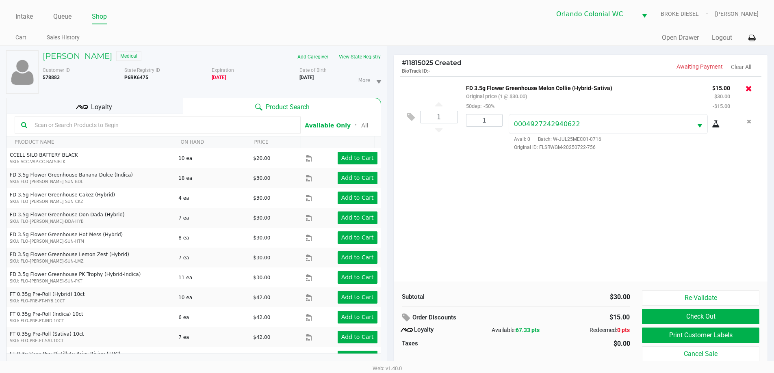
click at [748, 89] on icon at bounding box center [748, 88] width 6 height 8
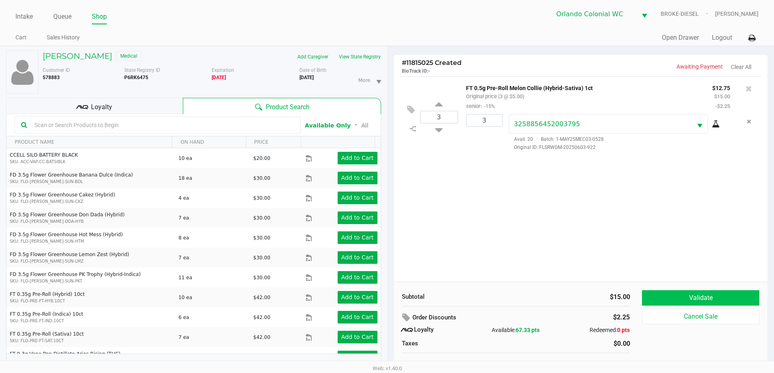
click at [707, 298] on button "Validate" at bounding box center [700, 297] width 117 height 15
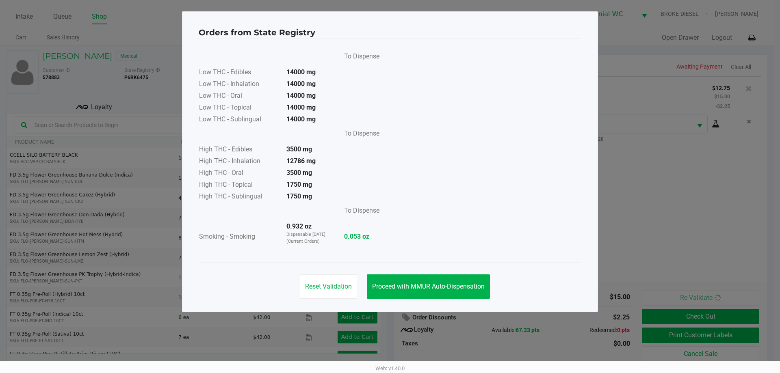
click at [436, 292] on button "Proceed with MMUR Auto-Dispensation" at bounding box center [428, 287] width 123 height 24
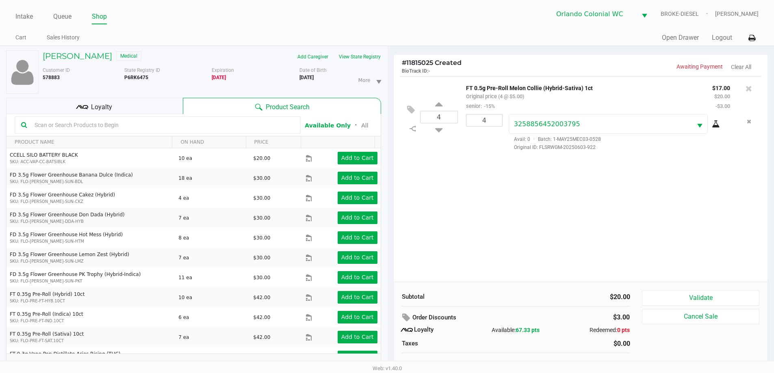
click at [694, 335] on div "Validate Cancel Sale" at bounding box center [703, 331] width 123 height 82
click at [750, 89] on icon at bounding box center [748, 88] width 6 height 8
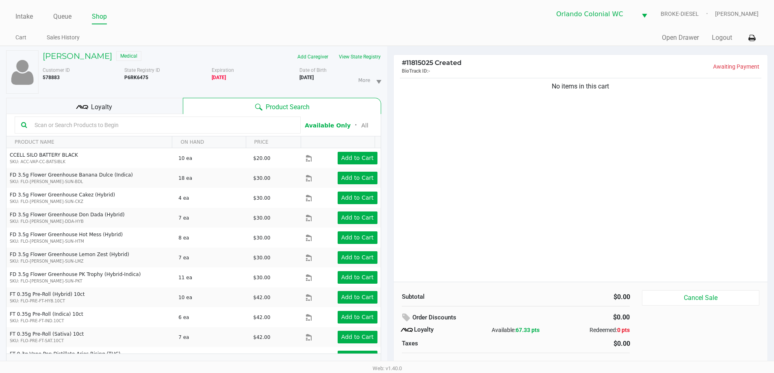
click at [668, 145] on div "No items in this cart" at bounding box center [581, 179] width 374 height 206
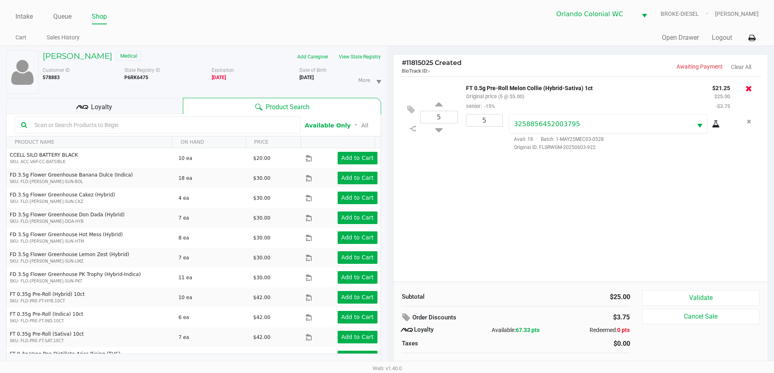
click at [747, 89] on icon at bounding box center [748, 88] width 6 height 8
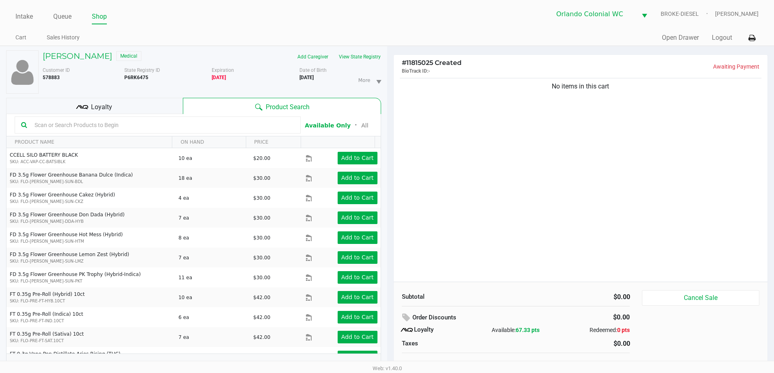
click at [579, 134] on div "No items in this cart" at bounding box center [581, 179] width 374 height 206
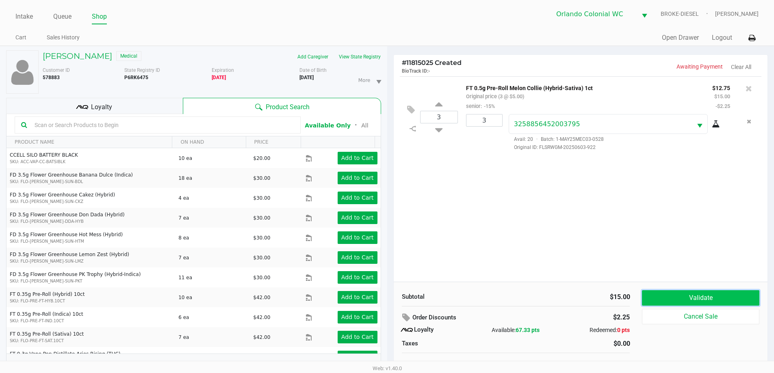
click at [705, 295] on button "Validate" at bounding box center [700, 297] width 117 height 15
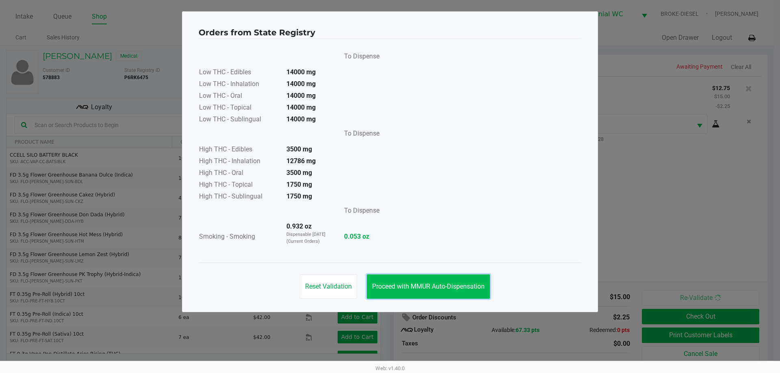
click at [436, 286] on span "Proceed with MMUR Auto-Dispensation" at bounding box center [428, 287] width 113 height 8
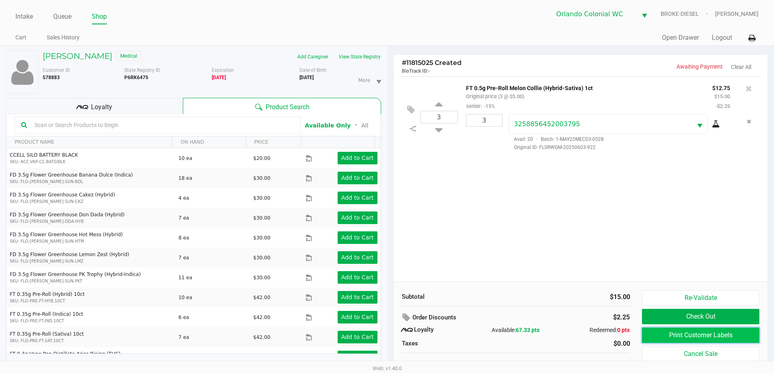
click at [675, 340] on button "Print Customer Labels" at bounding box center [700, 335] width 117 height 15
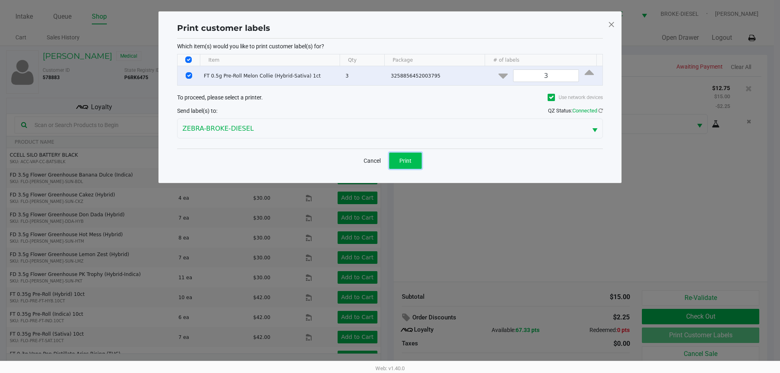
click at [415, 161] on button "Print" at bounding box center [405, 161] width 32 height 16
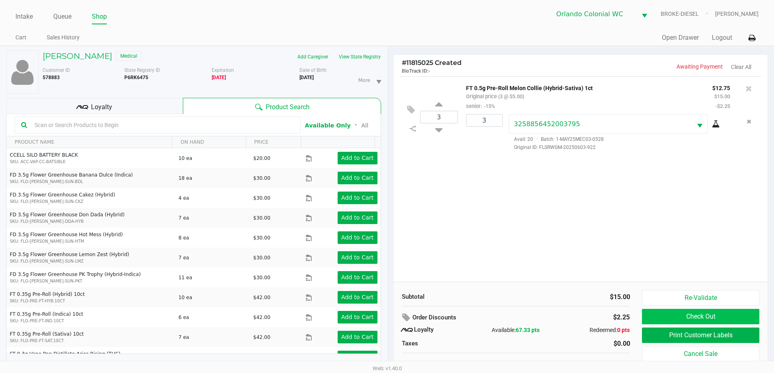
click at [720, 312] on button "Check Out" at bounding box center [700, 316] width 117 height 15
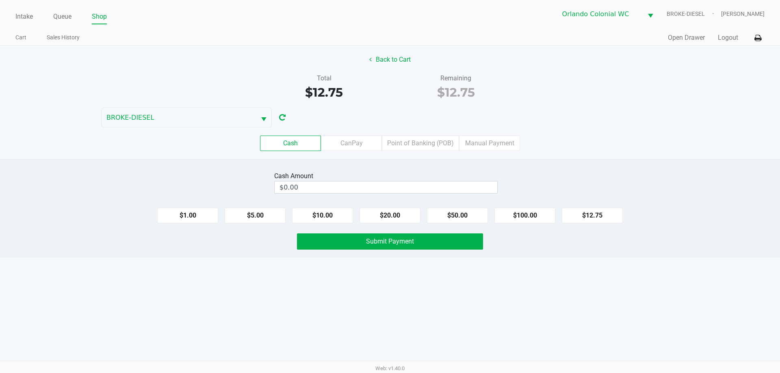
click at [323, 174] on div "Cash Amount" at bounding box center [385, 176] width 223 height 10
click at [336, 189] on input "$0.00" at bounding box center [386, 188] width 223 height 12
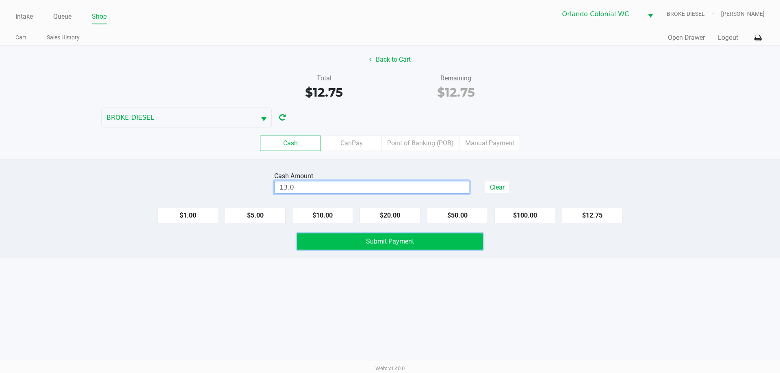
click at [400, 245] on span "Submit Payment" at bounding box center [390, 242] width 48 height 8
type input "$13.00"
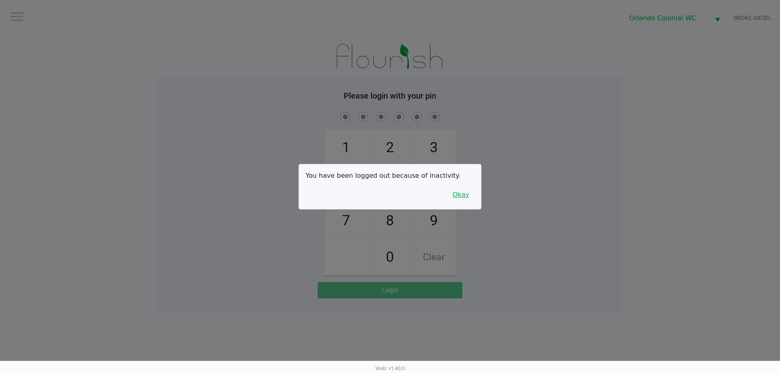
click at [458, 195] on button "Okay" at bounding box center [460, 194] width 27 height 15
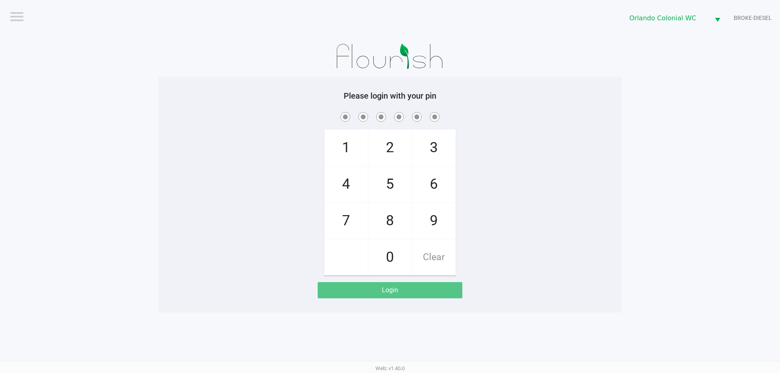
click at [599, 124] on div "1 4 7 2 5 8 0 3 6 9 Clear" at bounding box center [389, 192] width 463 height 165
click at [172, 117] on span at bounding box center [390, 116] width 451 height 13
checkbox input "true"
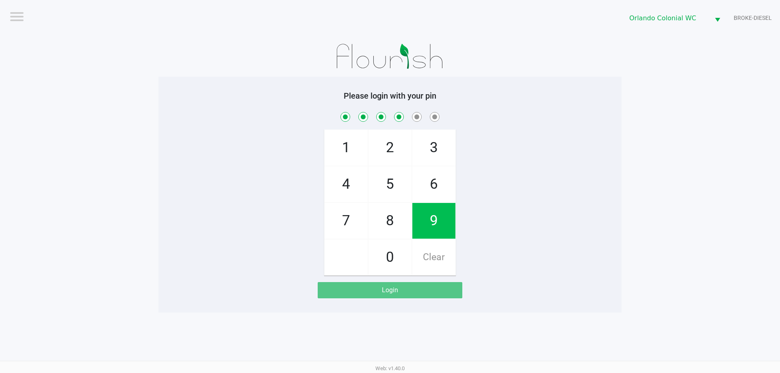
checkbox input "true"
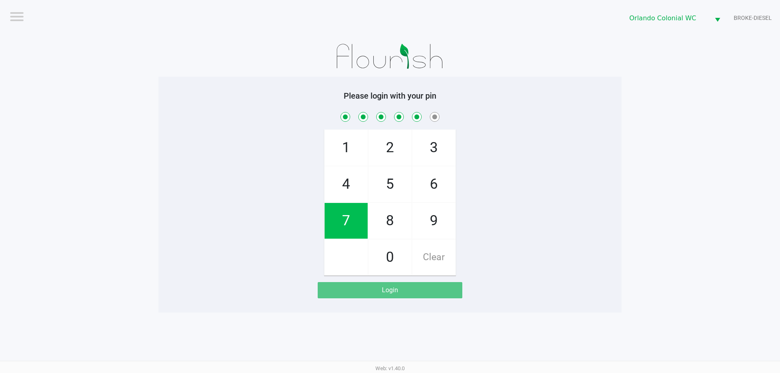
checkbox input "true"
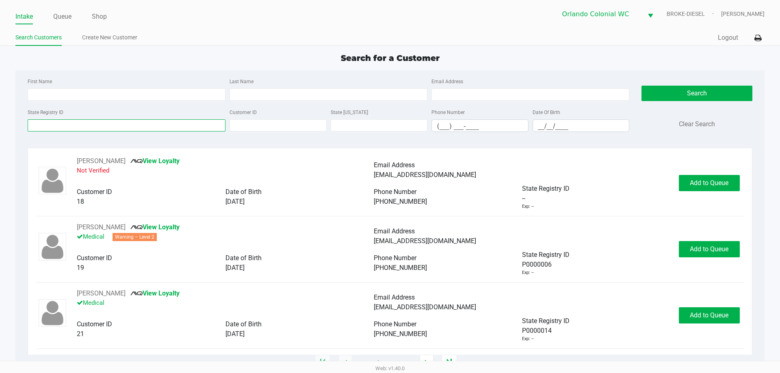
click at [83, 128] on input "State Registry ID" at bounding box center [127, 125] width 198 height 12
click at [99, 126] on input "State Registry ID" at bounding box center [127, 125] width 198 height 12
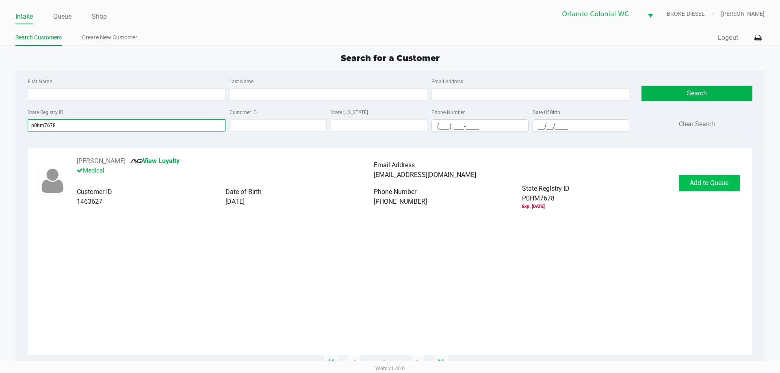
type input "p0hm7678"
drag, startPoint x: 712, startPoint y: 189, endPoint x: 698, endPoint y: 193, distance: 13.9
click at [702, 193] on div "ALEXANDER HARPER View Loyalty Medical Email Address alhrocks@gmail.com Customer…" at bounding box center [389, 183] width 707 height 54
click at [712, 181] on span "Add to Queue" at bounding box center [709, 183] width 39 height 8
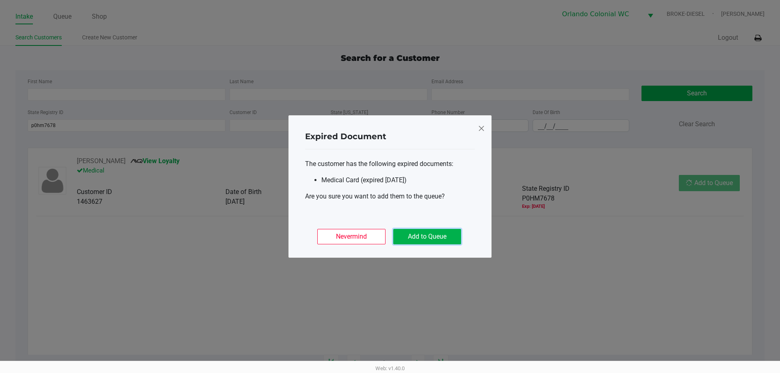
drag, startPoint x: 435, startPoint y: 234, endPoint x: 512, endPoint y: 225, distance: 77.4
click at [440, 240] on button "Add to Queue" at bounding box center [427, 236] width 68 height 15
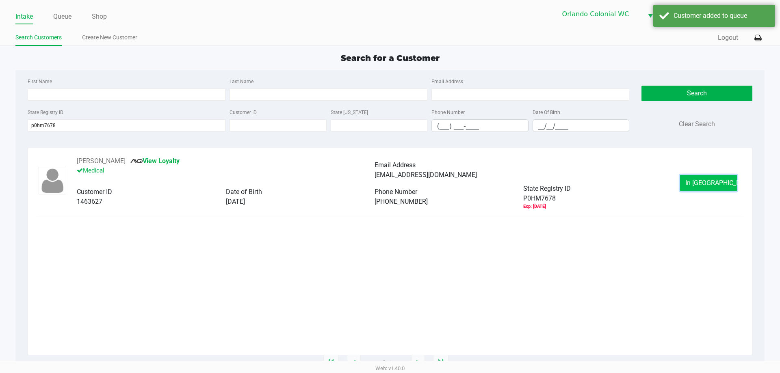
click at [707, 182] on span "In Queue" at bounding box center [719, 183] width 68 height 8
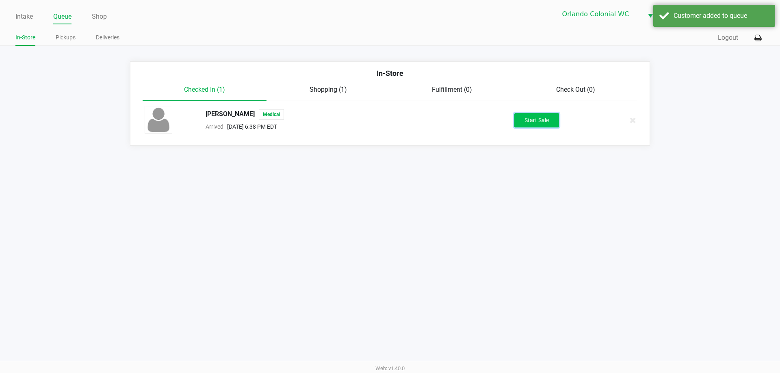
click at [533, 121] on button "Start Sale" at bounding box center [536, 120] width 45 height 14
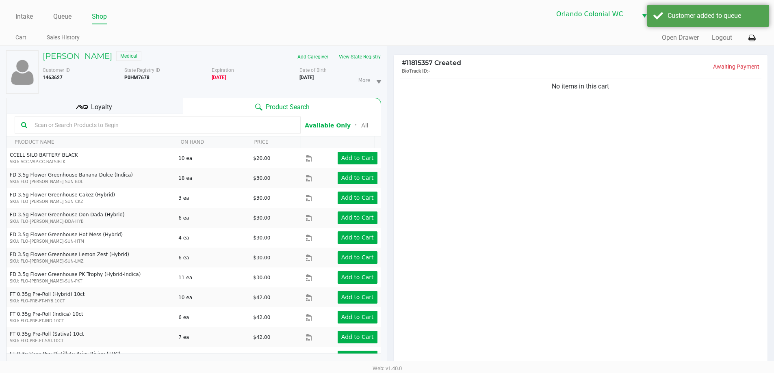
click at [120, 126] on input "text" at bounding box center [162, 125] width 263 height 12
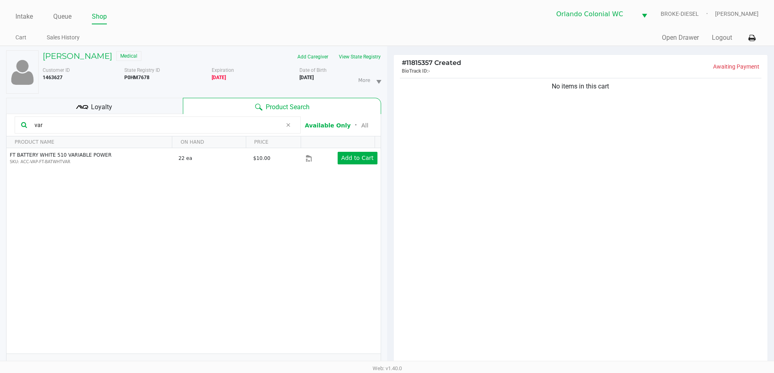
type input "var"
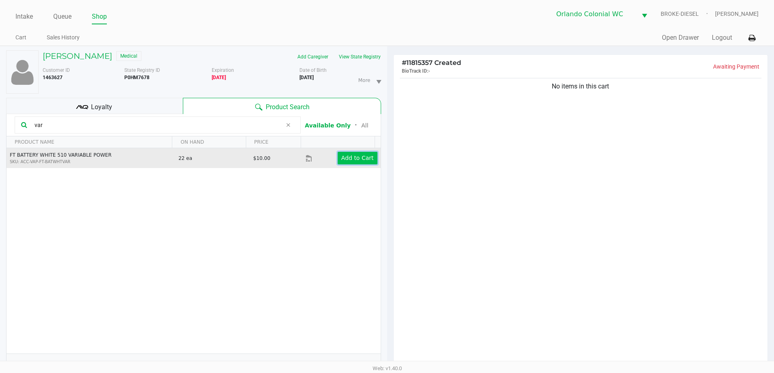
click at [353, 152] on button "Add to Cart" at bounding box center [358, 158] width 40 height 13
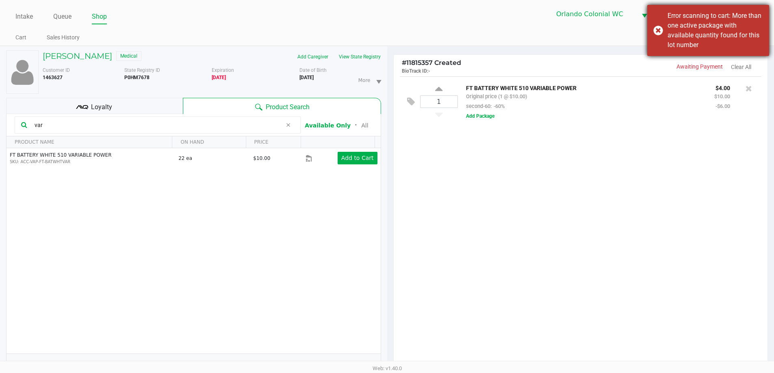
click at [658, 25] on div "Error scanning to cart: More than one active package with available quantity fo…" at bounding box center [708, 30] width 122 height 51
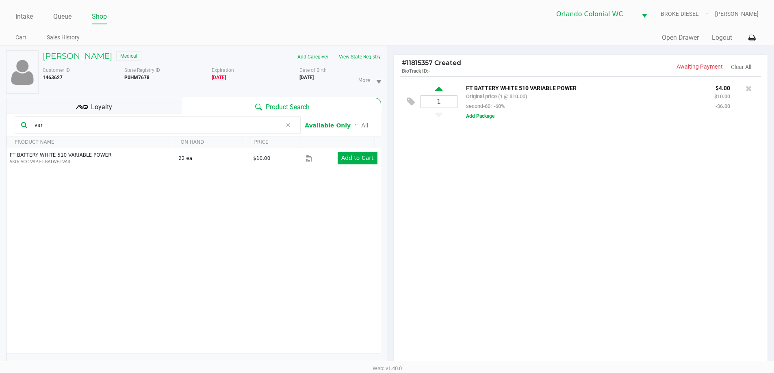
click at [437, 88] on icon at bounding box center [438, 90] width 7 height 10
type input "2"
click at [438, 92] on div at bounding box center [387, 232] width 774 height 290
click at [438, 91] on icon at bounding box center [438, 90] width 7 height 10
type input "3"
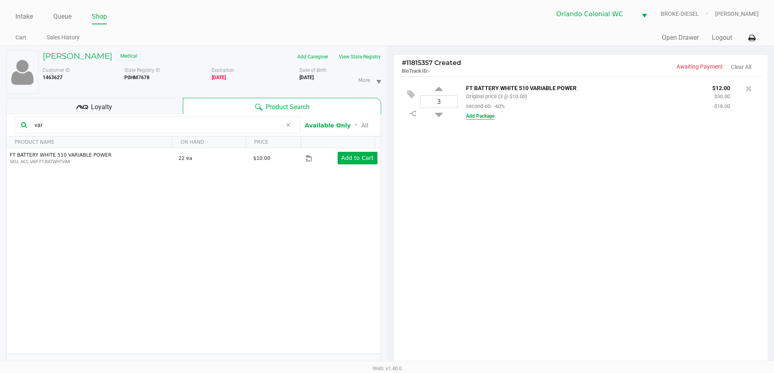
click at [485, 117] on button "Add Package" at bounding box center [480, 116] width 28 height 7
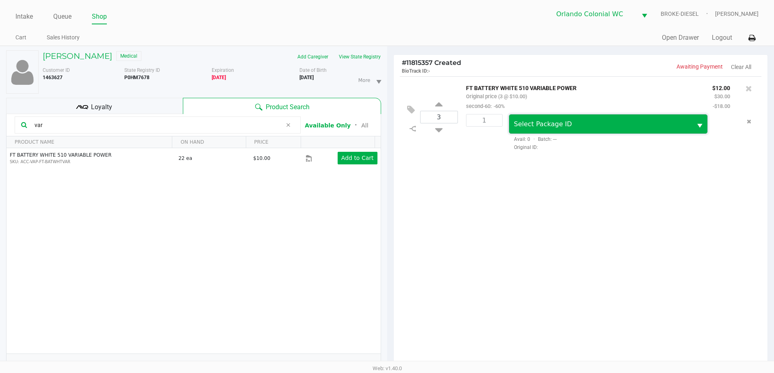
click at [623, 125] on span "Select Package ID" at bounding box center [600, 124] width 173 height 10
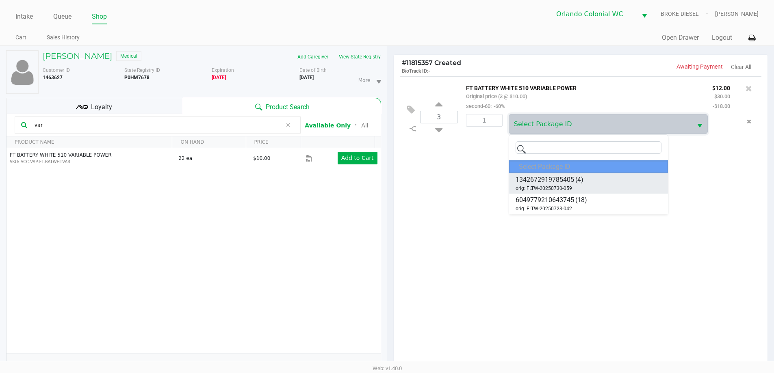
click at [555, 182] on span "1342672919785405" at bounding box center [544, 180] width 58 height 10
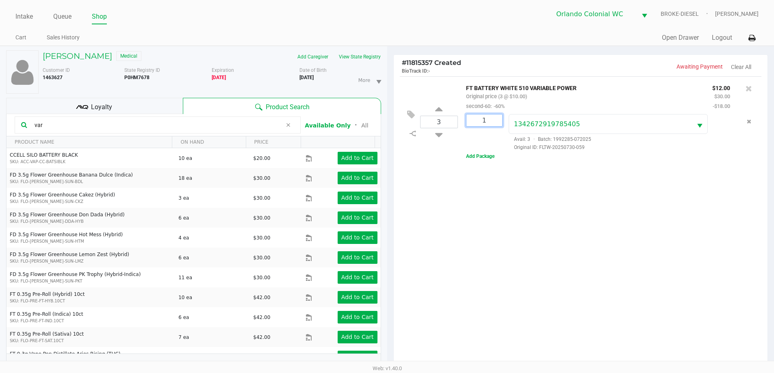
click at [492, 121] on input "1" at bounding box center [484, 121] width 36 height 12
type input "3"
click at [555, 239] on div "ALEXANDER HARPER Medical Add Caregiver View State Registry Customer ID 1463627 …" at bounding box center [387, 253] width 774 height 415
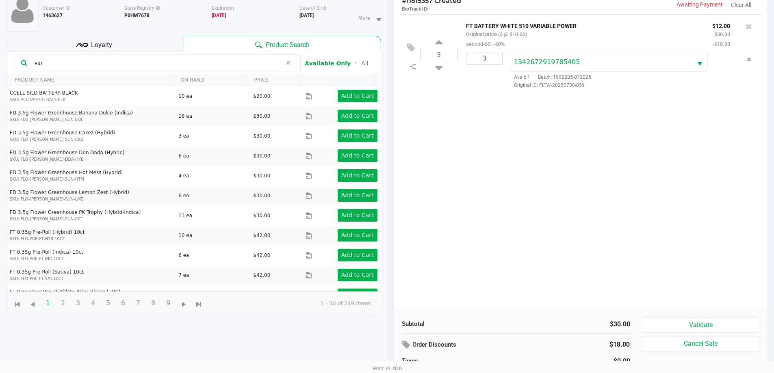
scroll to position [88, 0]
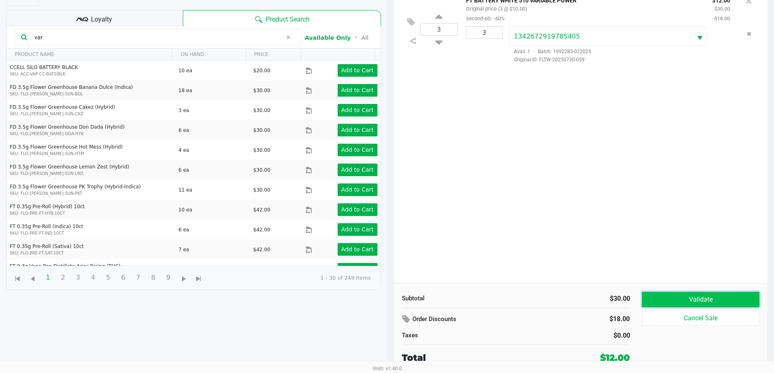
click at [707, 300] on button "Validate" at bounding box center [700, 299] width 117 height 15
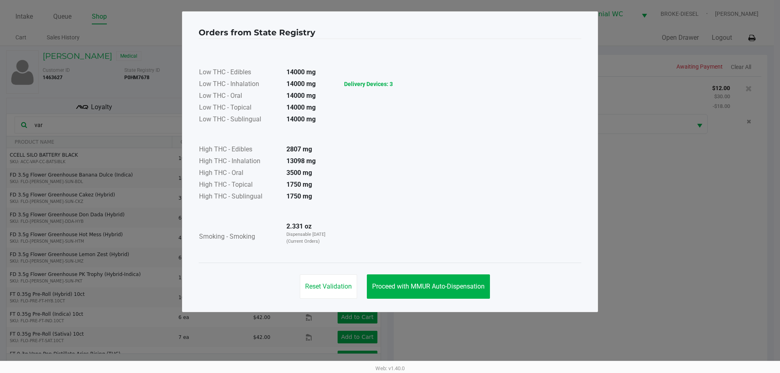
click at [444, 277] on button "Proceed with MMUR Auto-Dispensation" at bounding box center [428, 287] width 123 height 24
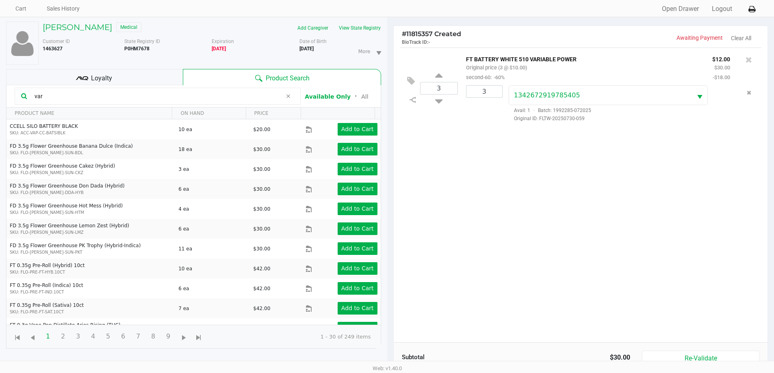
scroll to position [88, 0]
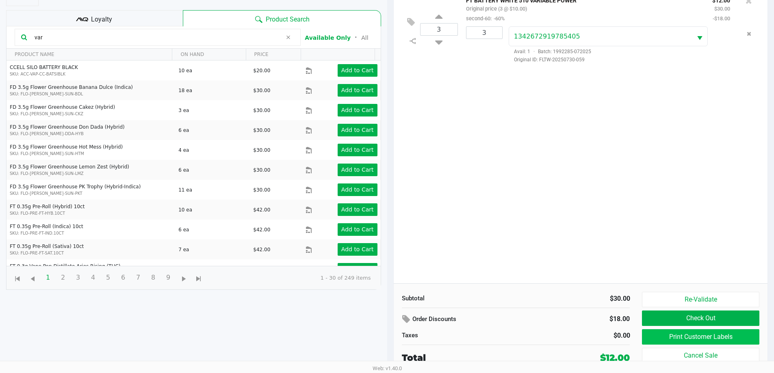
click at [697, 336] on button "Print Customer Labels" at bounding box center [700, 336] width 117 height 15
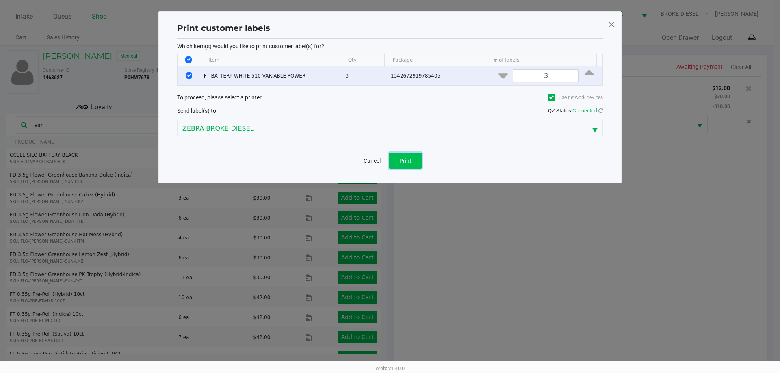
click at [414, 154] on button "Print" at bounding box center [405, 161] width 32 height 16
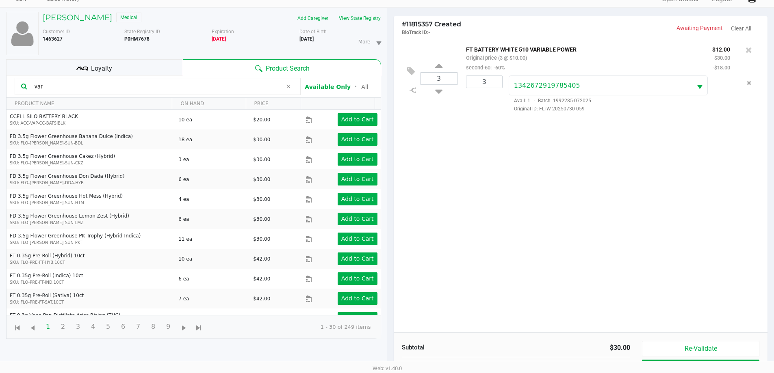
scroll to position [88, 0]
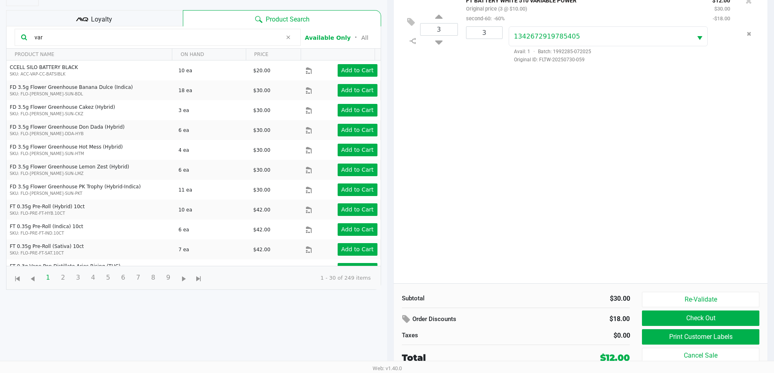
click at [414, 24] on icon at bounding box center [411, 21] width 8 height 9
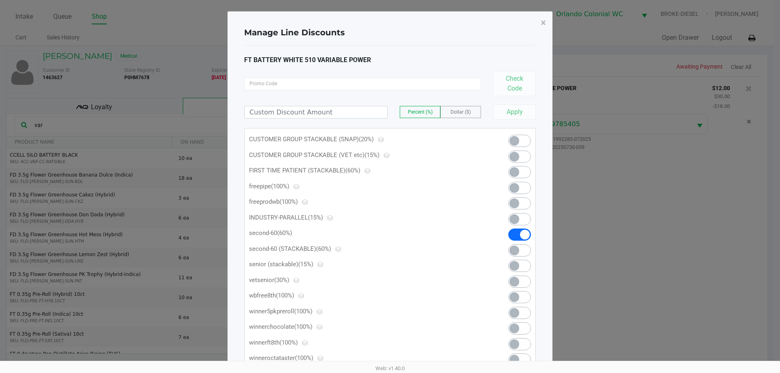
click at [515, 238] on span at bounding box center [519, 235] width 23 height 12
click at [549, 21] on button "×" at bounding box center [543, 22] width 18 height 23
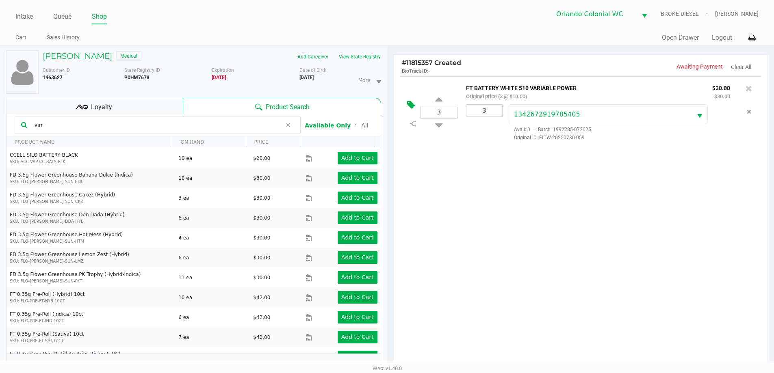
click at [409, 105] on icon at bounding box center [411, 104] width 8 height 9
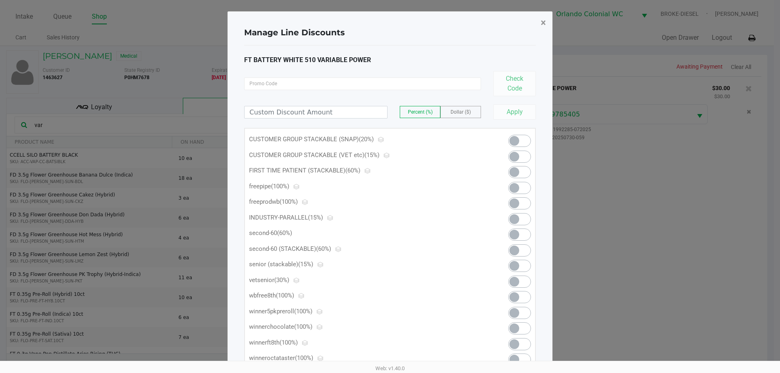
click at [544, 23] on span "×" at bounding box center [543, 22] width 5 height 11
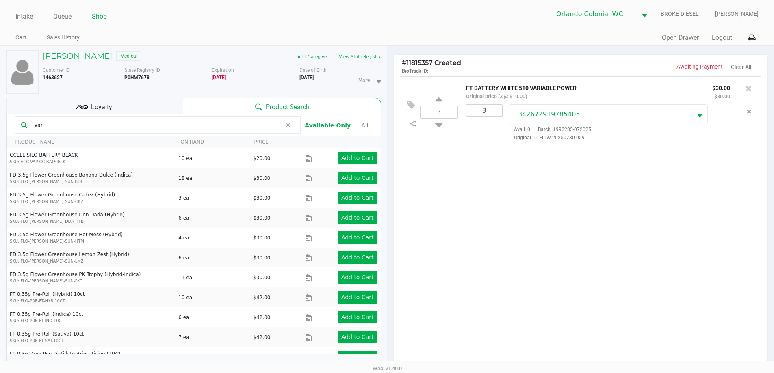
click at [61, 122] on input "var" at bounding box center [156, 125] width 251 height 12
type input "v"
click at [537, 191] on div "3 FT BATTERY WHITE 510 VARIABLE POWER Original price (3 @ $10.00) $30.00 $30.00…" at bounding box center [581, 223] width 374 height 295
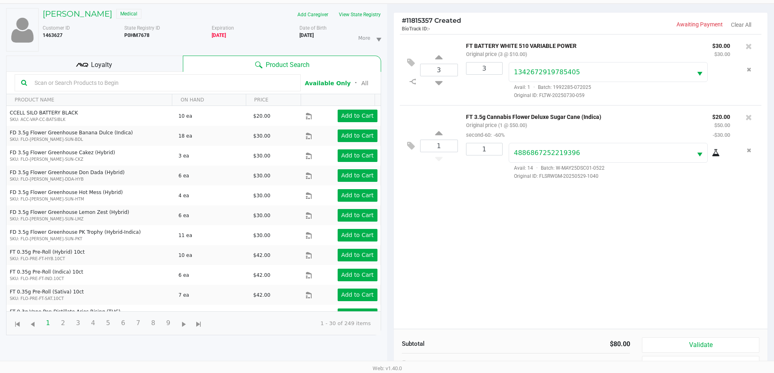
scroll to position [88, 0]
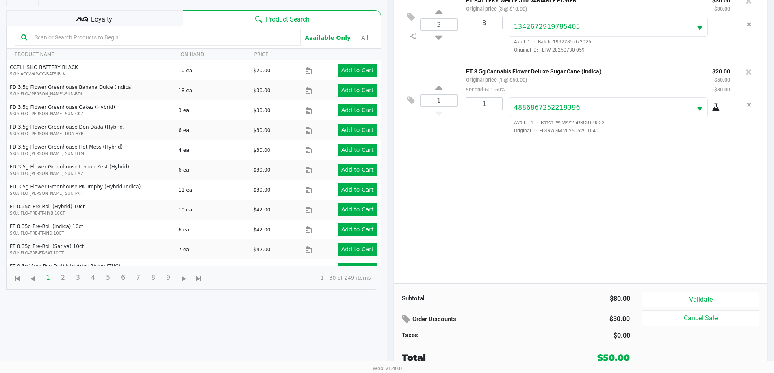
click at [712, 295] on button "Validate" at bounding box center [700, 299] width 117 height 15
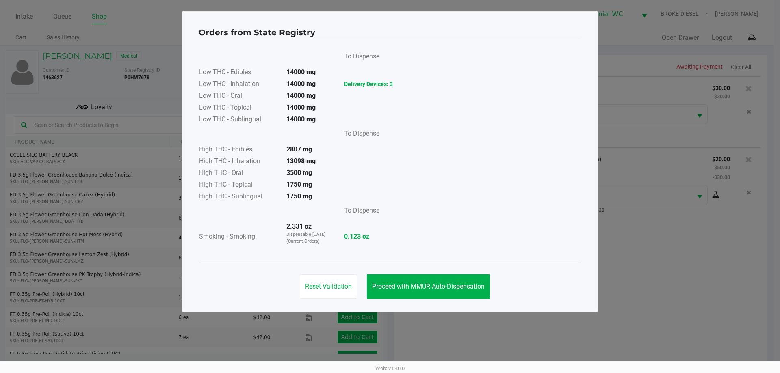
click at [427, 285] on span "Proceed with MMUR Auto-Dispensation" at bounding box center [428, 287] width 113 height 8
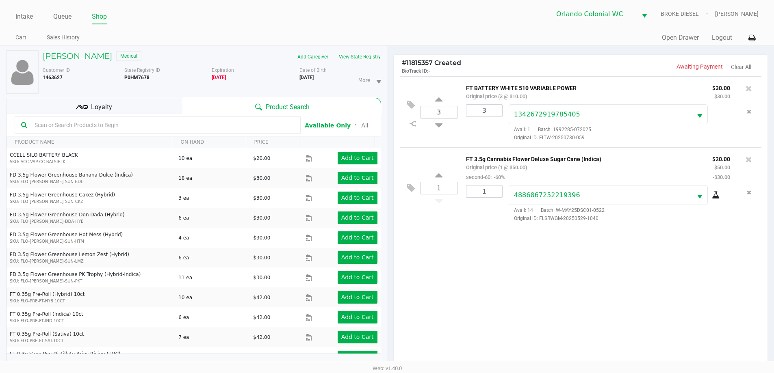
scroll to position [88, 0]
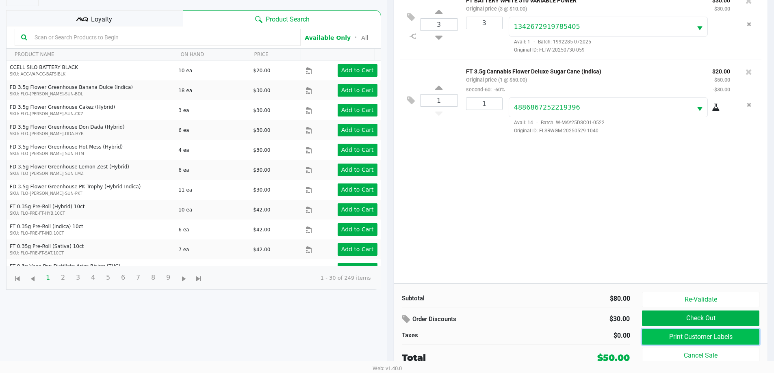
click at [697, 338] on button "Print Customer Labels" at bounding box center [700, 336] width 117 height 15
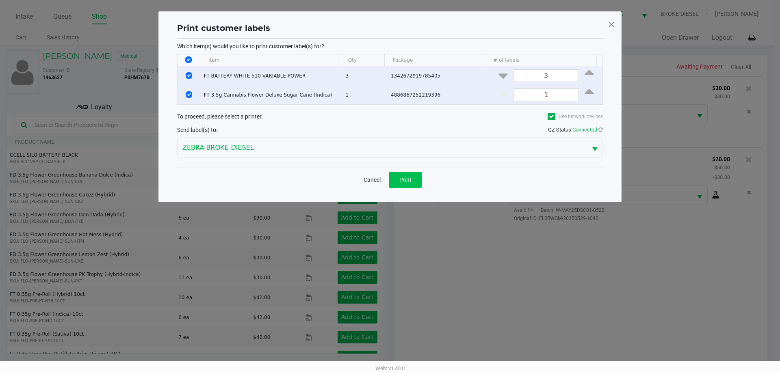
click at [405, 175] on button "Print" at bounding box center [405, 180] width 32 height 16
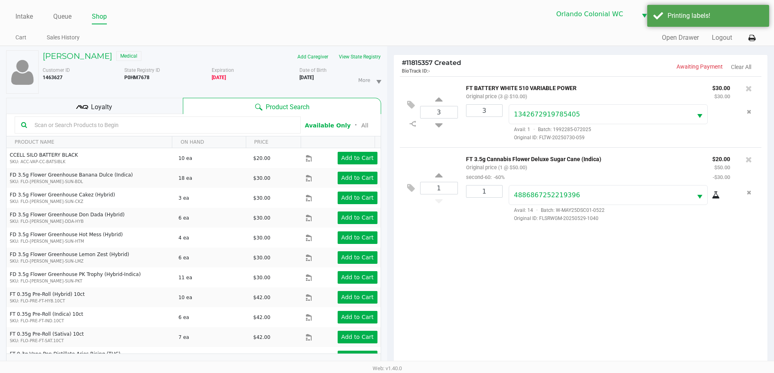
scroll to position [88, 0]
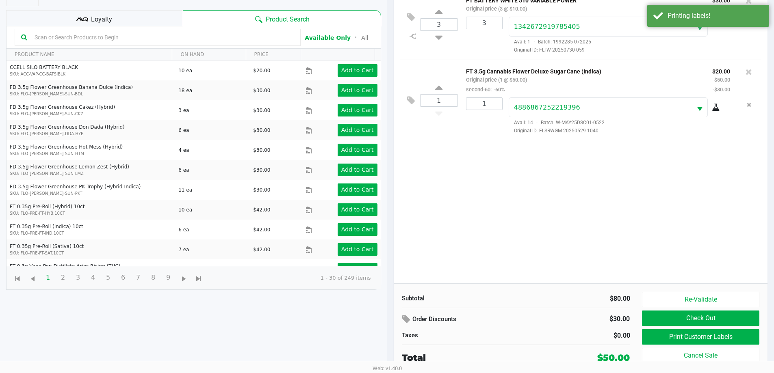
click at [704, 317] on button "Check Out" at bounding box center [700, 318] width 117 height 15
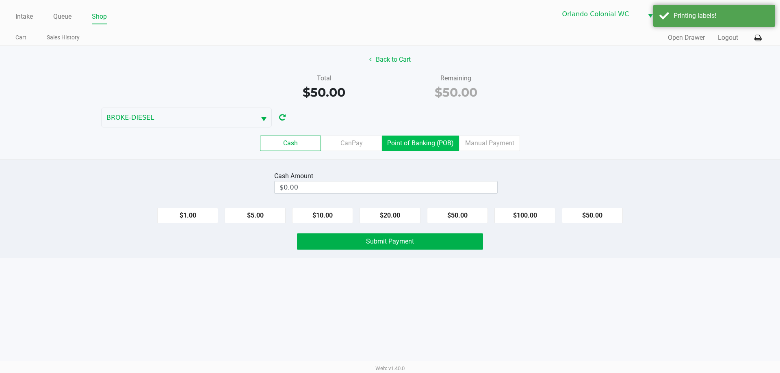
click at [415, 136] on label "Point of Banking (POB)" at bounding box center [420, 143] width 77 height 15
click at [0, 0] on 7 "Point of Banking (POB)" at bounding box center [0, 0] width 0 height 0
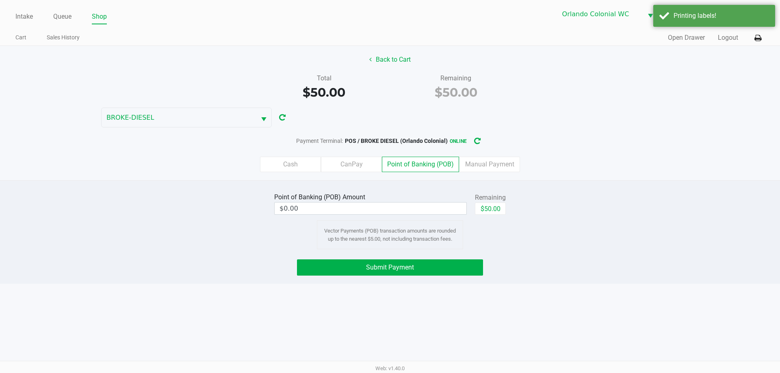
click at [494, 211] on button "$50.00" at bounding box center [490, 209] width 31 height 12
type input "$50.00"
click at [451, 269] on button "Submit Payment" at bounding box center [390, 268] width 186 height 16
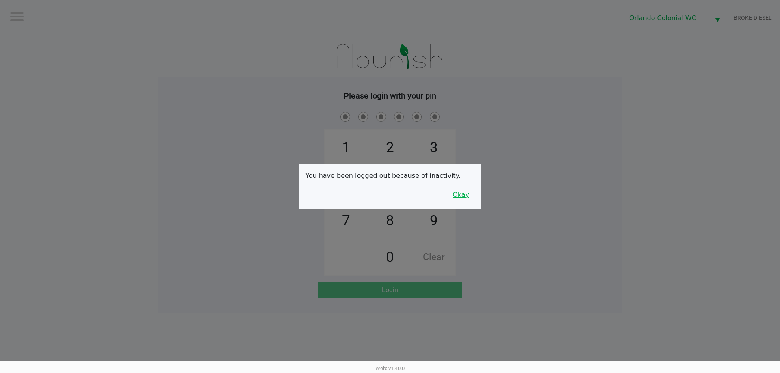
click at [467, 201] on button "Okay" at bounding box center [460, 194] width 27 height 15
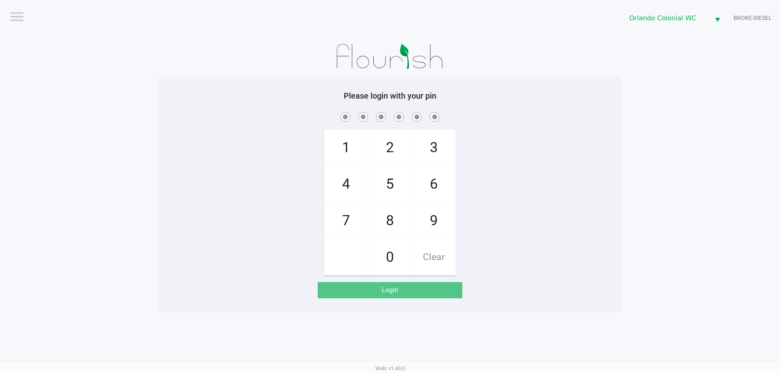
click at [395, 222] on span "8" at bounding box center [389, 221] width 43 height 36
checkbox input "true"
click at [343, 221] on span "7" at bounding box center [346, 221] width 43 height 36
checkbox input "true"
click at [384, 261] on span "0" at bounding box center [389, 258] width 43 height 36
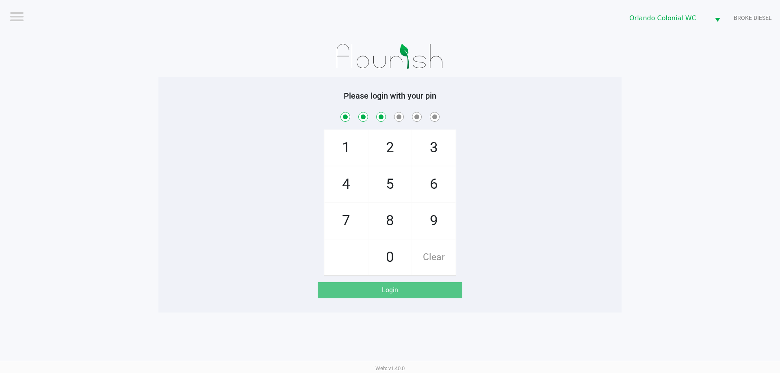
checkbox input "true"
click at [359, 178] on span "4" at bounding box center [346, 185] width 43 height 36
checkbox input "true"
click at [359, 214] on span "7" at bounding box center [346, 221] width 43 height 36
checkbox input "true"
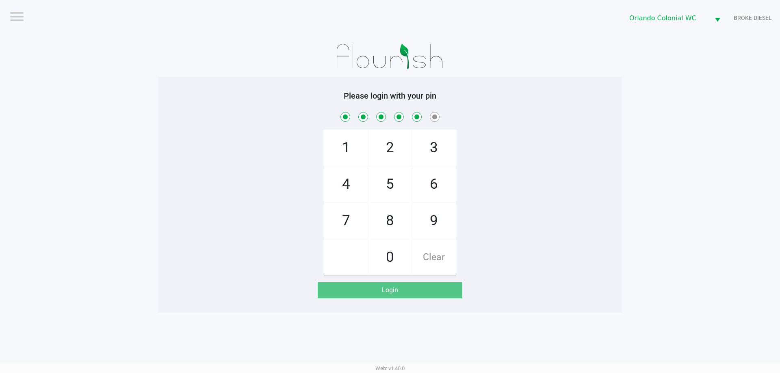
click at [353, 149] on span "1" at bounding box center [346, 148] width 43 height 36
checkbox input "true"
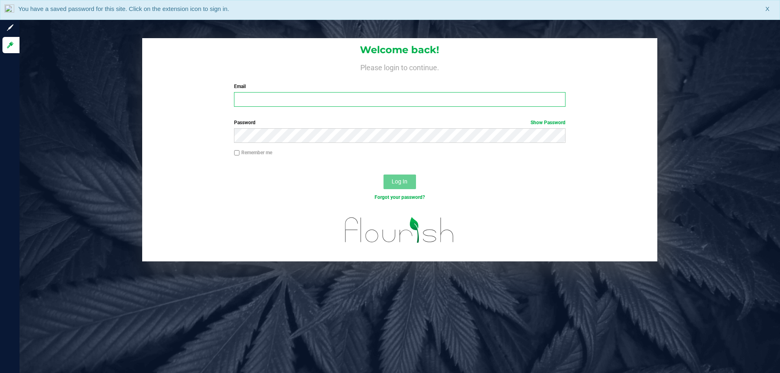
click at [247, 96] on input "Email" at bounding box center [399, 99] width 331 height 15
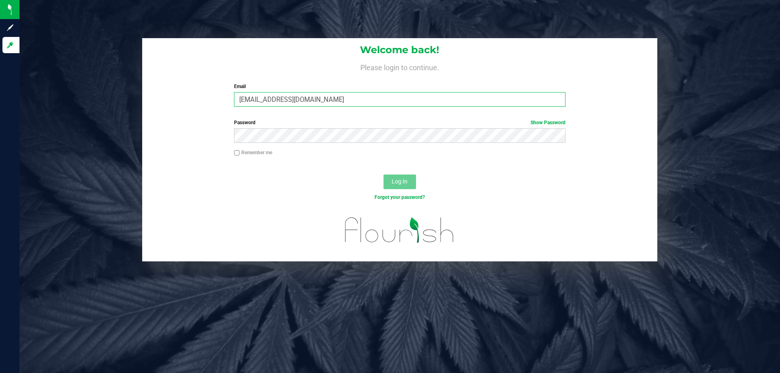
type input "vvelez@liveparallel.com"
click at [383, 175] on button "Log In" at bounding box center [399, 182] width 32 height 15
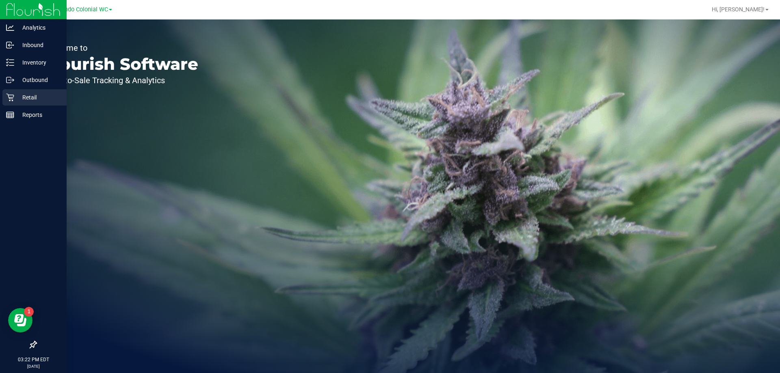
click at [16, 96] on p "Retail" at bounding box center [38, 98] width 49 height 10
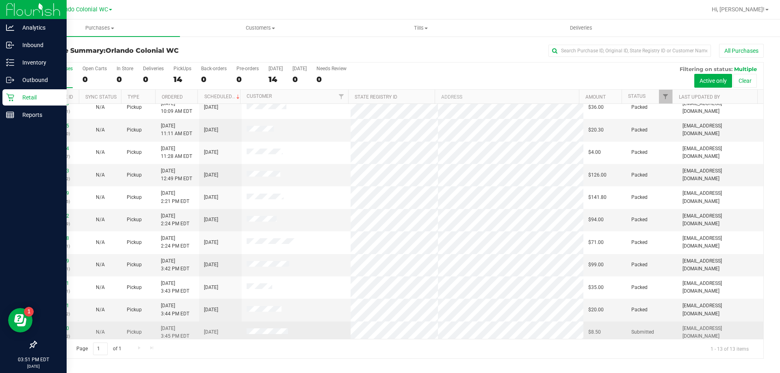
scroll to position [57, 0]
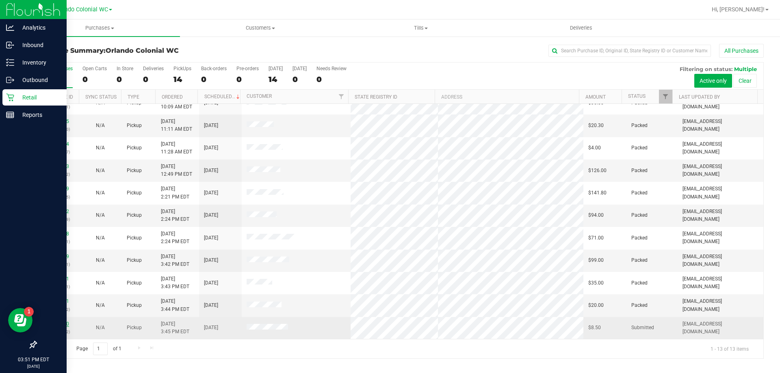
click at [54, 325] on link "11814290" at bounding box center [57, 324] width 23 height 6
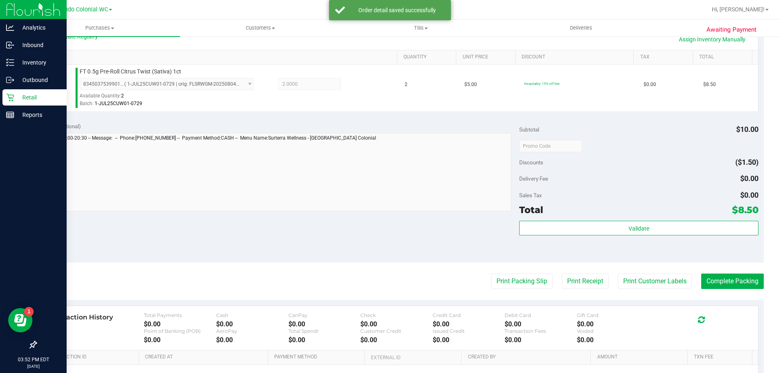
scroll to position [225, 0]
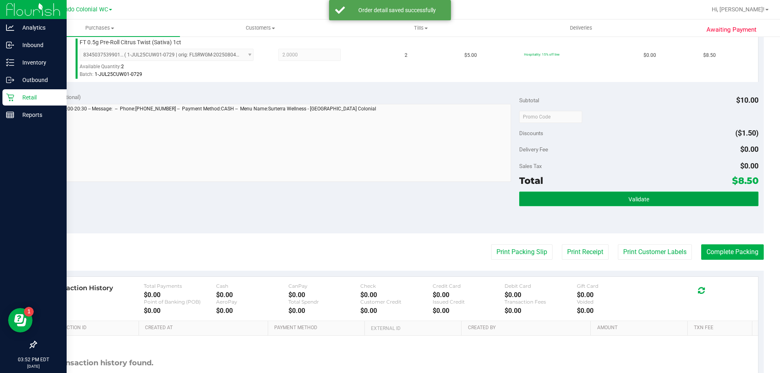
click at [615, 192] on button "Validate" at bounding box center [638, 199] width 239 height 15
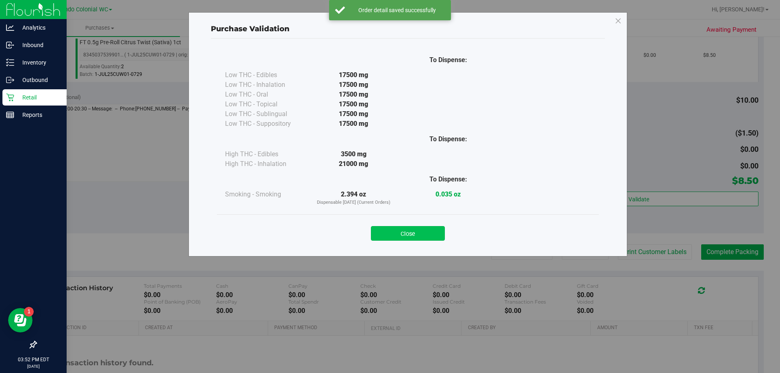
click at [422, 232] on button "Close" at bounding box center [408, 233] width 74 height 15
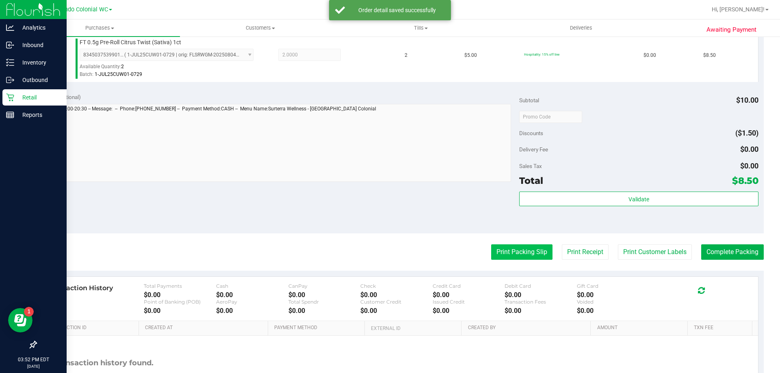
click at [516, 250] on button "Print Packing Slip" at bounding box center [521, 252] width 61 height 15
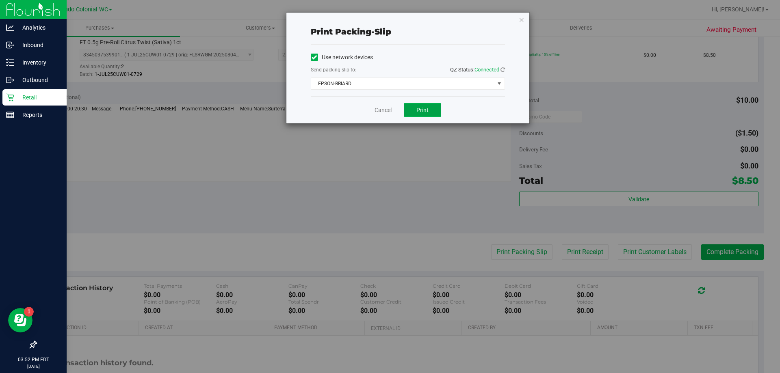
click at [419, 107] on span "Print" at bounding box center [422, 110] width 12 height 6
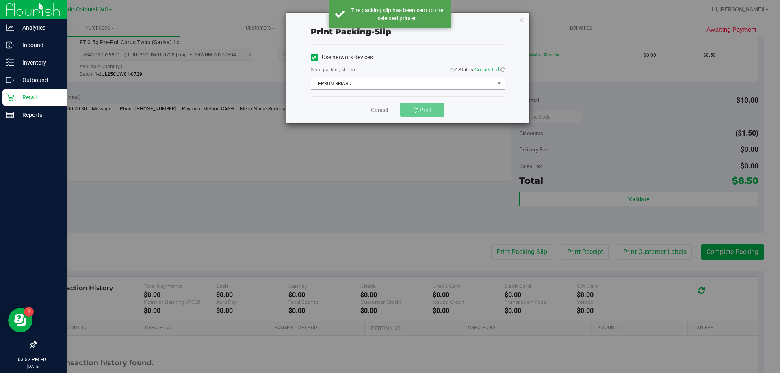
click at [374, 86] on span "EPSON-BRIARD" at bounding box center [402, 83] width 183 height 11
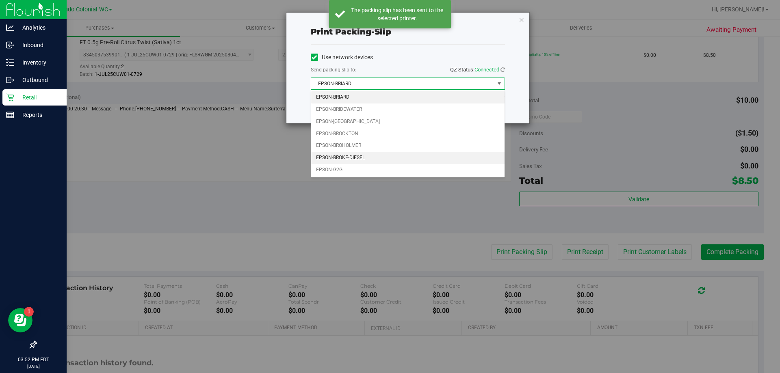
click at [354, 160] on li "EPSON-BROKE-DIESEL" at bounding box center [407, 158] width 193 height 12
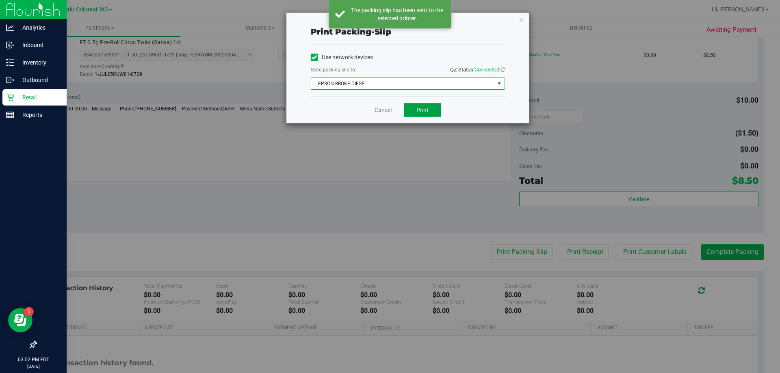
click at [423, 107] on span "Print" at bounding box center [422, 110] width 12 height 6
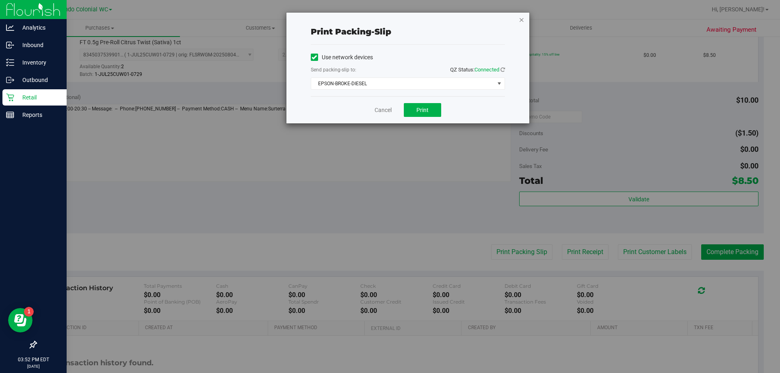
click at [519, 21] on icon "button" at bounding box center [522, 20] width 6 height 10
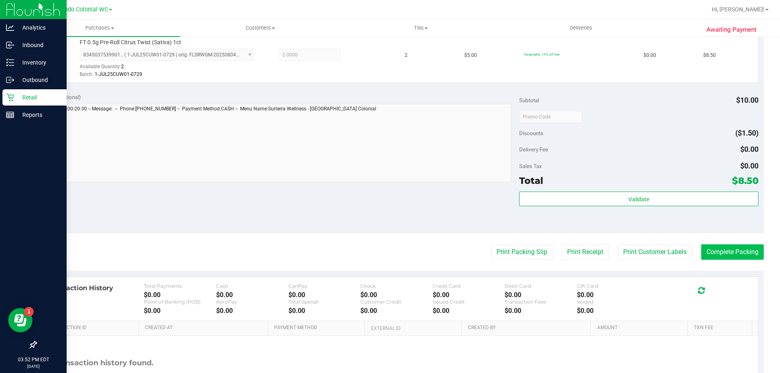
click at [734, 251] on button "Complete Packing" at bounding box center [732, 252] width 63 height 15
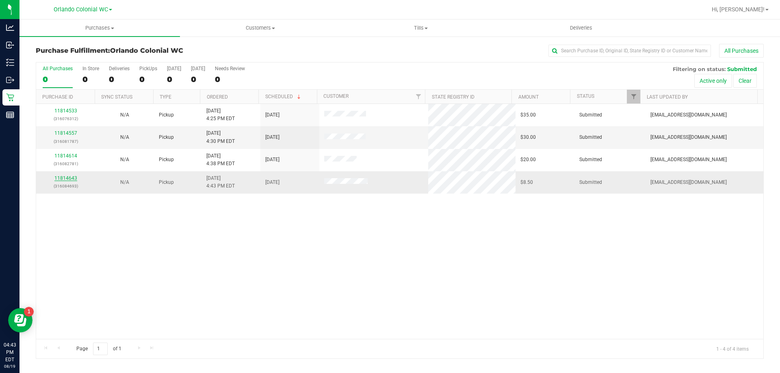
click at [71, 178] on link "11814643" at bounding box center [65, 178] width 23 height 6
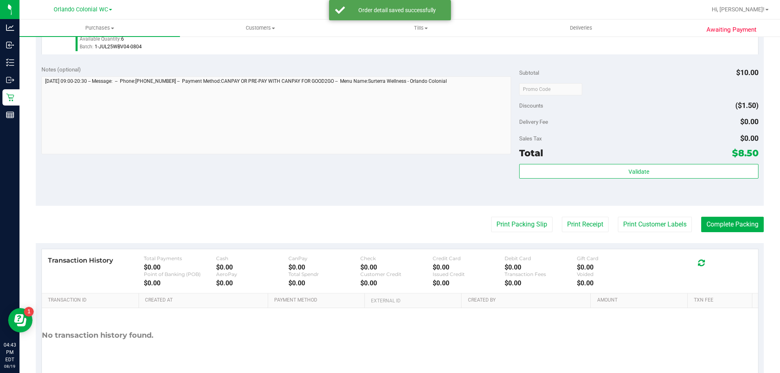
scroll to position [250, 0]
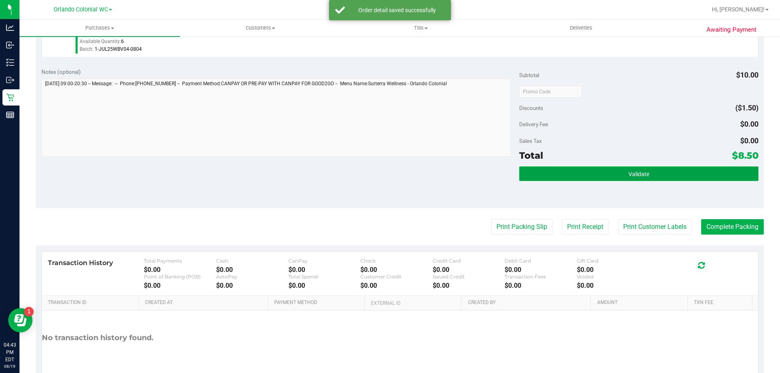
click at [635, 178] on button "Validate" at bounding box center [638, 174] width 239 height 15
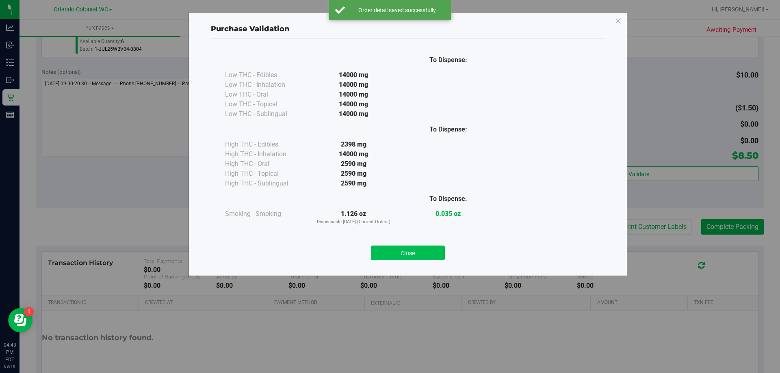
click at [407, 254] on button "Close" at bounding box center [408, 253] width 74 height 15
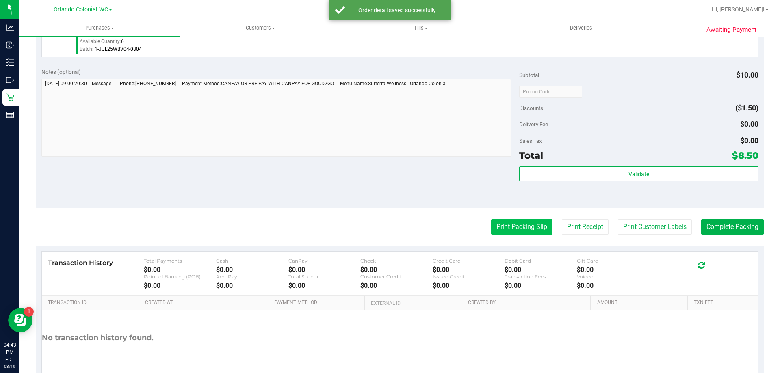
click at [518, 229] on button "Print Packing Slip" at bounding box center [521, 226] width 61 height 15
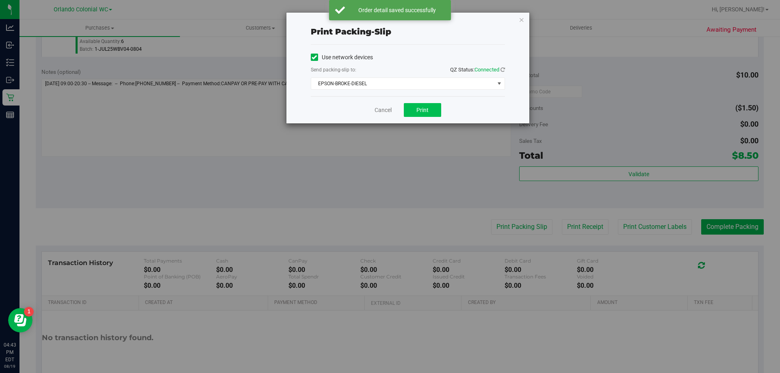
click at [423, 106] on button "Print" at bounding box center [422, 110] width 37 height 14
click at [520, 19] on icon "button" at bounding box center [522, 20] width 6 height 10
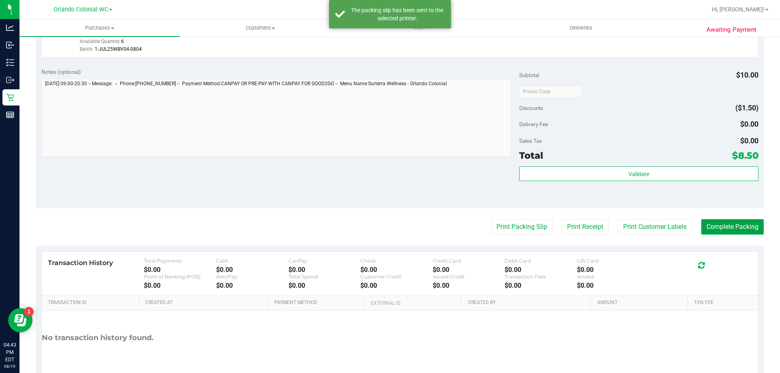
click at [719, 227] on button "Complete Packing" at bounding box center [732, 226] width 63 height 15
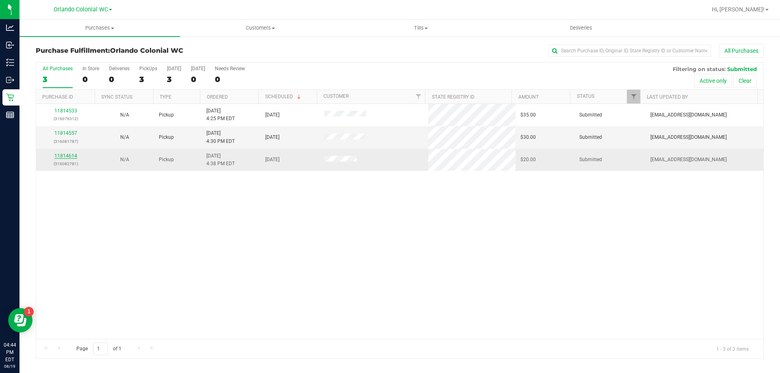
click at [64, 157] on link "11814614" at bounding box center [65, 156] width 23 height 6
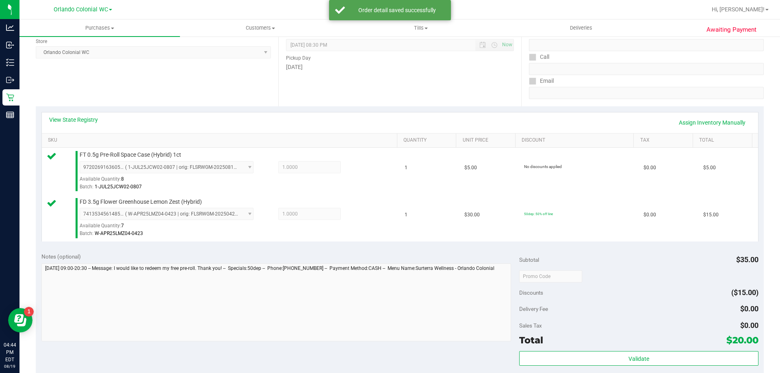
scroll to position [161, 0]
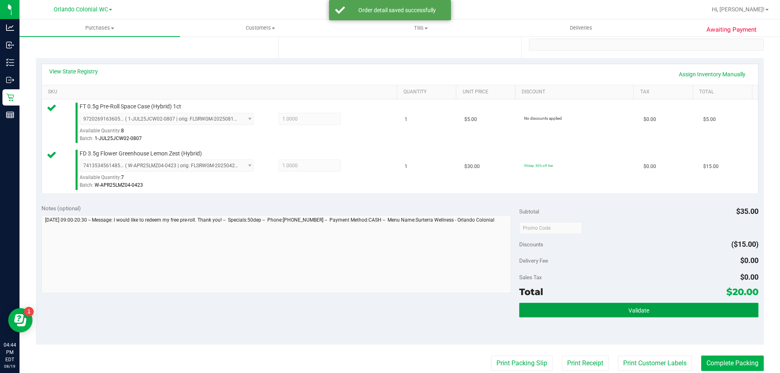
click at [625, 304] on button "Validate" at bounding box center [638, 310] width 239 height 15
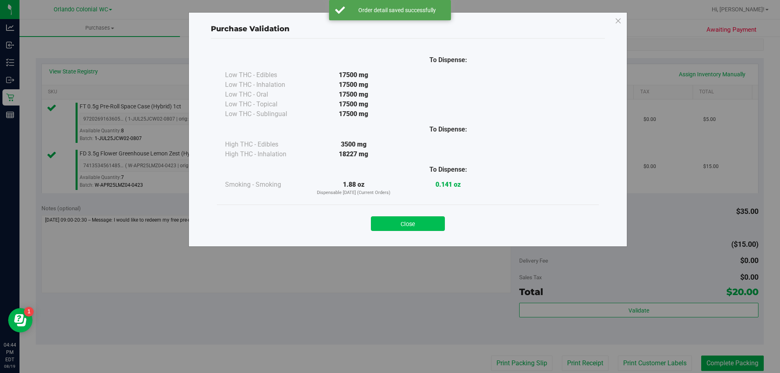
click at [407, 222] on button "Close" at bounding box center [408, 224] width 74 height 15
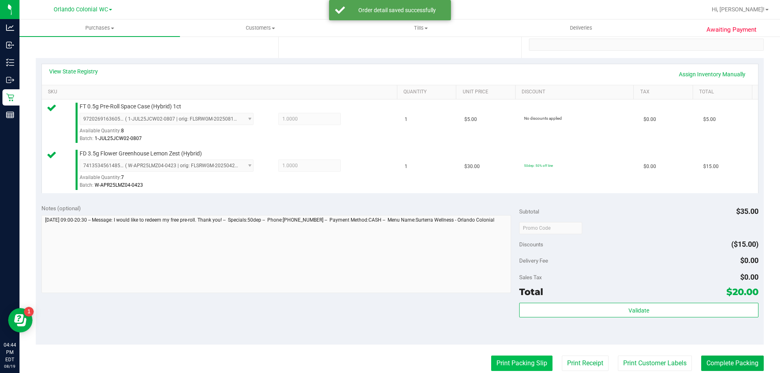
click at [521, 359] on button "Print Packing Slip" at bounding box center [521, 363] width 61 height 15
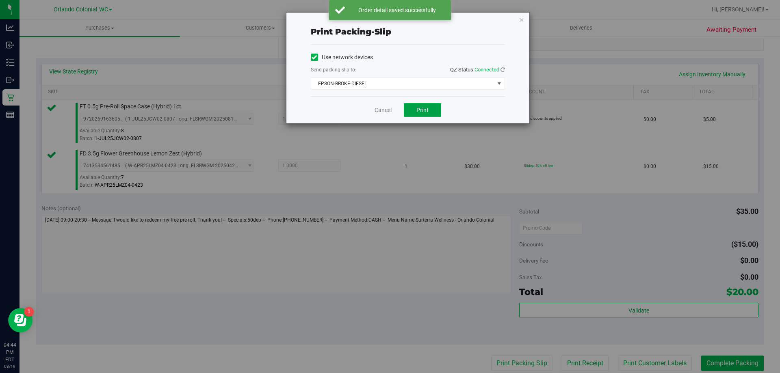
click at [424, 104] on button "Print" at bounding box center [422, 110] width 37 height 14
click at [519, 22] on icon "button" at bounding box center [522, 20] width 6 height 10
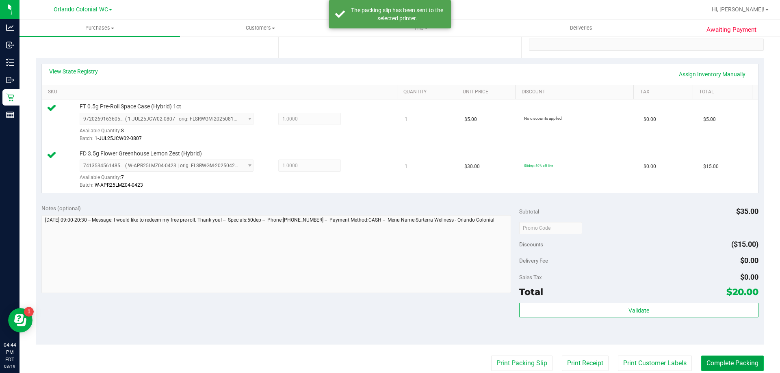
click at [726, 359] on button "Complete Packing" at bounding box center [732, 363] width 63 height 15
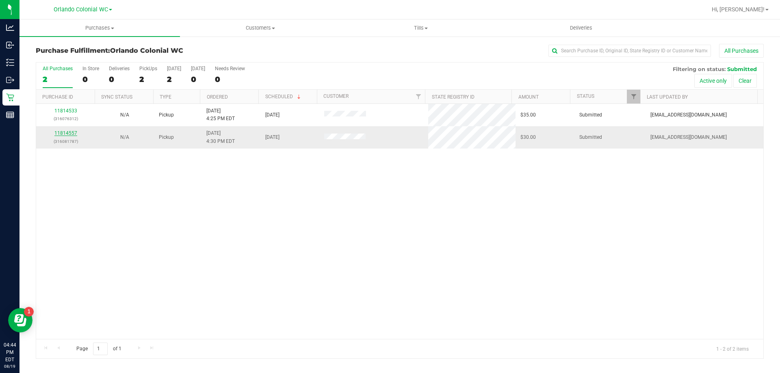
click at [67, 133] on link "11814557" at bounding box center [65, 133] width 23 height 6
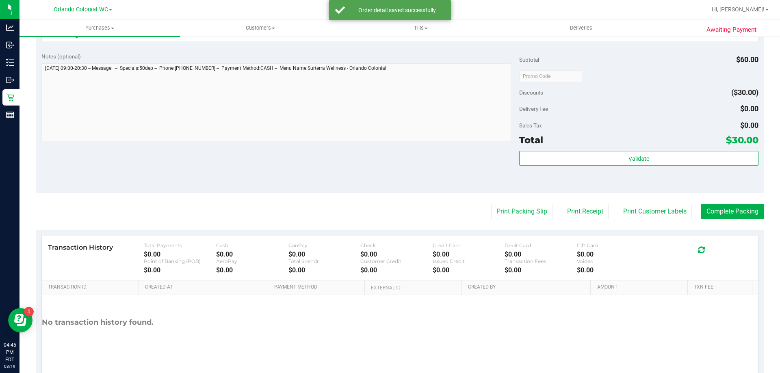
scroll to position [269, 0]
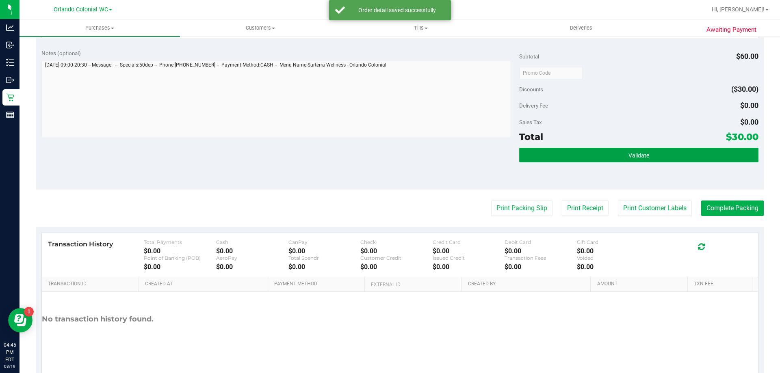
click at [628, 161] on button "Validate" at bounding box center [638, 155] width 239 height 15
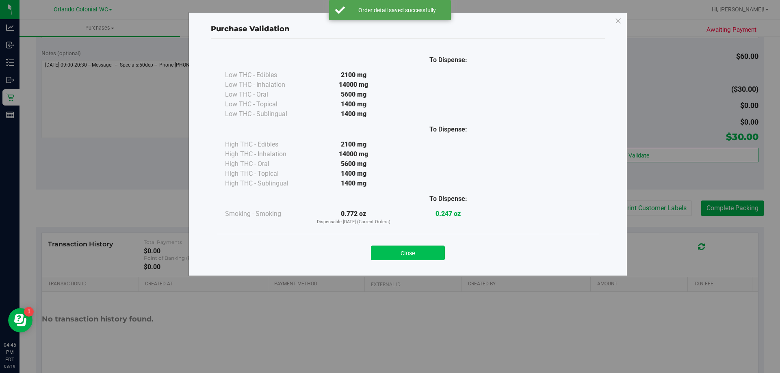
click at [404, 257] on button "Close" at bounding box center [408, 253] width 74 height 15
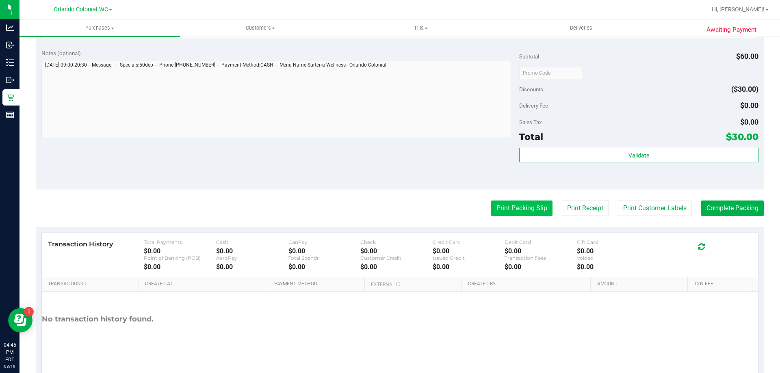
click at [518, 210] on button "Print Packing Slip" at bounding box center [521, 208] width 61 height 15
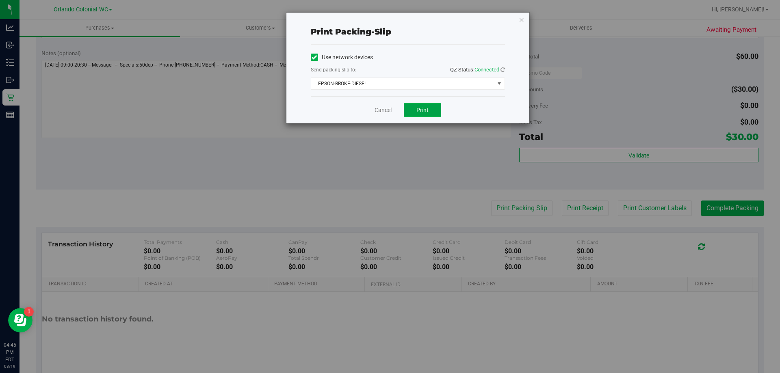
click at [429, 106] on button "Print" at bounding box center [422, 110] width 37 height 14
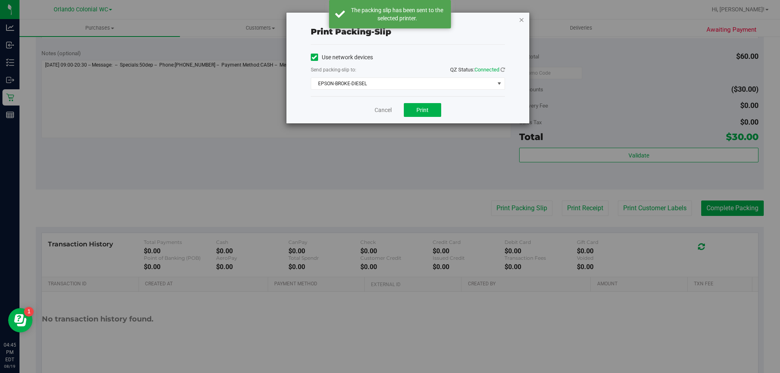
click at [521, 21] on icon "button" at bounding box center [522, 20] width 6 height 10
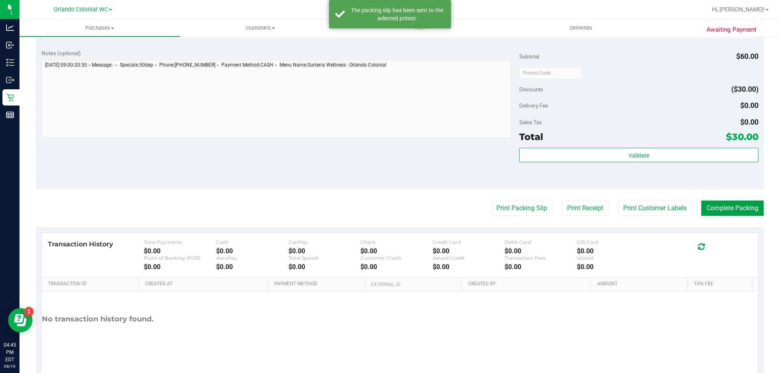
click at [716, 214] on button "Complete Packing" at bounding box center [732, 208] width 63 height 15
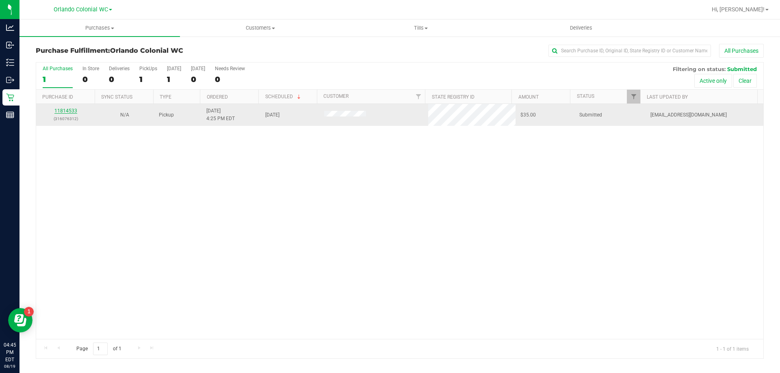
click at [72, 111] on link "11814533" at bounding box center [65, 111] width 23 height 6
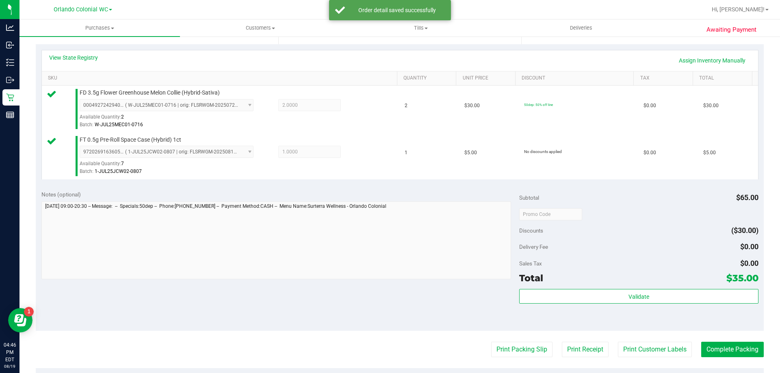
scroll to position [172, 0]
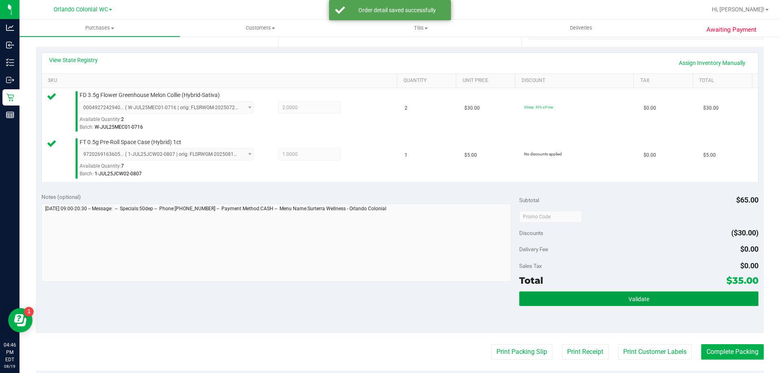
click at [632, 299] on span "Validate" at bounding box center [638, 299] width 21 height 6
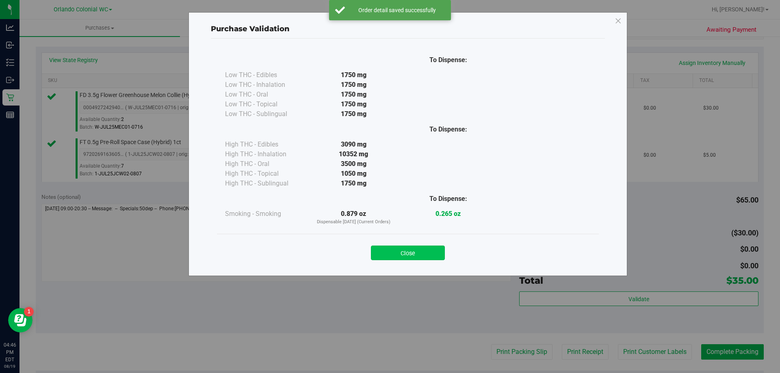
click at [414, 251] on button "Close" at bounding box center [408, 253] width 74 height 15
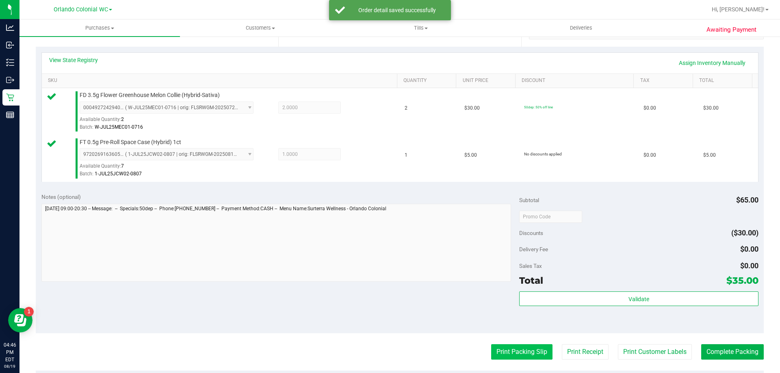
click at [518, 349] on button "Print Packing Slip" at bounding box center [521, 351] width 61 height 15
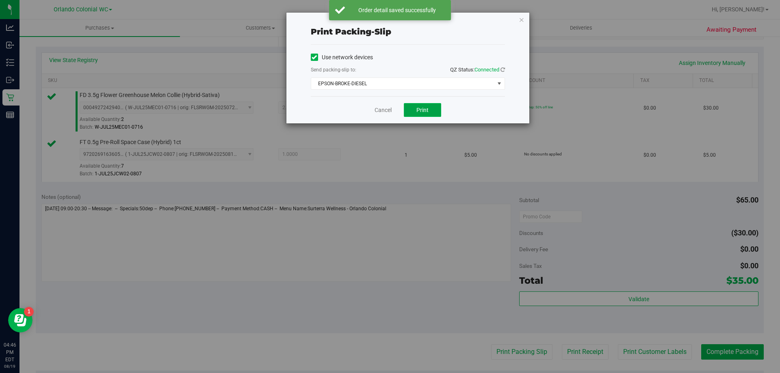
click at [429, 106] on button "Print" at bounding box center [422, 110] width 37 height 14
click at [519, 24] on icon "button" at bounding box center [522, 20] width 6 height 10
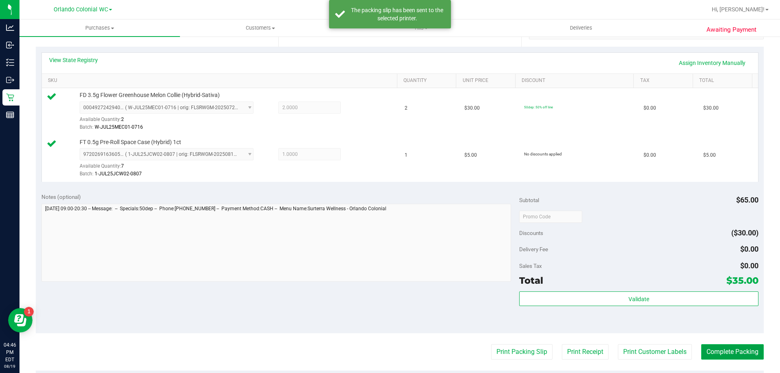
click at [728, 351] on button "Complete Packing" at bounding box center [732, 351] width 63 height 15
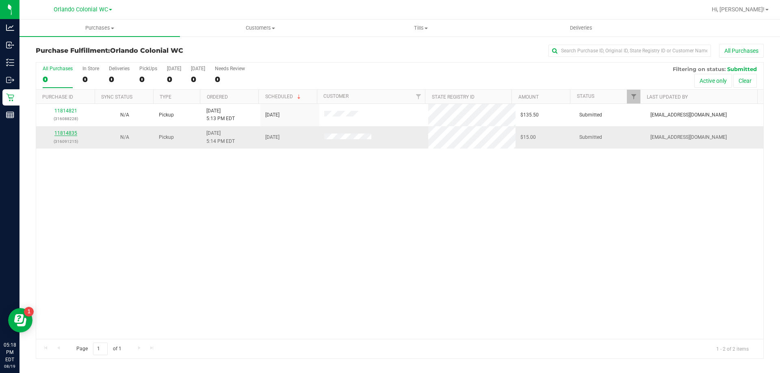
click at [61, 132] on link "11814835" at bounding box center [65, 133] width 23 height 6
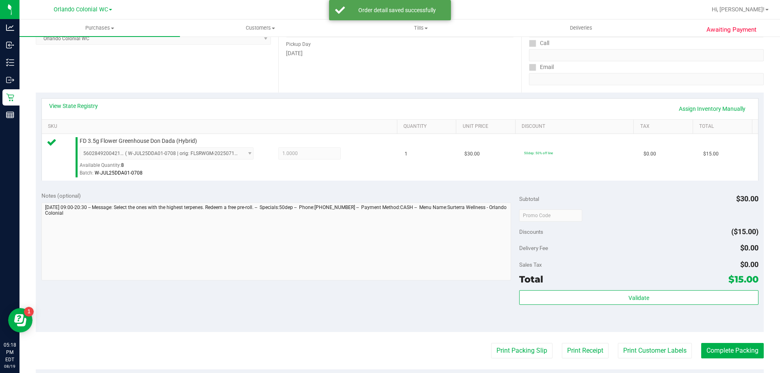
scroll to position [126, 0]
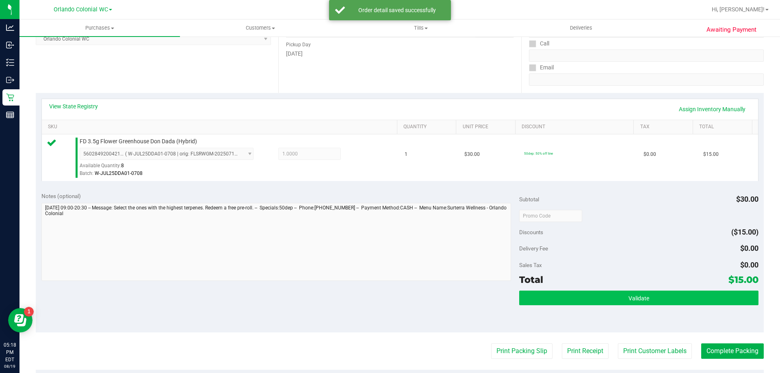
click at [627, 294] on button "Validate" at bounding box center [638, 298] width 239 height 15
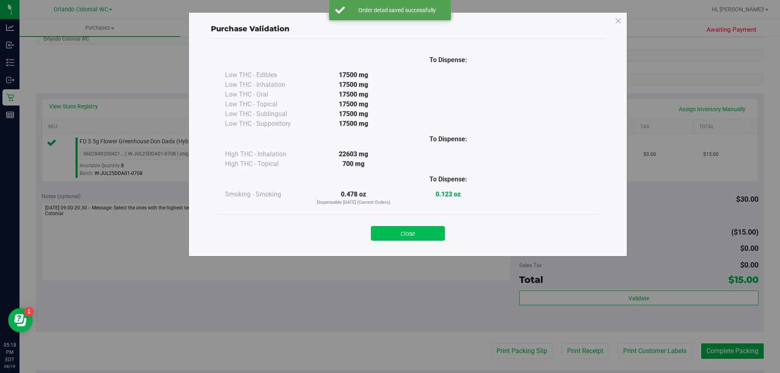
click at [397, 227] on button "Close" at bounding box center [408, 233] width 74 height 15
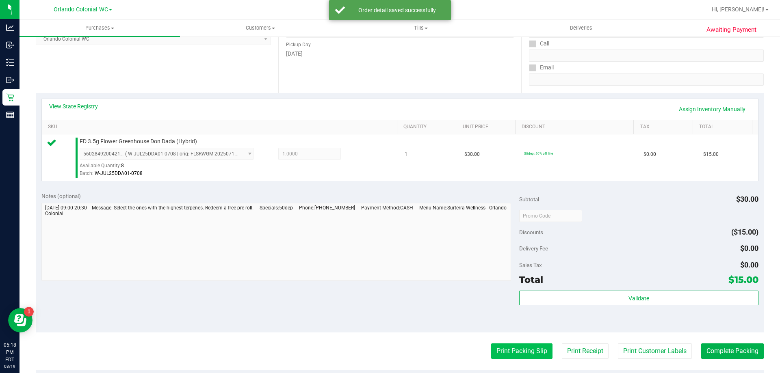
click at [518, 359] on button "Print Packing Slip" at bounding box center [521, 351] width 61 height 15
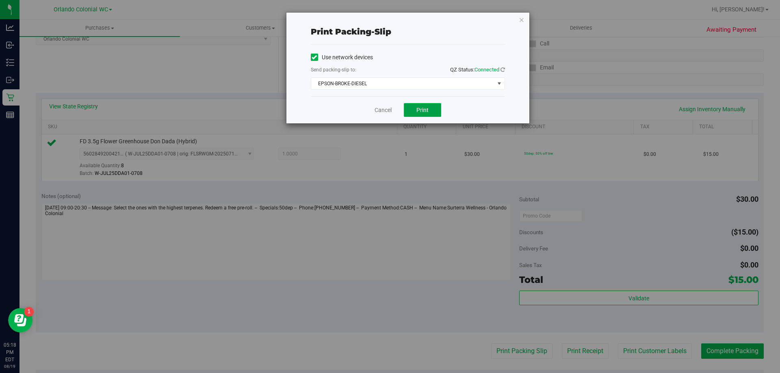
click at [433, 106] on button "Print" at bounding box center [422, 110] width 37 height 14
click at [521, 21] on icon "button" at bounding box center [522, 20] width 6 height 10
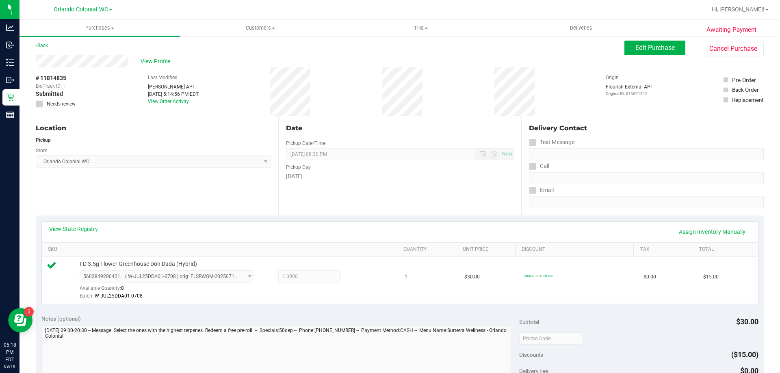
scroll to position [13, 0]
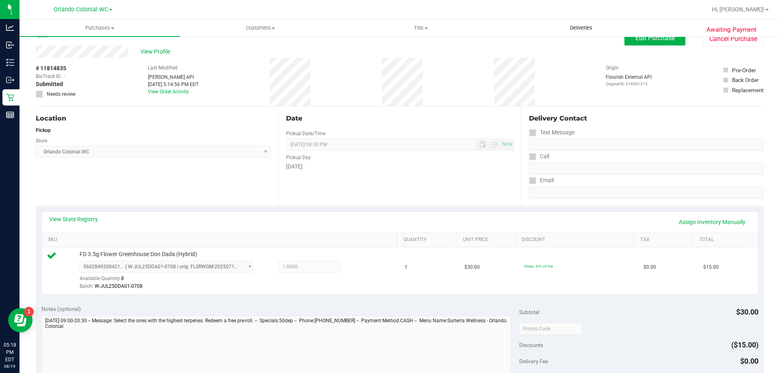
click at [649, 33] on uib-tab-heading "Deliveries" at bounding box center [581, 28] width 160 height 16
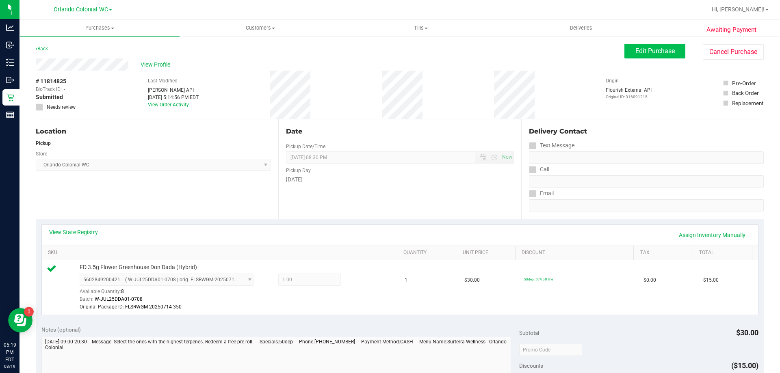
click at [645, 52] on span "Edit Purchase" at bounding box center [654, 51] width 39 height 8
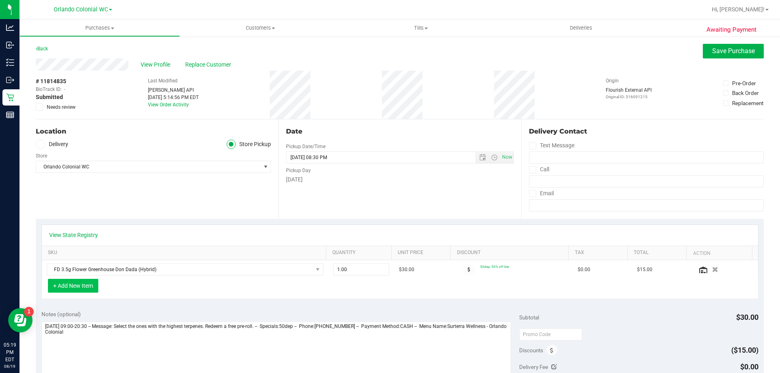
click at [91, 288] on button "+ Add New Item" at bounding box center [73, 286] width 50 height 14
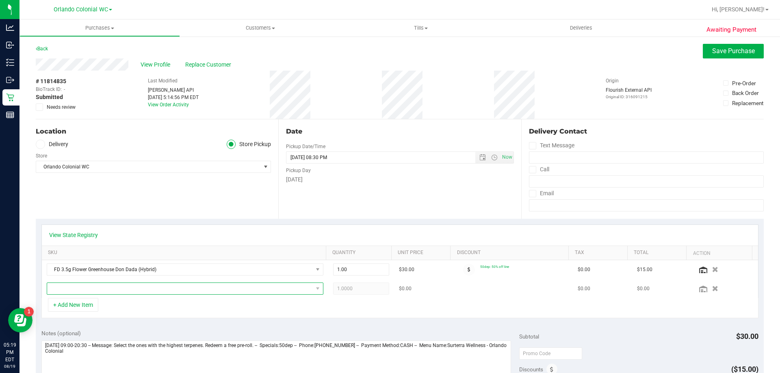
click at [292, 289] on span "NO DATA FOUND" at bounding box center [180, 288] width 266 height 11
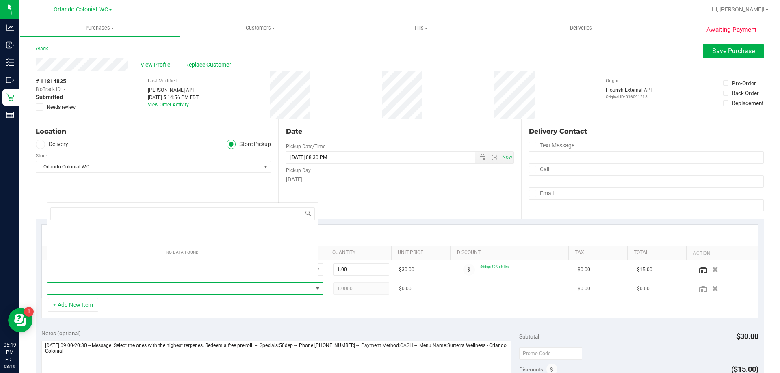
scroll to position [12, 269]
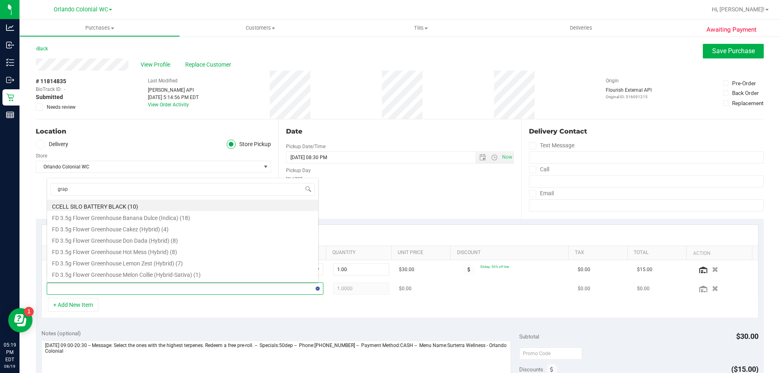
type input "grape"
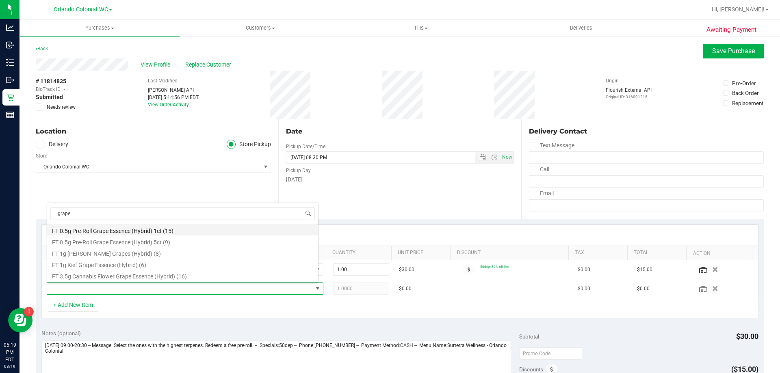
click at [131, 233] on li "FT 0.5g Pre-Roll Grape Essence (Hybrid) 1ct (15)" at bounding box center [182, 229] width 271 height 11
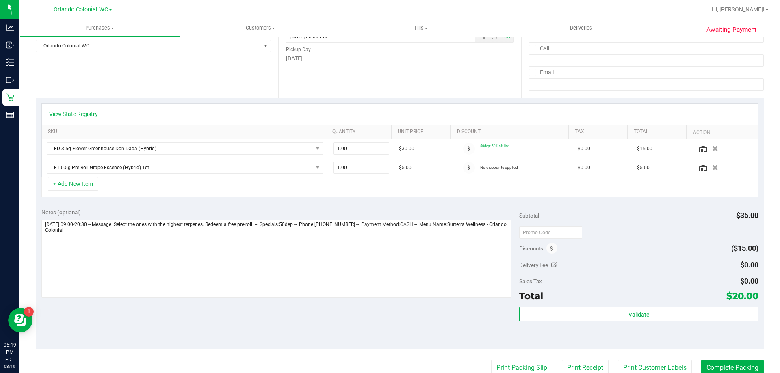
scroll to position [127, 0]
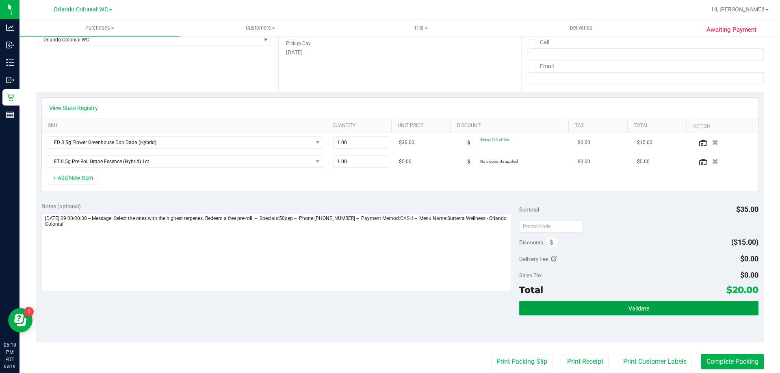
click at [634, 306] on span "Validate" at bounding box center [638, 308] width 21 height 6
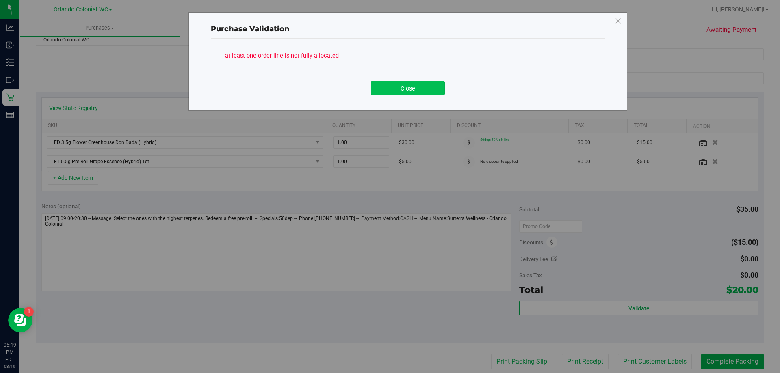
click at [415, 89] on button "Close" at bounding box center [408, 88] width 74 height 15
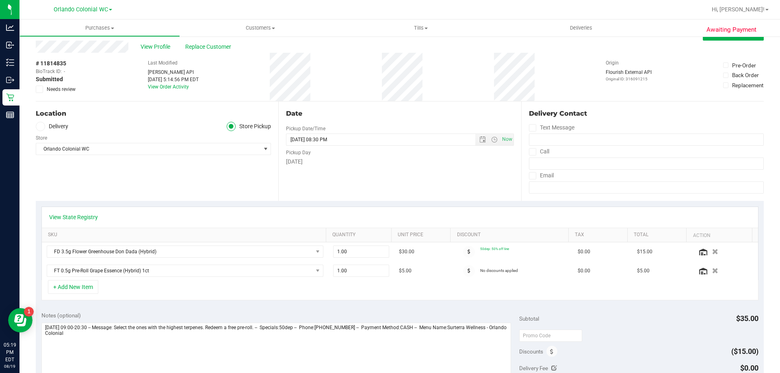
scroll to position [0, 0]
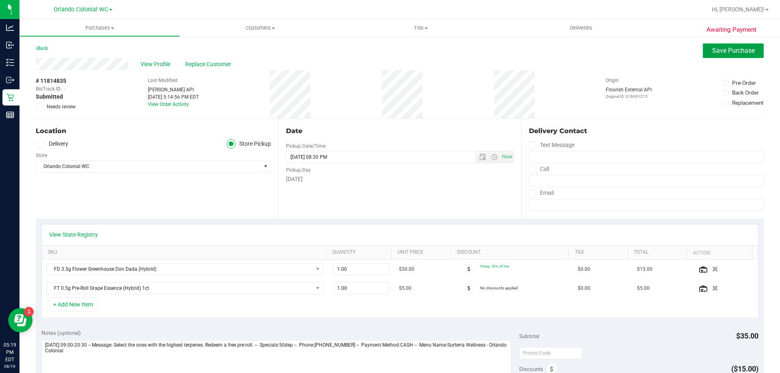
click at [724, 52] on span "Save Purchase" at bounding box center [733, 51] width 43 height 8
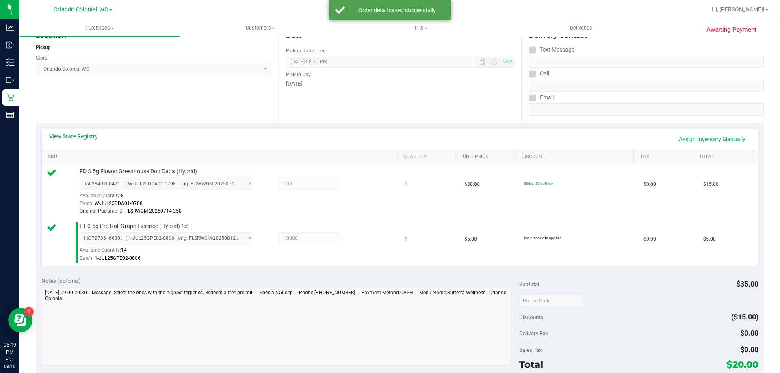
scroll to position [180, 0]
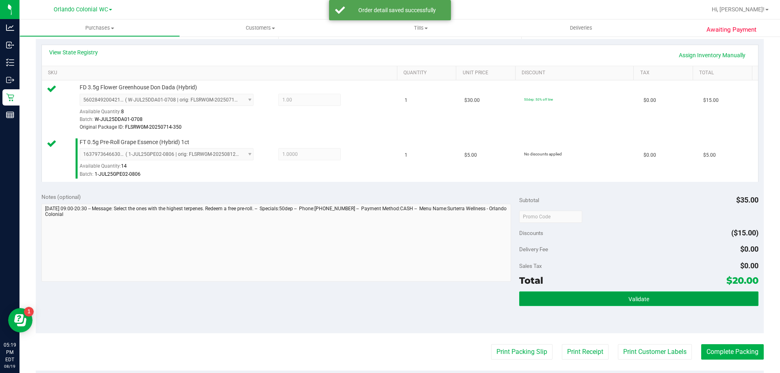
click at [629, 293] on button "Validate" at bounding box center [638, 299] width 239 height 15
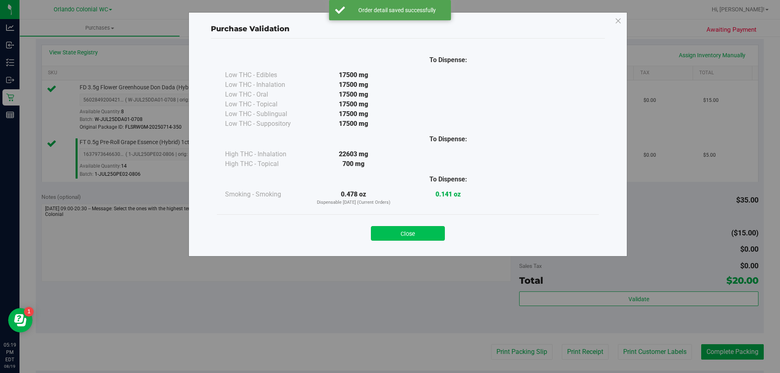
click at [419, 228] on button "Close" at bounding box center [408, 233] width 74 height 15
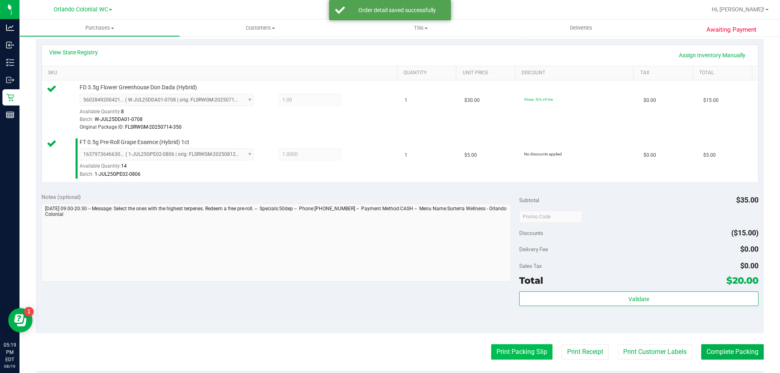
click at [523, 354] on button "Print Packing Slip" at bounding box center [521, 351] width 61 height 15
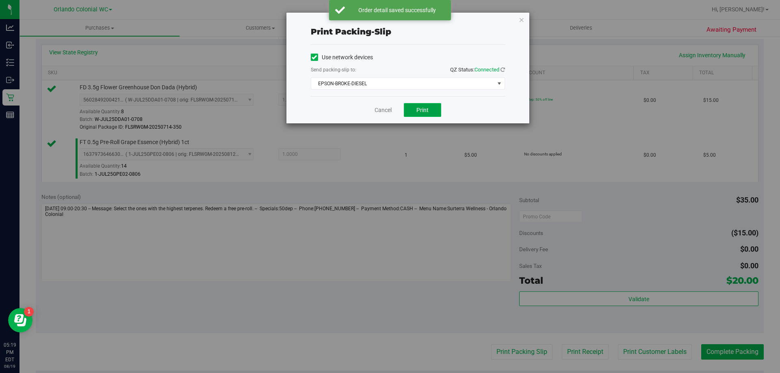
click at [424, 105] on button "Print" at bounding box center [422, 110] width 37 height 14
click at [520, 17] on icon "button" at bounding box center [522, 20] width 6 height 10
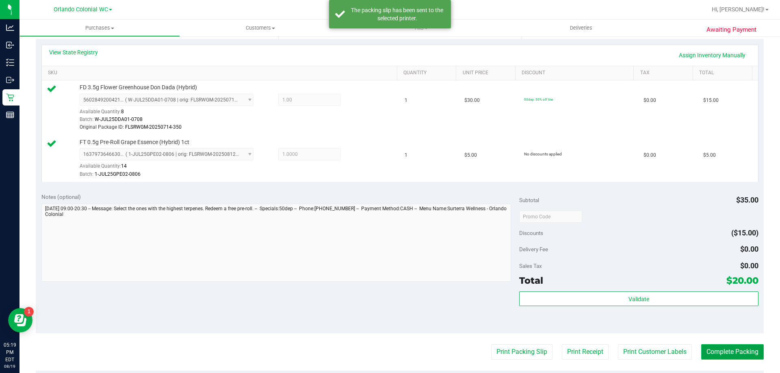
click at [743, 349] on button "Complete Packing" at bounding box center [732, 351] width 63 height 15
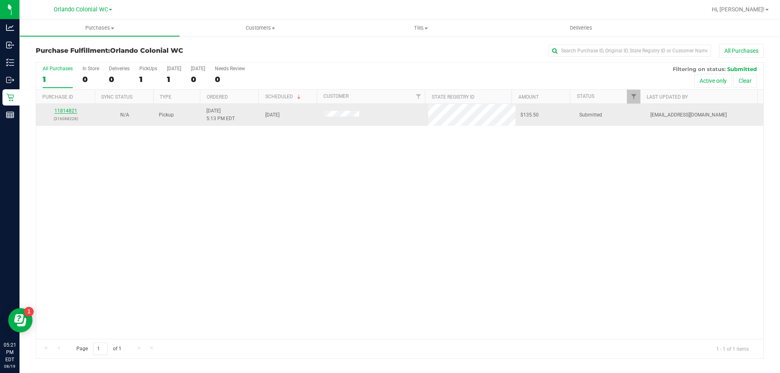
click at [69, 109] on link "11814821" at bounding box center [65, 111] width 23 height 6
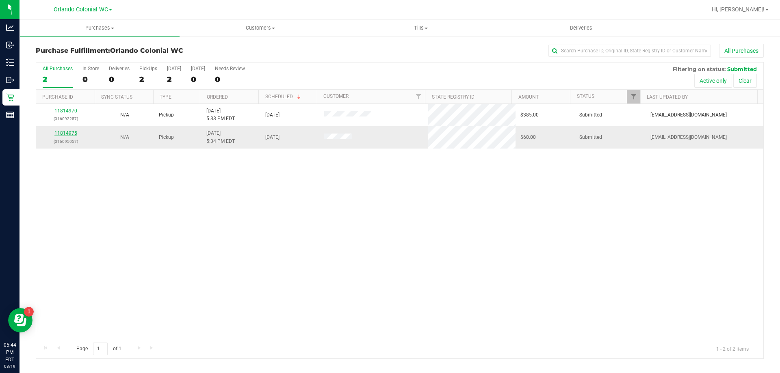
click at [68, 134] on link "11814975" at bounding box center [65, 133] width 23 height 6
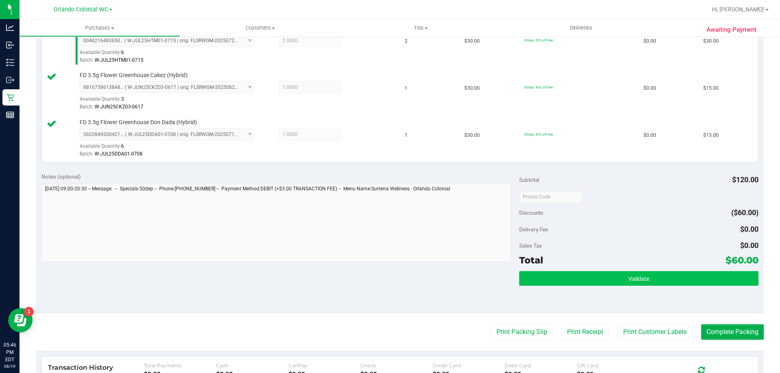
scroll to position [244, 0]
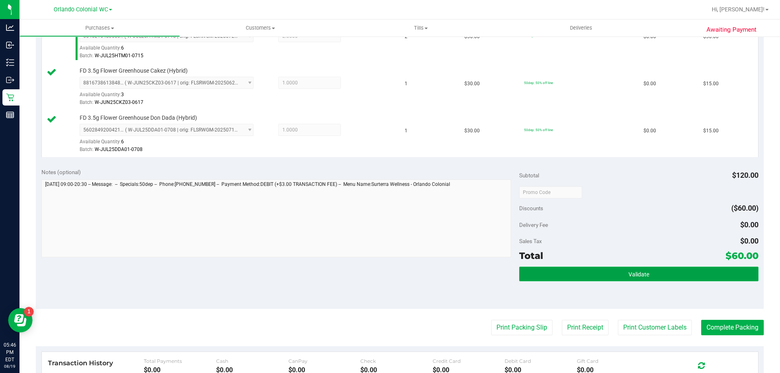
click at [604, 272] on button "Validate" at bounding box center [638, 274] width 239 height 15
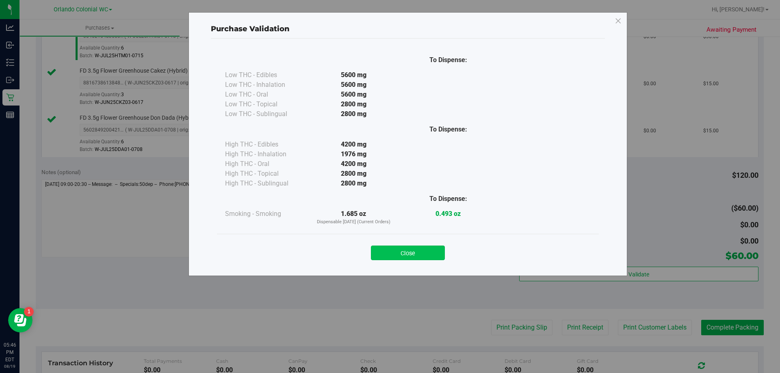
click at [416, 248] on button "Close" at bounding box center [408, 253] width 74 height 15
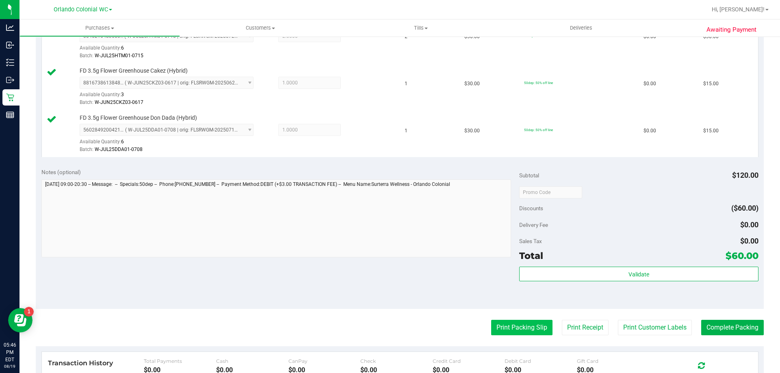
click at [504, 321] on button "Print Packing Slip" at bounding box center [521, 327] width 61 height 15
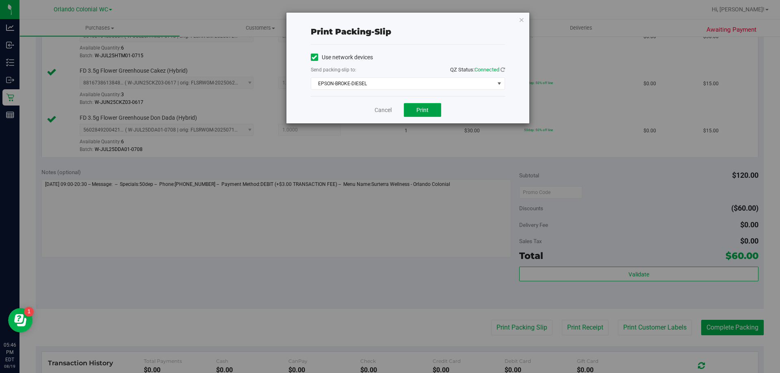
click at [423, 110] on span "Print" at bounding box center [422, 110] width 12 height 6
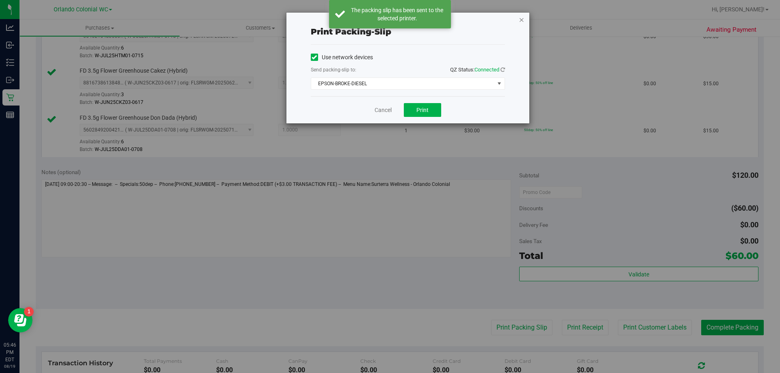
click at [521, 22] on icon "button" at bounding box center [522, 20] width 6 height 10
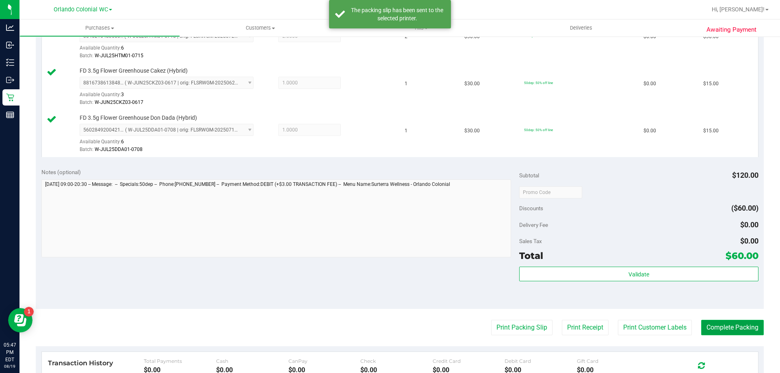
click at [715, 328] on button "Complete Packing" at bounding box center [732, 327] width 63 height 15
